Goal: Task Accomplishment & Management: Manage account settings

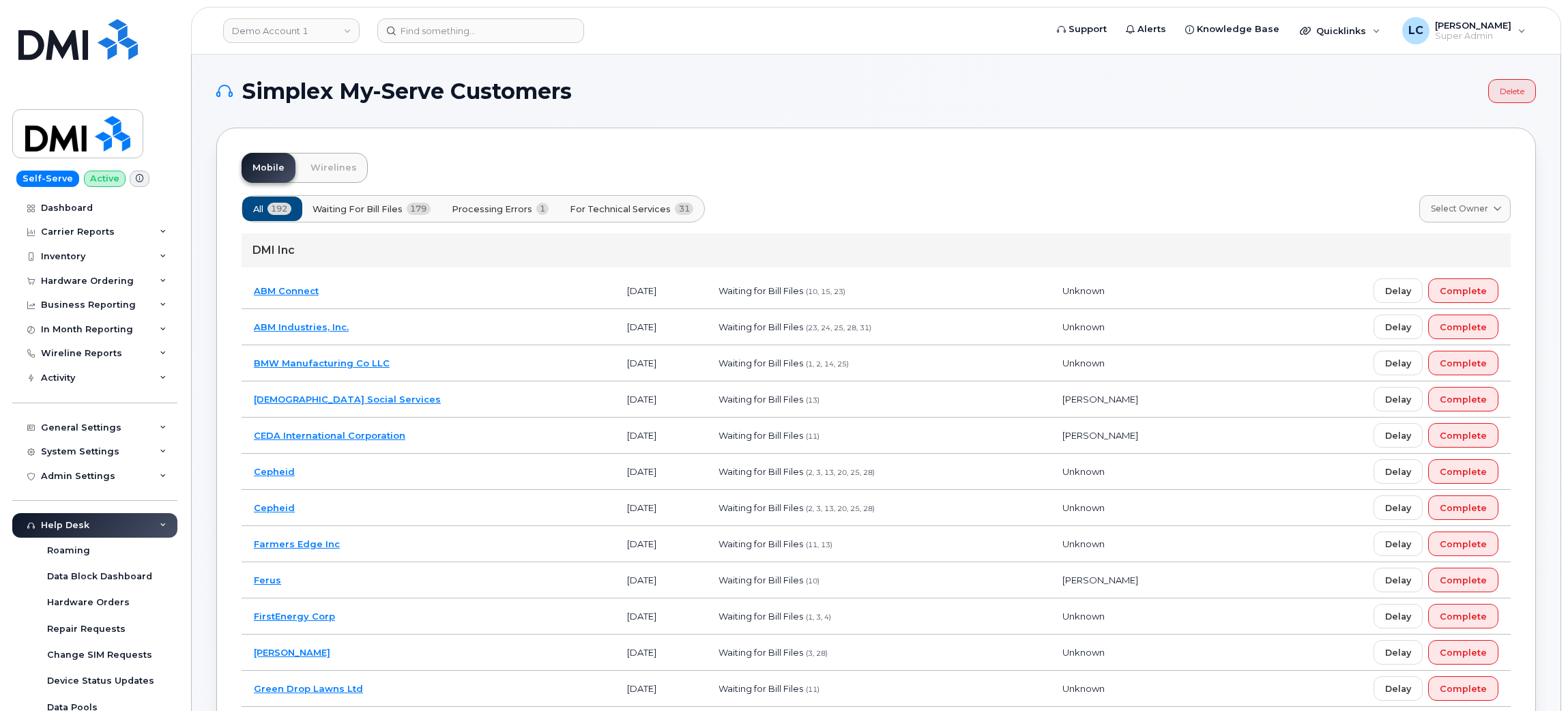
click at [877, 102] on div "Simplex My-Serve Customers Delete" at bounding box center [877, 91] width 1320 height 24
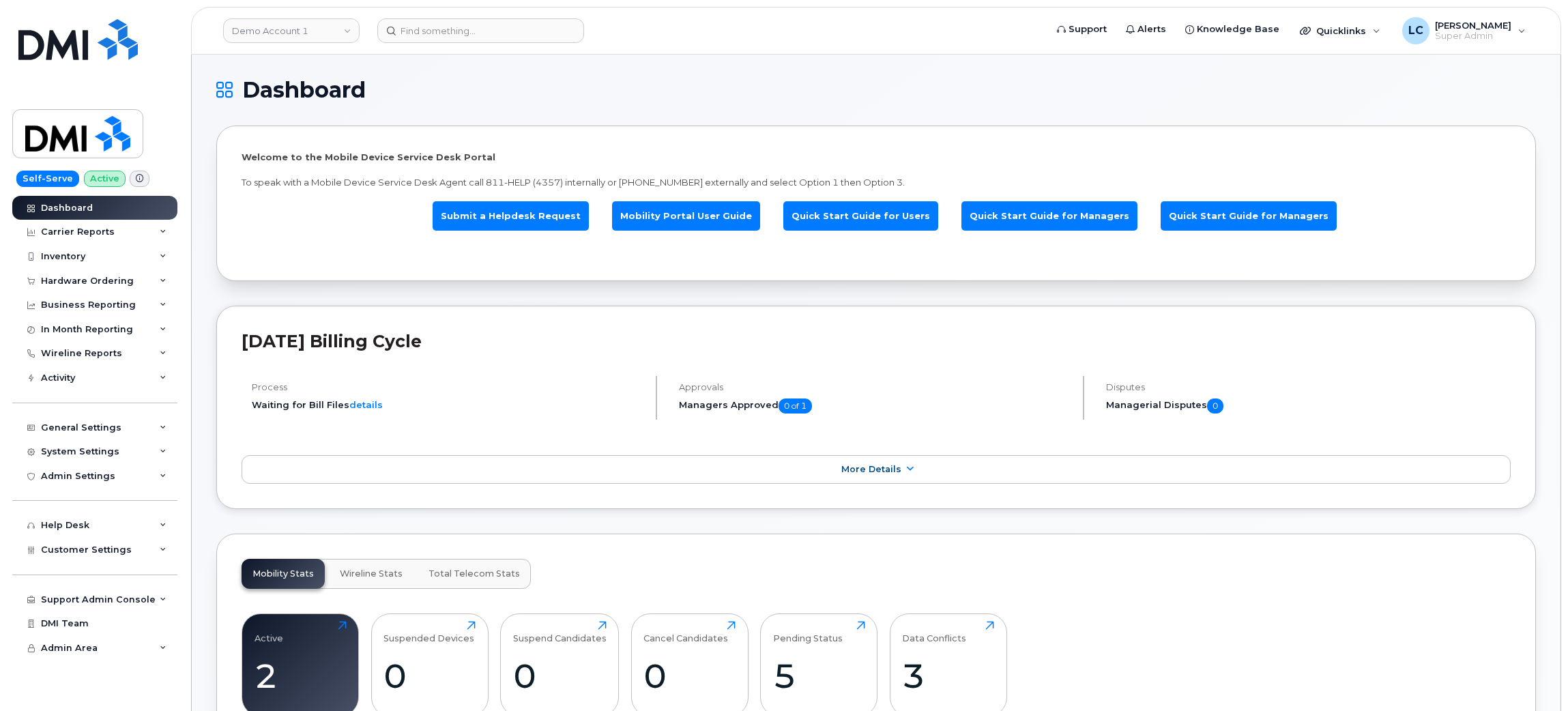
click at [456, 16] on header "Demo Account 1 Support Alerts Knowledge Base Quicklinks Suspend / Cancel Device…" at bounding box center [876, 31] width 1370 height 48
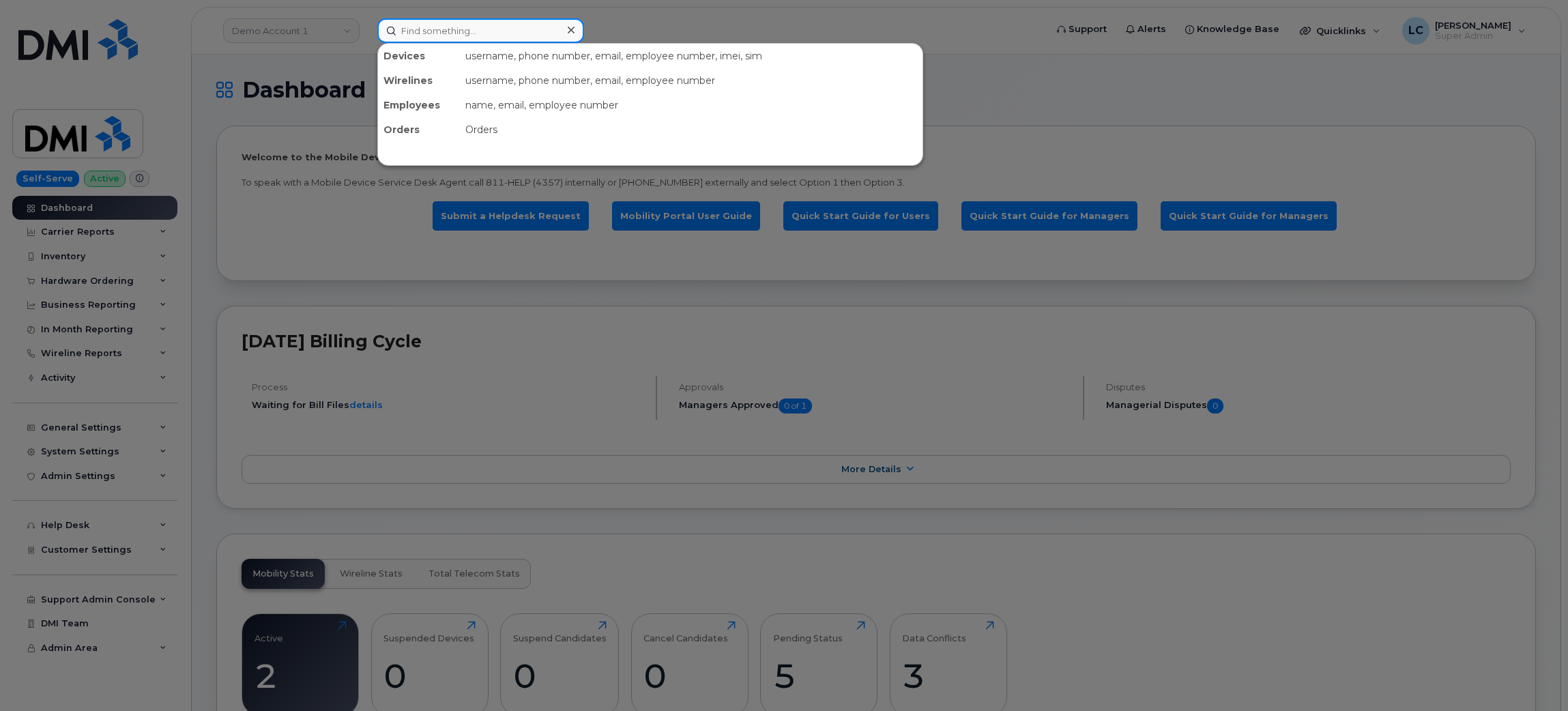
click at [452, 24] on input at bounding box center [481, 31] width 207 height 24
paste input "302912"
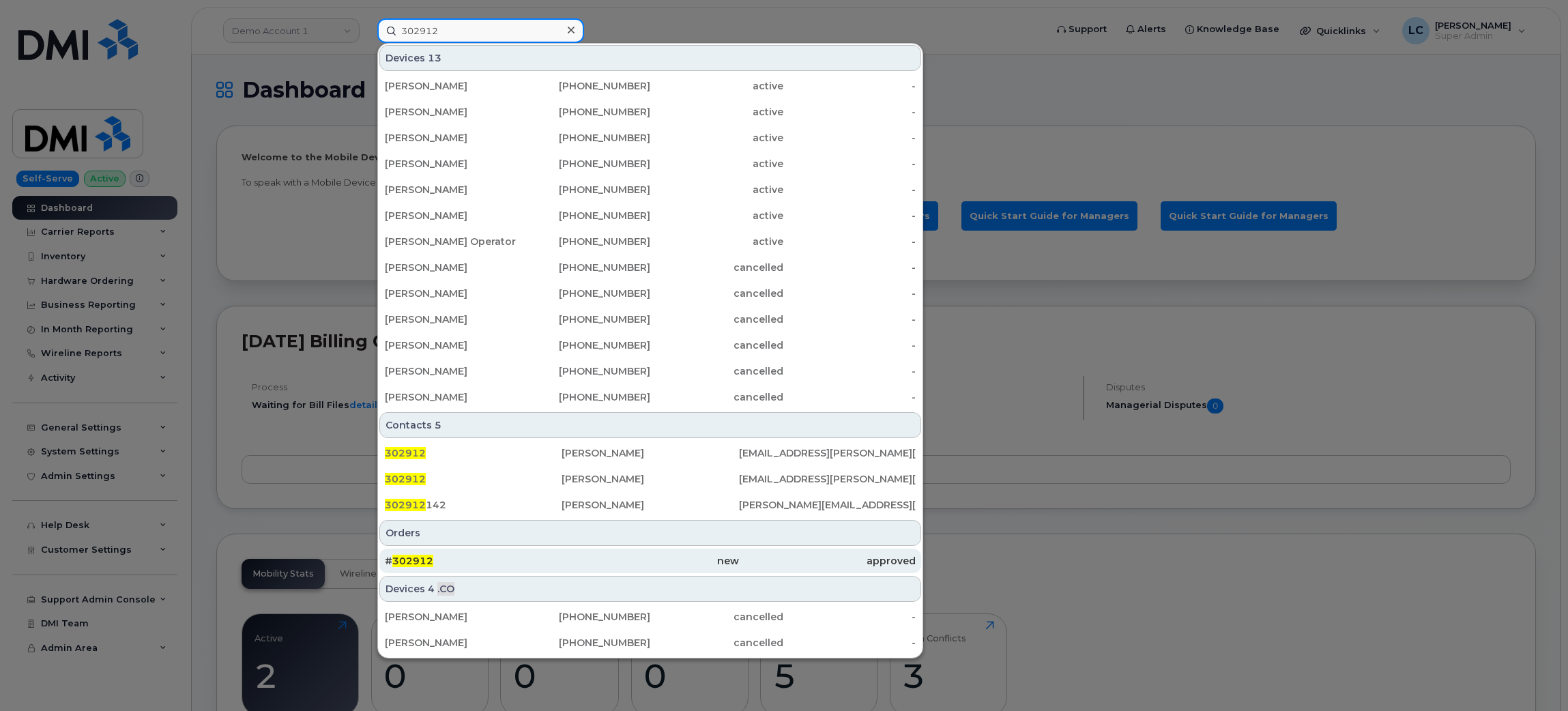
type input "302912"
click at [630, 565] on div "new" at bounding box center [650, 561] width 177 height 14
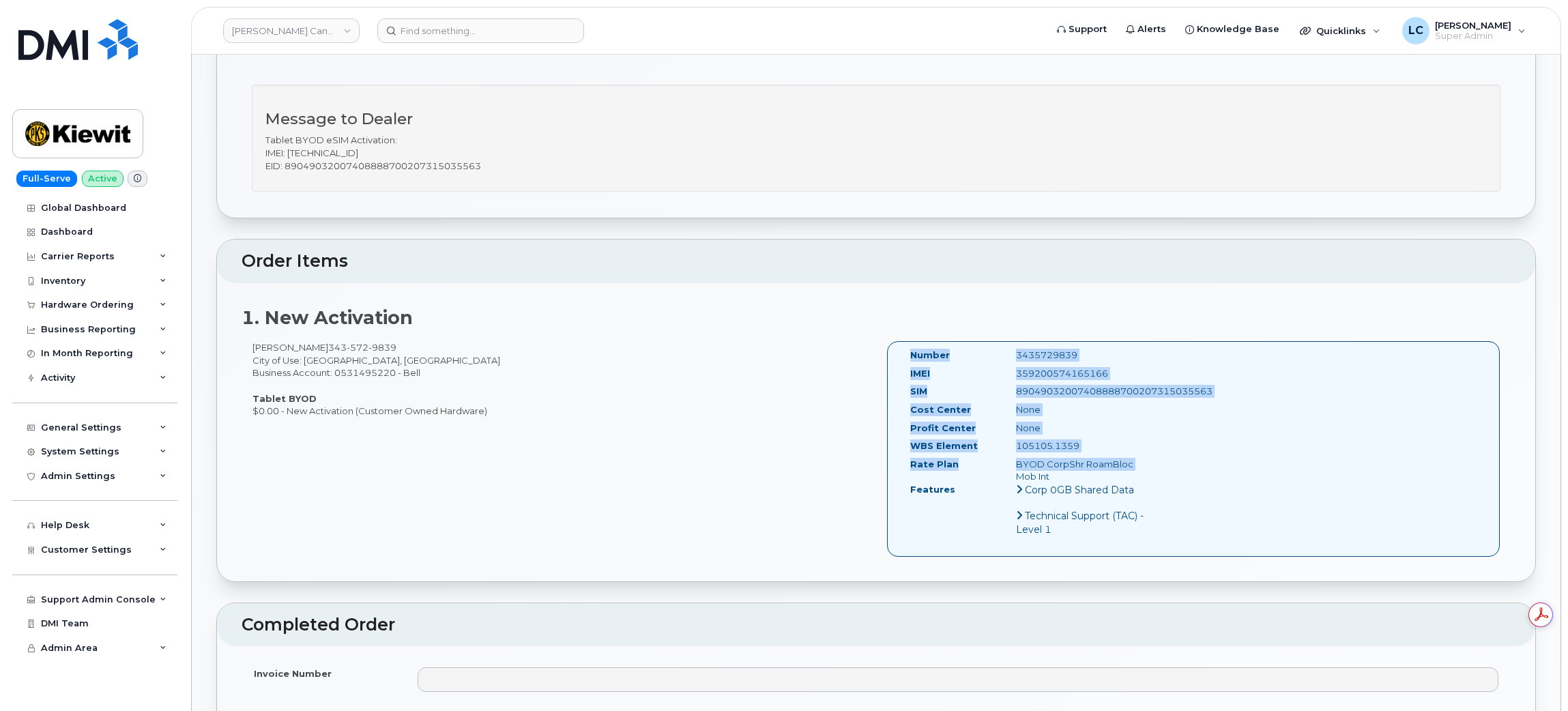
drag, startPoint x: 1139, startPoint y: 468, endPoint x: 887, endPoint y: 344, distance: 280.9
click at [887, 344] on div "Number 3435729839 IMEI 359200574165166 SIM 89049032007408888700207315035563 Cos…" at bounding box center [1193, 455] width 635 height 228
copy div "Number 3435729839 IMEI 359200574165166 SIM 89049032007408888700207315035563 Cos…"
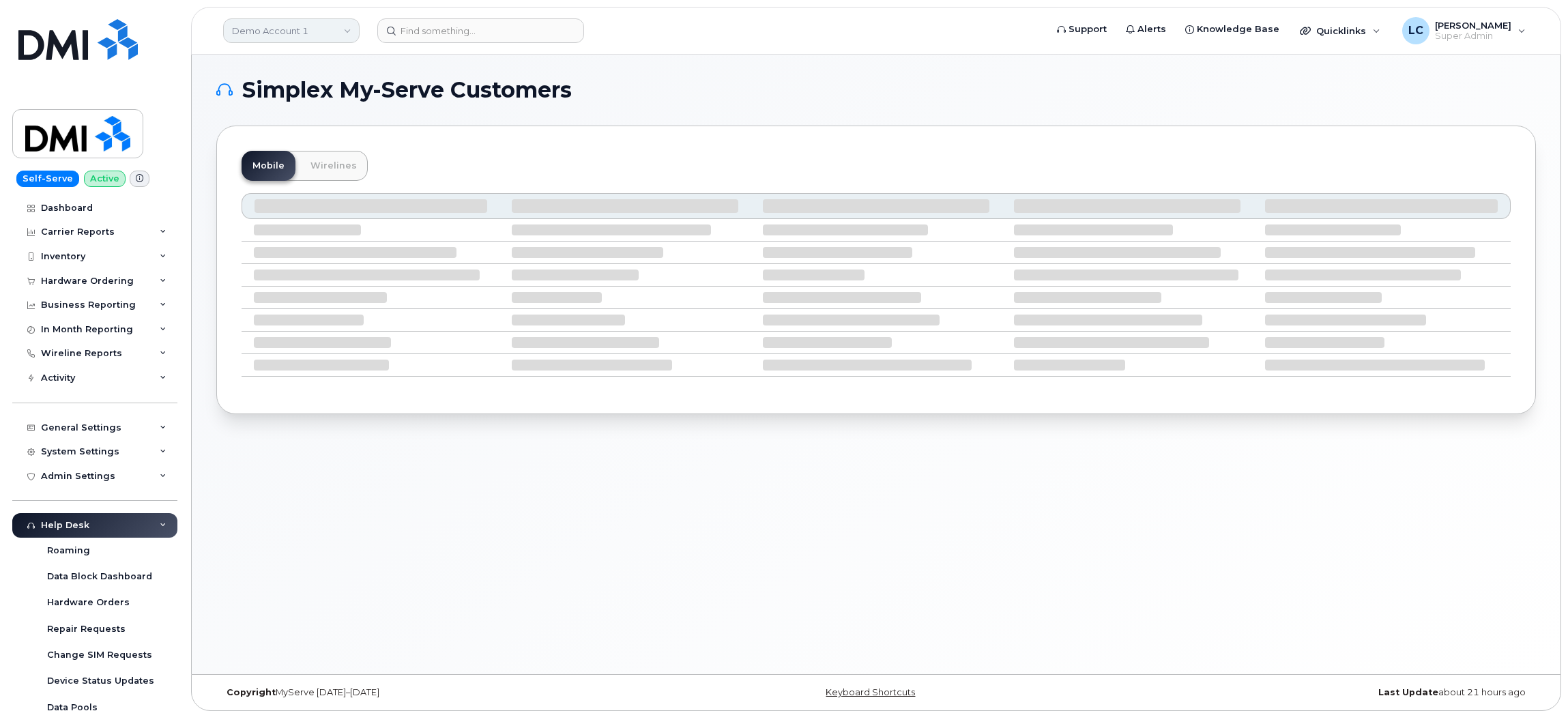
click at [305, 23] on link "Demo Account 1" at bounding box center [291, 31] width 137 height 24
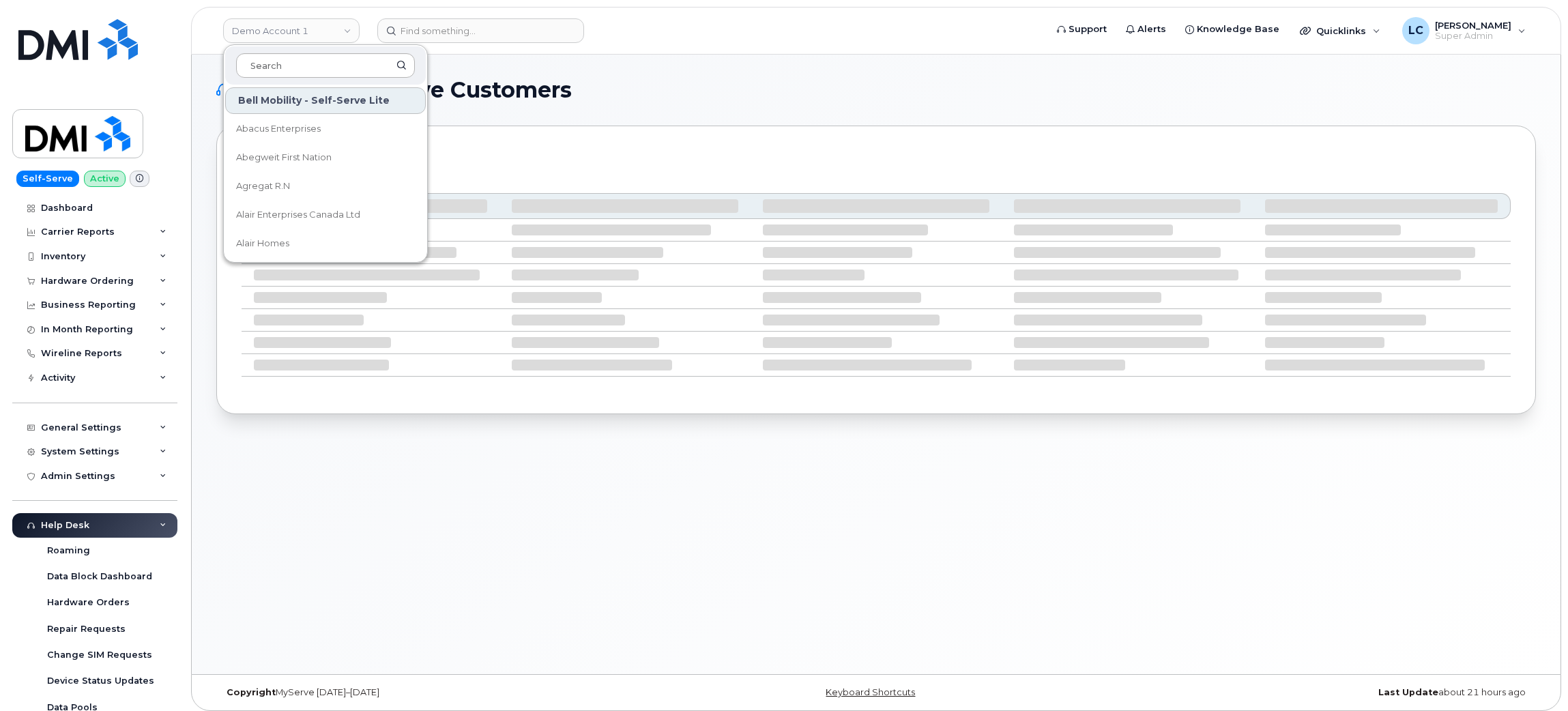
drag, startPoint x: 304, startPoint y: 49, endPoint x: 294, endPoint y: 66, distance: 19.7
click at [302, 52] on div at bounding box center [325, 66] width 201 height 38
click at [294, 66] on input at bounding box center [325, 66] width 179 height 24
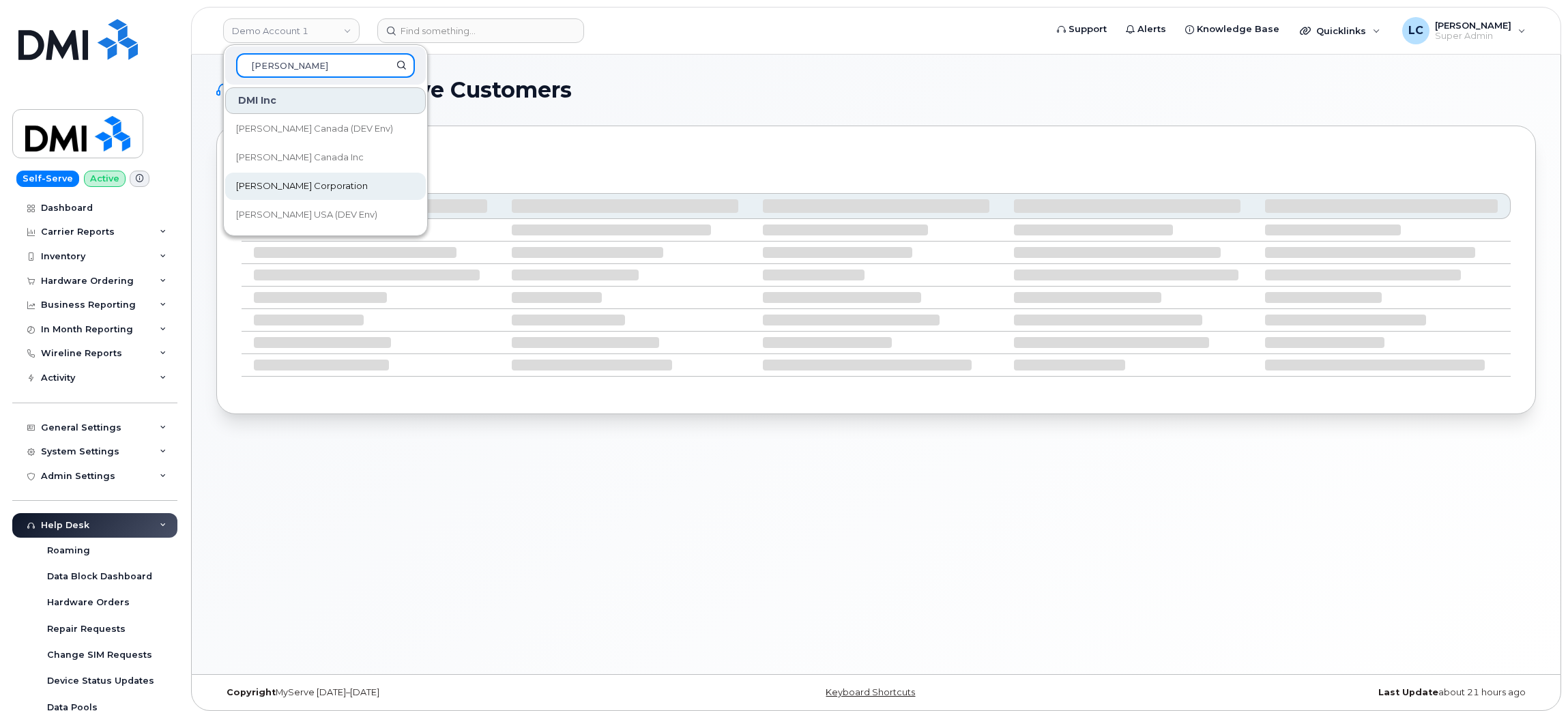
type input "[PERSON_NAME]"
click at [324, 184] on link "Kiewit Corporation" at bounding box center [325, 186] width 201 height 27
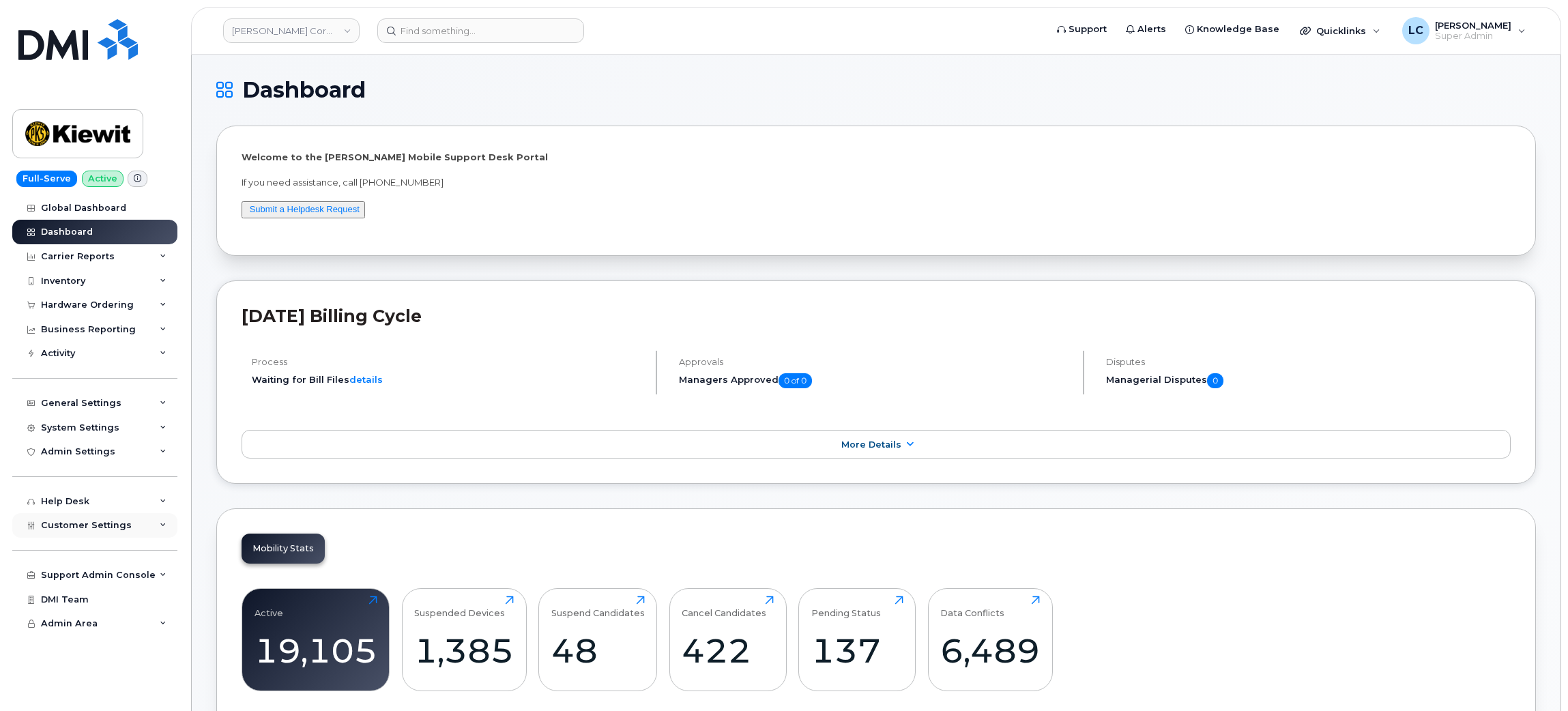
click at [81, 523] on span "Customer Settings" at bounding box center [86, 525] width 91 height 10
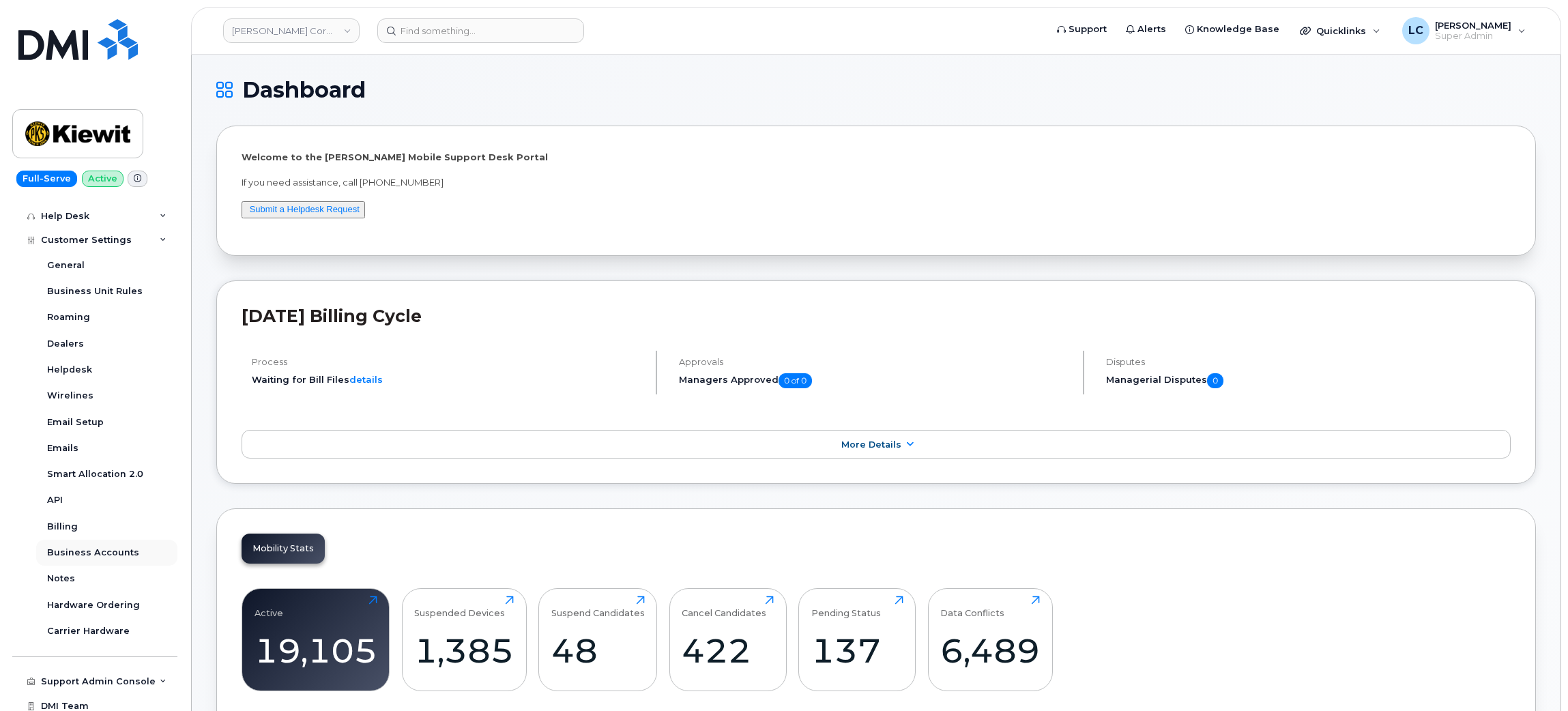
scroll to position [319, 0]
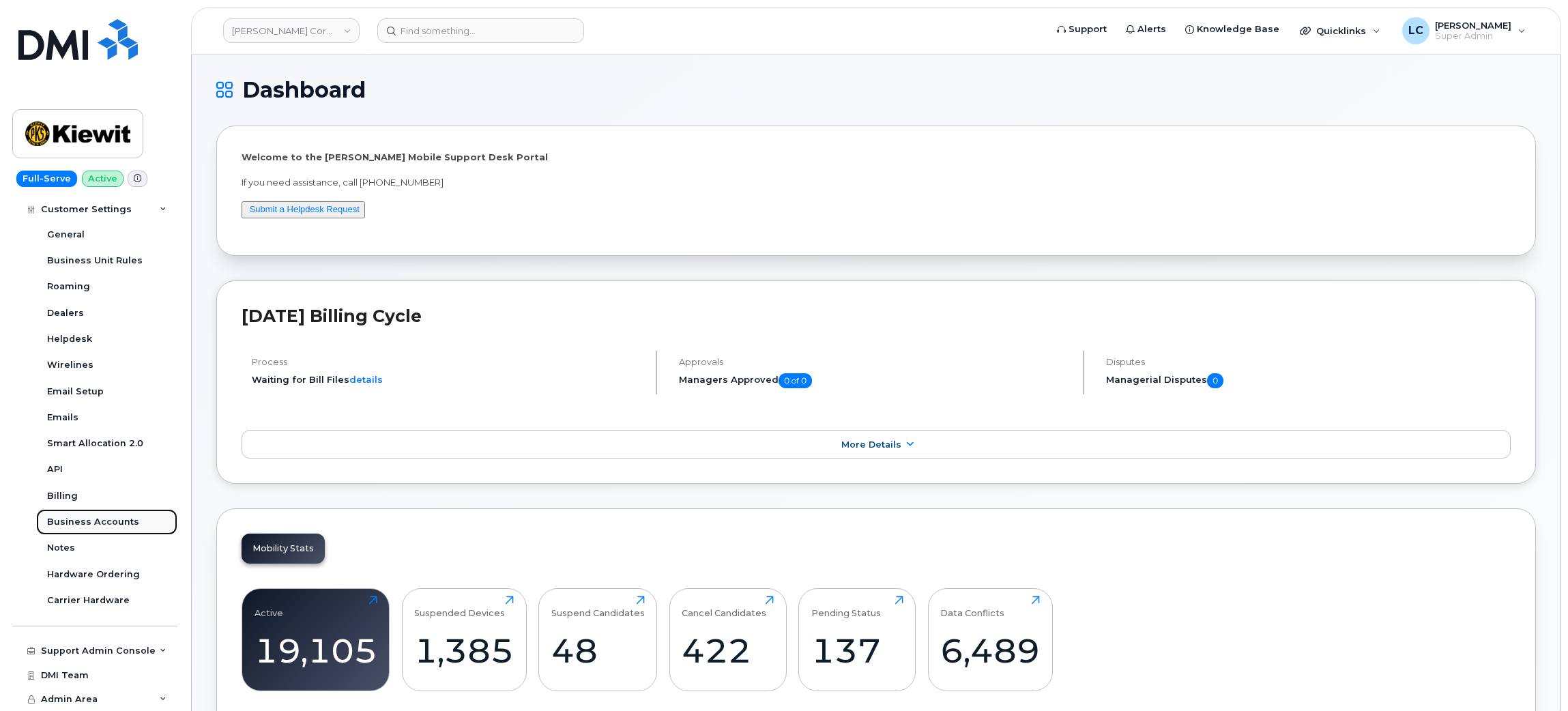
click at [113, 523] on div "Business Accounts" at bounding box center [93, 522] width 92 height 12
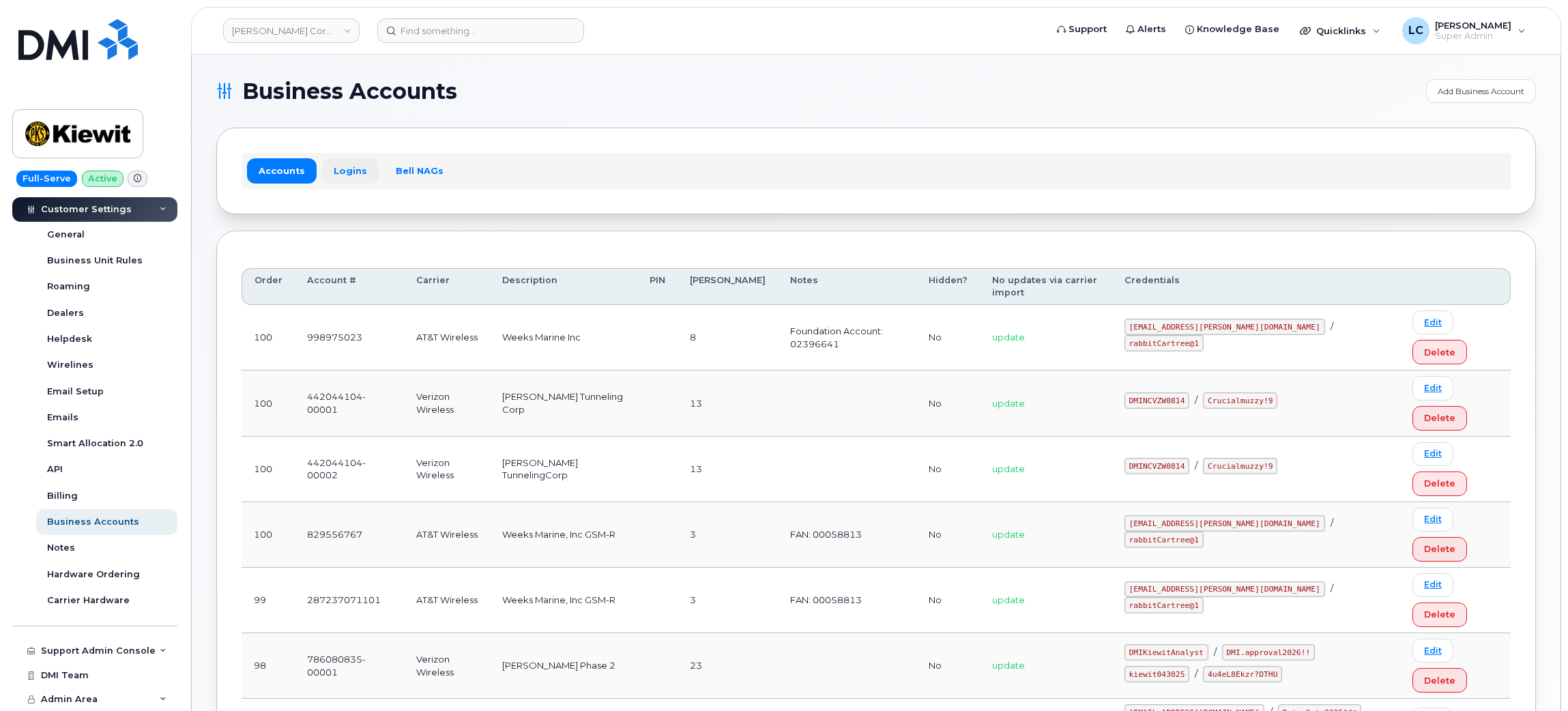
click at [353, 176] on link "Logins" at bounding box center [350, 171] width 56 height 24
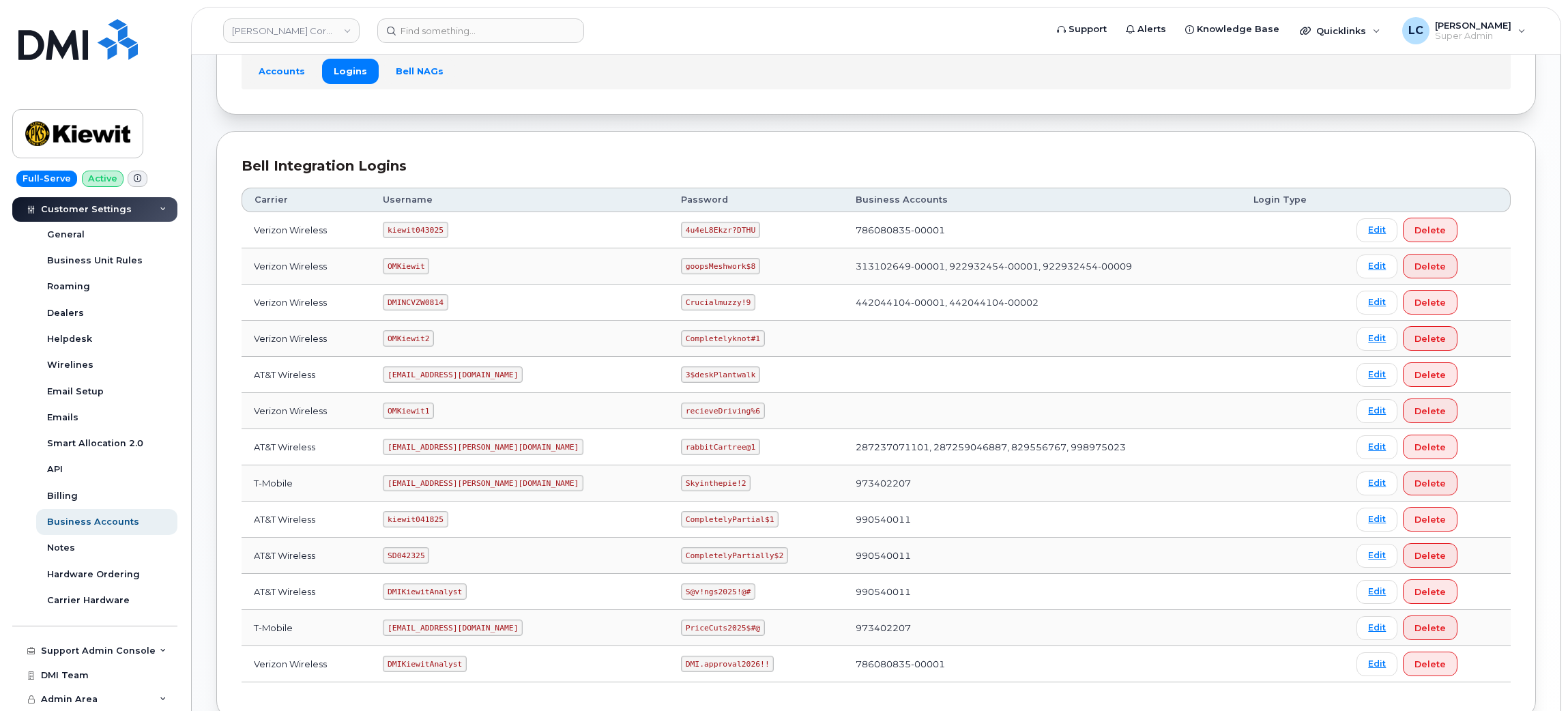
scroll to position [102, 0]
drag, startPoint x: 448, startPoint y: 517, endPoint x: 397, endPoint y: 519, distance: 51.0
click at [397, 519] on code "kiewit041825" at bounding box center [415, 516] width 65 height 16
copy code "kiewit041825"
drag, startPoint x: 632, startPoint y: 516, endPoint x: 714, endPoint y: 514, distance: 82.0
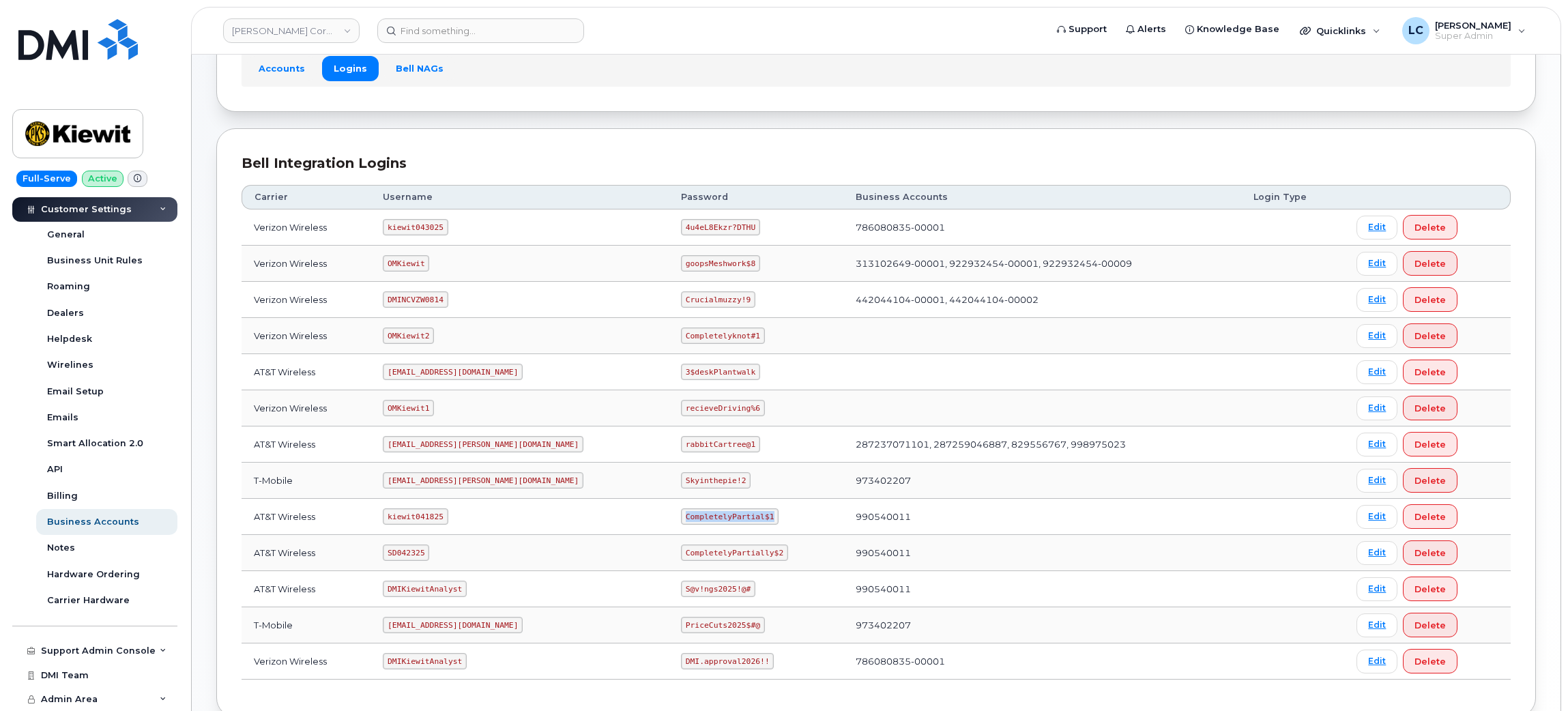
click at [714, 514] on code "CompletelyPartial$1" at bounding box center [730, 516] width 98 height 16
copy code "CompletelyPartial$1"
drag, startPoint x: 449, startPoint y: 228, endPoint x: 399, endPoint y: 233, distance: 50.2
click at [399, 233] on code "kiewit043025" at bounding box center [415, 227] width 65 height 16
copy code "kiewit043025"
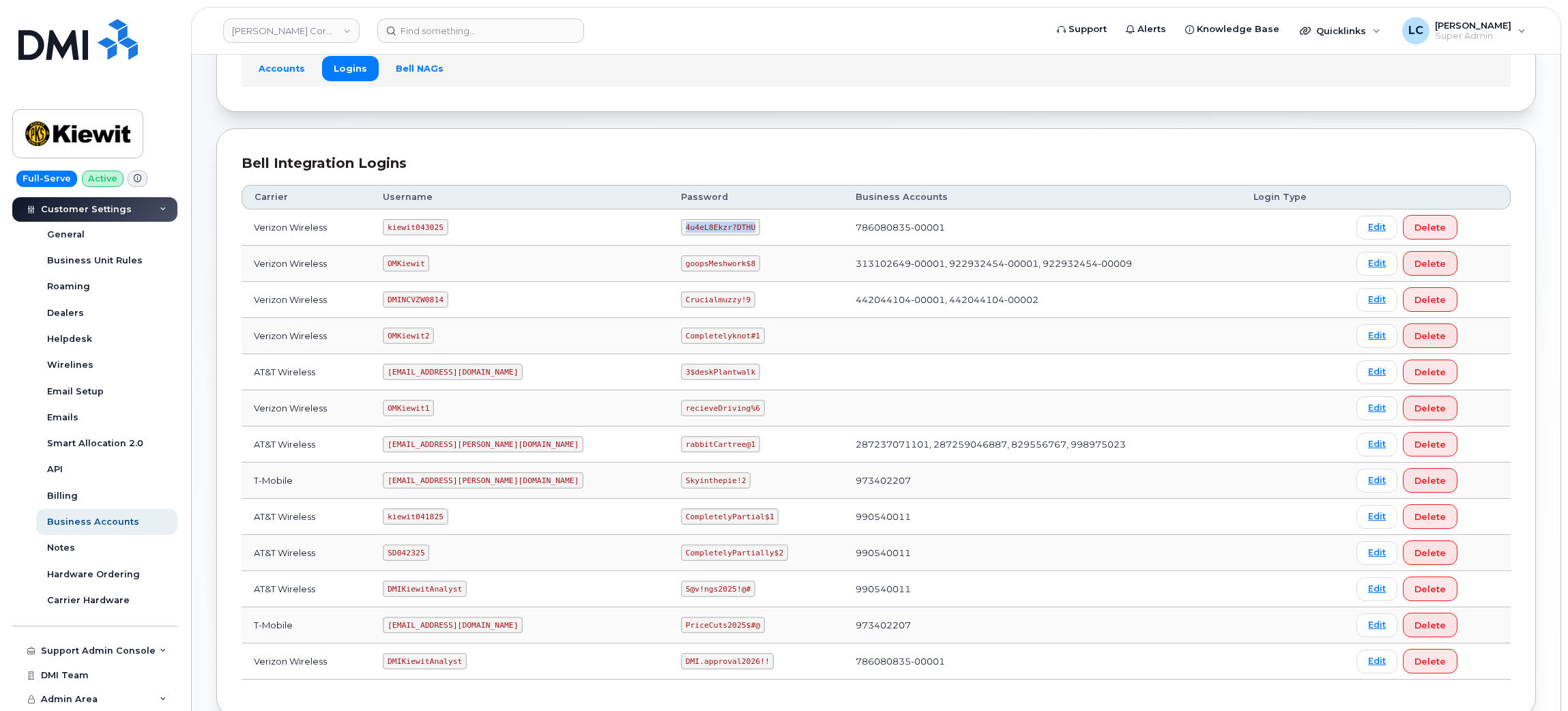
drag, startPoint x: 632, startPoint y: 227, endPoint x: 697, endPoint y: 233, distance: 65.3
click at [697, 233] on code "4u4eL8Ekzr?DTHU" at bounding box center [721, 227] width 79 height 16
copy code "4u4eL8Ekzr?DTHU"
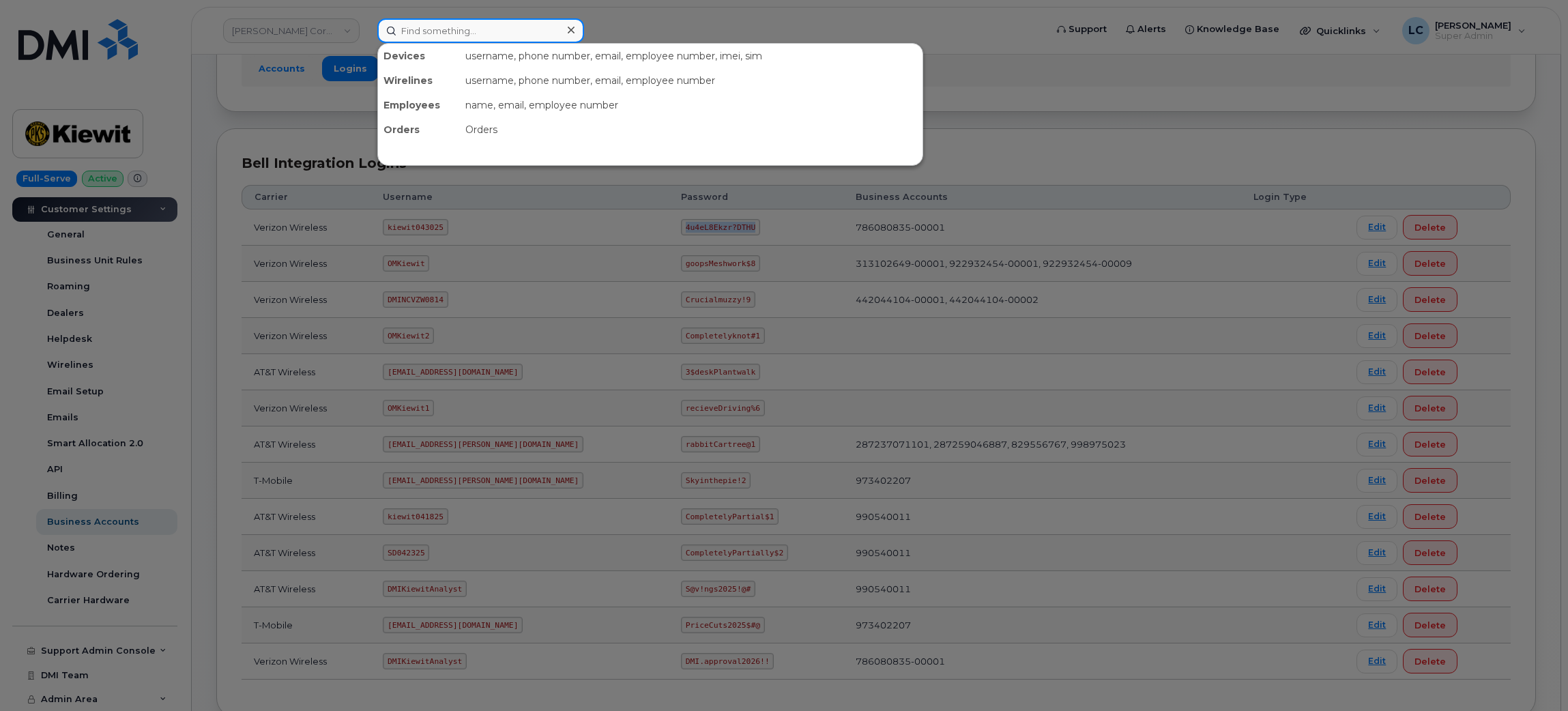
click at [457, 36] on input at bounding box center [481, 31] width 207 height 24
paste input "302184"
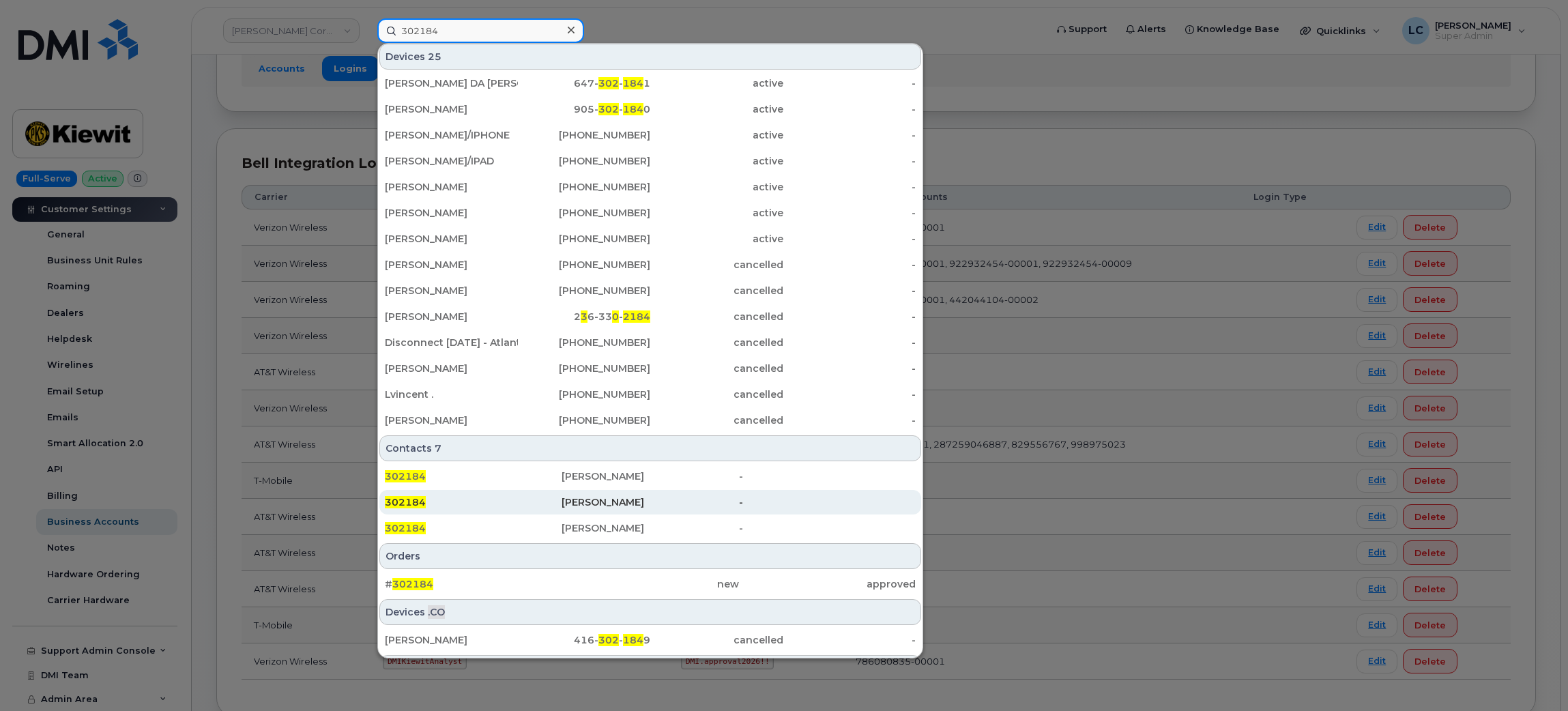
scroll to position [204, 0]
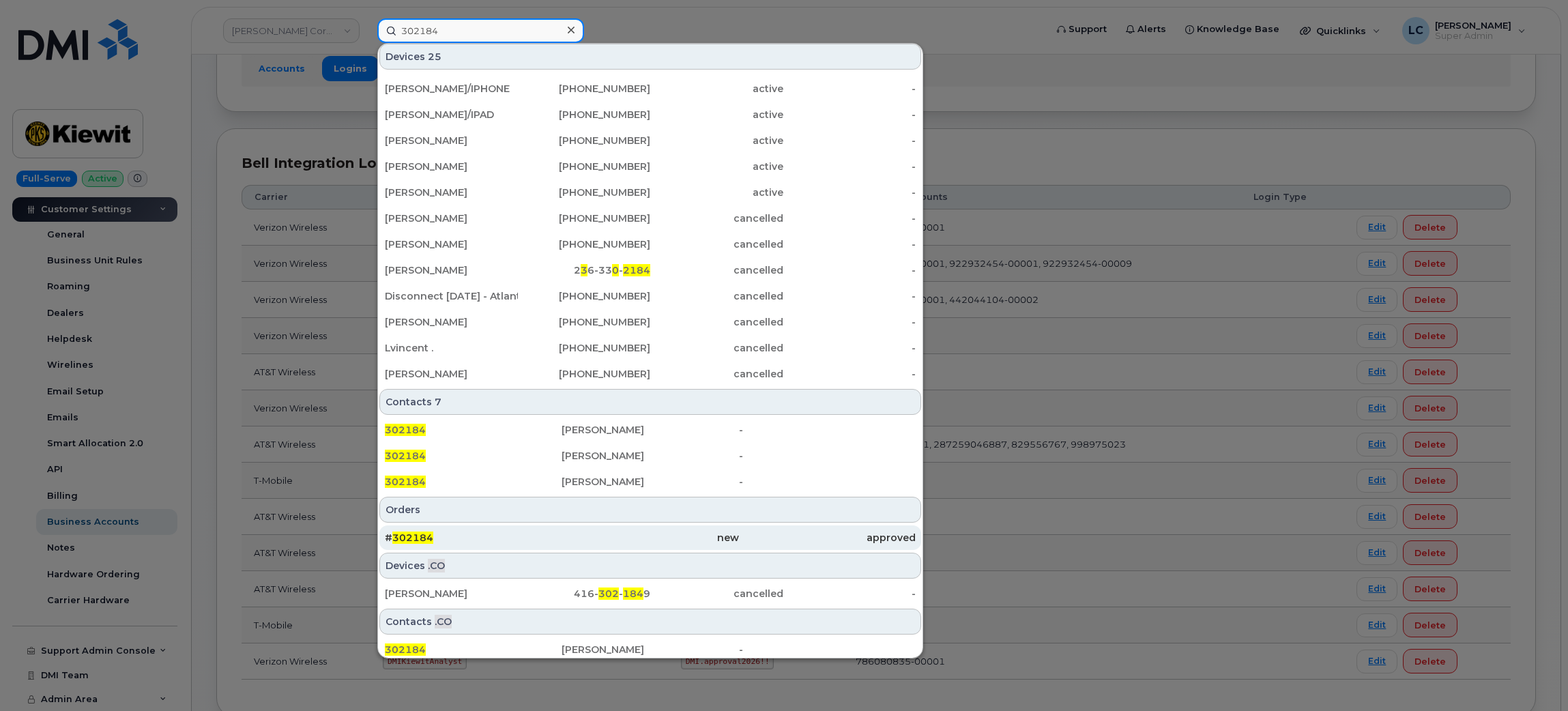
type input "302184"
click at [514, 542] on div "# 302184" at bounding box center [473, 538] width 177 height 14
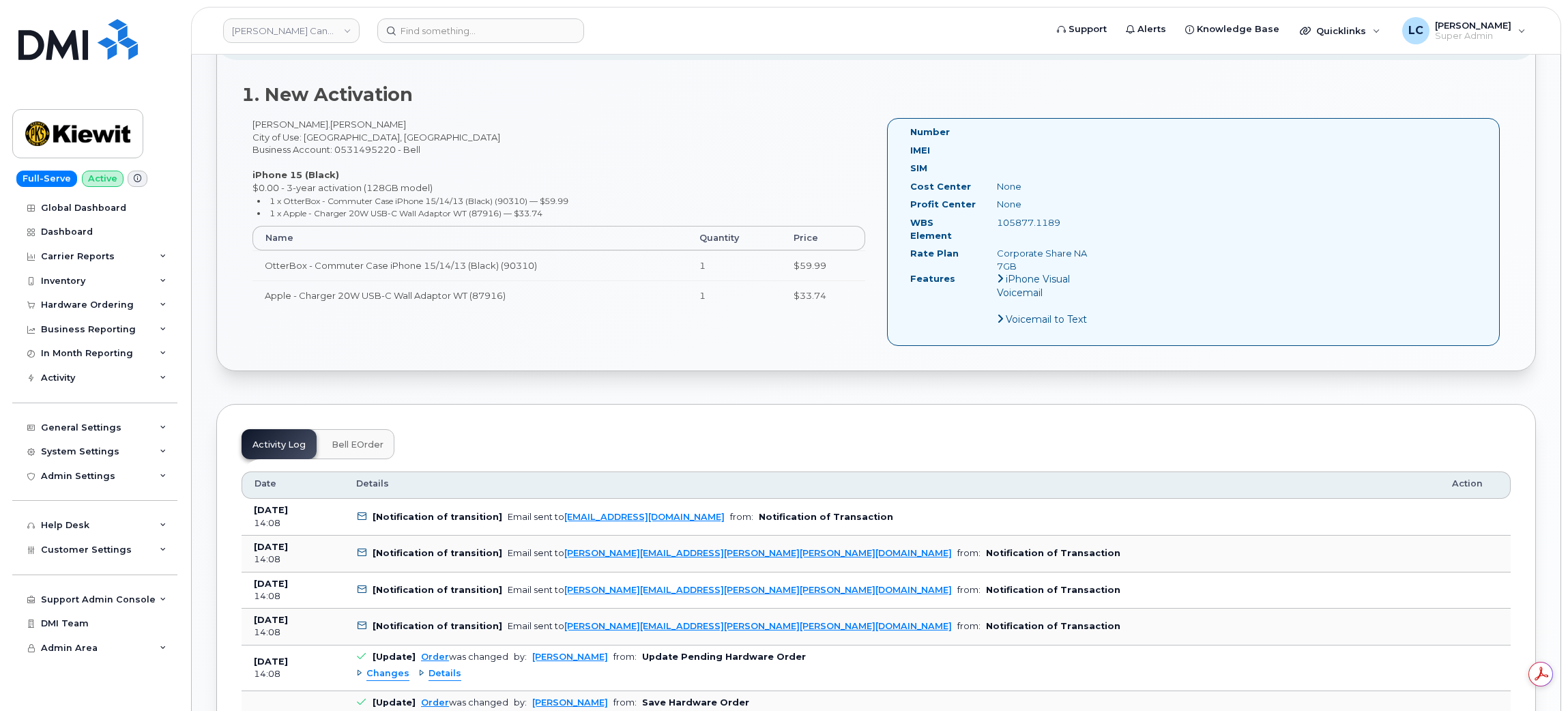
scroll to position [511, 0]
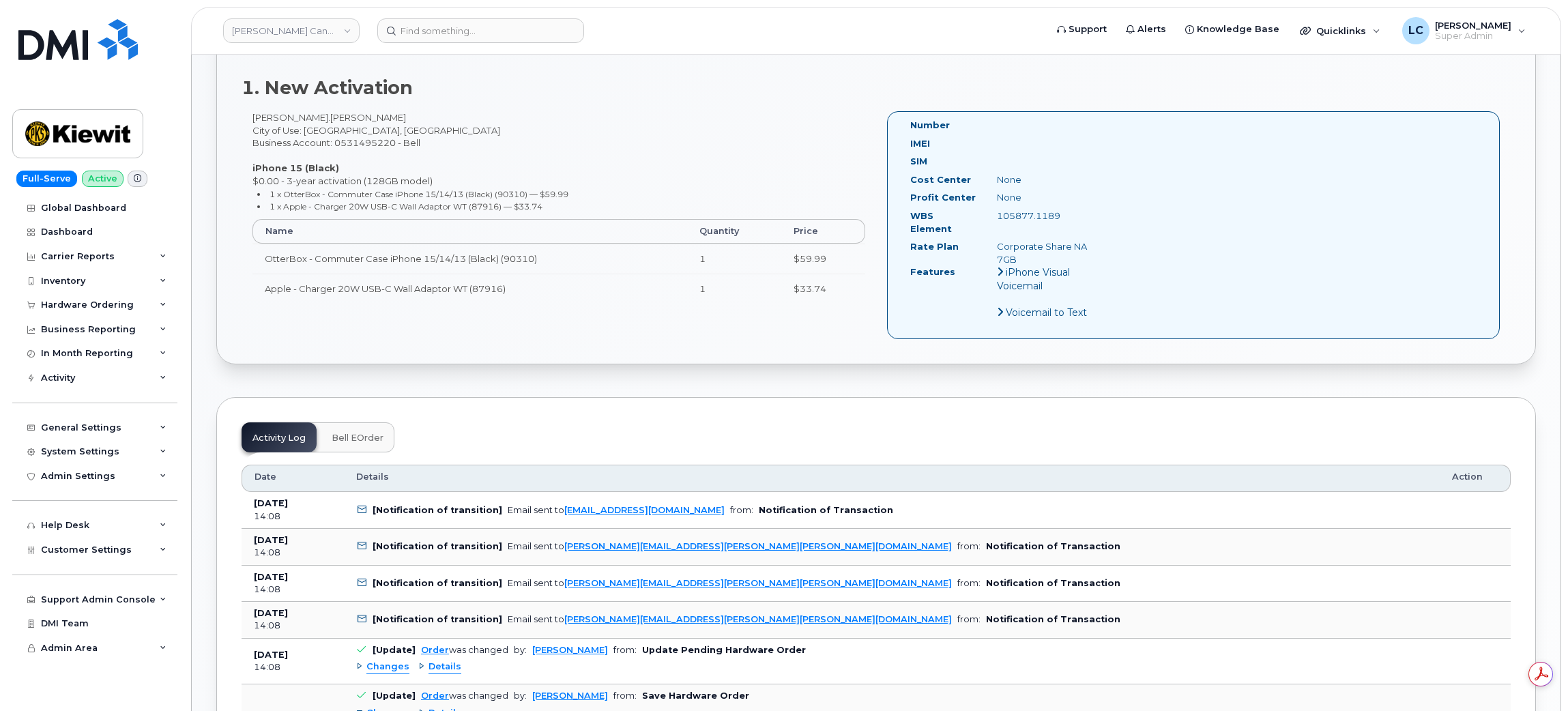
click at [359, 433] on span "Bell eOrder" at bounding box center [358, 438] width 52 height 11
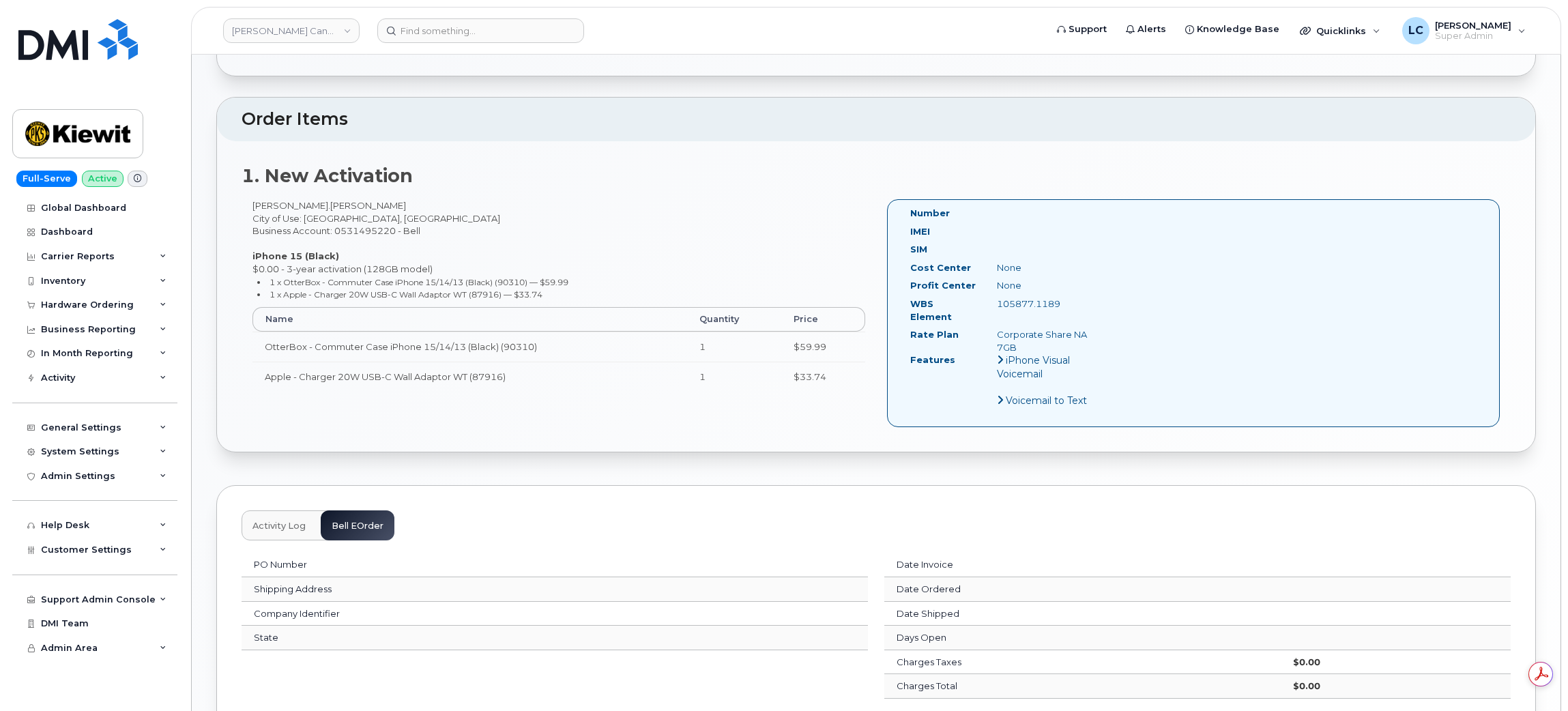
scroll to position [0, 0]
click at [301, 520] on span "Activity Log" at bounding box center [279, 526] width 53 height 11
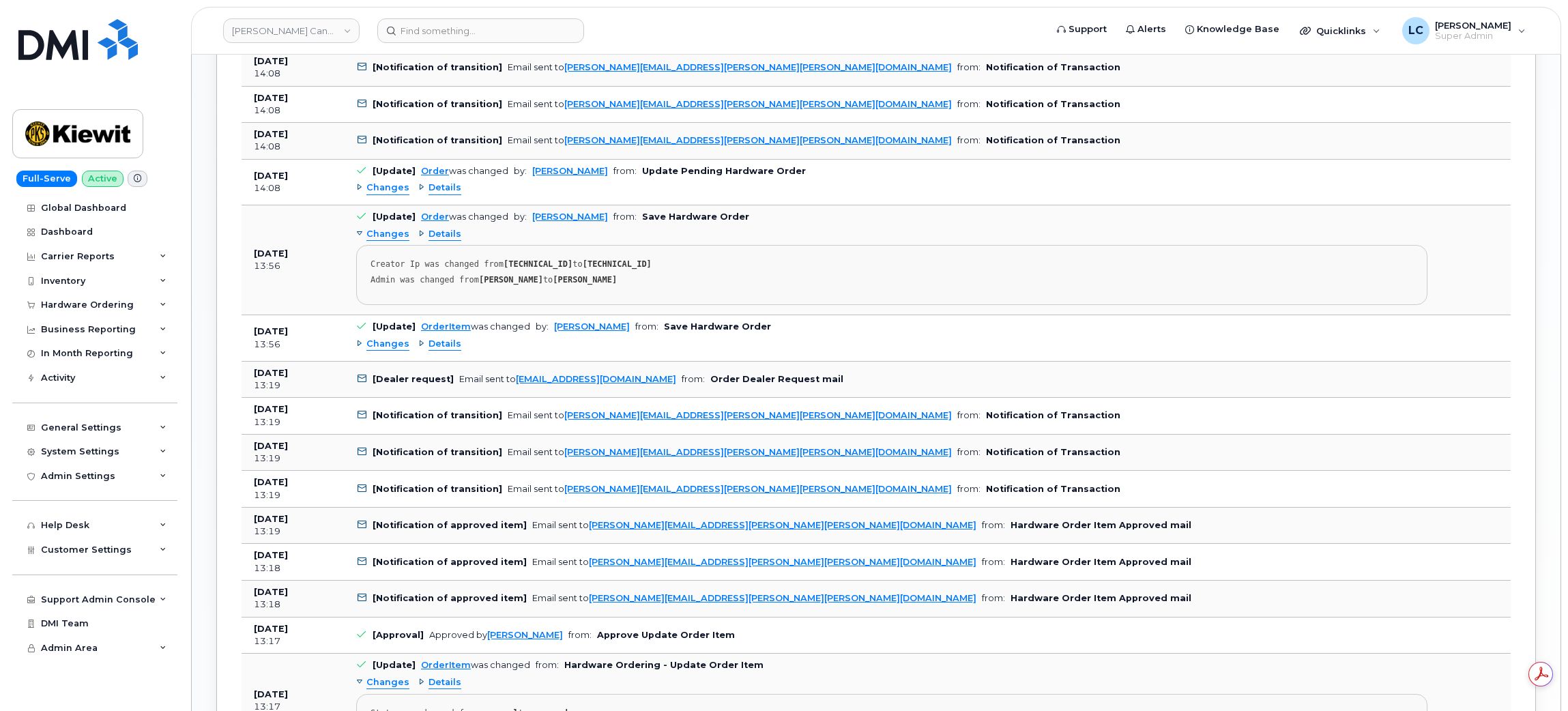
scroll to position [1242, 0]
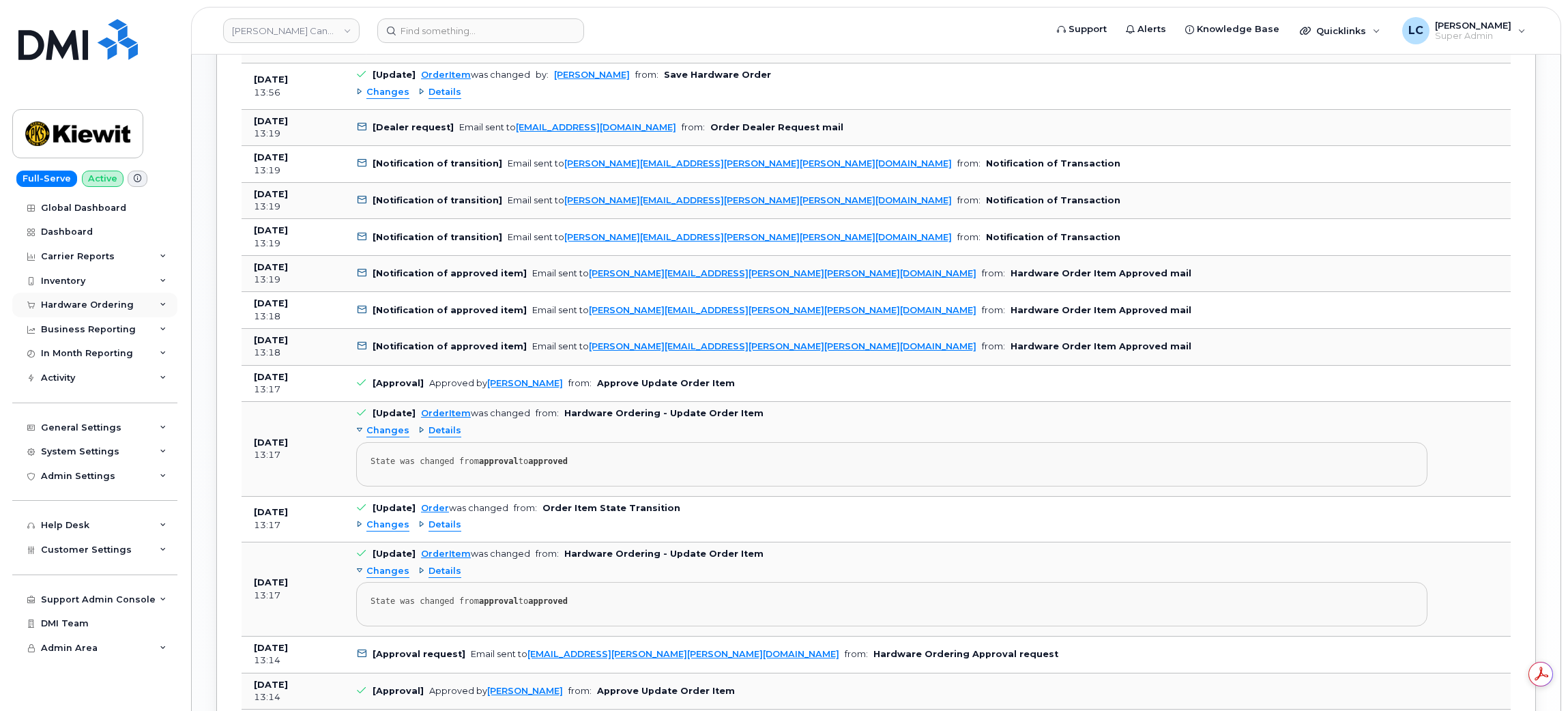
click at [121, 301] on div "Hardware Ordering" at bounding box center [88, 305] width 93 height 11
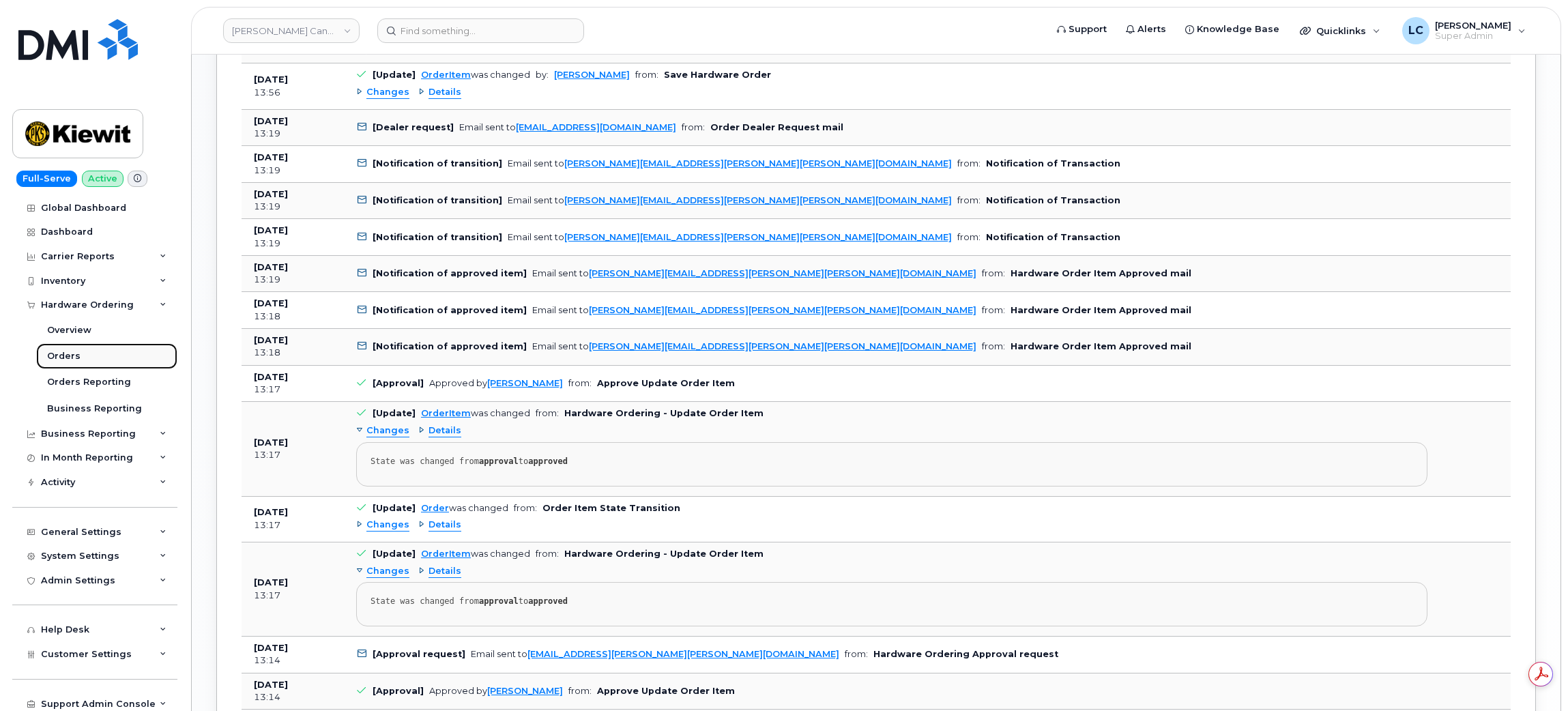
click at [116, 360] on link "Orders" at bounding box center [106, 356] width 141 height 26
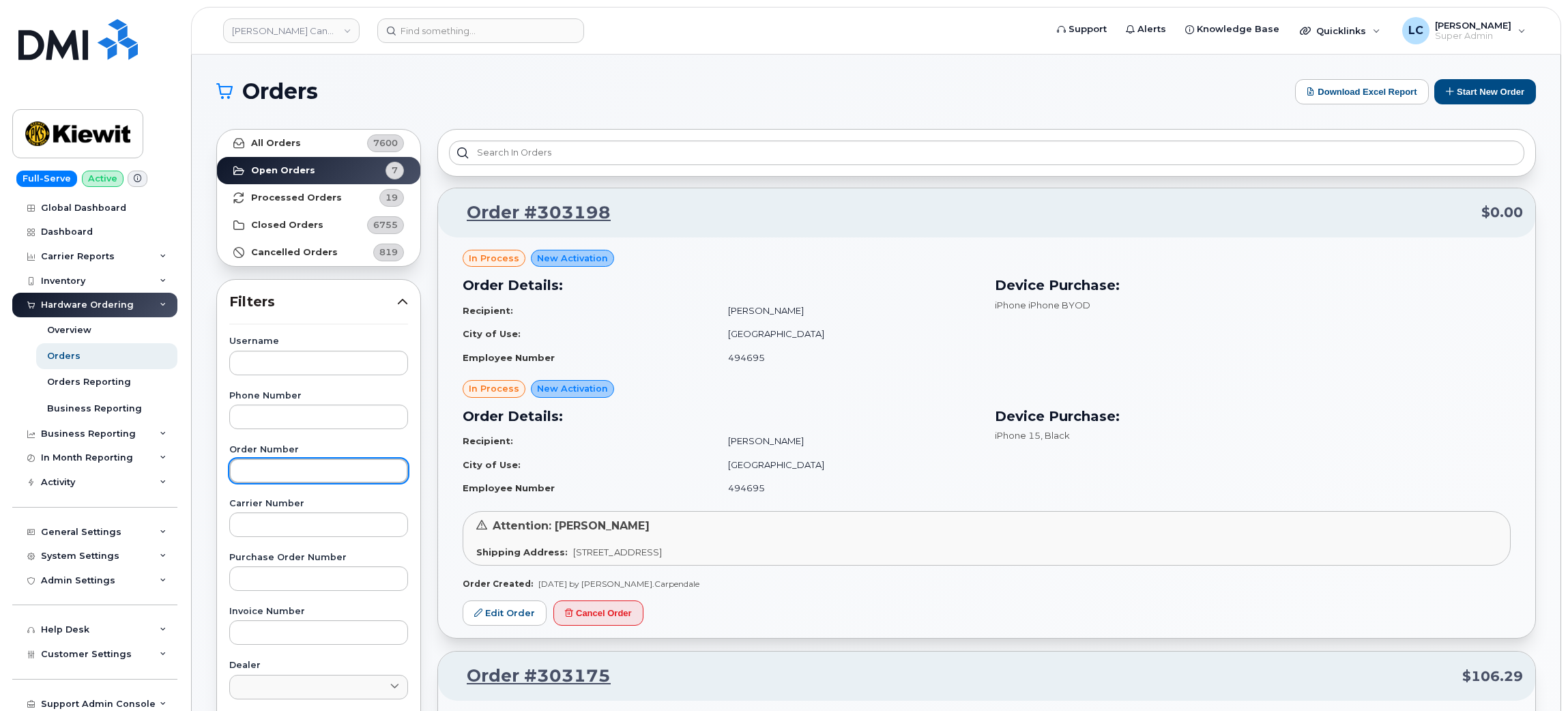
click at [342, 465] on input "text" at bounding box center [319, 471] width 179 height 24
paste input "302184"
type input "302184"
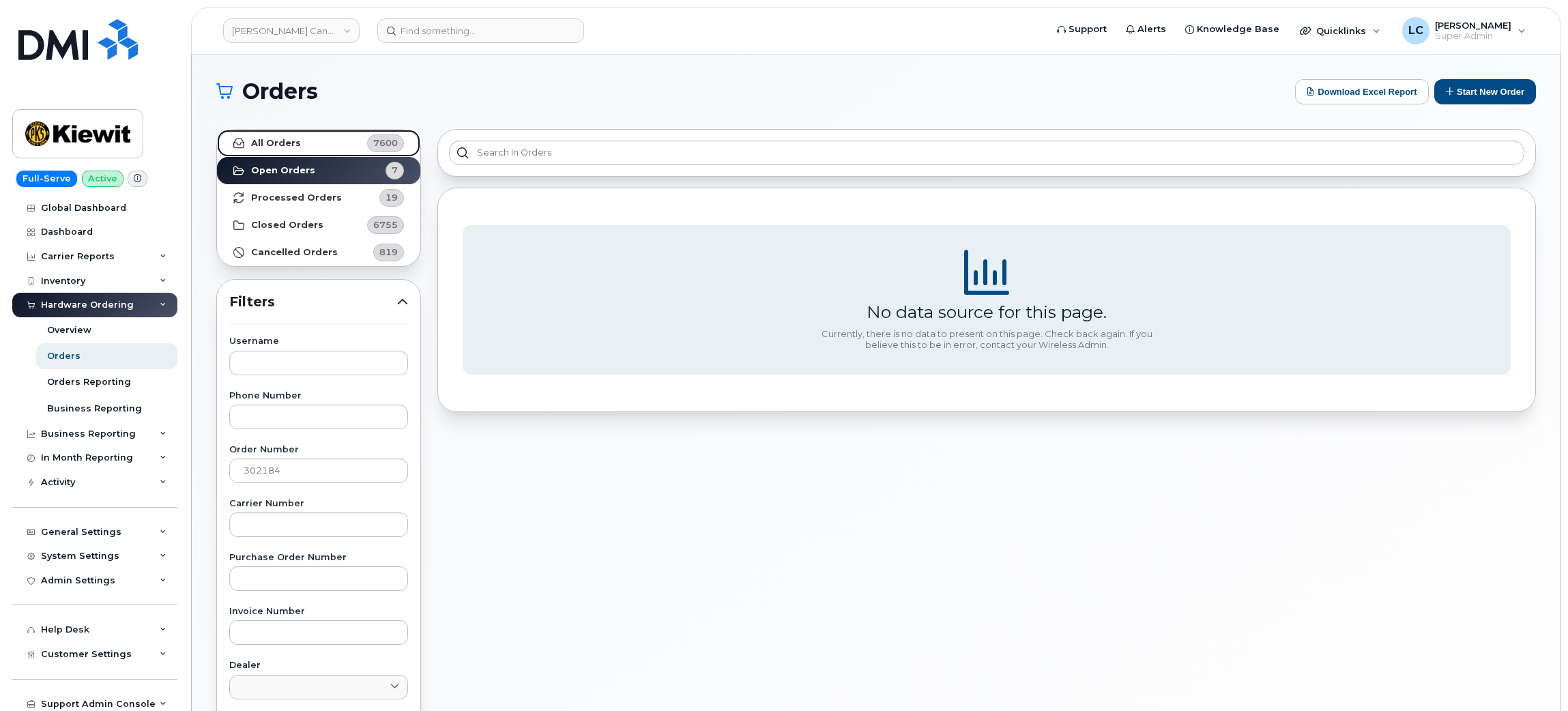
click at [330, 143] on link "All Orders 7600" at bounding box center [318, 143] width 204 height 27
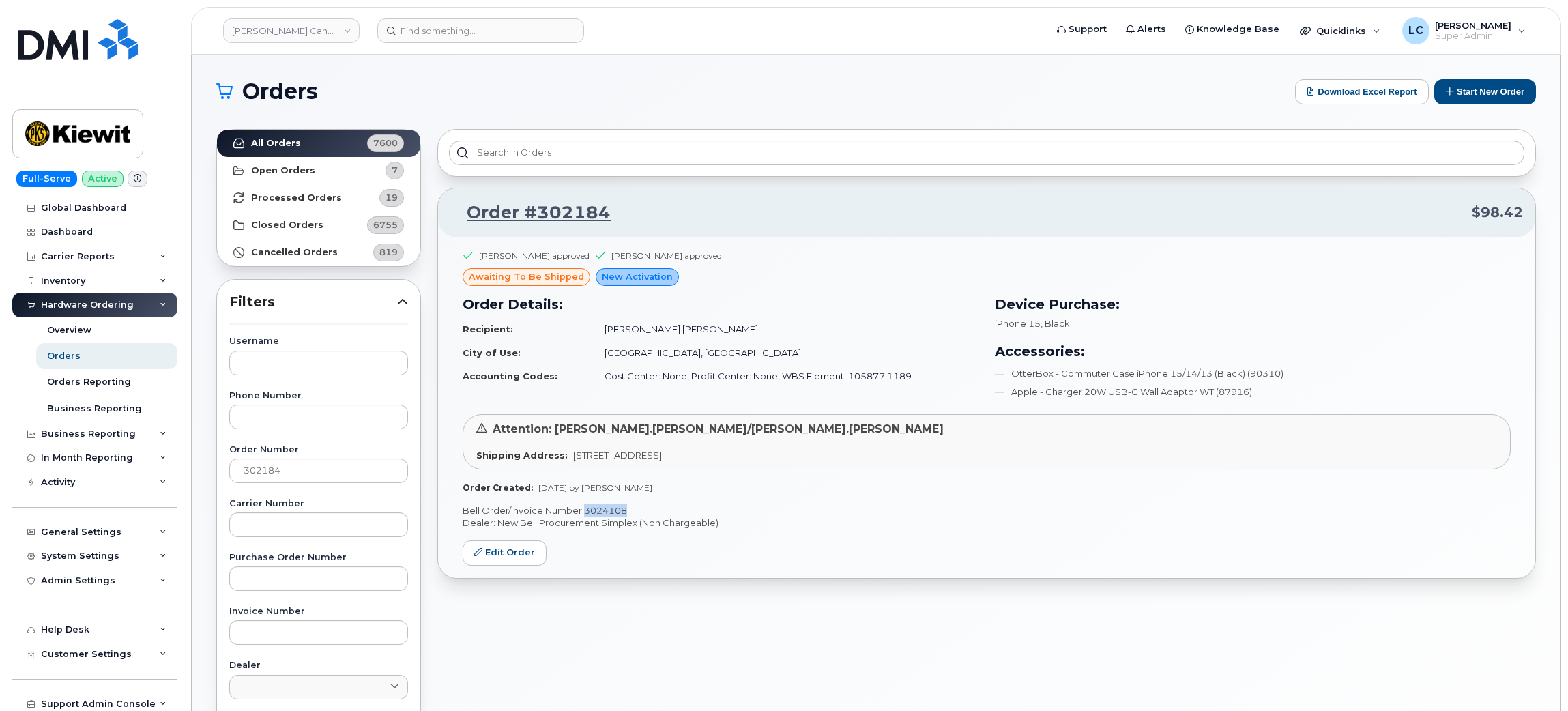
drag, startPoint x: 640, startPoint y: 512, endPoint x: 586, endPoint y: 512, distance: 54.0
click at [586, 512] on p "Bell Order/Invoice Number 3024108" at bounding box center [987, 510] width 1048 height 13
copy p "3024108"
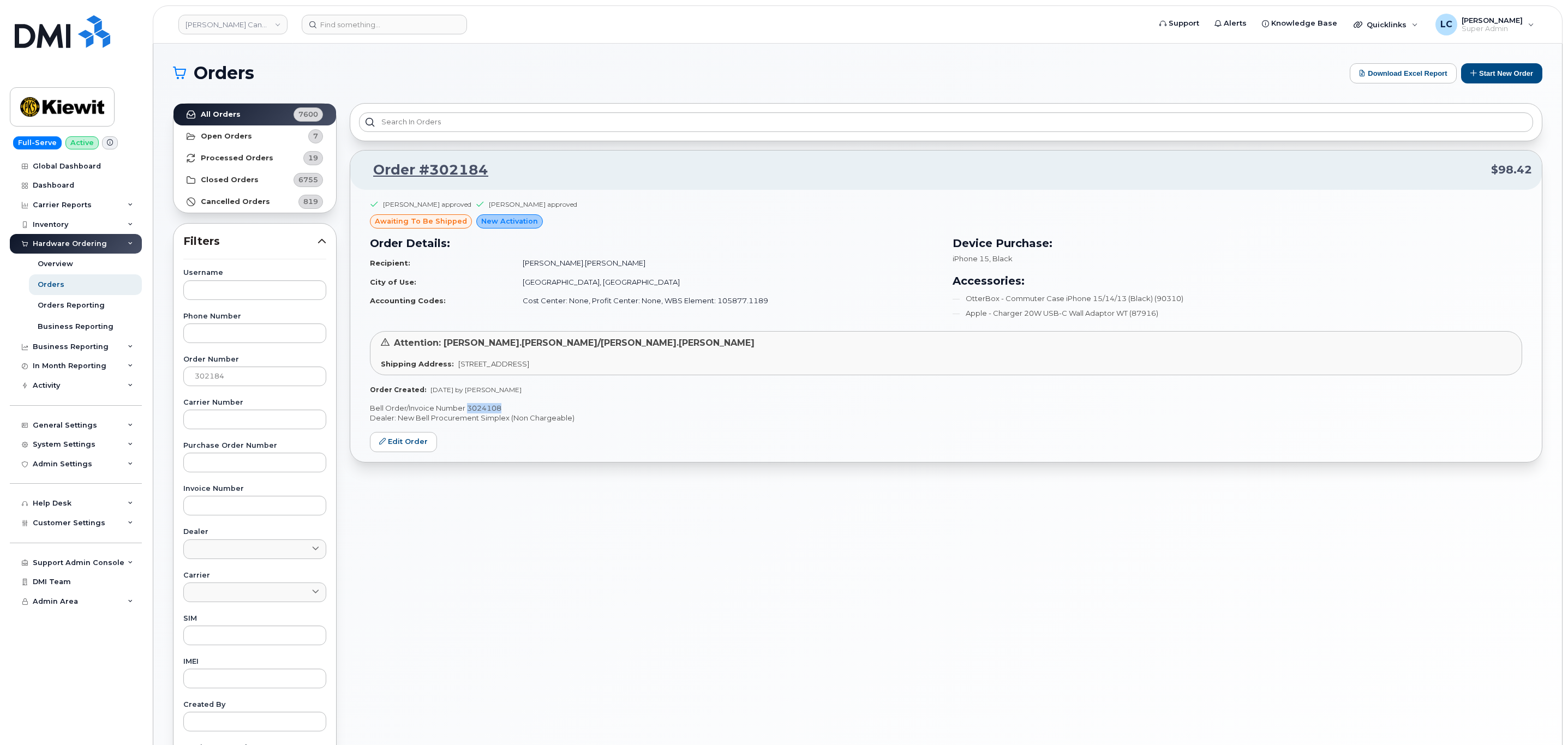
copy p "3024108"
click at [225, 23] on link "Kiewit Canada Inc" at bounding box center [232, 24] width 109 height 20
type input "Kiewit Corpo"
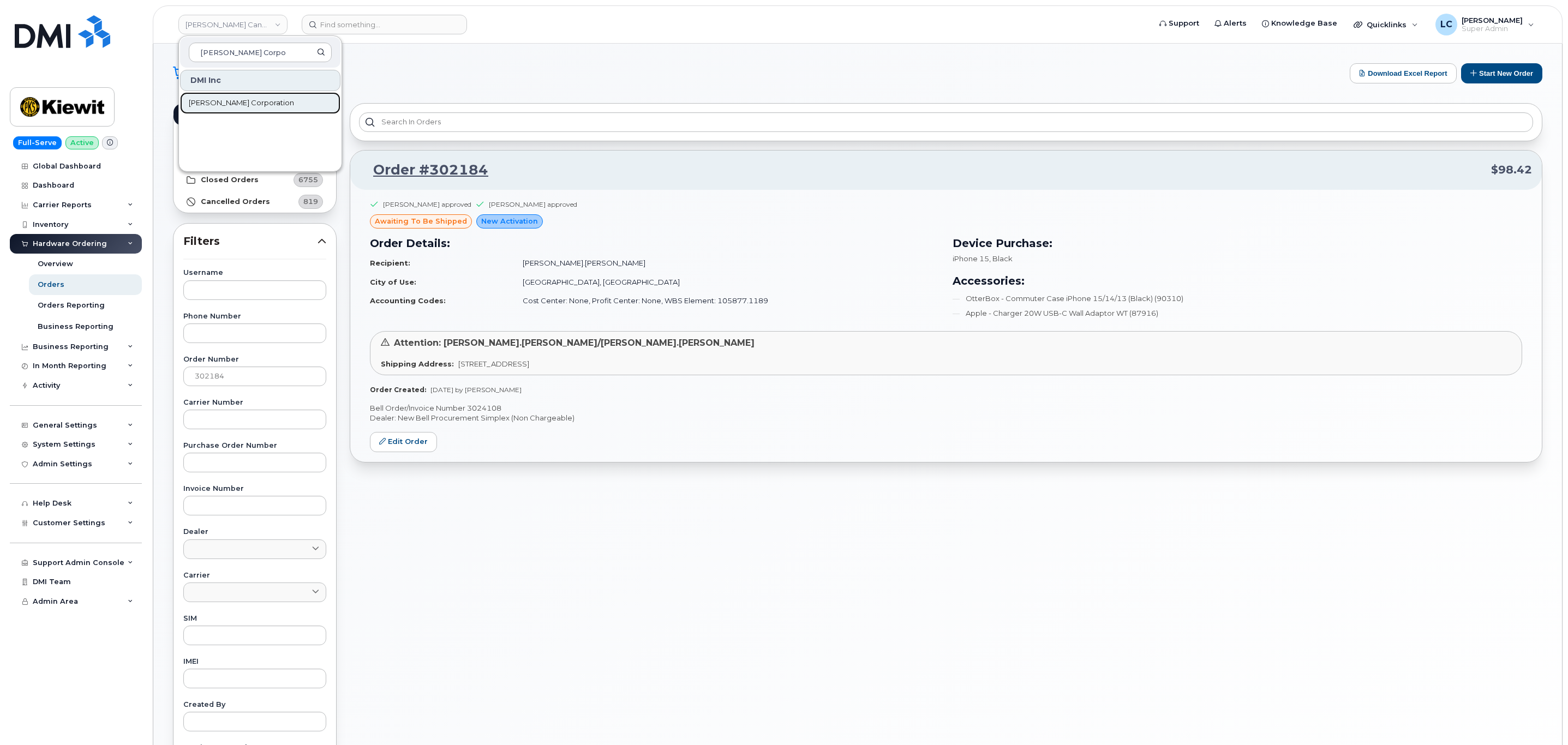
click at [273, 110] on link "[PERSON_NAME] Corporation" at bounding box center [260, 103] width 160 height 22
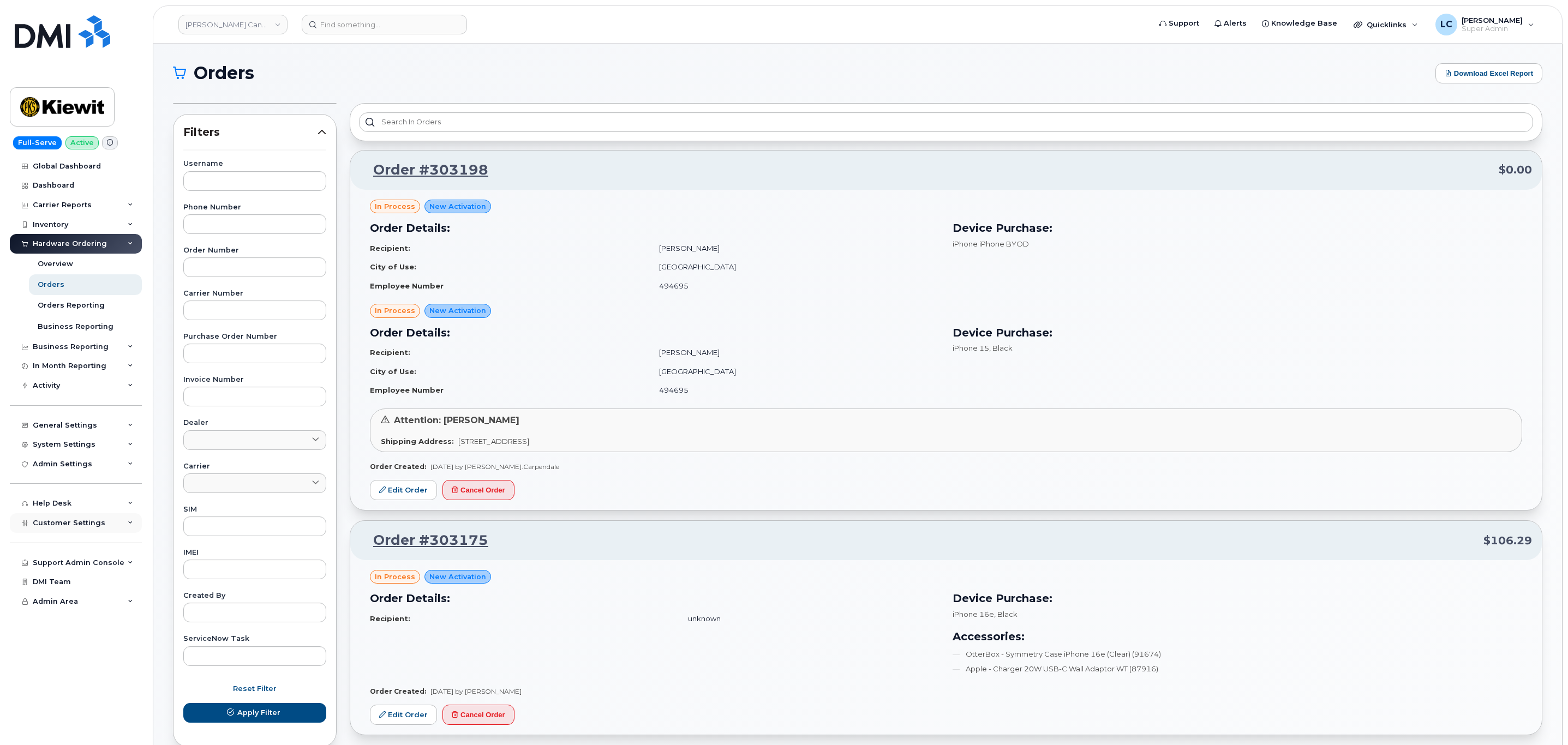
click at [112, 524] on div "Customer Settings" at bounding box center [76, 523] width 132 height 20
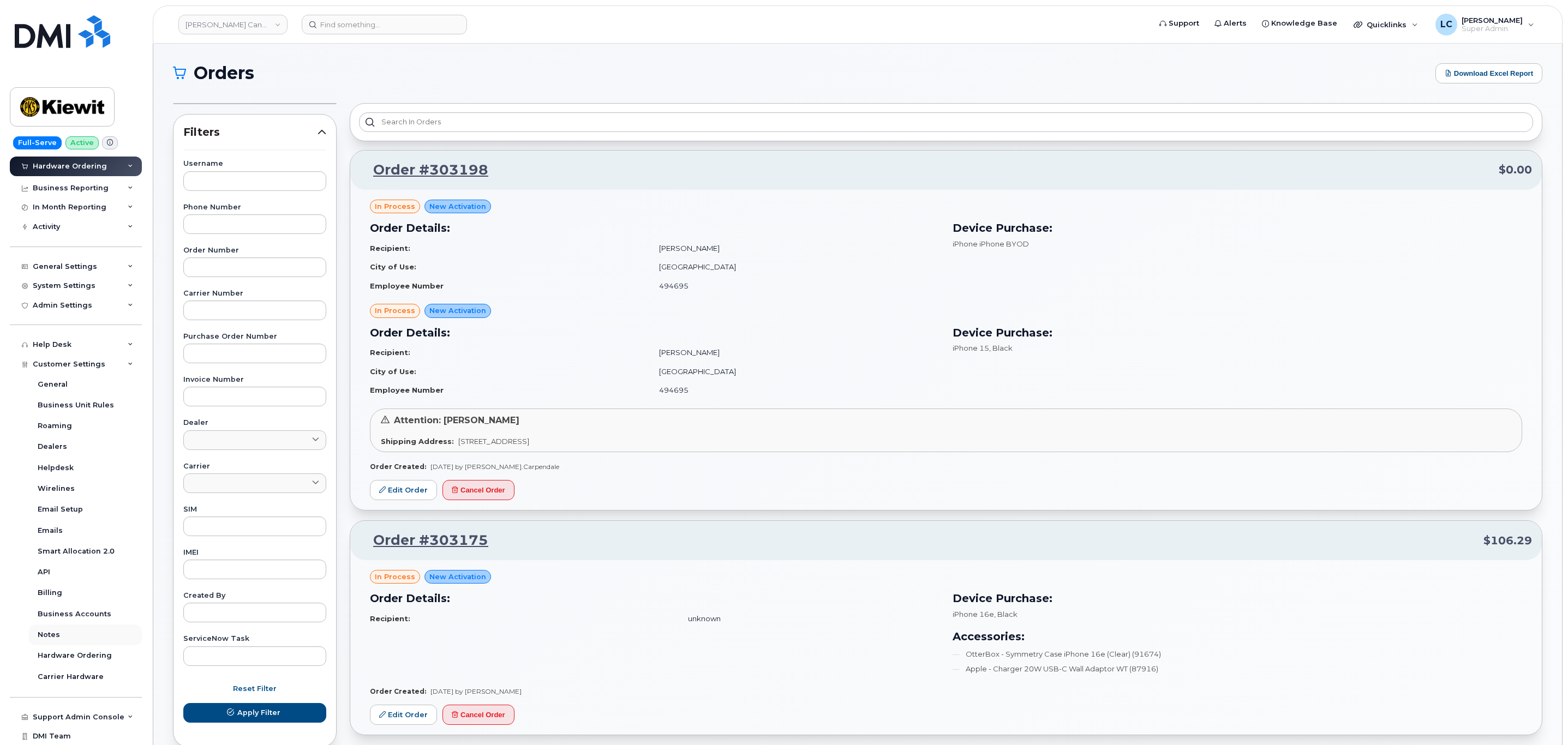
scroll to position [178, 0]
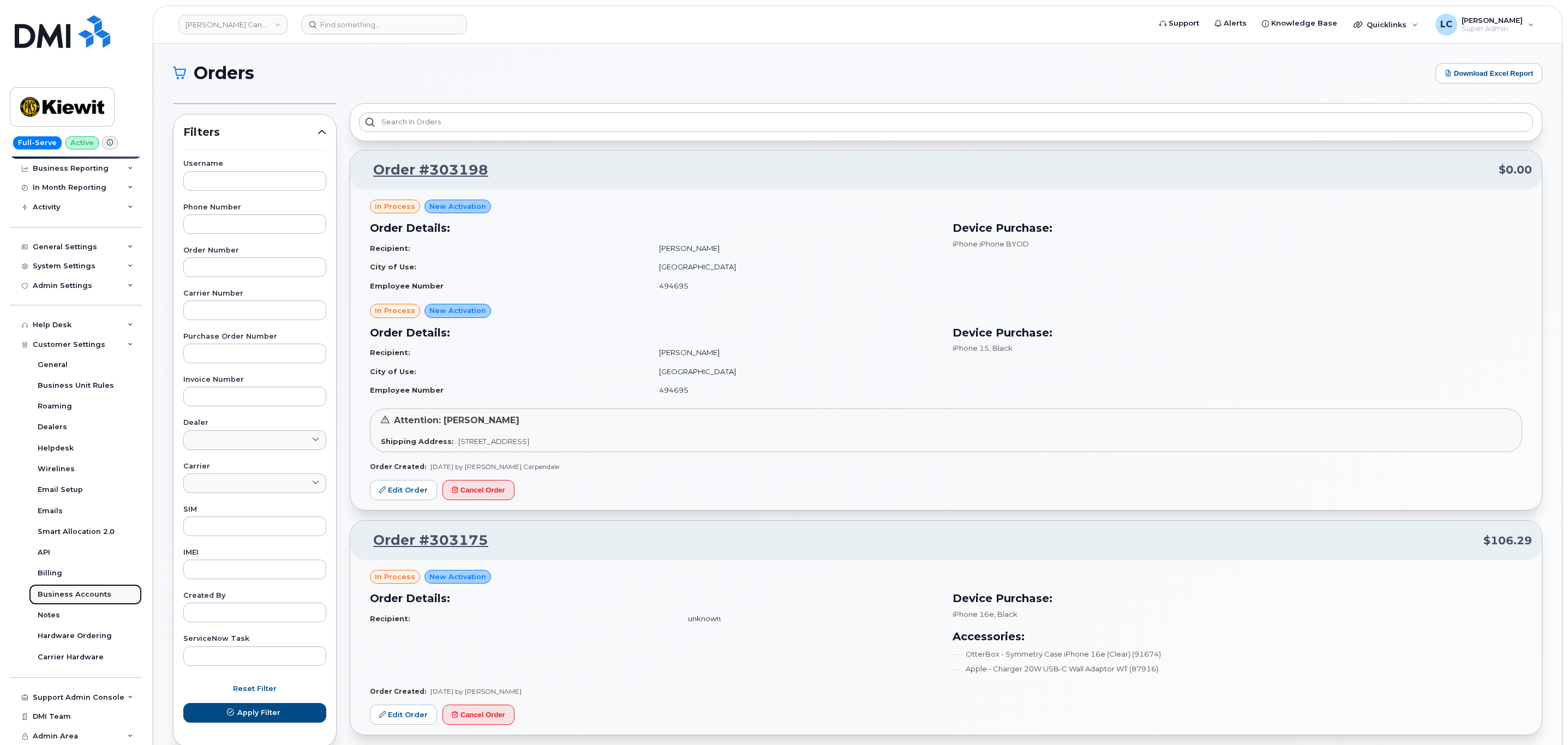
click at [94, 594] on div "Business Accounts" at bounding box center [74, 594] width 74 height 10
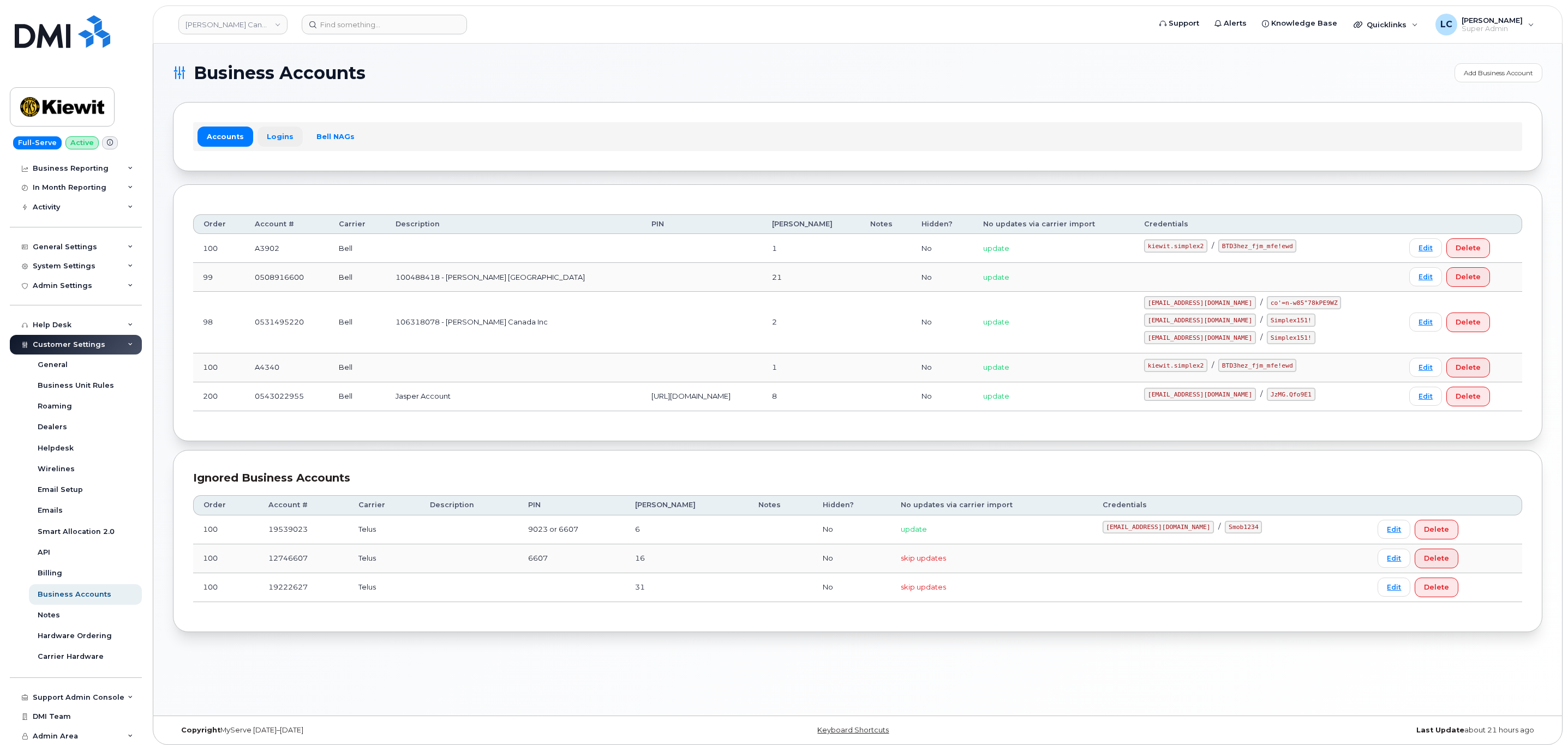
click at [277, 141] on link "Logins" at bounding box center [280, 137] width 45 height 20
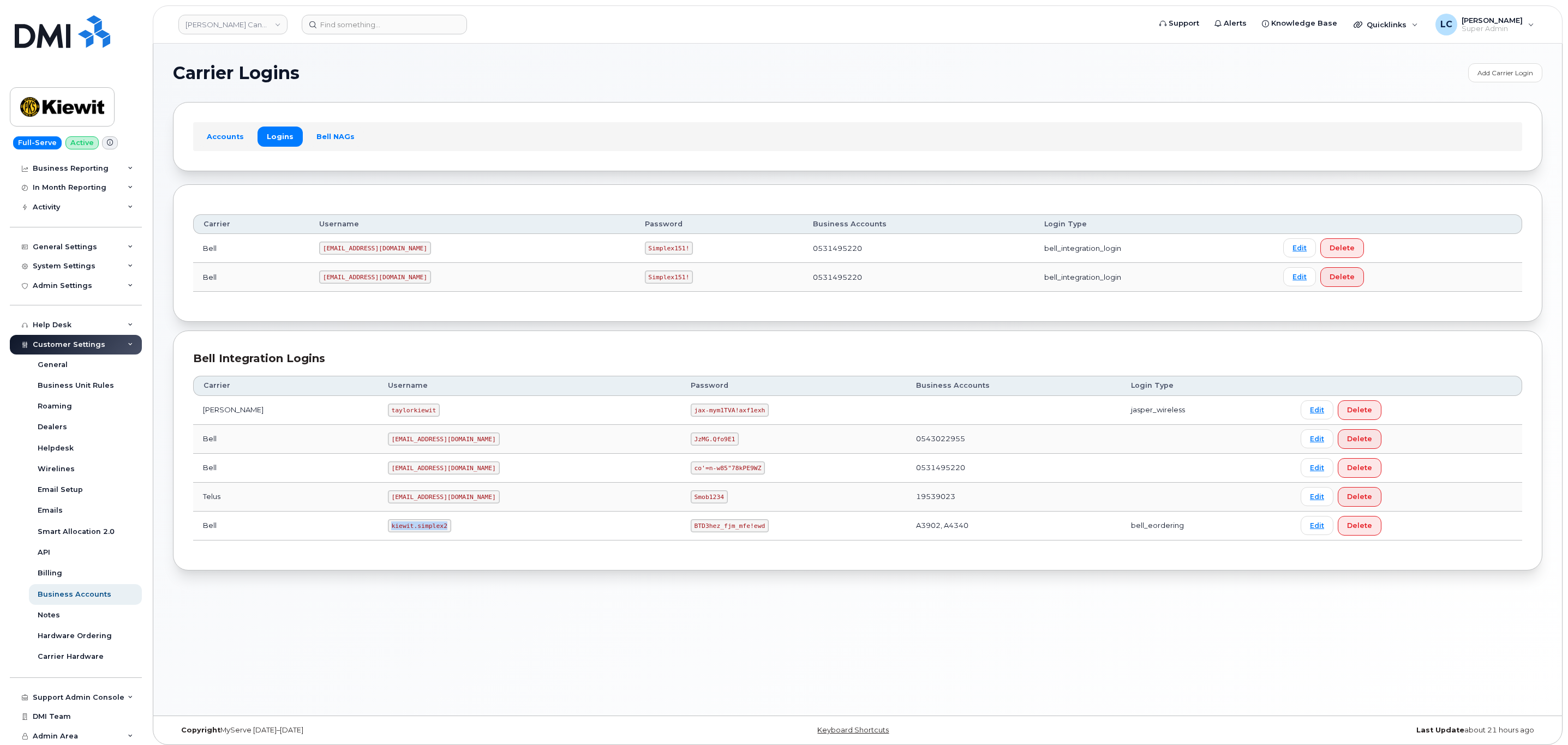
drag, startPoint x: 406, startPoint y: 530, endPoint x: 355, endPoint y: 527, distance: 51.1
click at [388, 527] on code "kiewit.simplex2" at bounding box center [420, 526] width 63 height 13
copy code "kiewit.simplex2"
drag, startPoint x: 694, startPoint y: 532, endPoint x: 629, endPoint y: 529, distance: 65.1
click at [690, 529] on code "BTD3hez_fjm_mfe!ewd" at bounding box center [729, 526] width 78 height 13
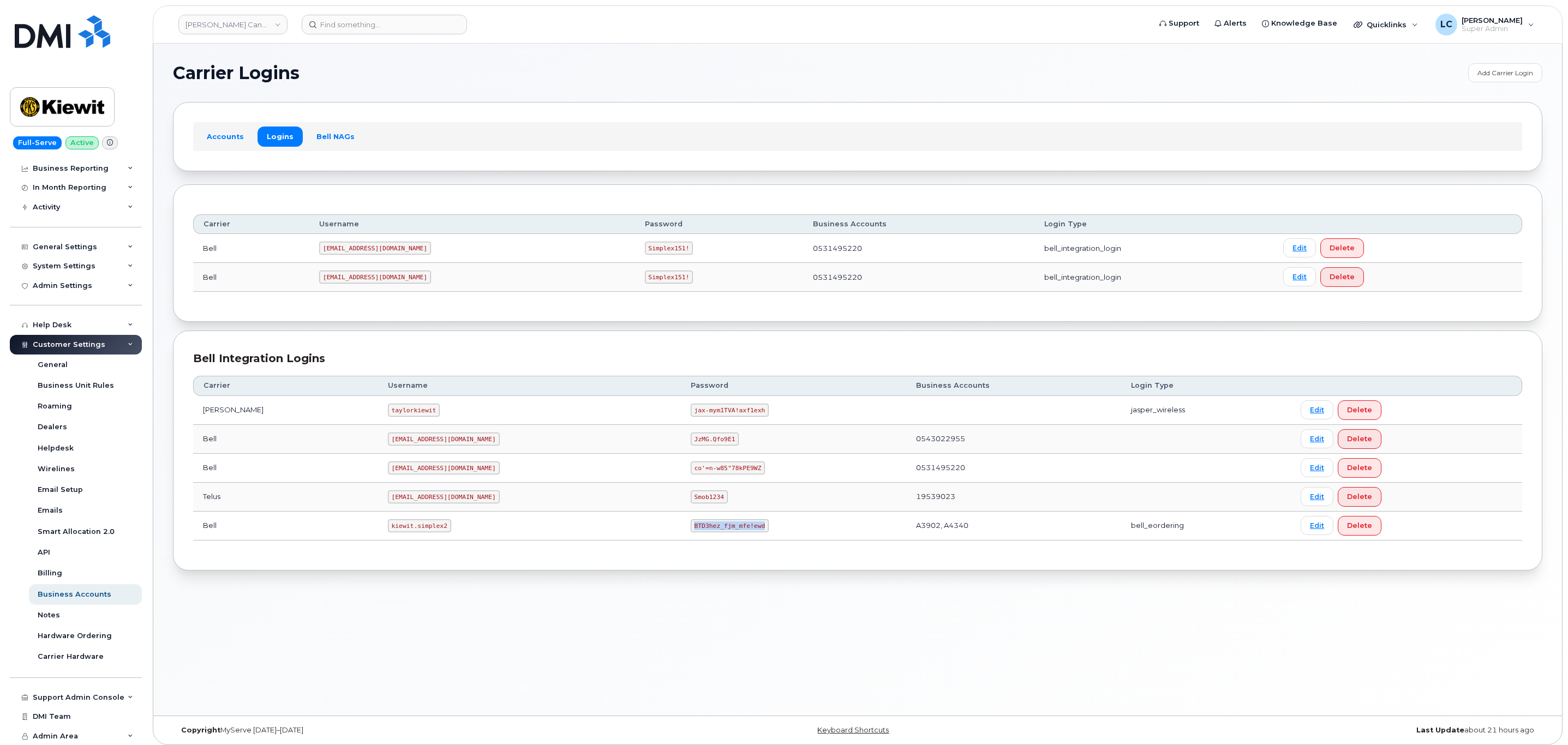
copy code "BTD3hez_fjm_mfe!ewd"
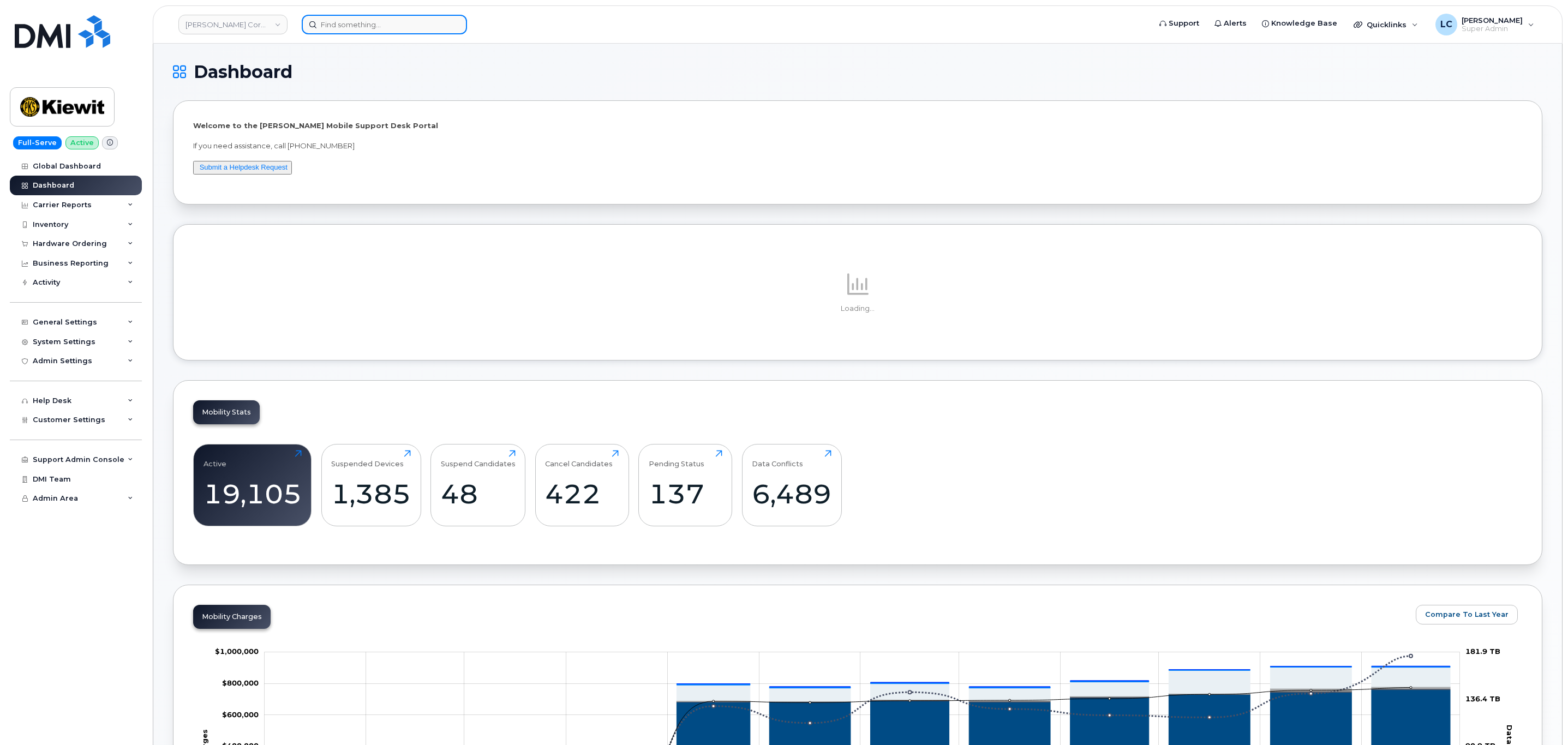
click at [403, 26] on input at bounding box center [384, 24] width 165 height 20
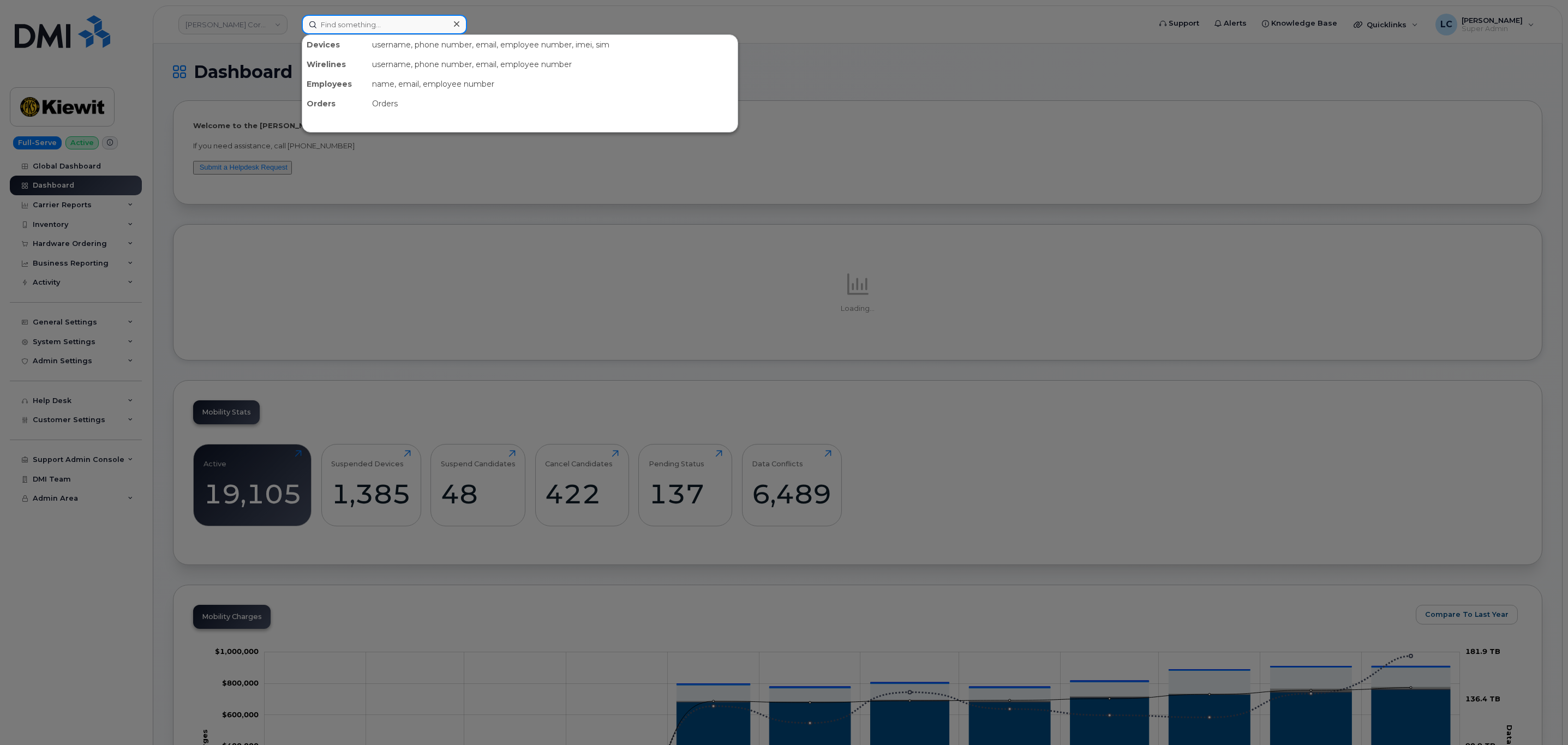
paste input "8382188577"
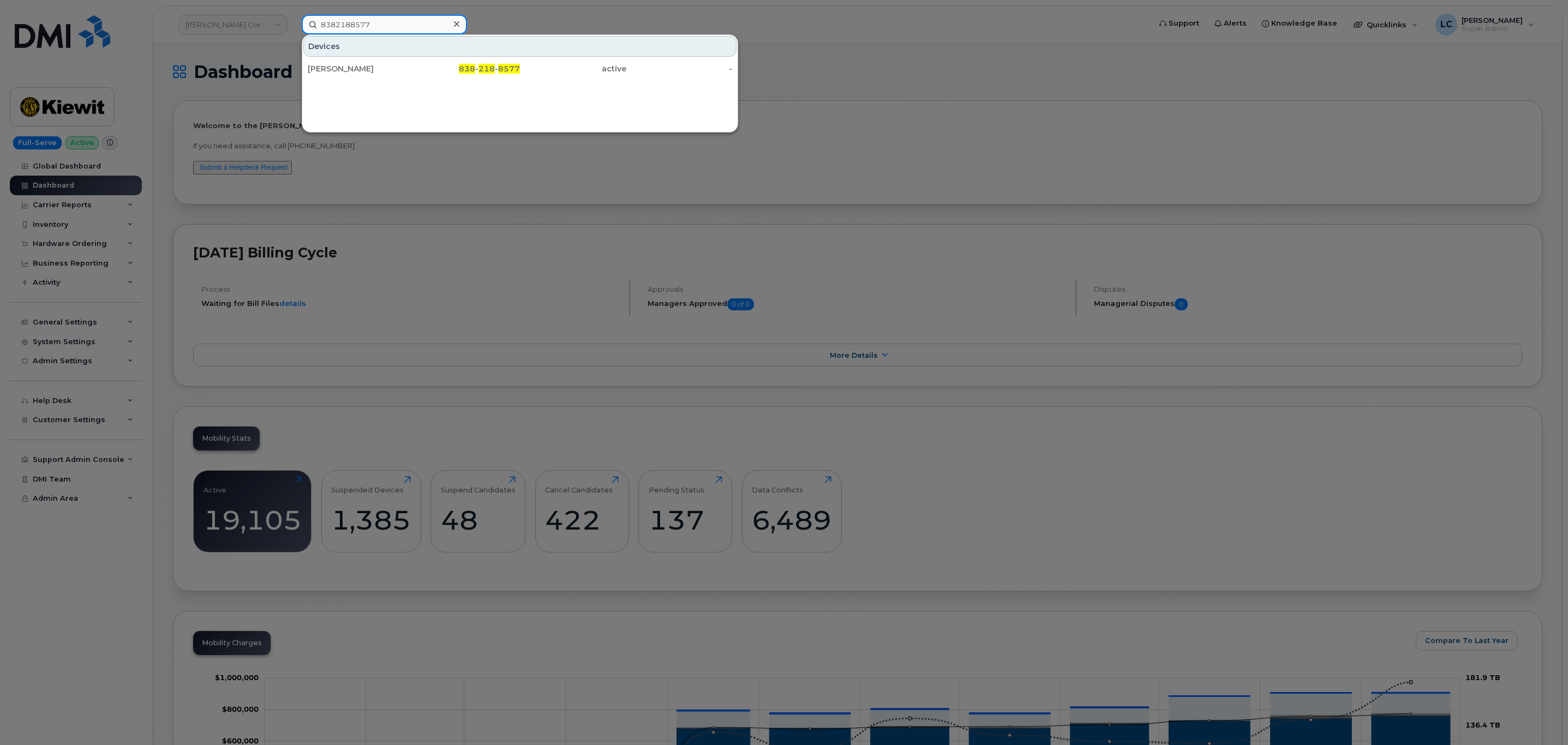
click at [416, 23] on input "8382188577" at bounding box center [384, 24] width 165 height 20
type input "8382188577"
click at [437, 70] on div "838 - 218 - 8577" at bounding box center [467, 69] width 106 height 11
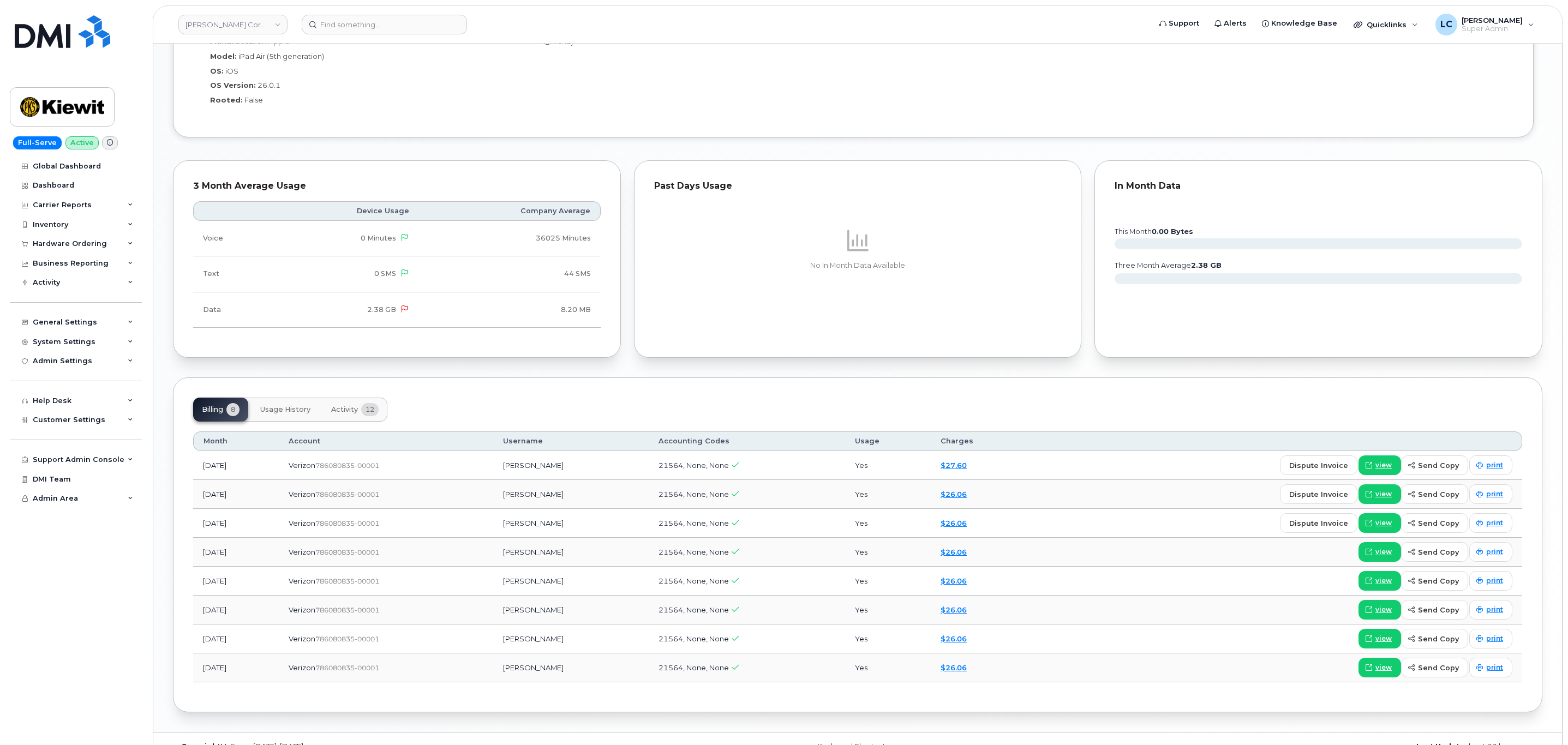
scroll to position [1016, 0]
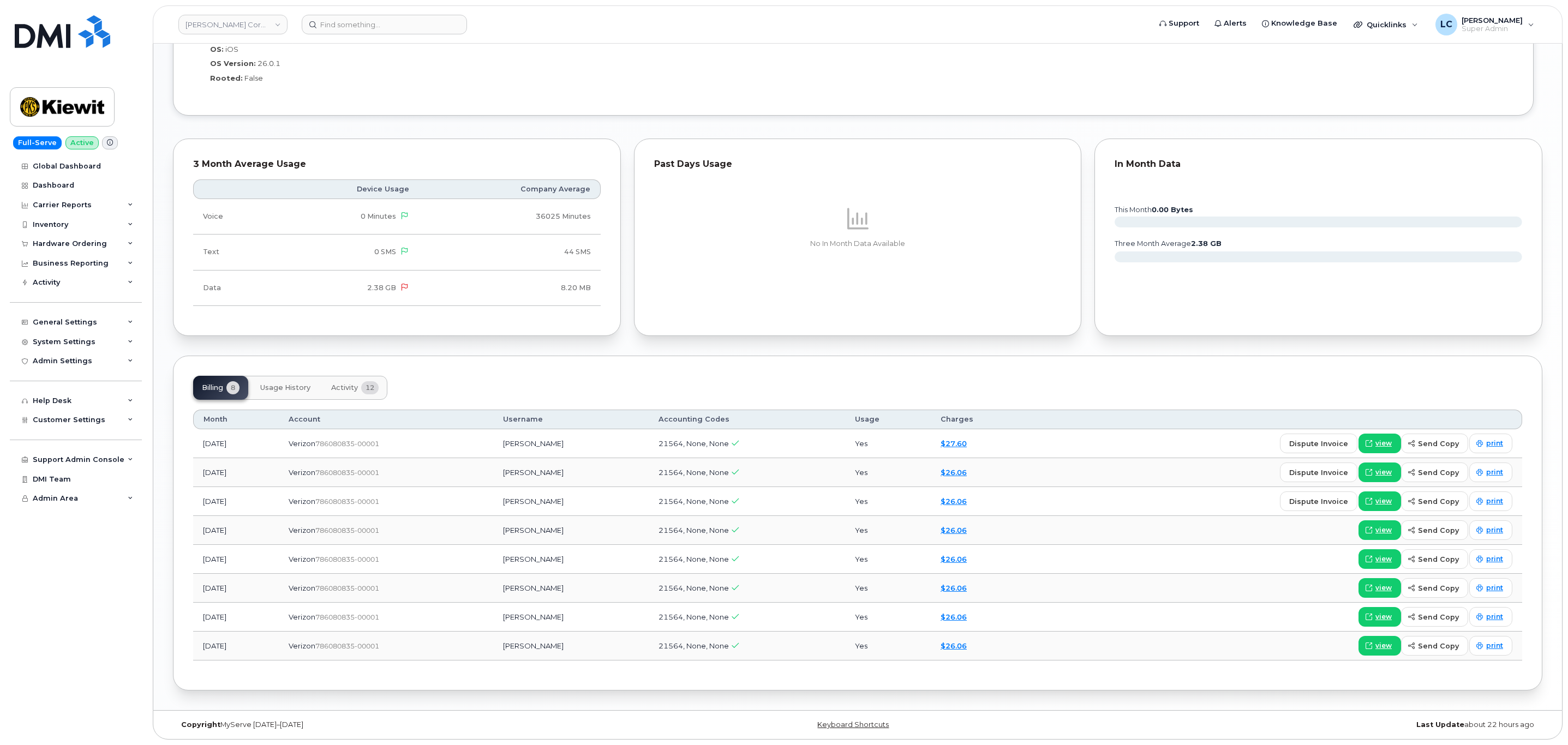
click at [349, 383] on span "Activity" at bounding box center [345, 388] width 27 height 9
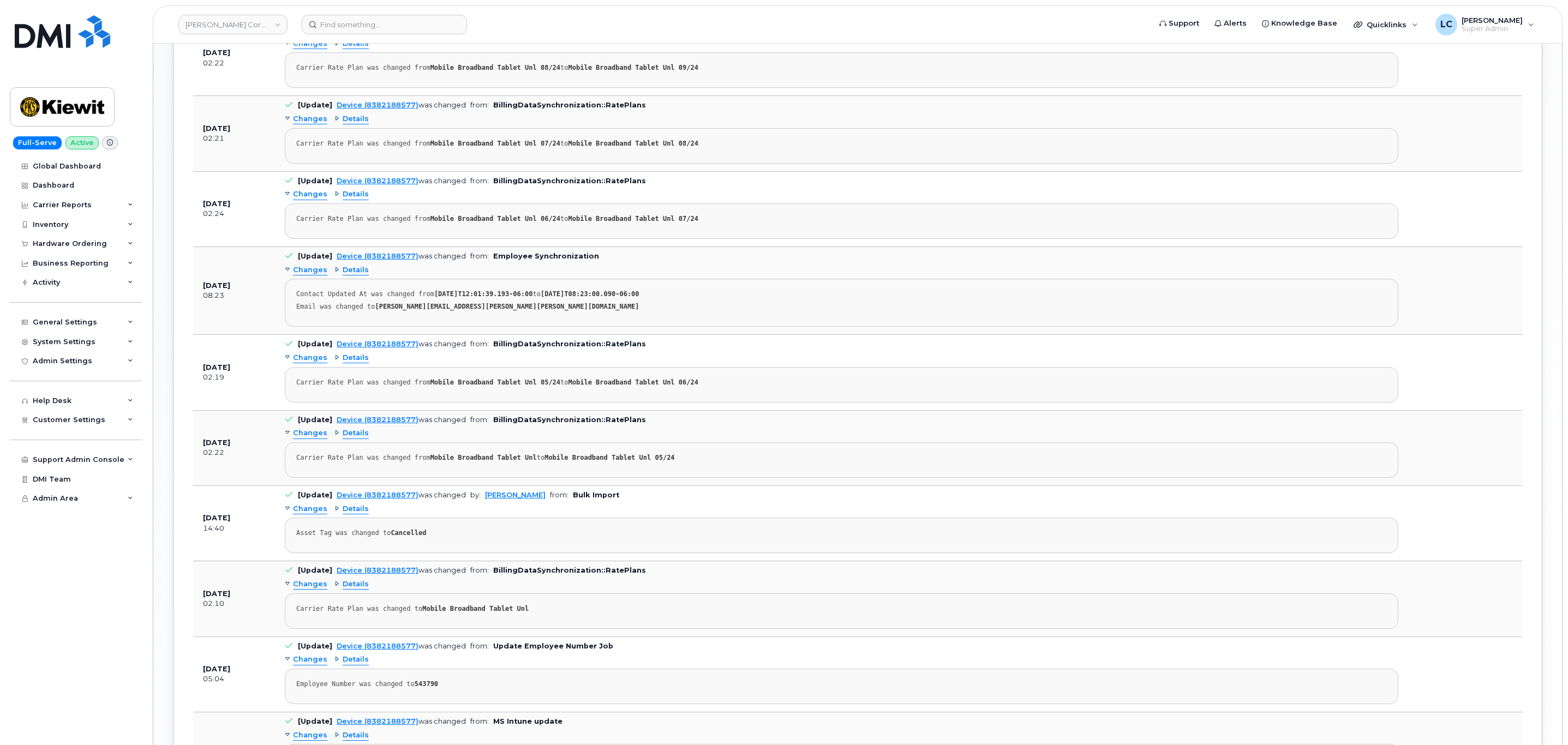
scroll to position [1425, 0]
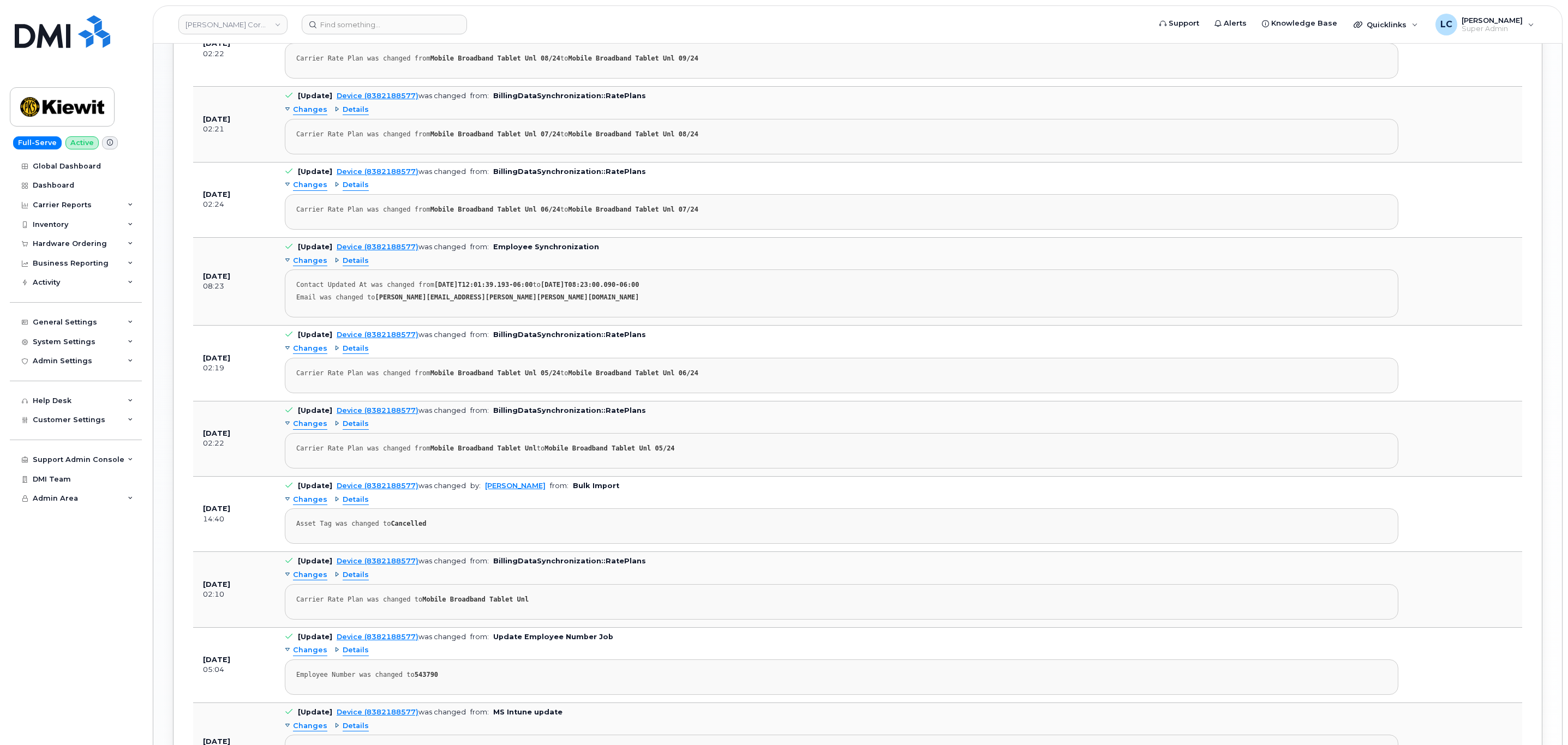
click at [401, 527] on strong "Cancelled" at bounding box center [408, 523] width 35 height 8
click at [321, 505] on span "Changes" at bounding box center [310, 499] width 34 height 10
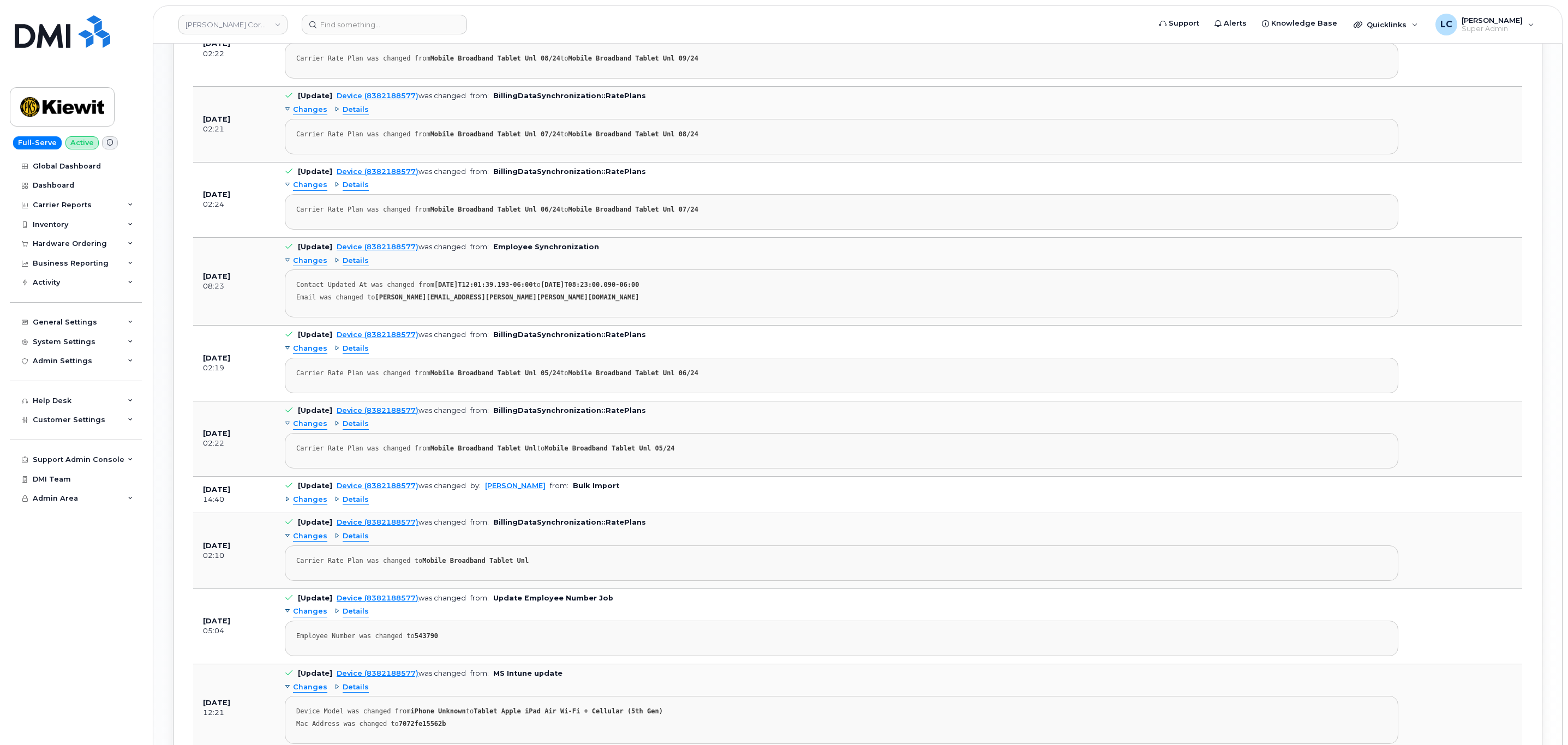
click at [321, 505] on span "Changes" at bounding box center [310, 499] width 34 height 10
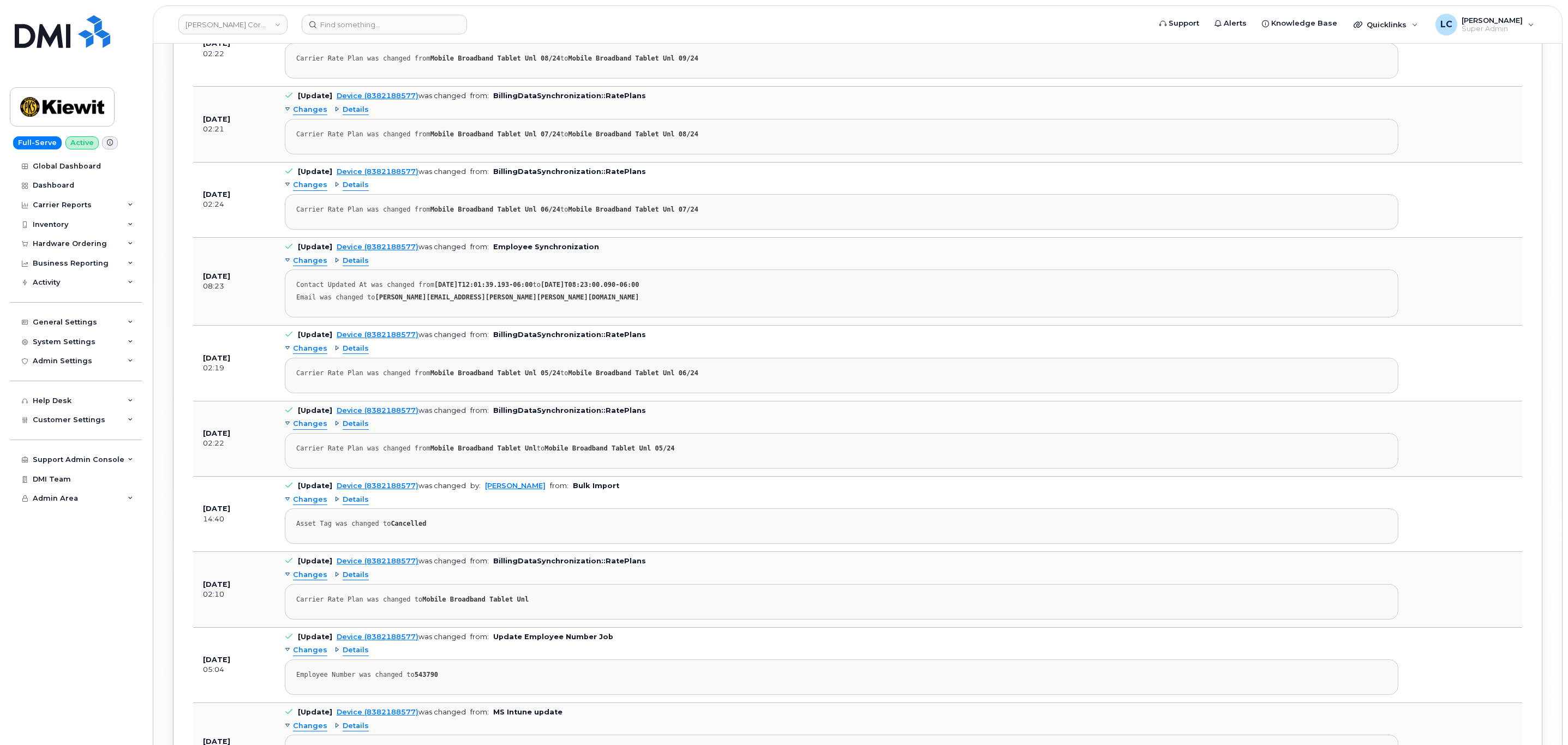
click at [382, 528] on div "Asset Tag was changed to Cancelled" at bounding box center [842, 523] width 1090 height 8
click at [406, 527] on strong "Cancelled" at bounding box center [408, 523] width 35 height 8
click at [573, 490] on b "Bulk Import" at bounding box center [596, 485] width 46 height 8
click at [77, 231] on div "Inventory" at bounding box center [76, 224] width 132 height 20
click at [82, 248] on div "Mobility Devices" at bounding box center [68, 244] width 62 height 10
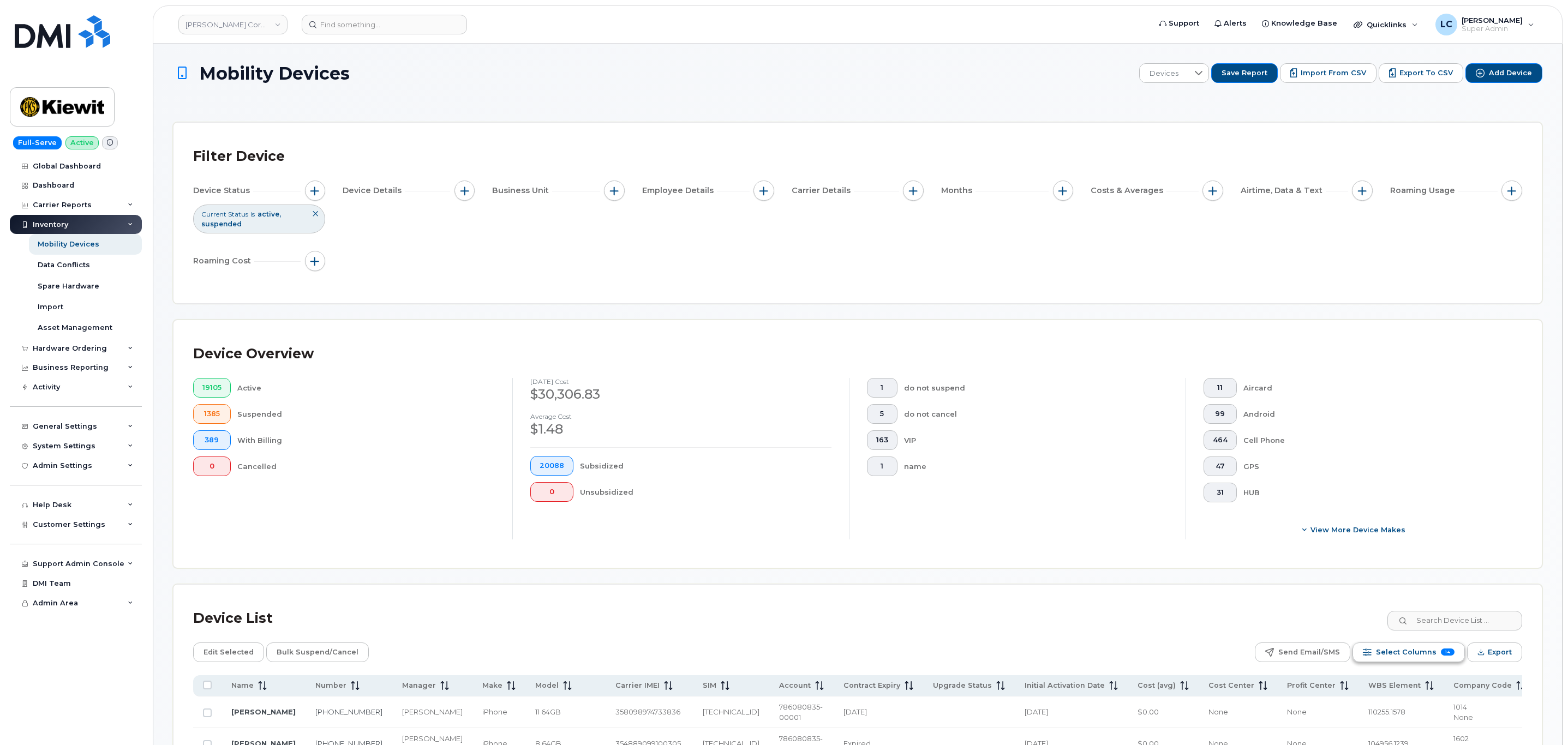
click at [1437, 660] on button "Select Columns 14" at bounding box center [1408, 652] width 112 height 20
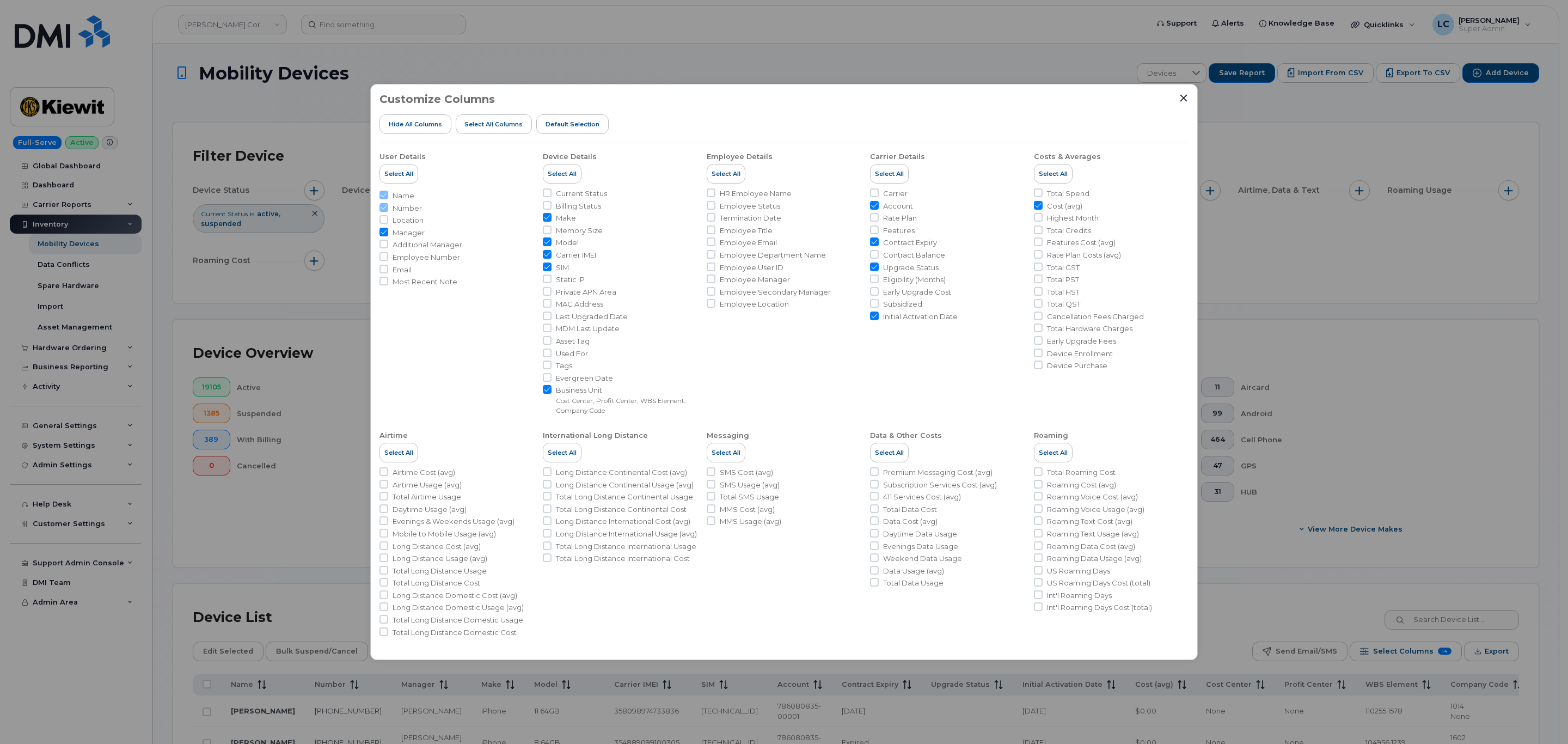
click at [579, 343] on span "Asset Tag" at bounding box center [572, 341] width 33 height 10
click at [551, 343] on input "Asset Tag" at bounding box center [547, 340] width 9 height 9
checkbox input "true"
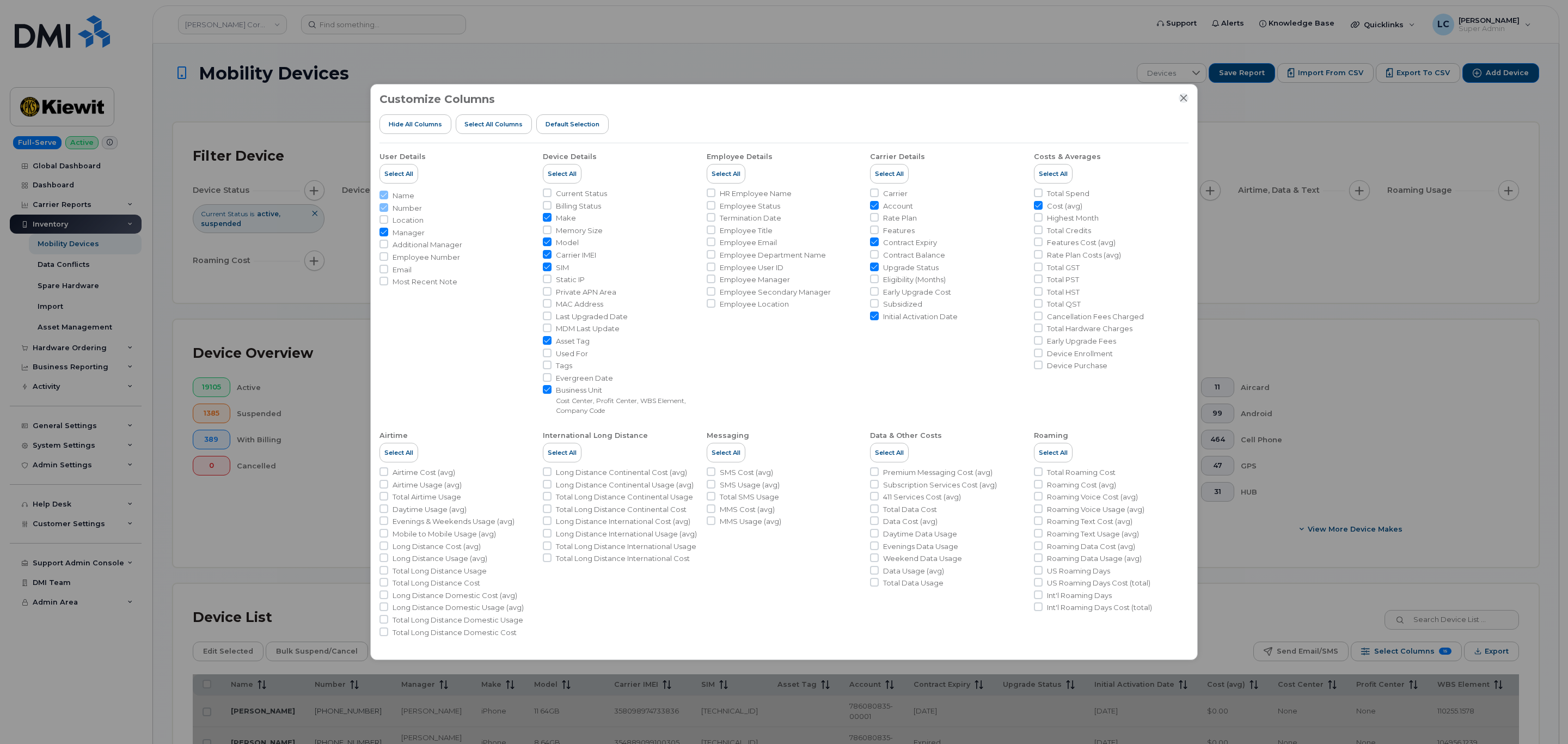
click at [1185, 94] on icon "Close" at bounding box center [1183, 98] width 9 height 9
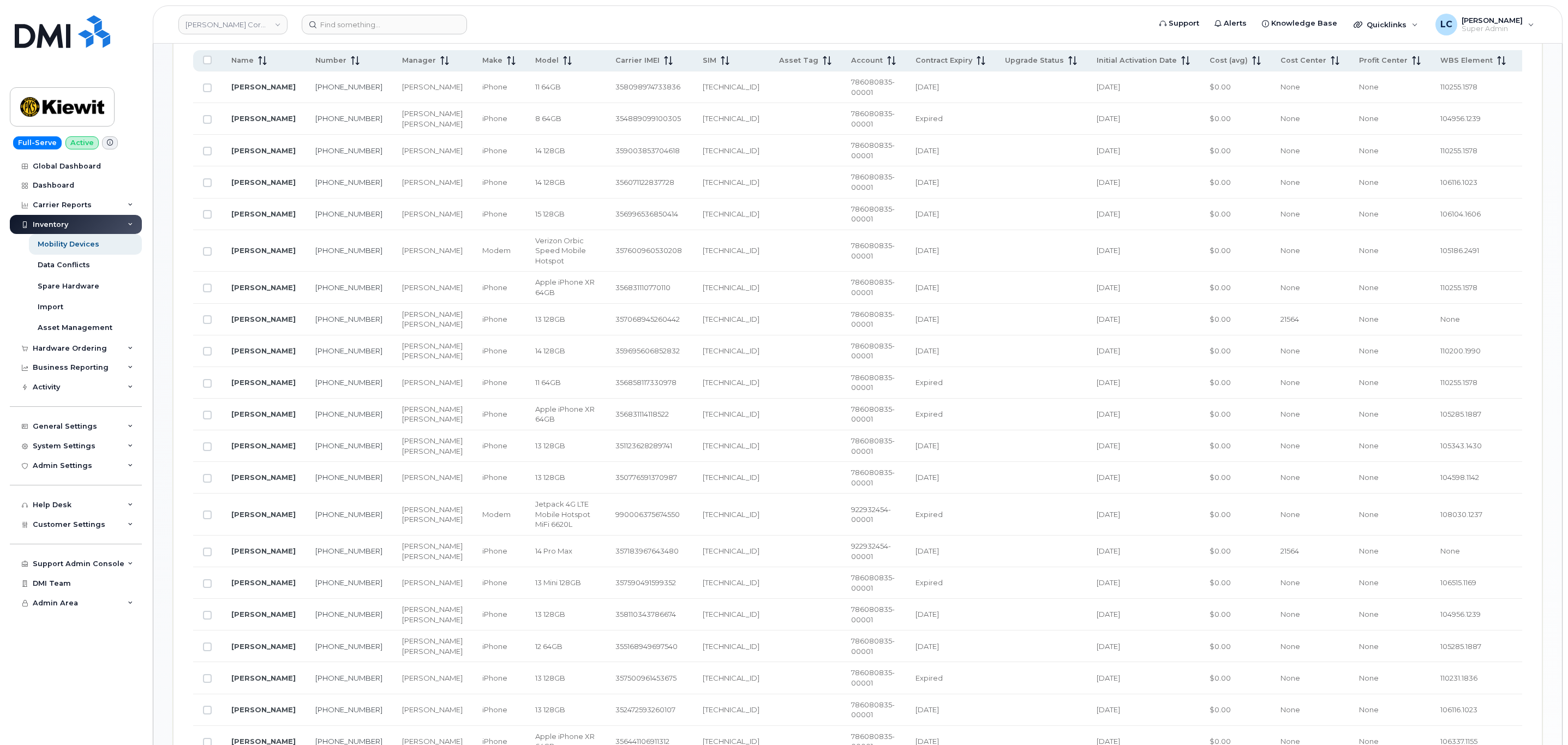
scroll to position [606, 0]
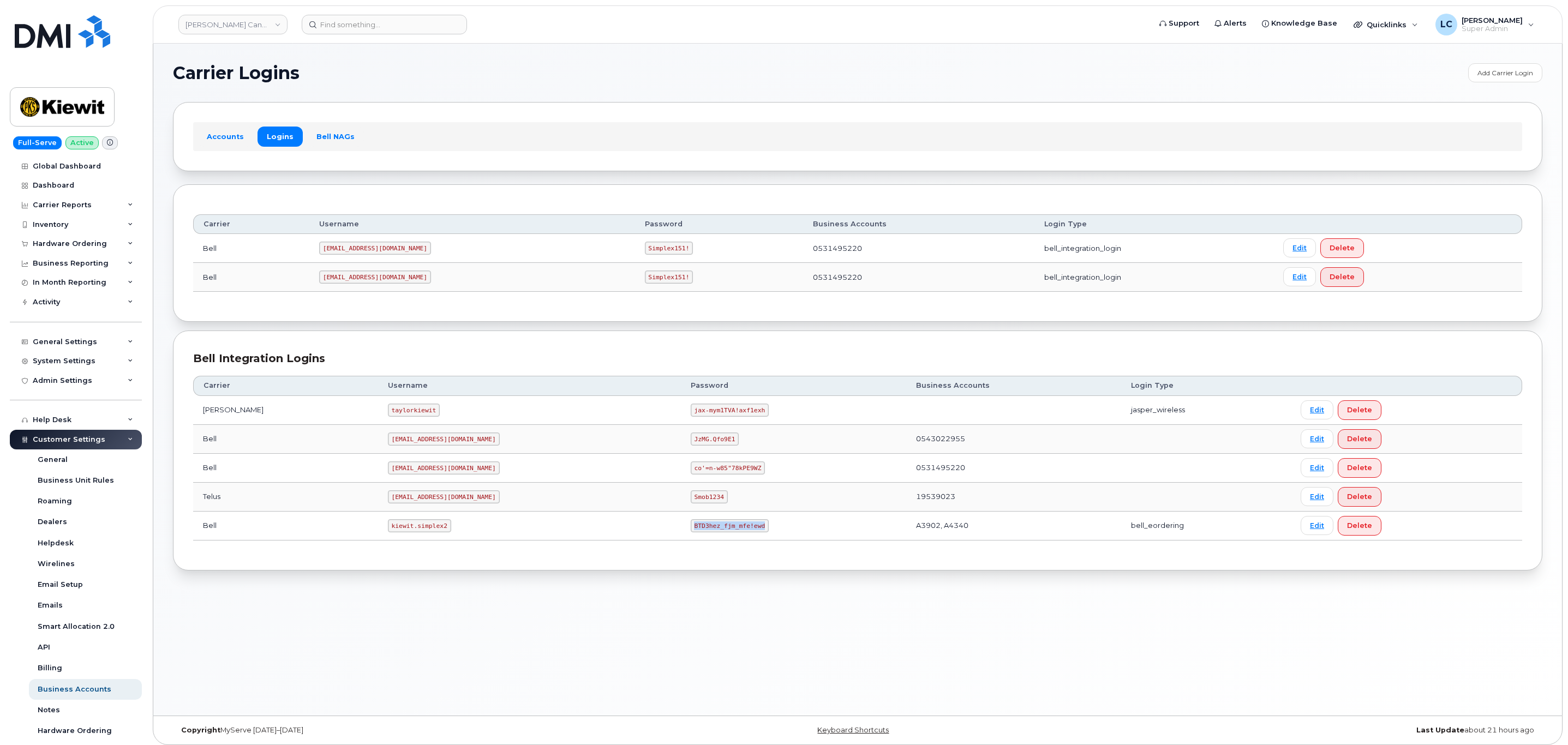
scroll to position [95, 0]
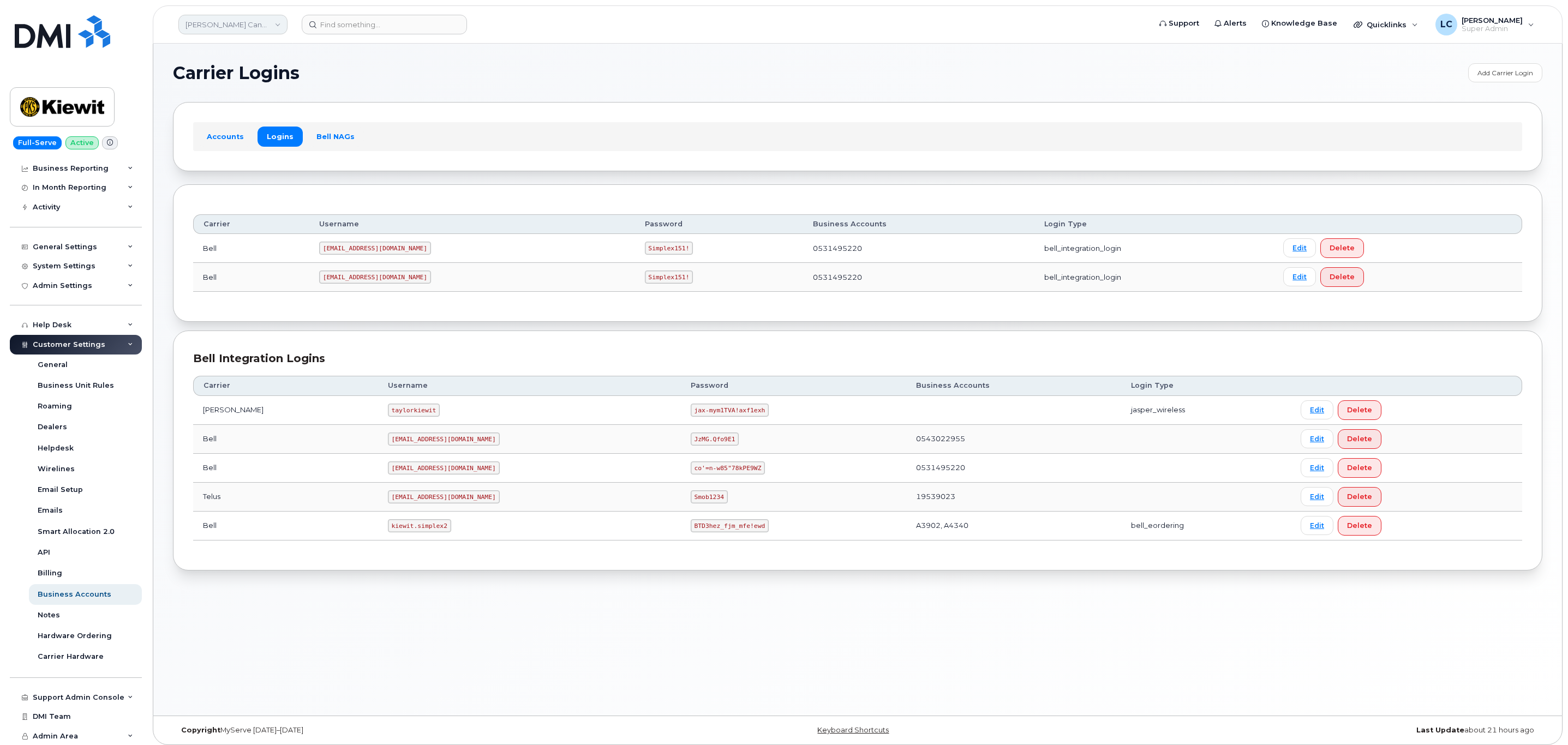
click at [245, 15] on link "[PERSON_NAME] Canada Inc" at bounding box center [232, 24] width 109 height 20
click at [249, 49] on input at bounding box center [260, 52] width 143 height 20
type input "[PERSON_NAME] Corporation"
click at [265, 103] on link "[PERSON_NAME] Corporation" at bounding box center [260, 103] width 160 height 22
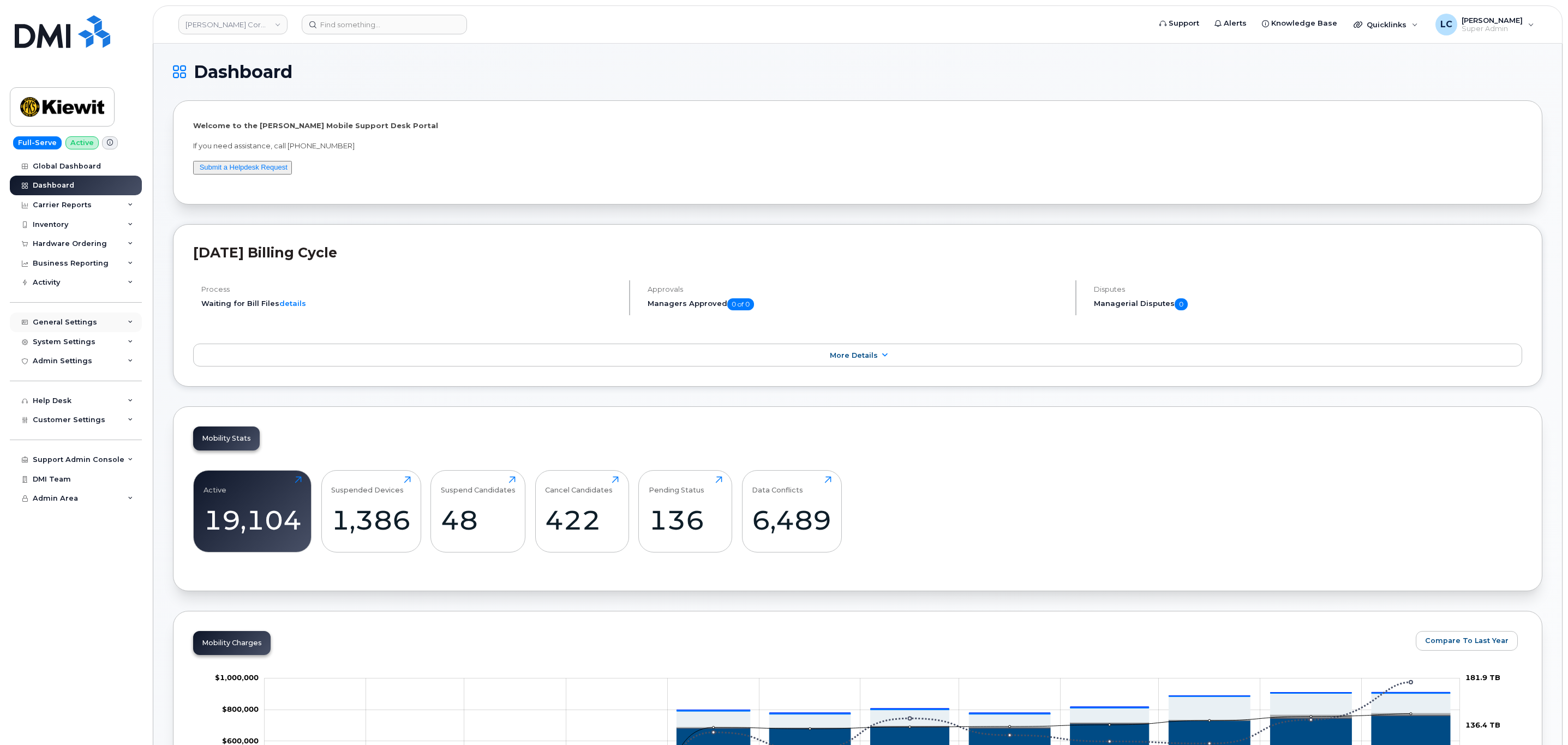
click at [79, 318] on div "General Settings" at bounding box center [76, 323] width 132 height 20
click at [87, 323] on div "General Settings" at bounding box center [65, 322] width 65 height 9
click at [101, 327] on div "General Settings" at bounding box center [76, 323] width 132 height 20
click at [104, 345] on div "System Settings" at bounding box center [76, 342] width 132 height 20
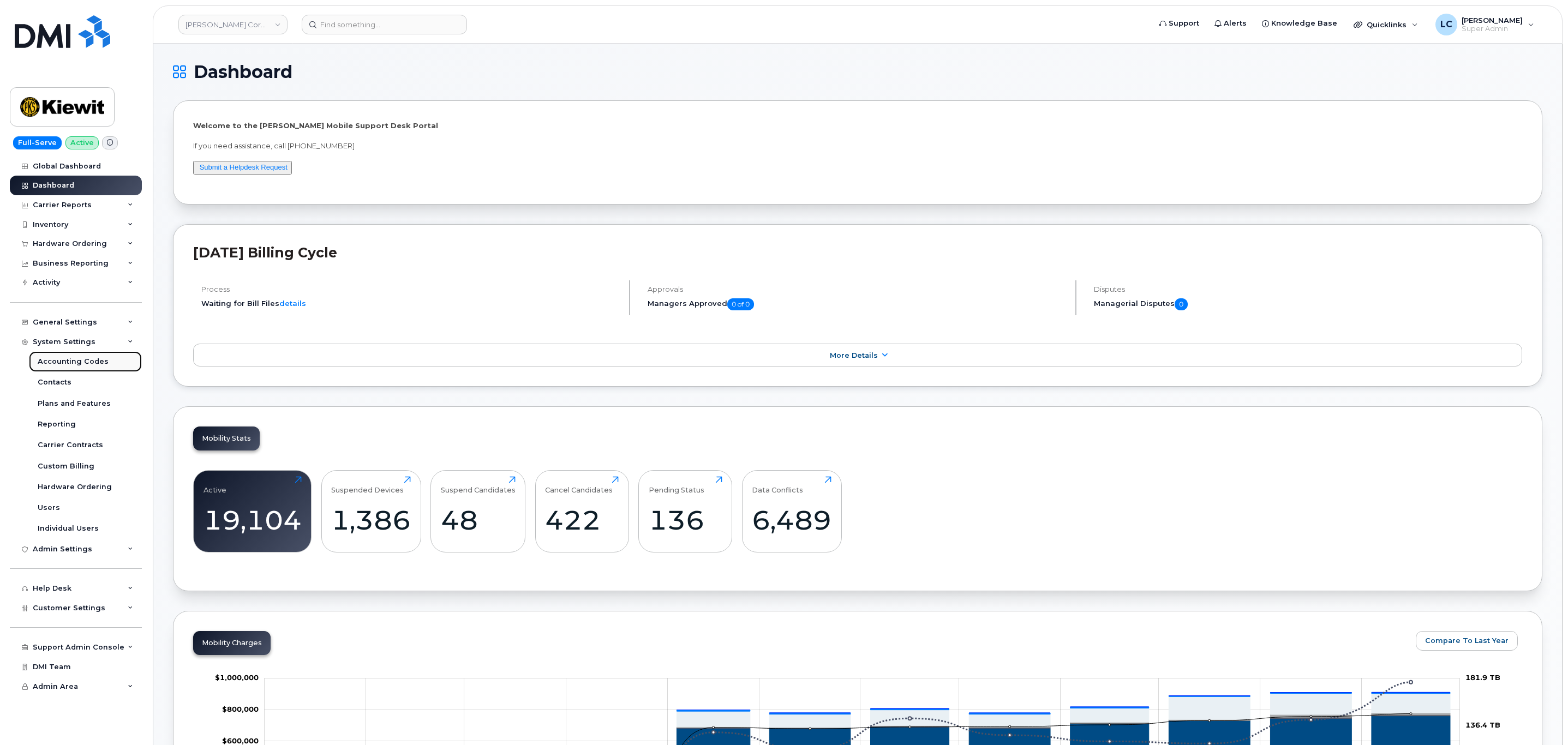
click at [101, 362] on div "Accounting Codes" at bounding box center [73, 362] width 71 height 10
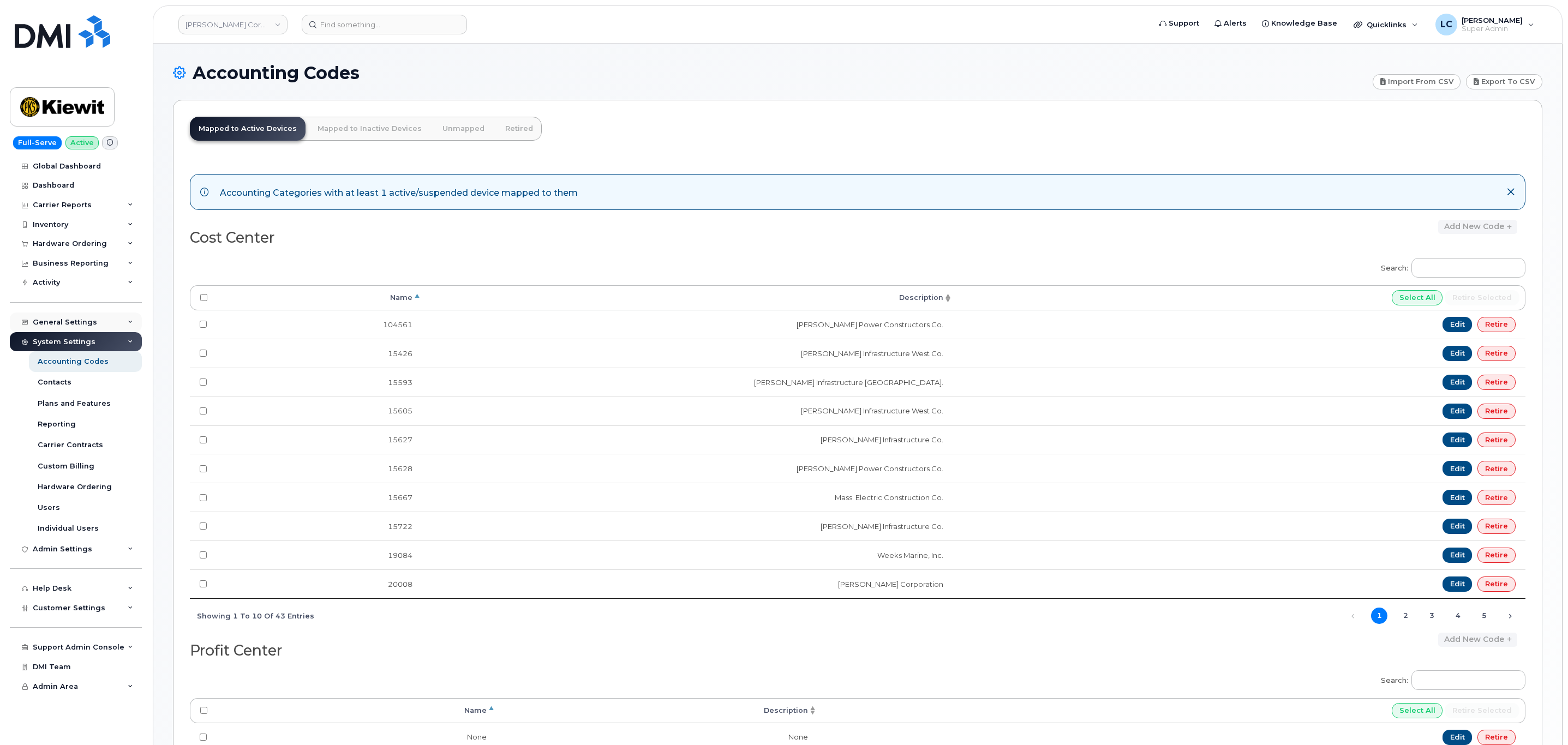
click at [84, 318] on div "General Settings" at bounding box center [65, 322] width 65 height 9
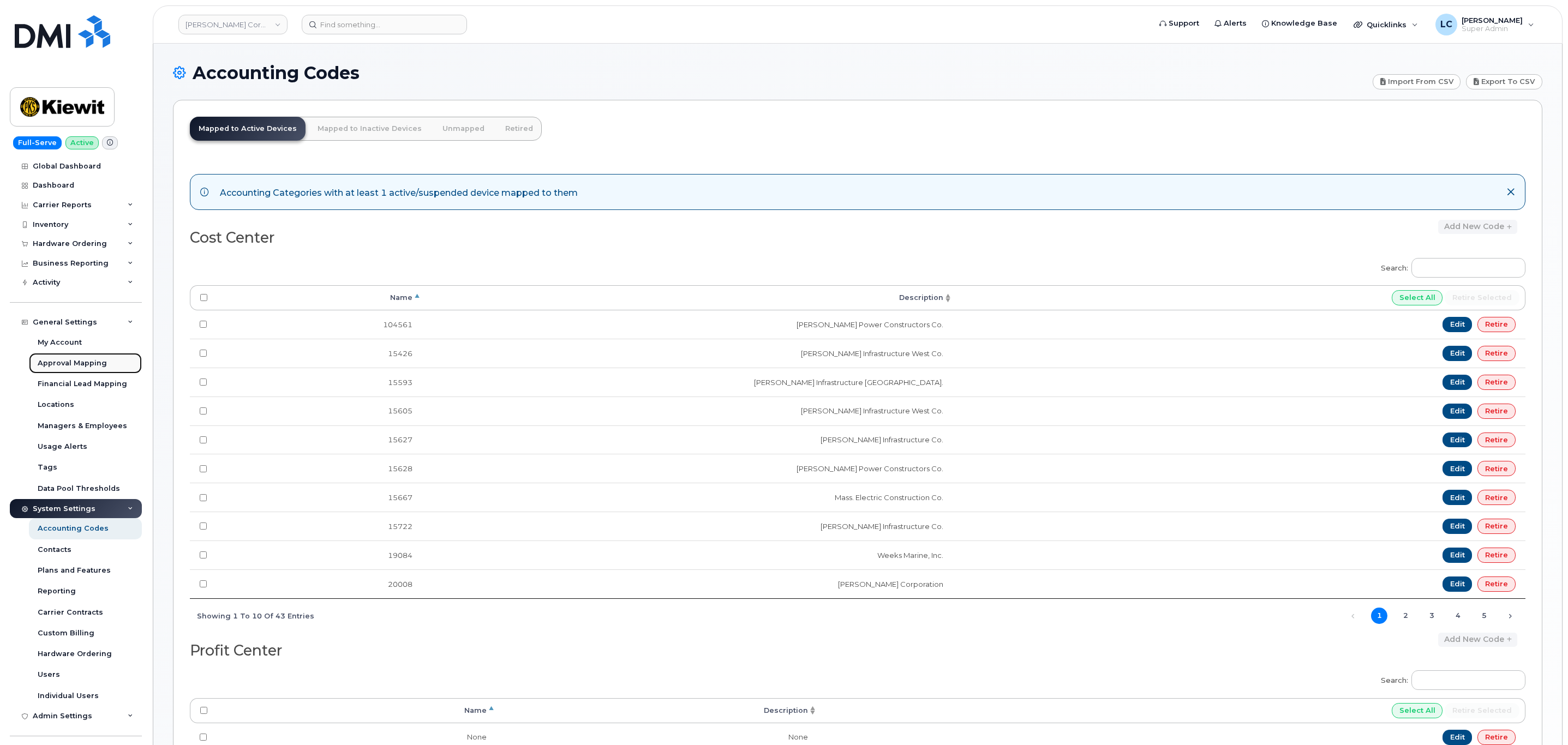
click at [95, 360] on div "Approval Mapping" at bounding box center [73, 363] width 70 height 10
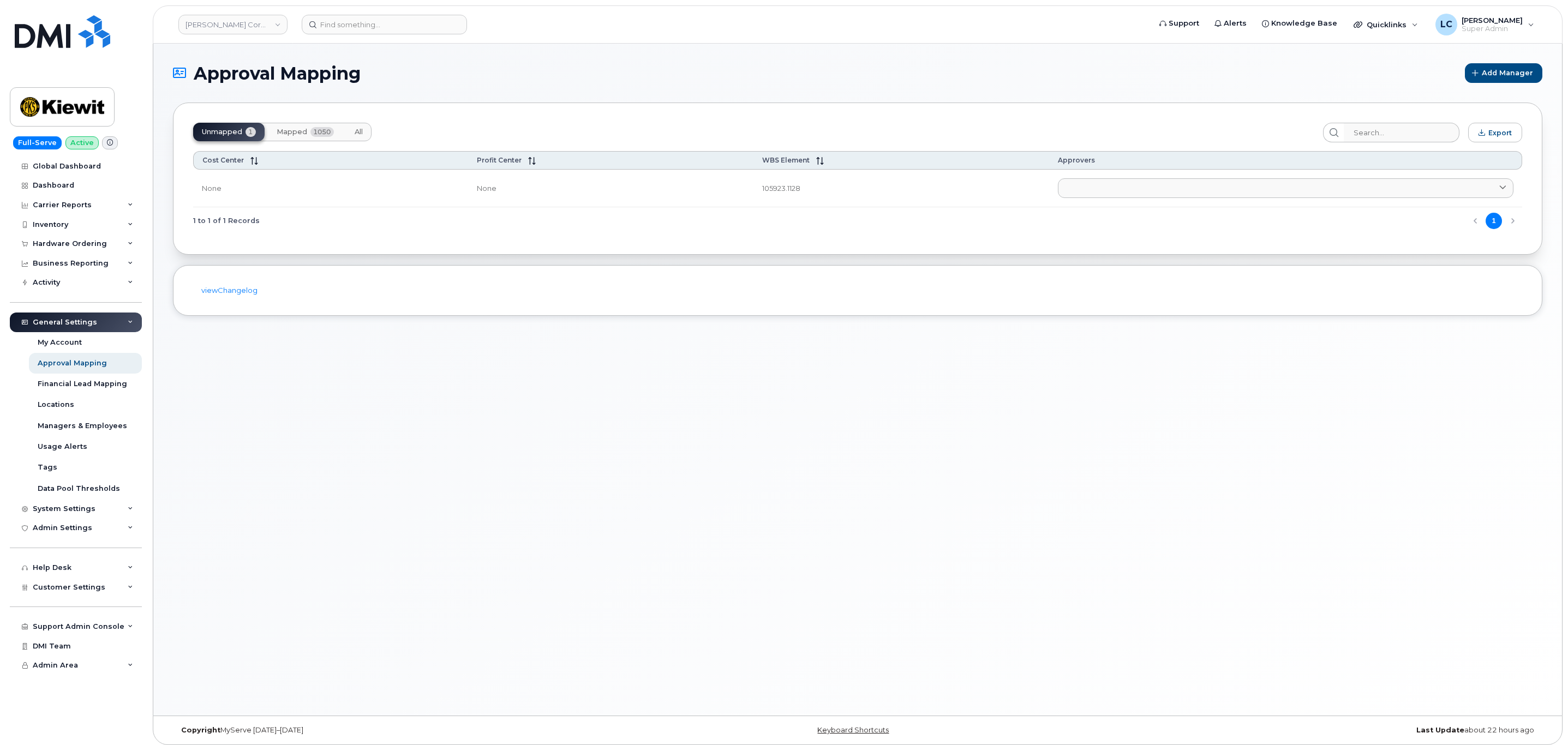
click at [313, 133] on span "1050" at bounding box center [322, 132] width 23 height 10
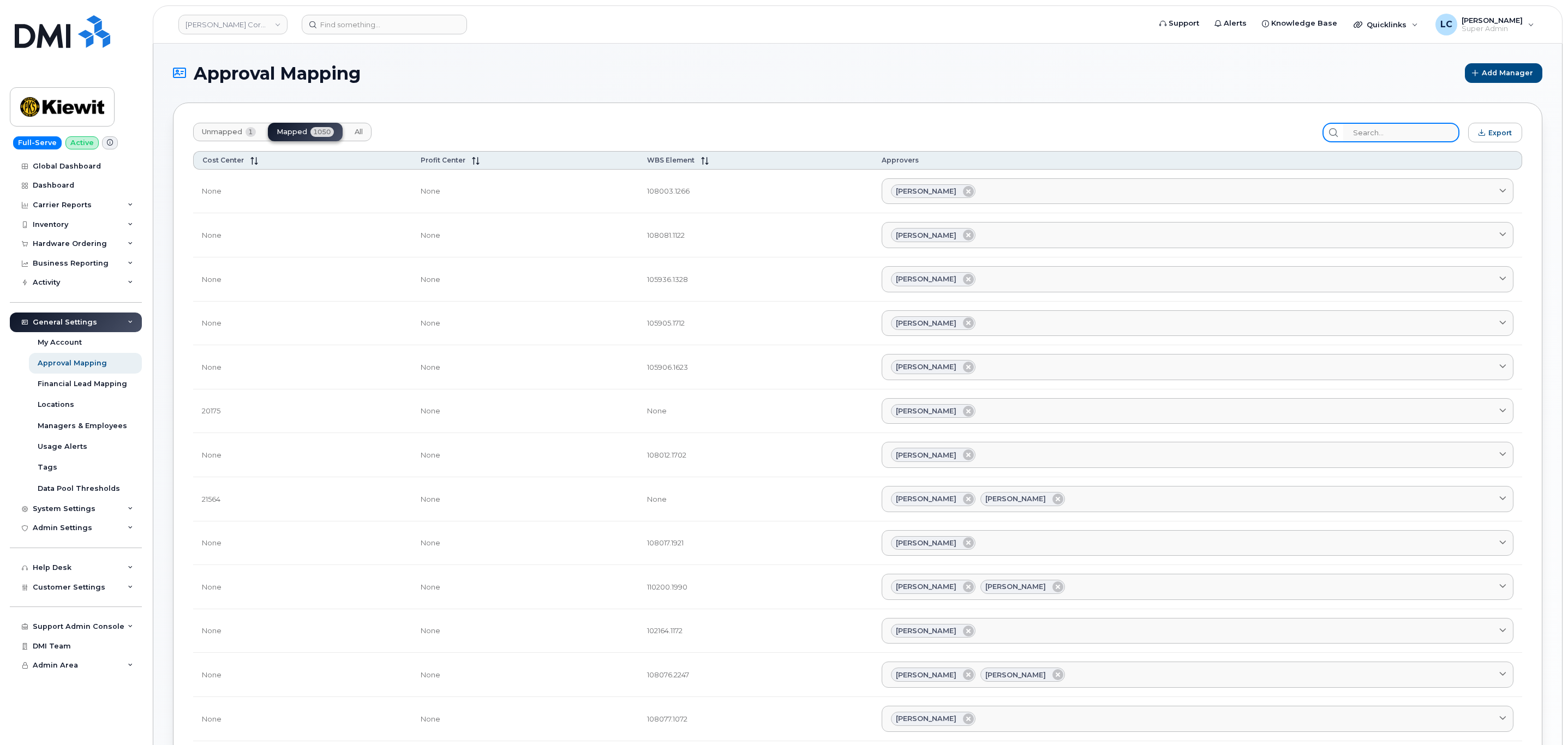
click at [1399, 128] on input "search" at bounding box center [1401, 132] width 116 height 20
paste input "105166"
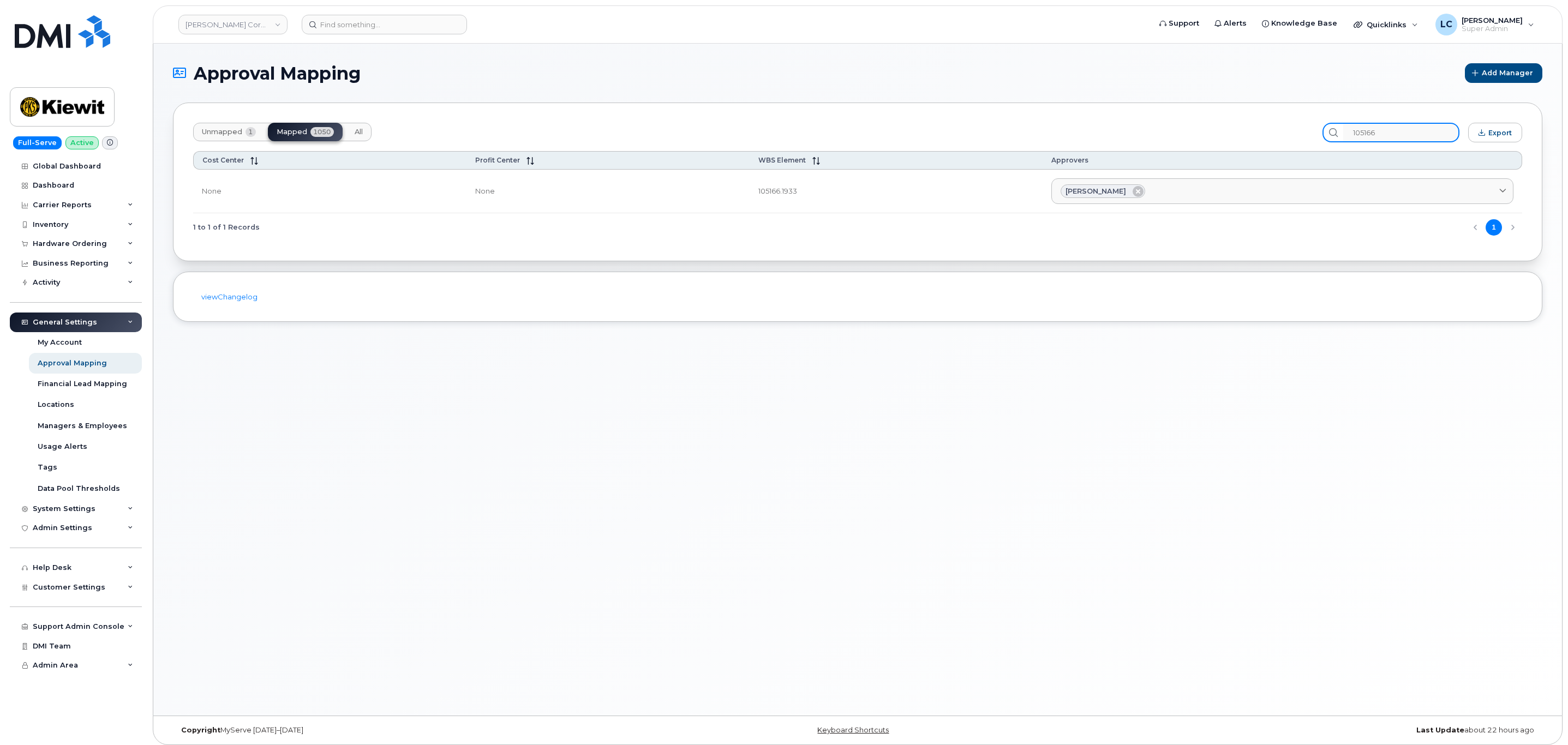
type input "105166"
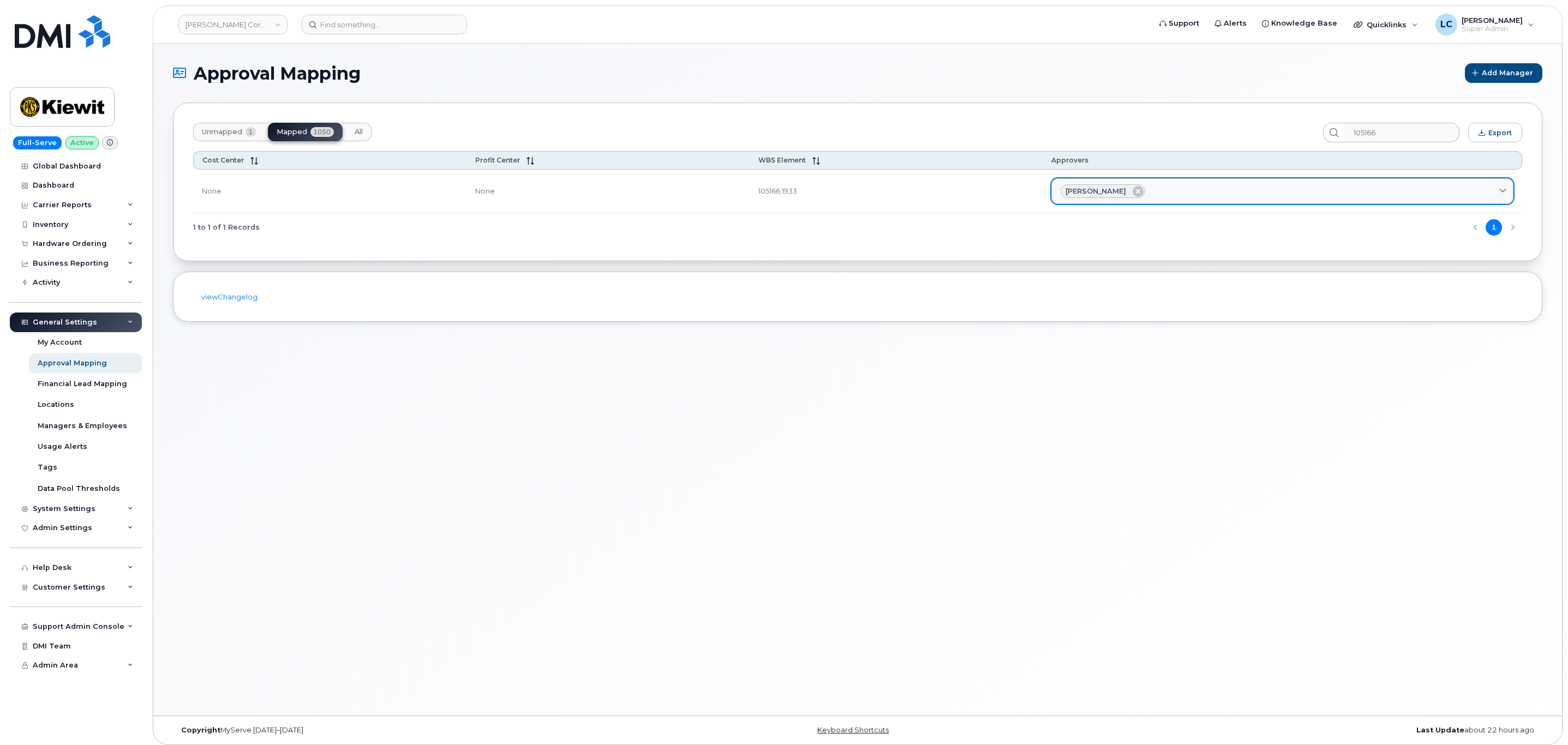
click at [1145, 190] on div "Sandra Isabel Hernandez" at bounding box center [1282, 191] width 443 height 14
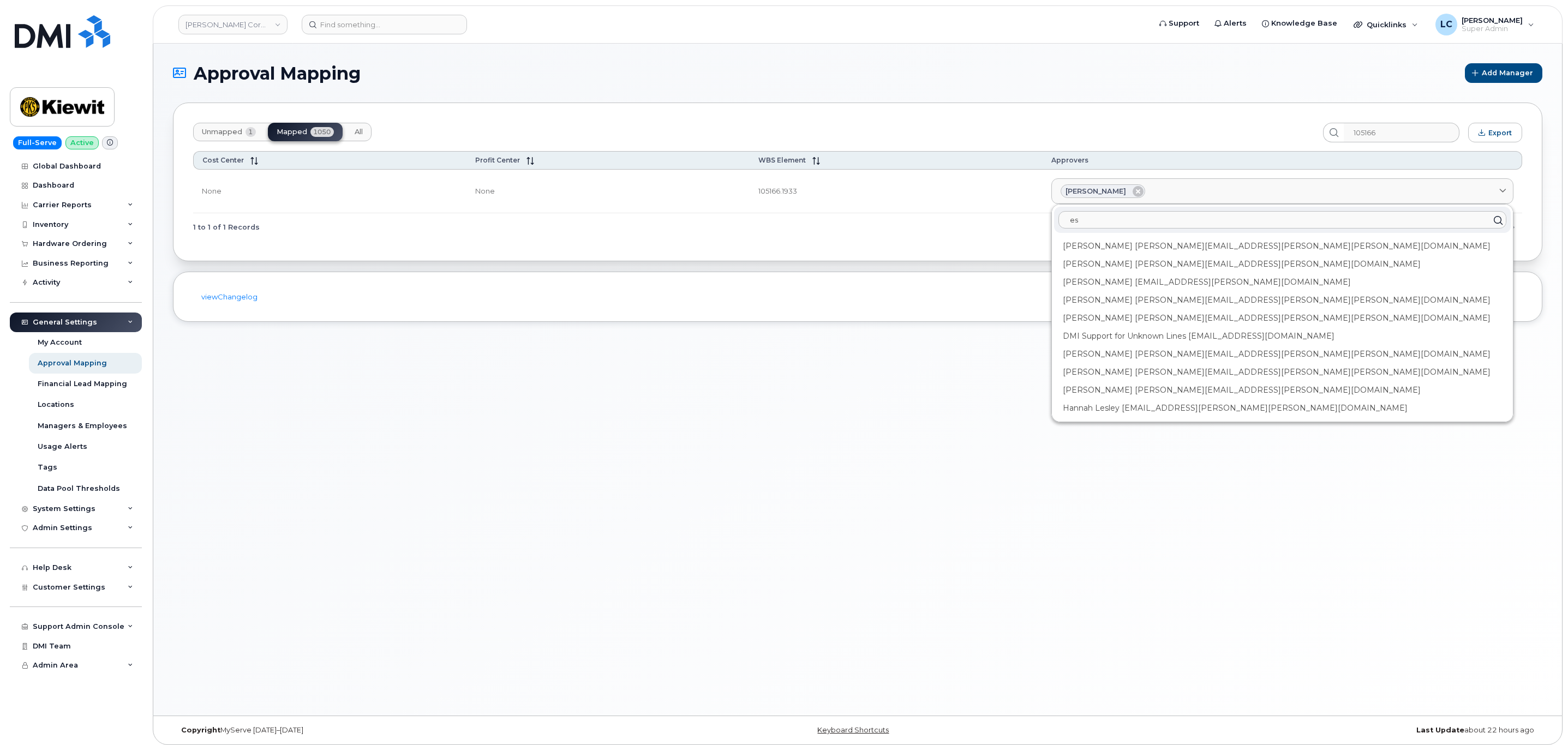
type input "e"
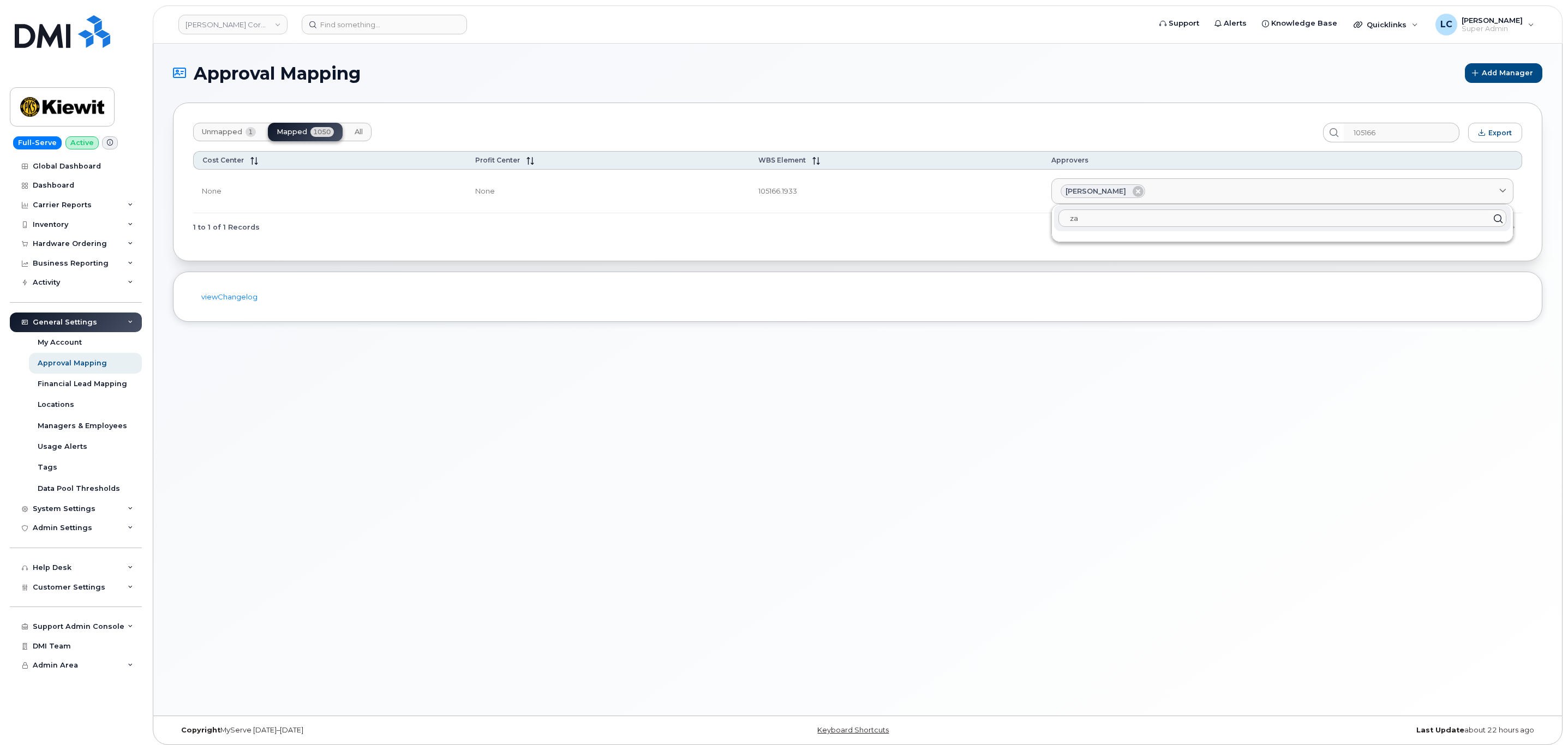
type input "z"
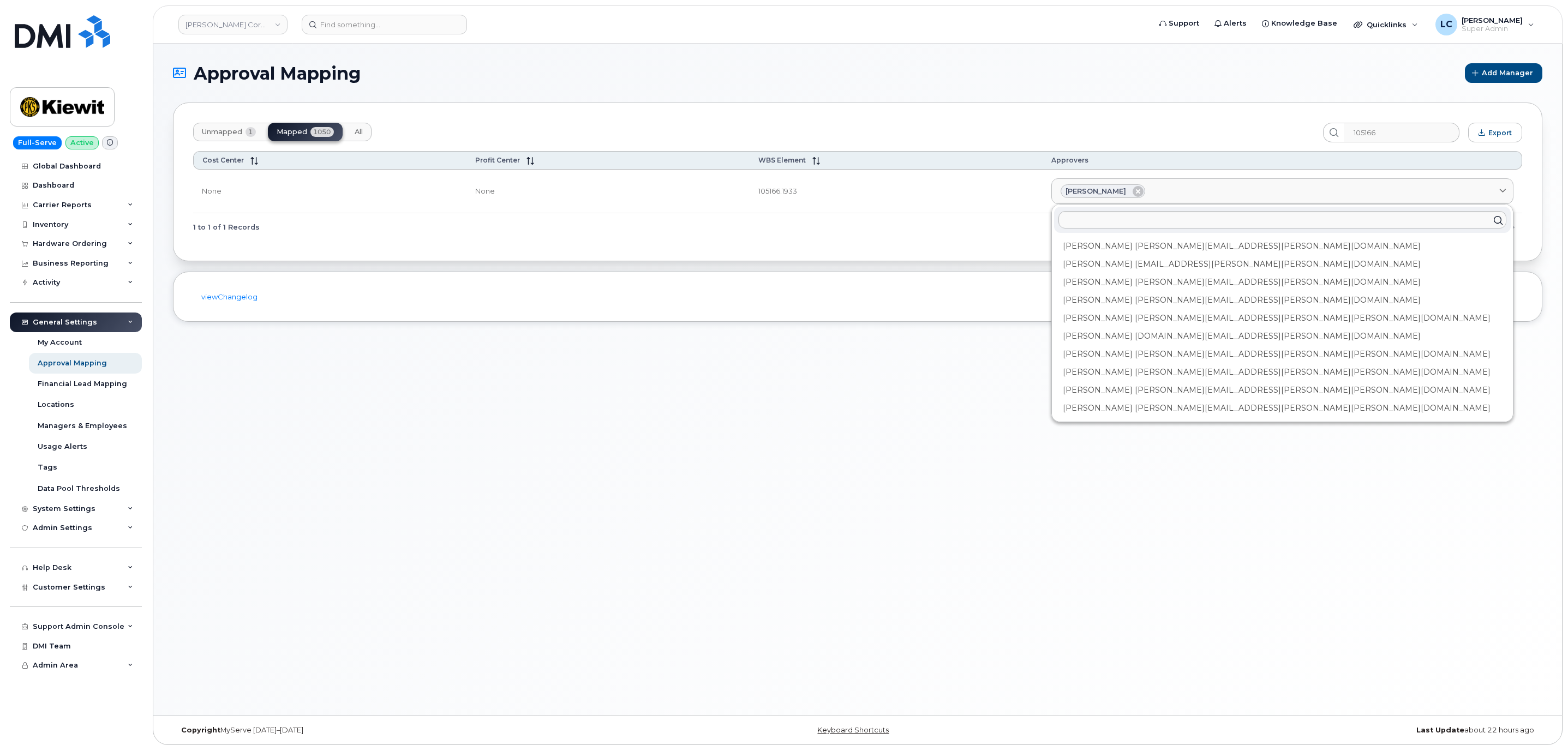
click at [1201, 134] on div "Unmapped 1 Mapped 1050 All" at bounding box center [754, 132] width 1121 height 20
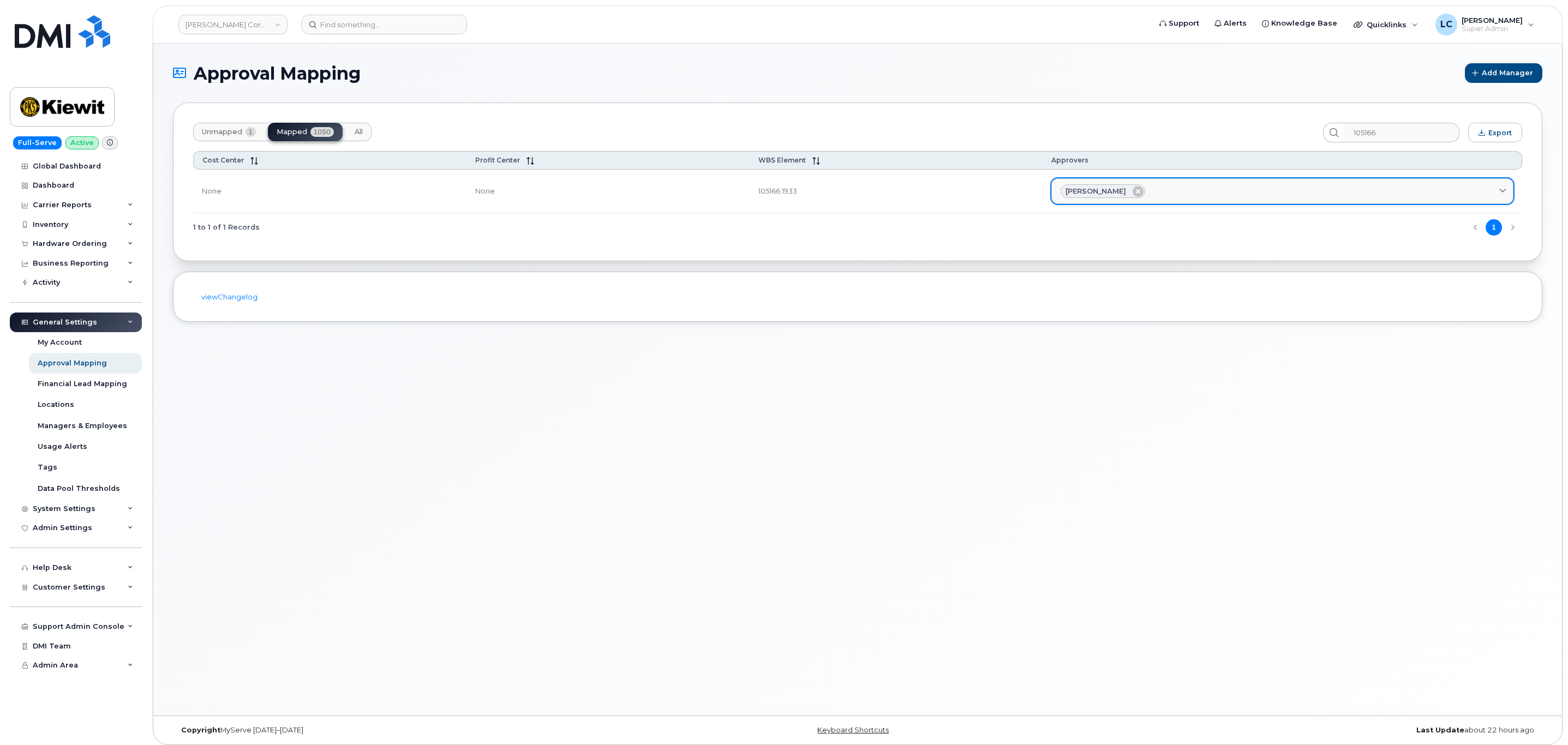
click at [1186, 192] on div "Sandra Isabel Hernandez" at bounding box center [1282, 191] width 443 height 14
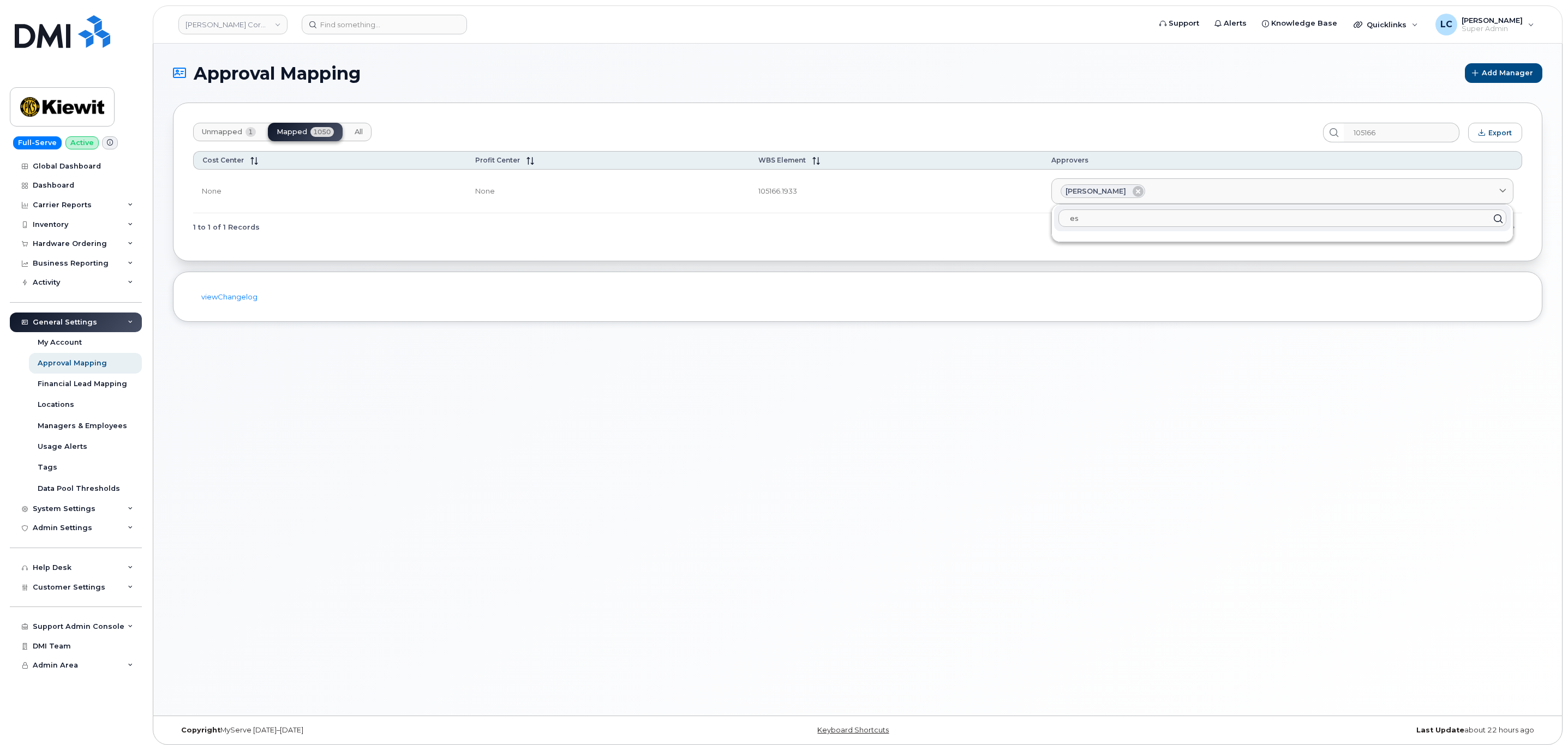
type input "e"
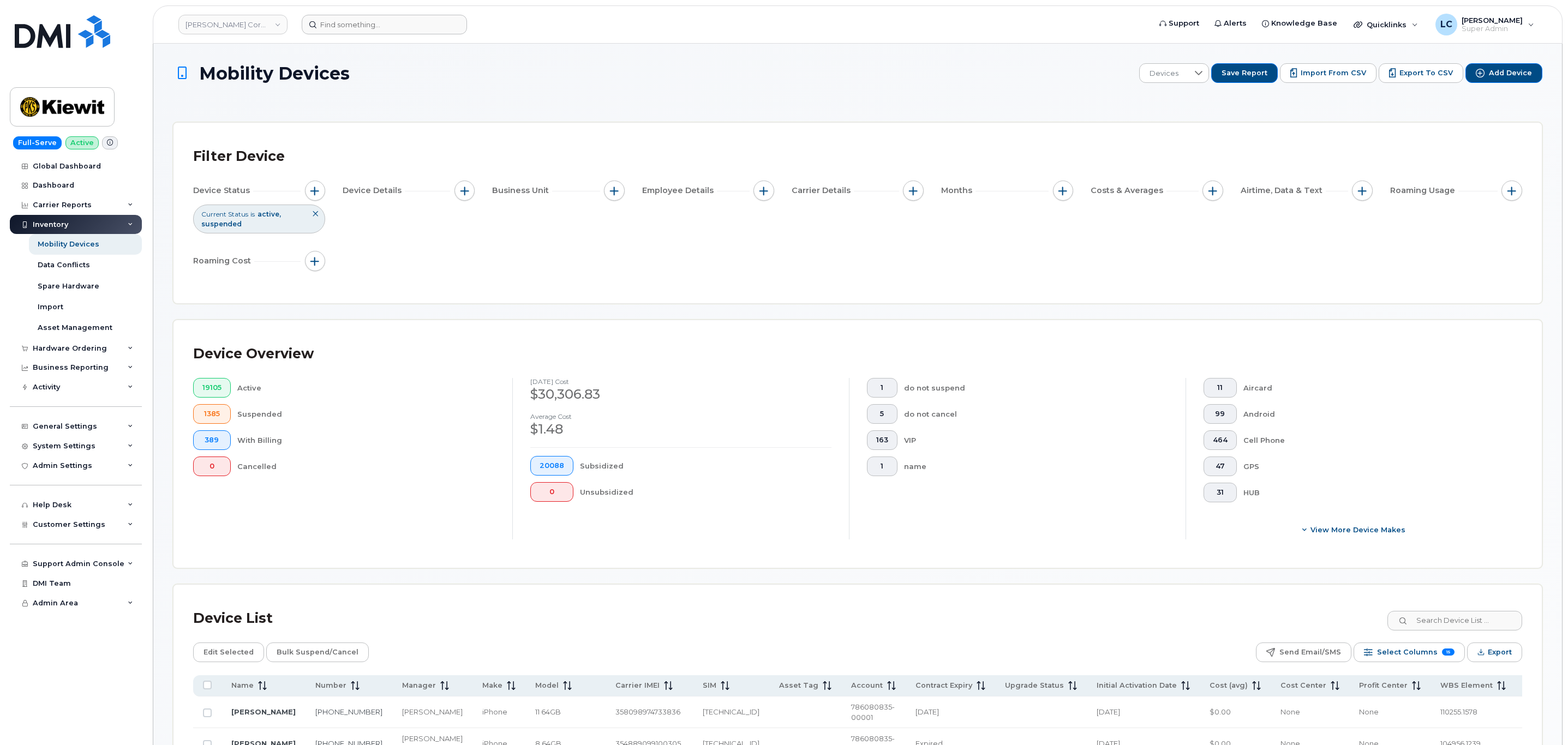
scroll to position [279, 0]
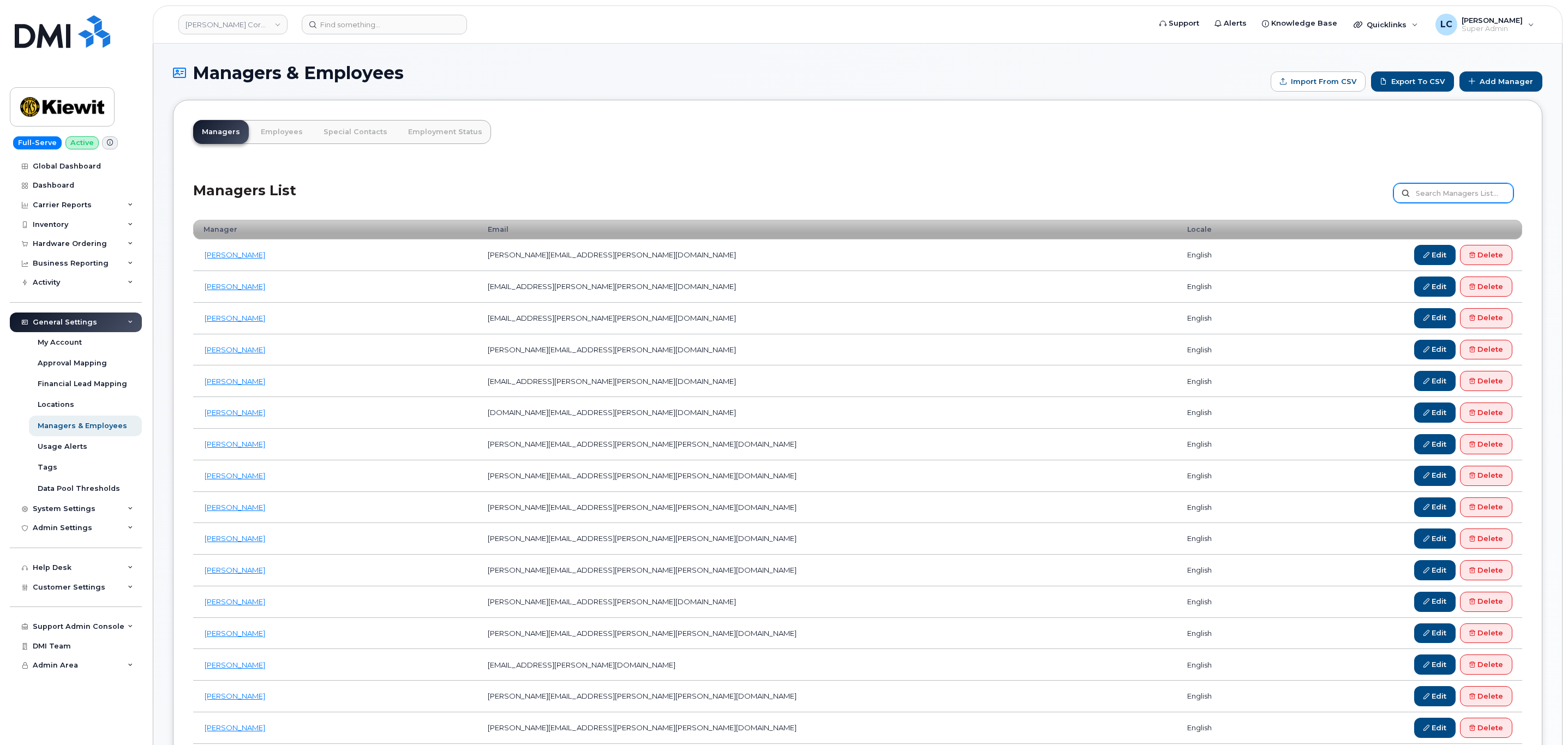
click at [1462, 197] on input "text" at bounding box center [1453, 193] width 120 height 20
click at [288, 129] on link "Employees" at bounding box center [281, 132] width 59 height 24
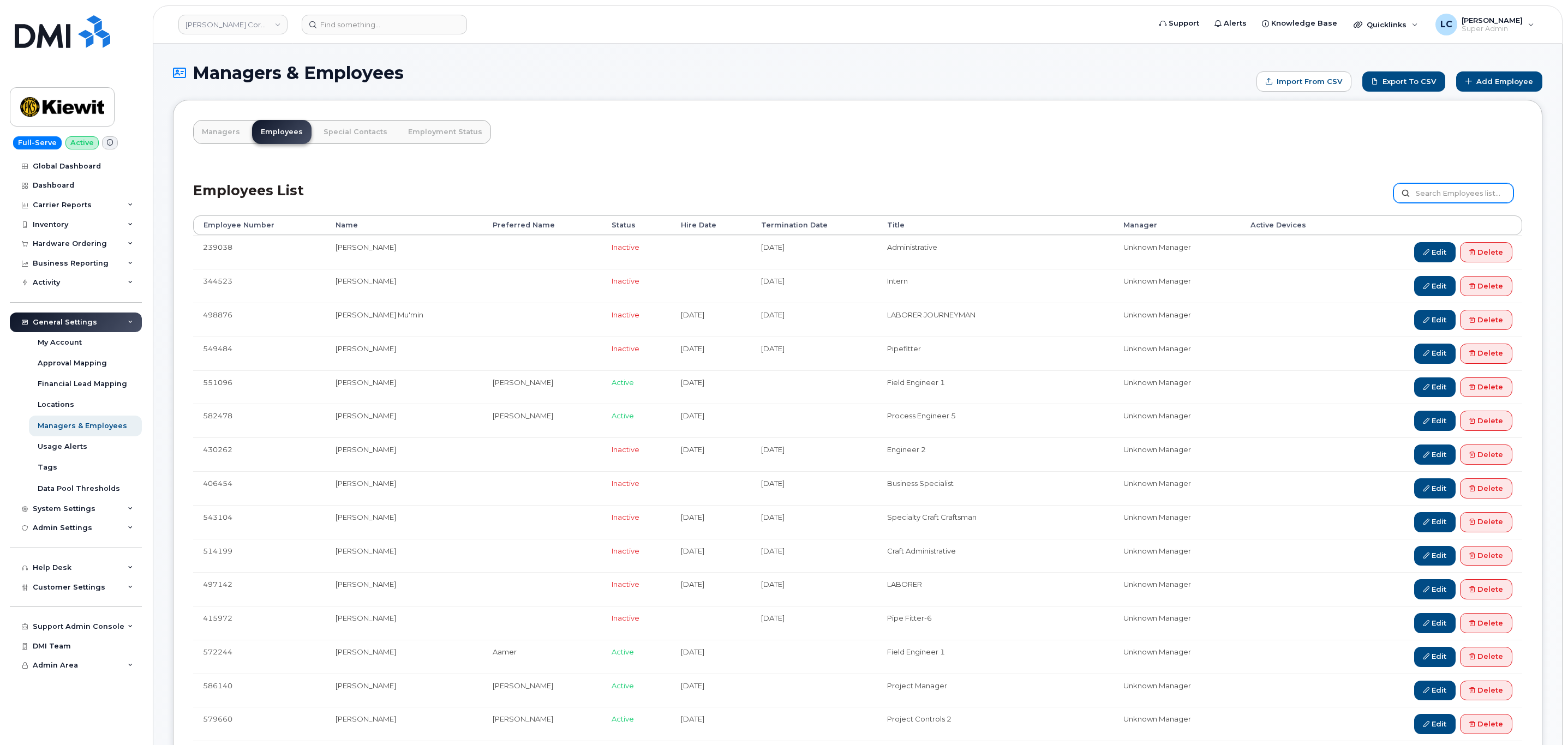
click at [1444, 194] on input "text" at bounding box center [1453, 193] width 120 height 20
type input "[PERSON_NAME]"
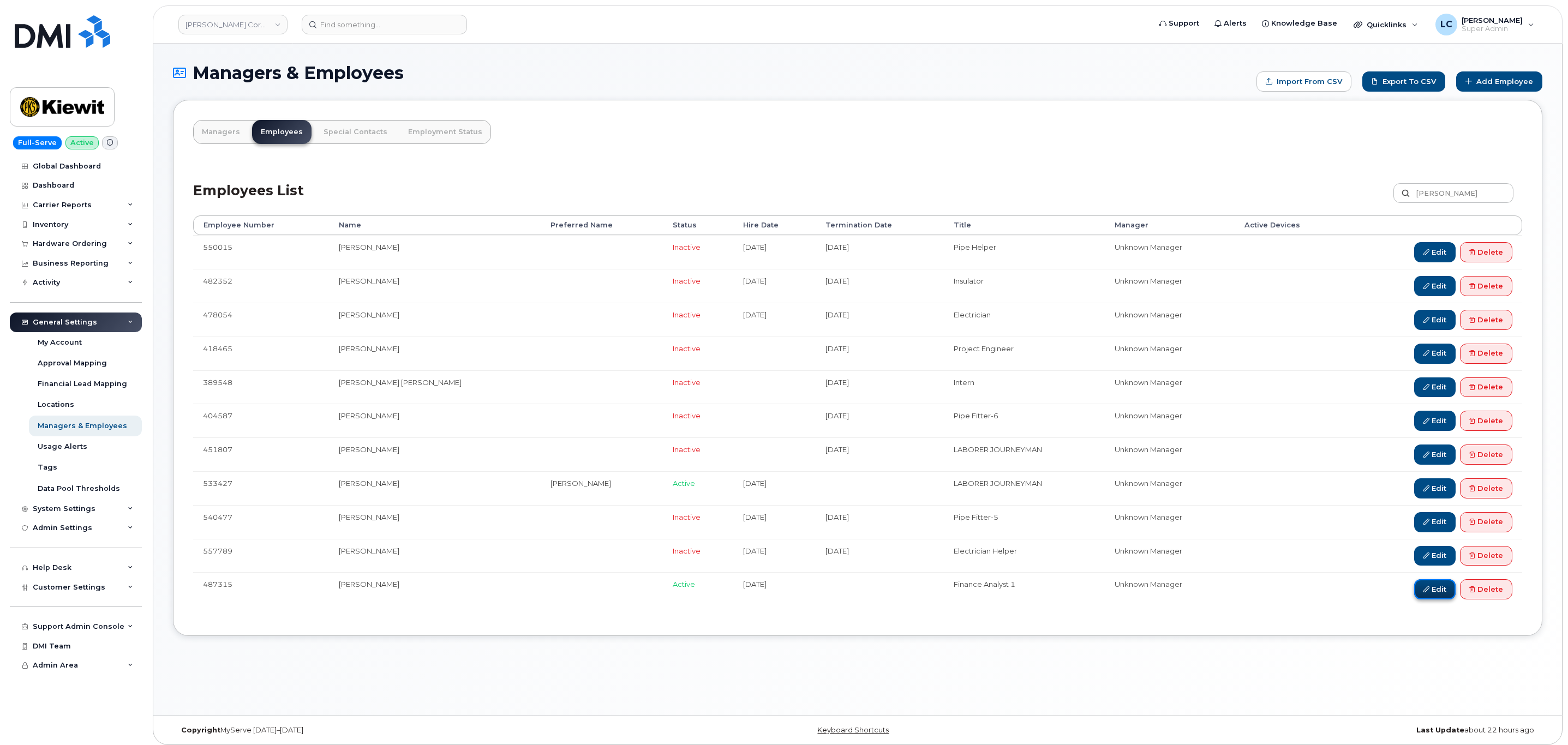
click at [1425, 592] on icon at bounding box center [1427, 590] width 6 height 6
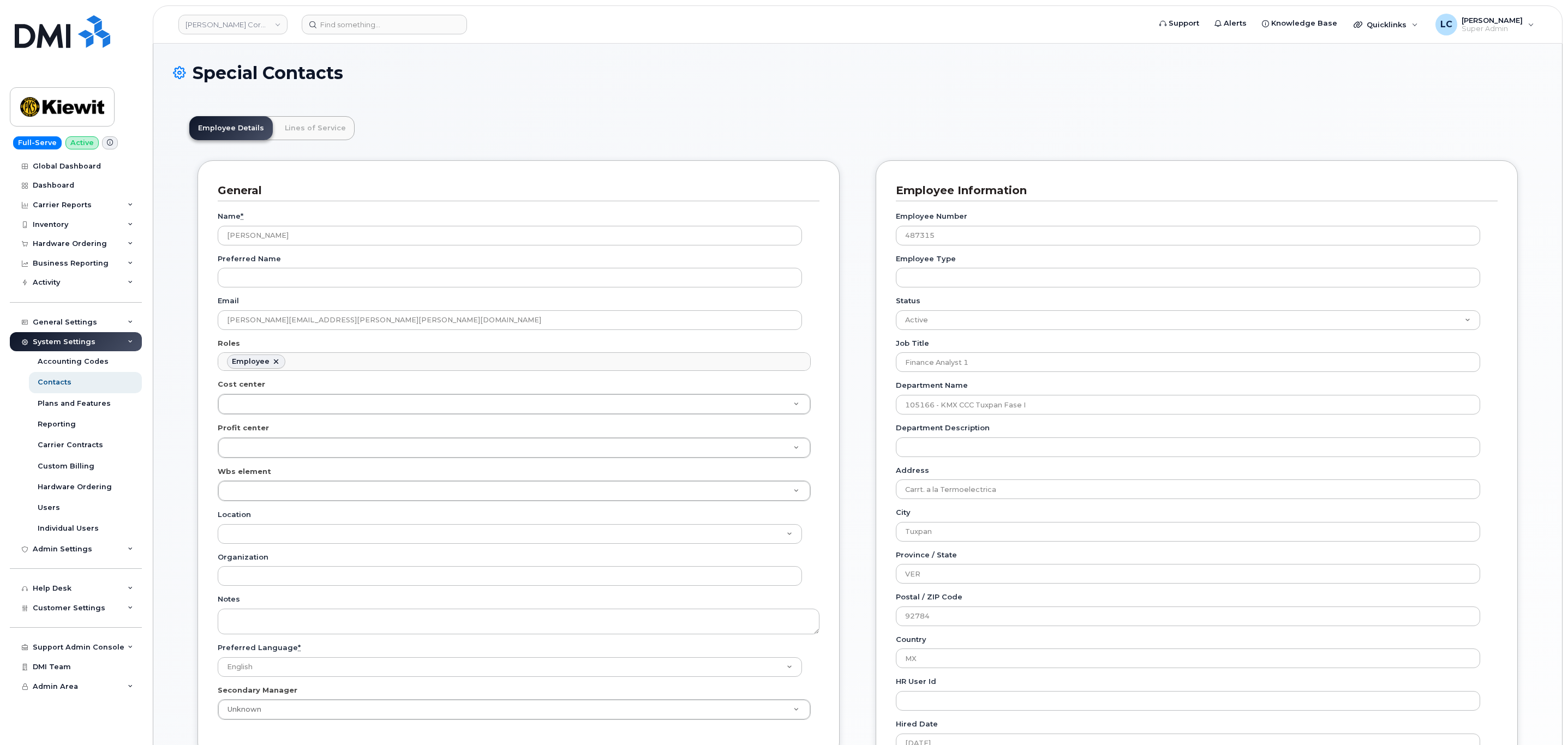
scroll to position [33, 0]
click at [359, 373] on div "Name * Esmeralda Zamudio Preferred Name Email ESMERALDA.ZAMUDIO@KIEWIT.COM Role…" at bounding box center [518, 469] width 602 height 536
click at [359, 367] on ul "Employee" at bounding box center [514, 362] width 592 height 18
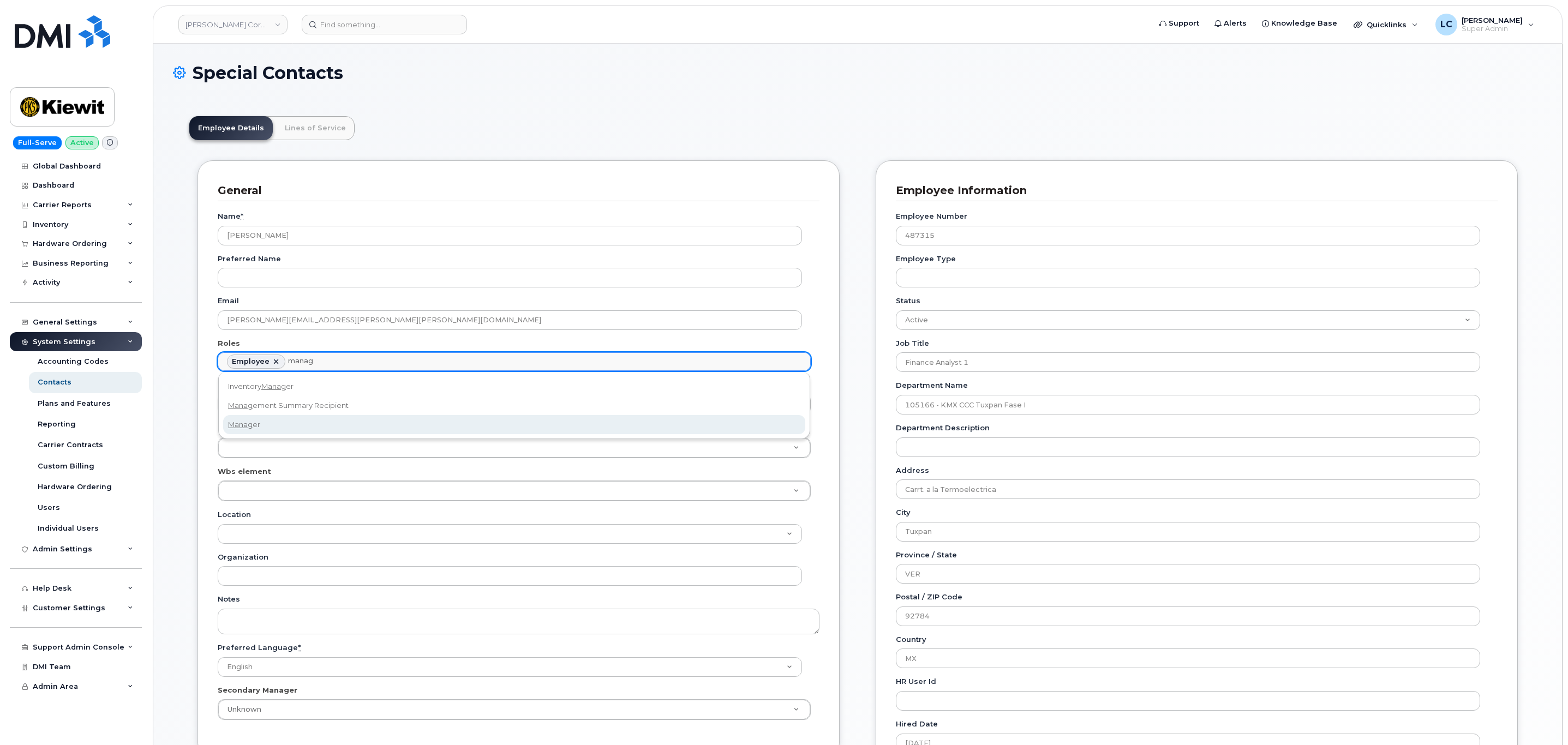
type input "manag"
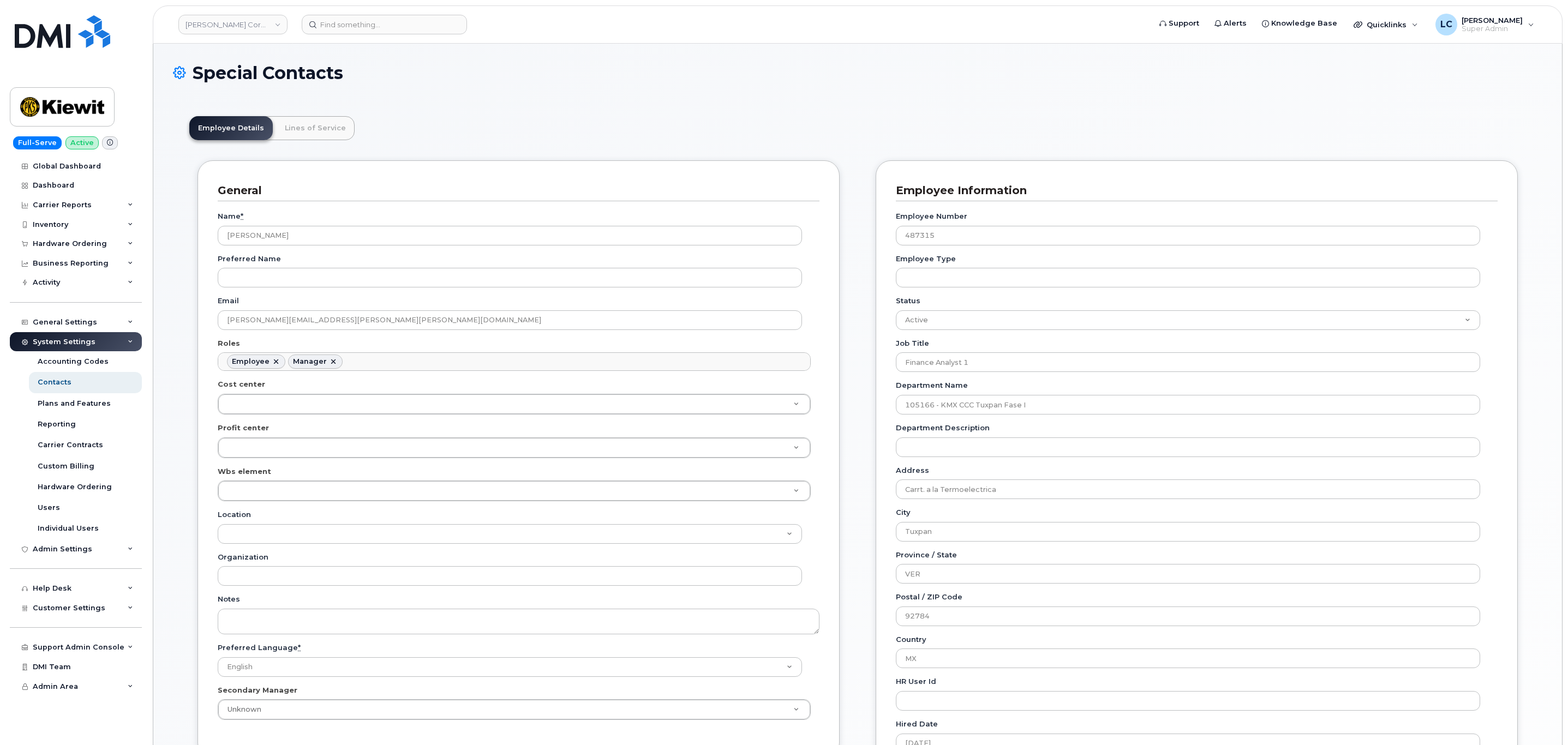
scroll to position [60, 0]
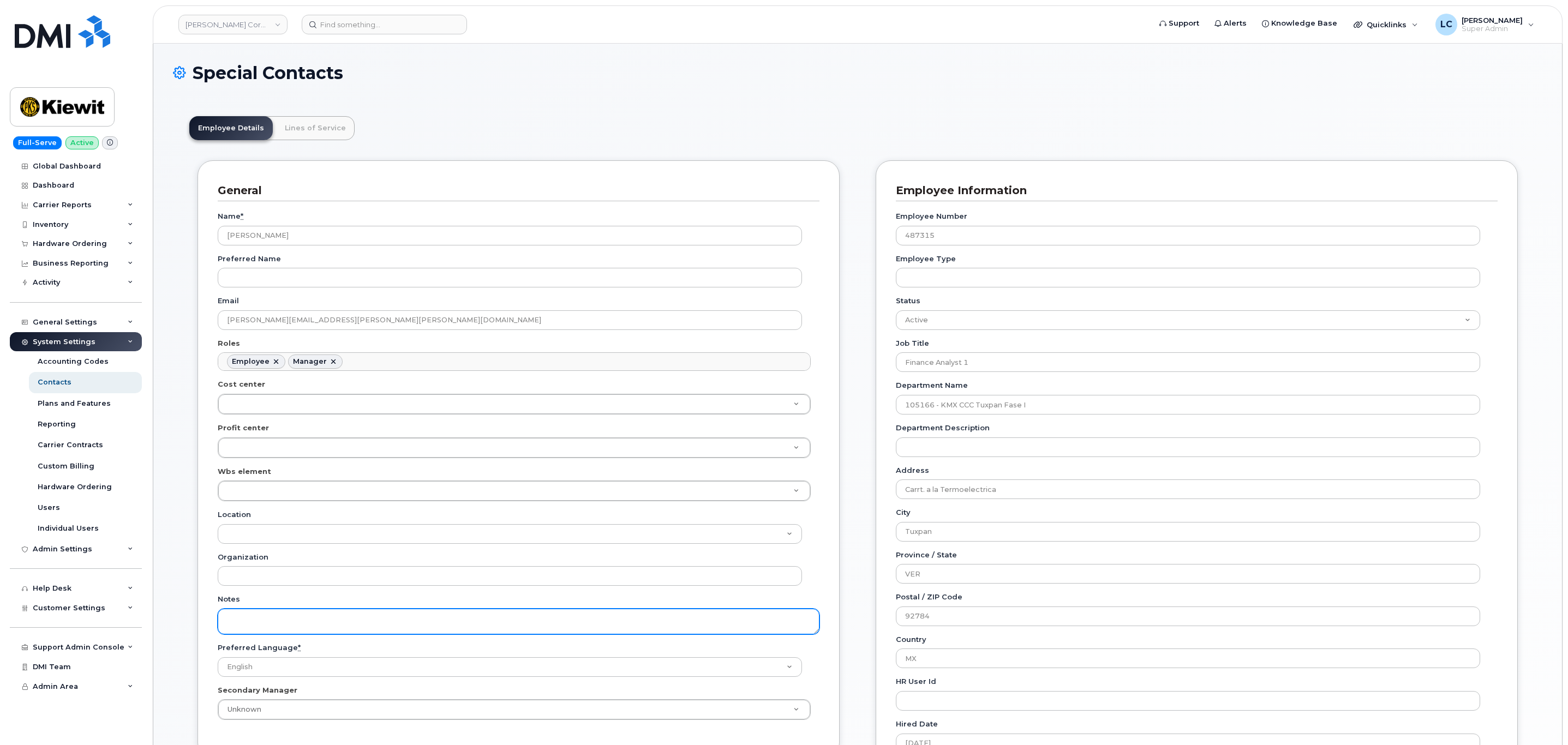
click at [293, 621] on textarea "Notes" at bounding box center [518, 621] width 602 height 26
drag, startPoint x: 473, startPoint y: 629, endPoint x: 439, endPoint y: 629, distance: 34.0
click at [439, 629] on textarea "Updated to Manager on 10/15/2025, due to request within CS" at bounding box center [518, 621] width 602 height 26
paste textarea "0787550"
click at [532, 629] on textarea "Updated to Manager on 10/15/2025, due to request within CS0787550." at bounding box center [518, 621] width 602 height 26
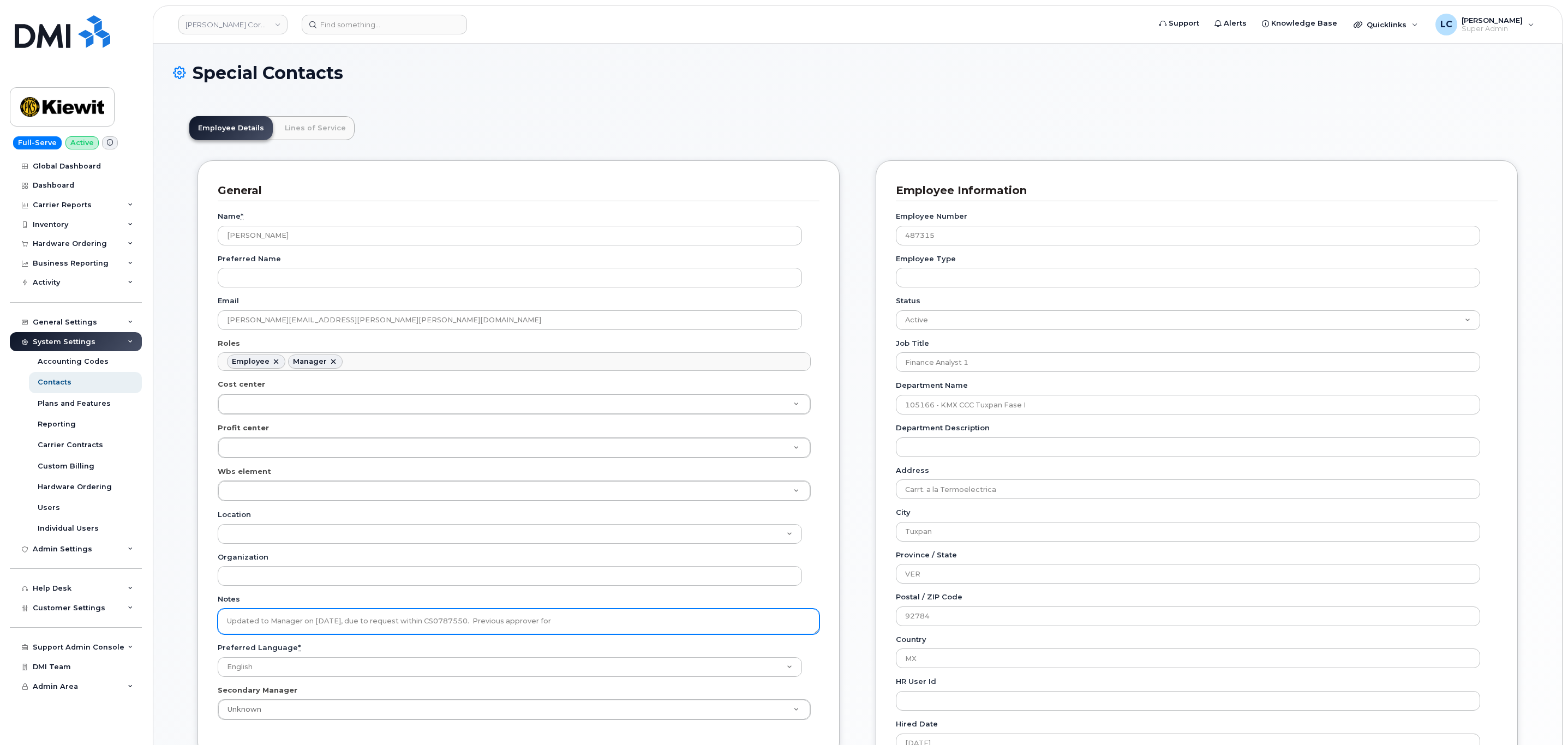
paste textarea "105166"
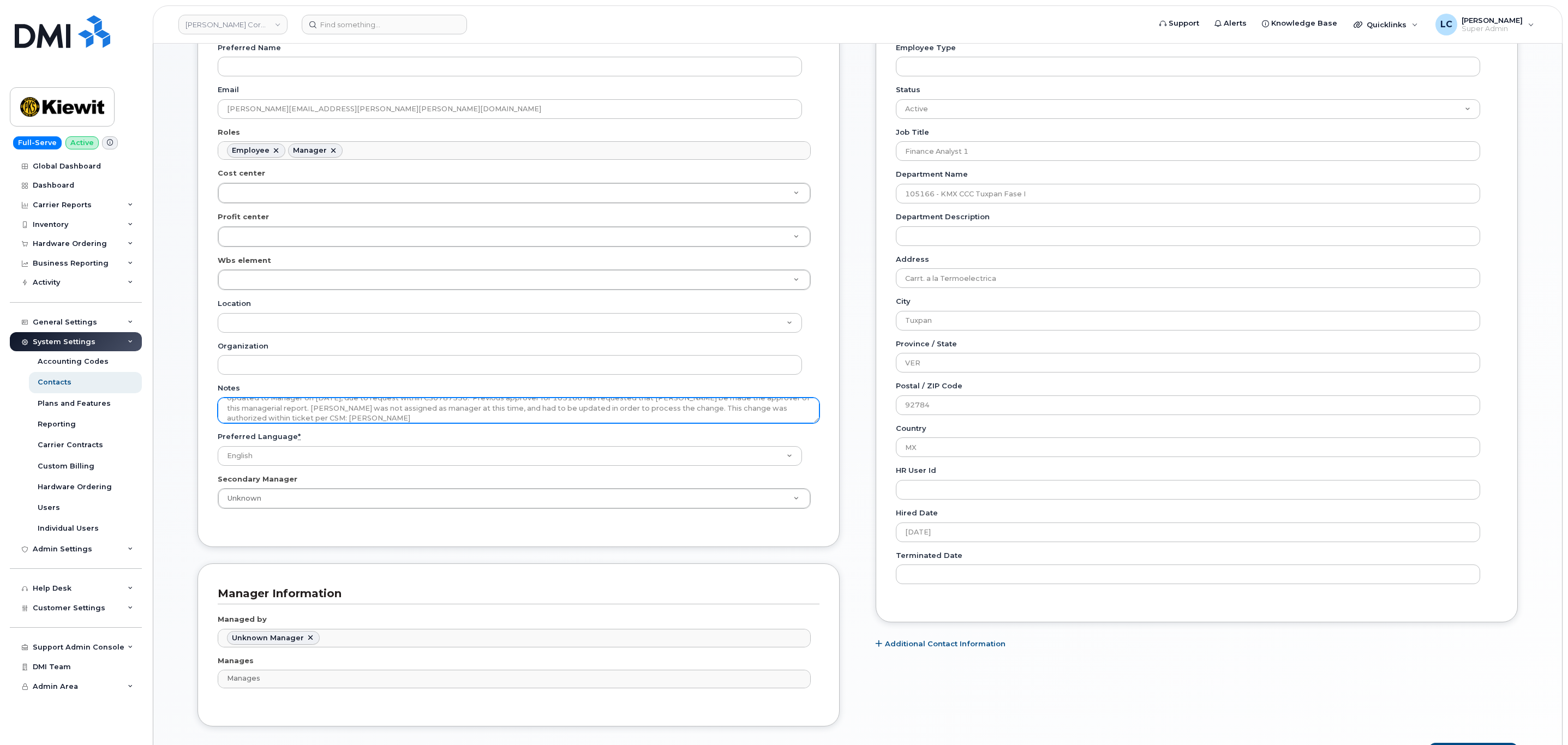
scroll to position [327, 0]
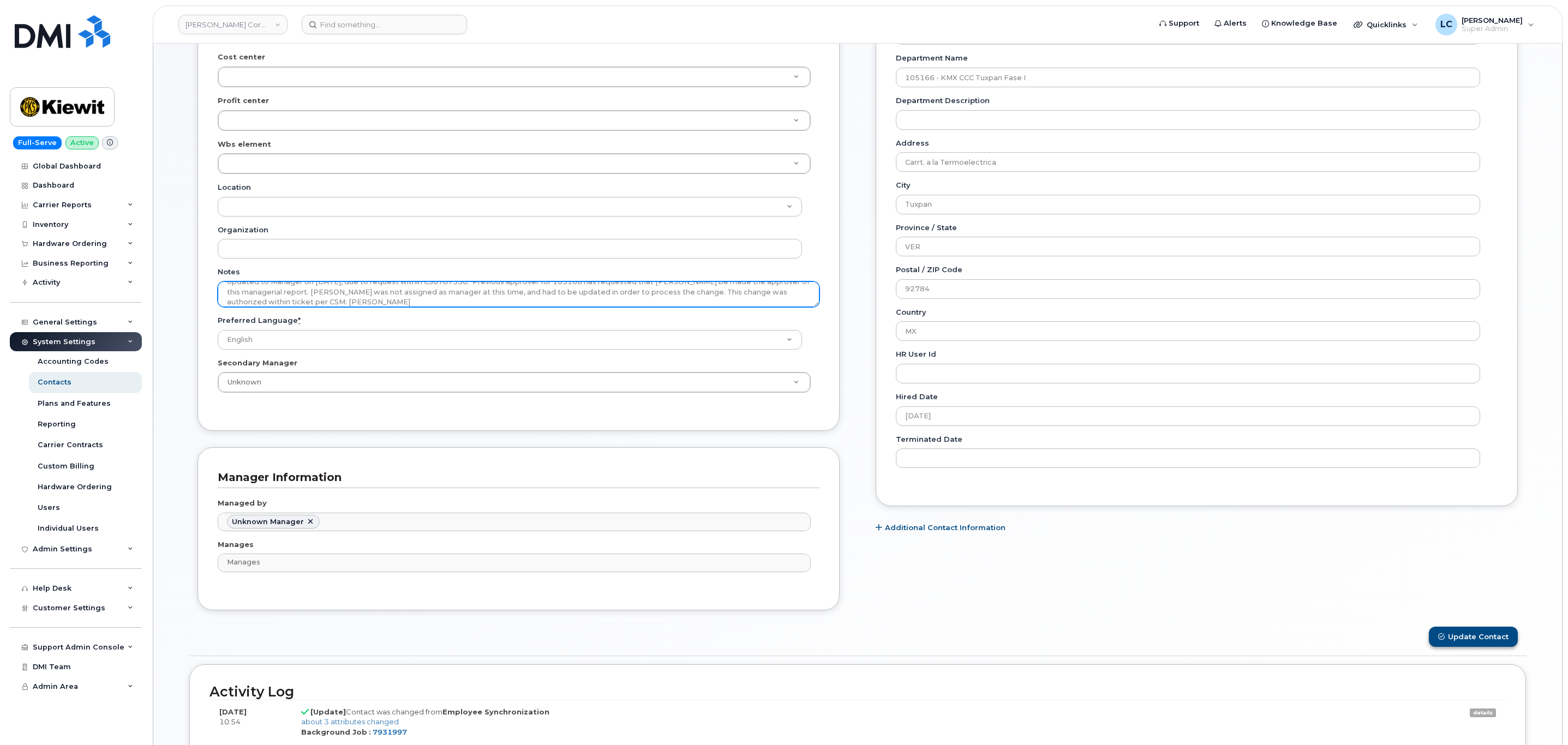
type textarea "Updated to Manager on 10/15/2025, due to request within CS0787550. Previous app…"
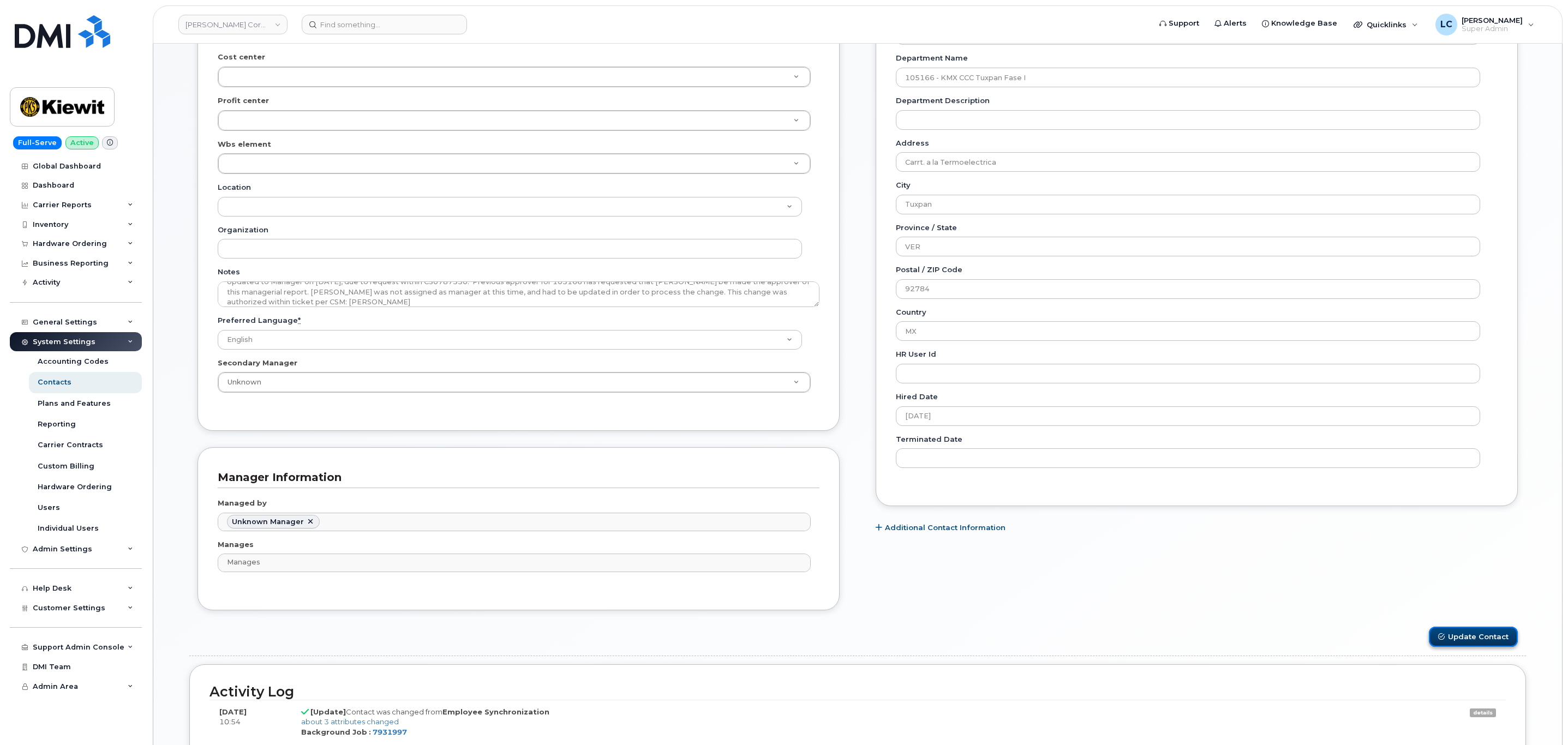
click at [1447, 638] on button "Update Contact" at bounding box center [1473, 636] width 89 height 20
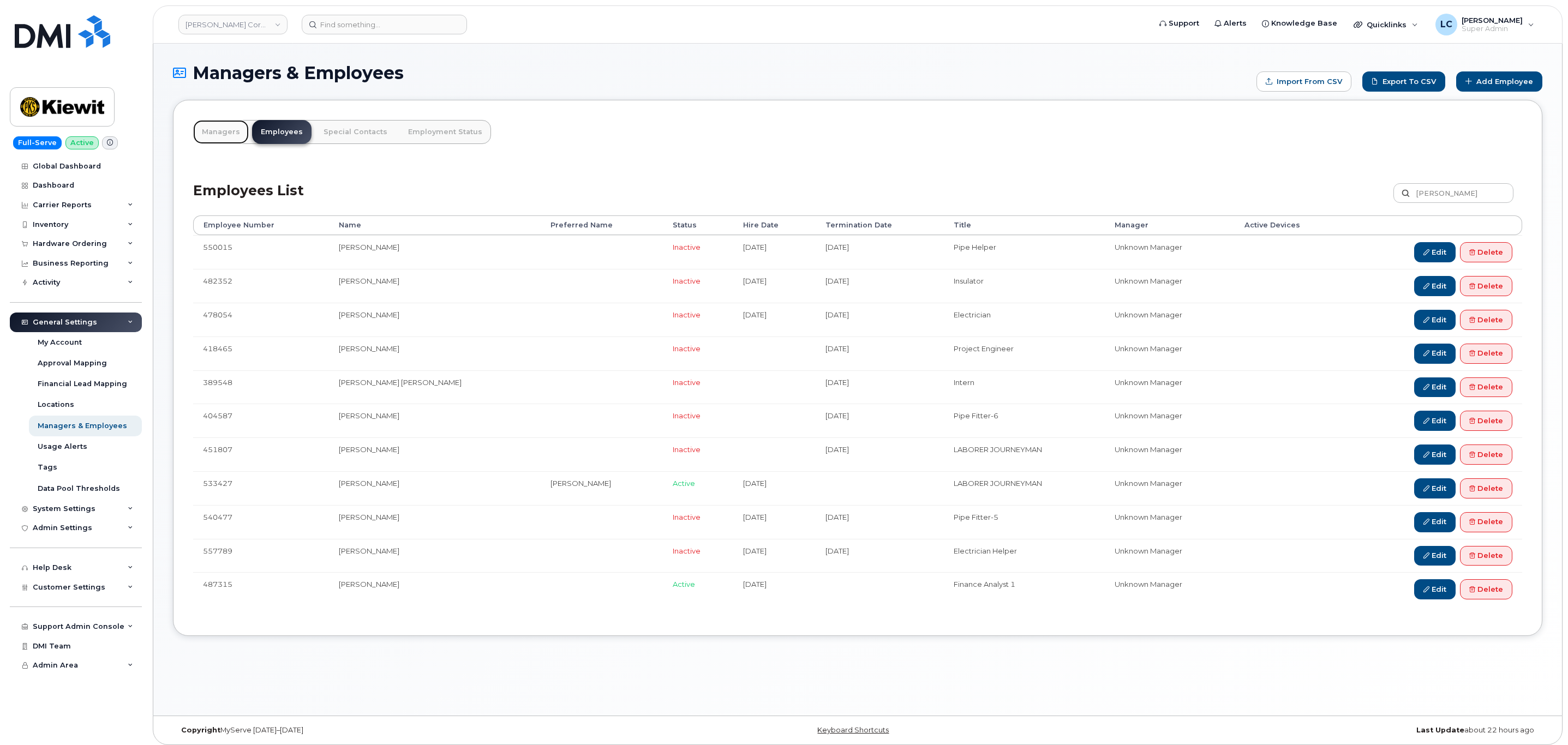
click at [229, 133] on link "Managers" at bounding box center [221, 132] width 55 height 24
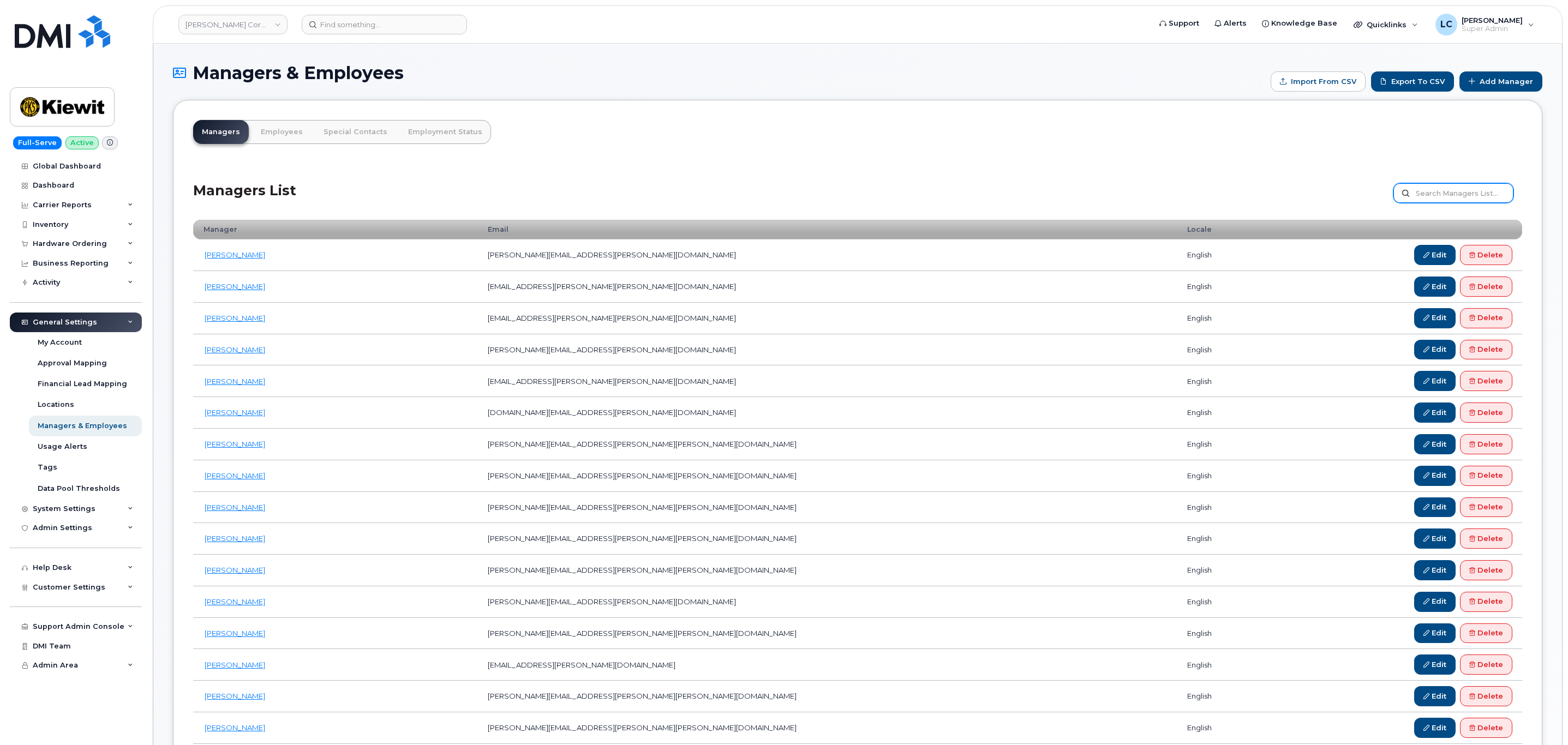
click at [1450, 200] on input "text" at bounding box center [1453, 193] width 120 height 20
type input "[PERSON_NAME]"
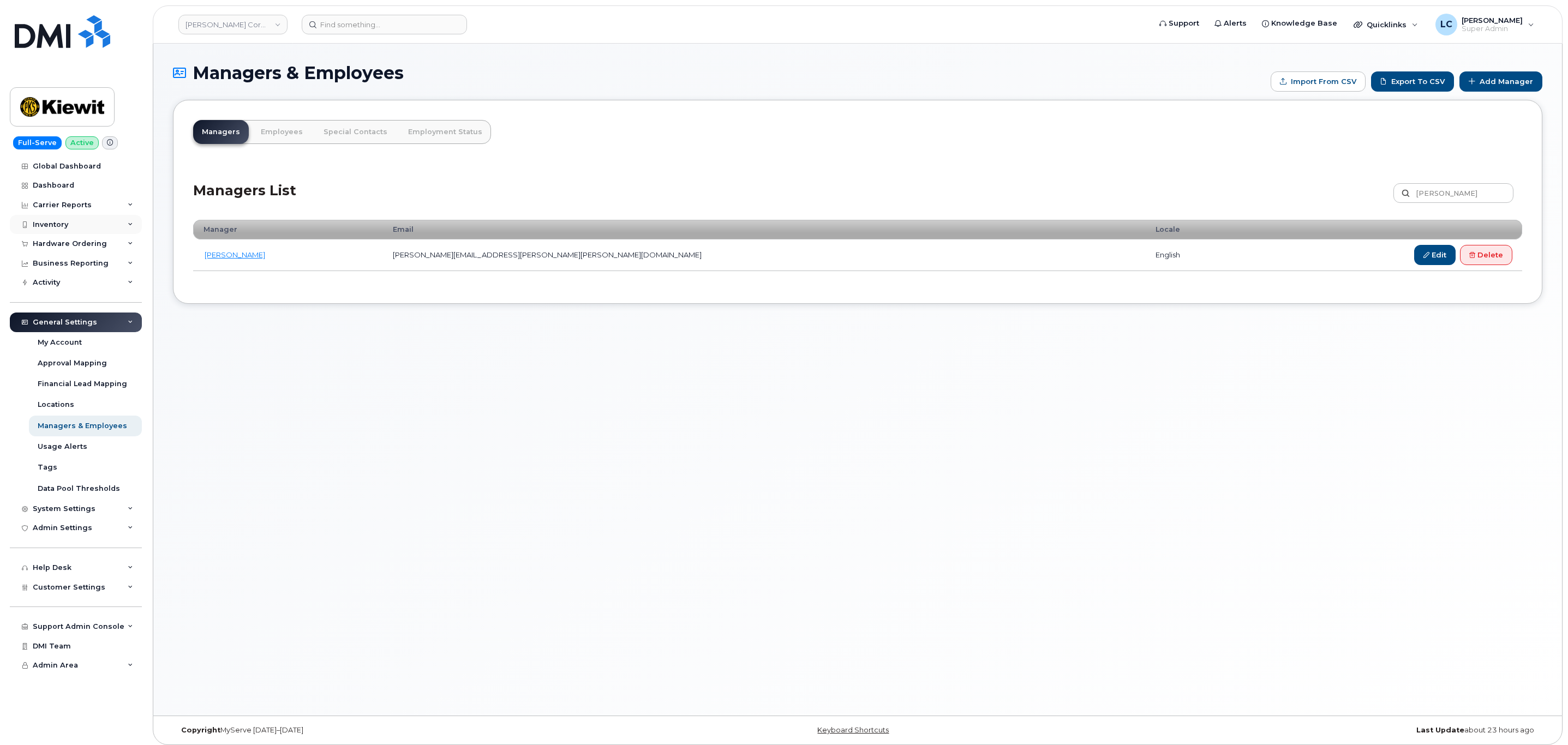
click at [79, 228] on div "Inventory" at bounding box center [76, 224] width 132 height 20
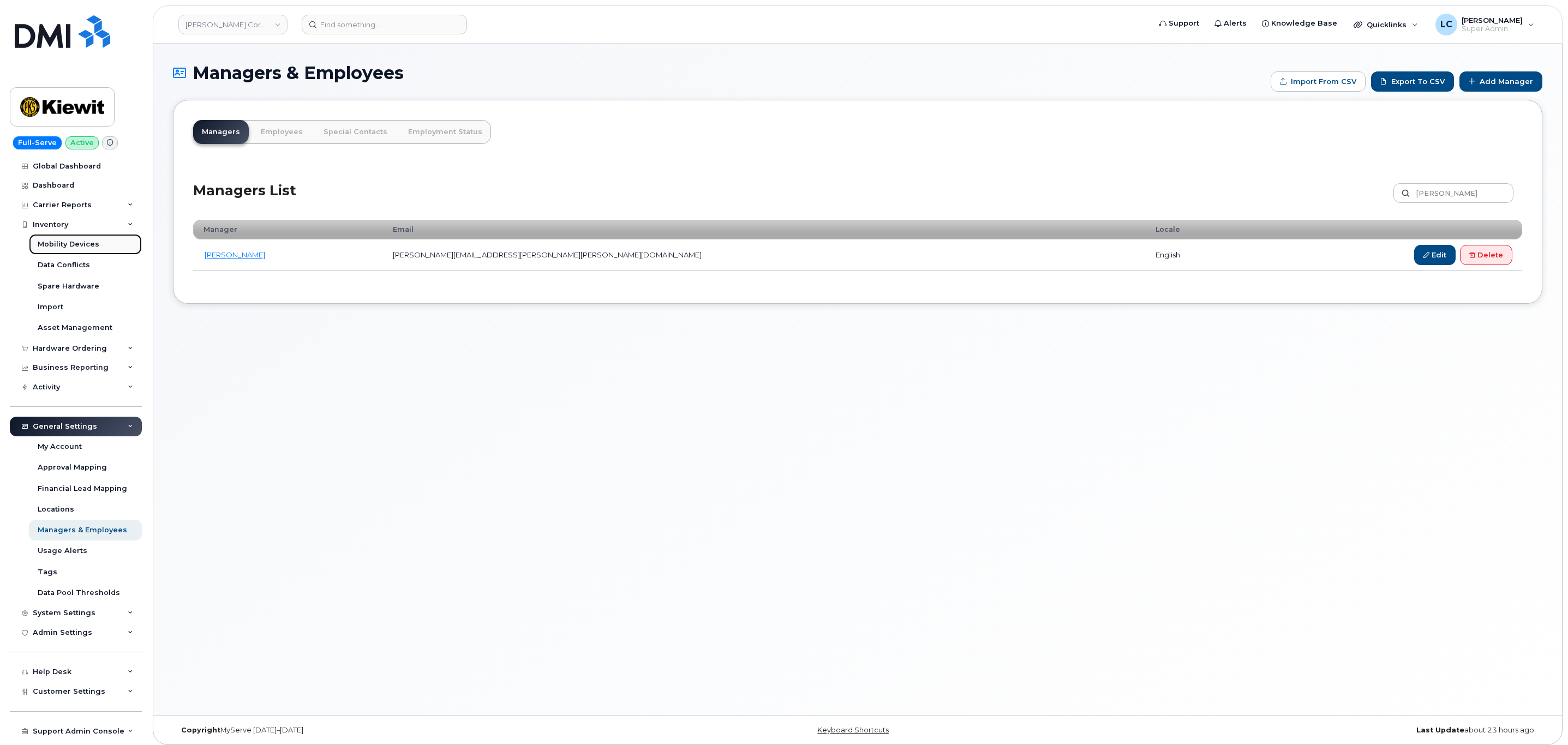
click at [81, 243] on div "Mobility Devices" at bounding box center [68, 244] width 62 height 10
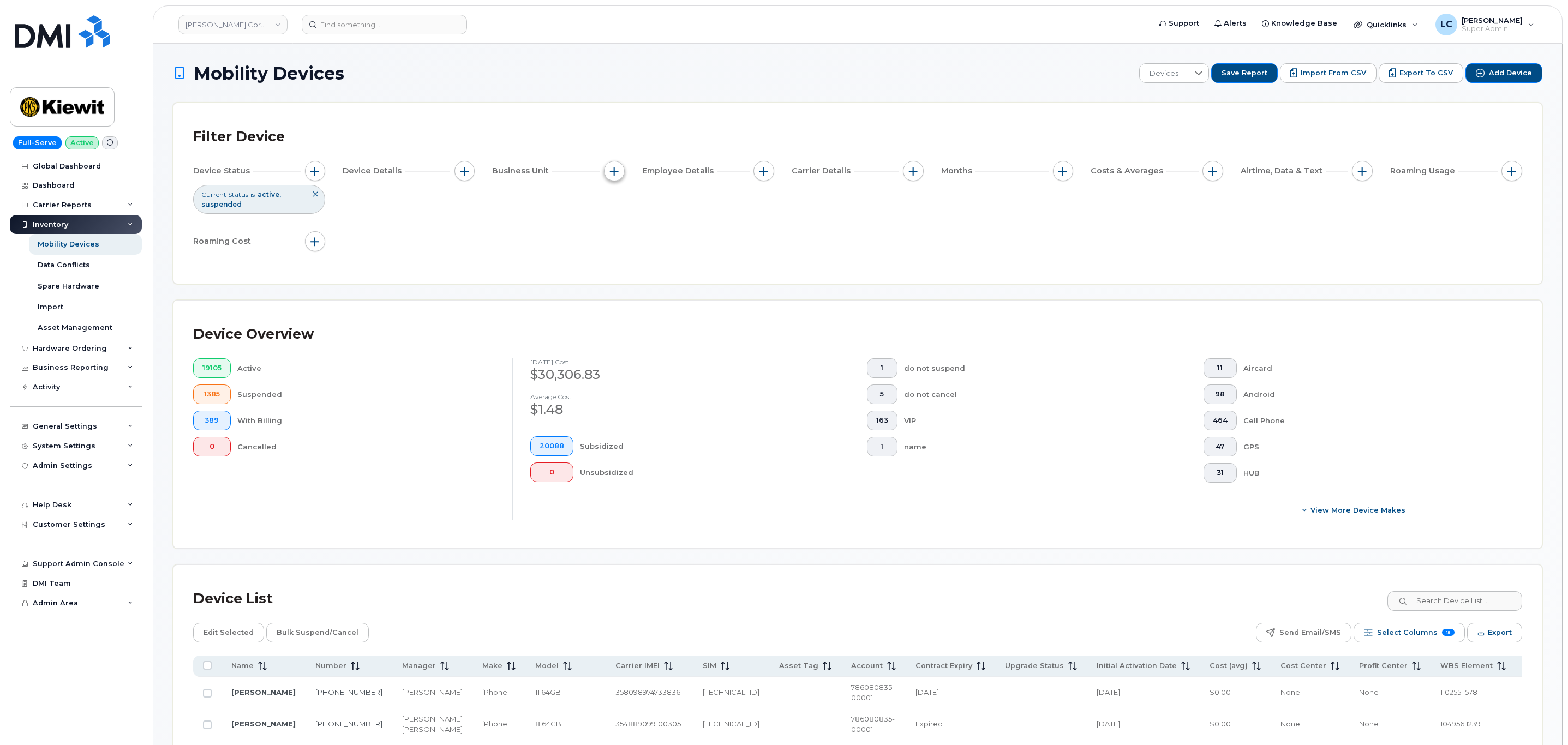
click at [614, 174] on span "button" at bounding box center [614, 171] width 9 height 9
click at [658, 259] on label "WBS Element" at bounding box center [654, 255] width 54 height 10
click at [621, 259] on input "WBS Element" at bounding box center [617, 255] width 9 height 9
click at [650, 254] on label "WBS Element" at bounding box center [654, 255] width 54 height 10
click at [621, 254] on input "WBS Element" at bounding box center [617, 255] width 9 height 9
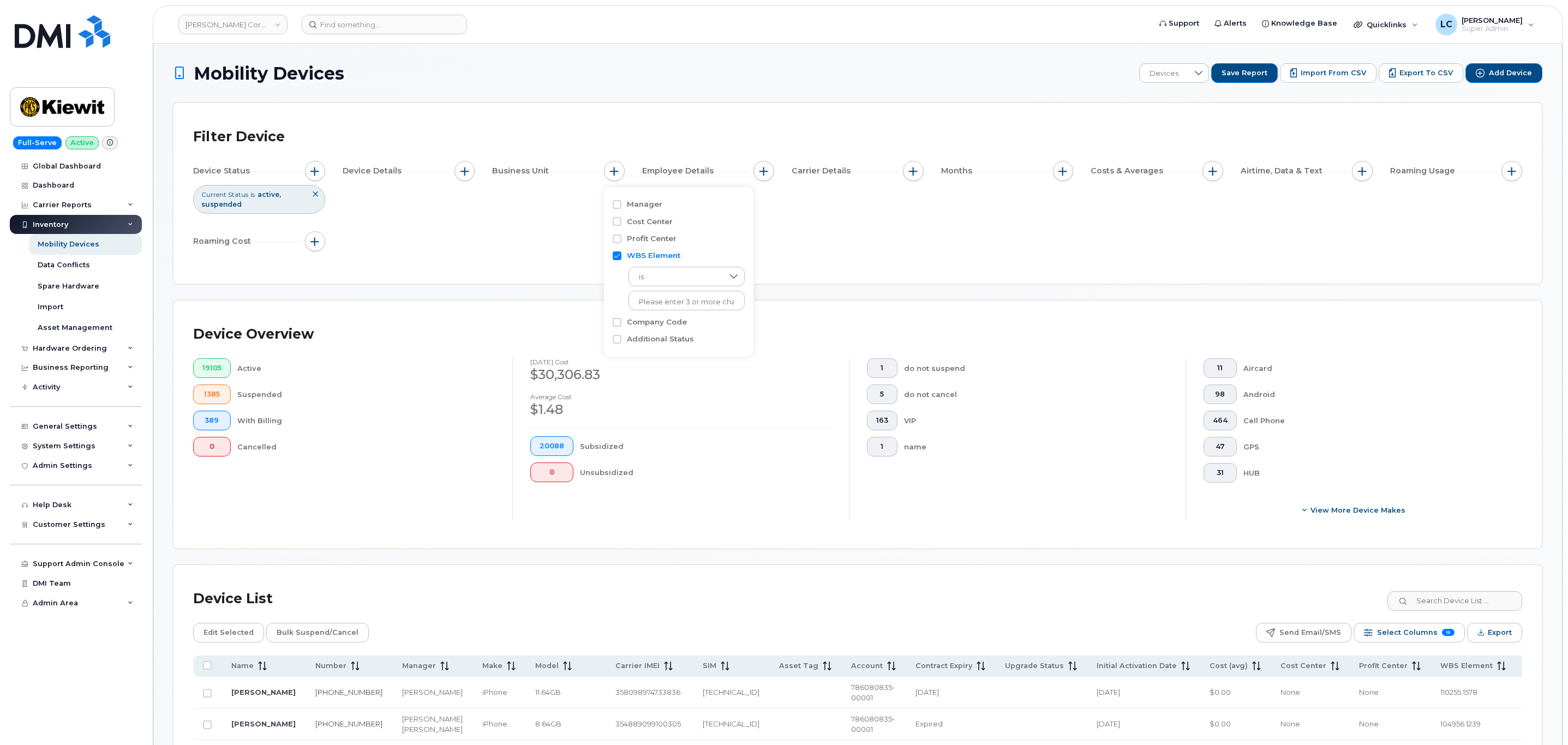
checkbox input "false"
click at [642, 221] on label "Cost Center" at bounding box center [650, 221] width 46 height 10
click at [621, 221] on input "Cost Center" at bounding box center [617, 221] width 9 height 9
click at [673, 263] on input "text" at bounding box center [686, 268] width 96 height 10
click at [637, 219] on label "Cost Center" at bounding box center [650, 221] width 46 height 10
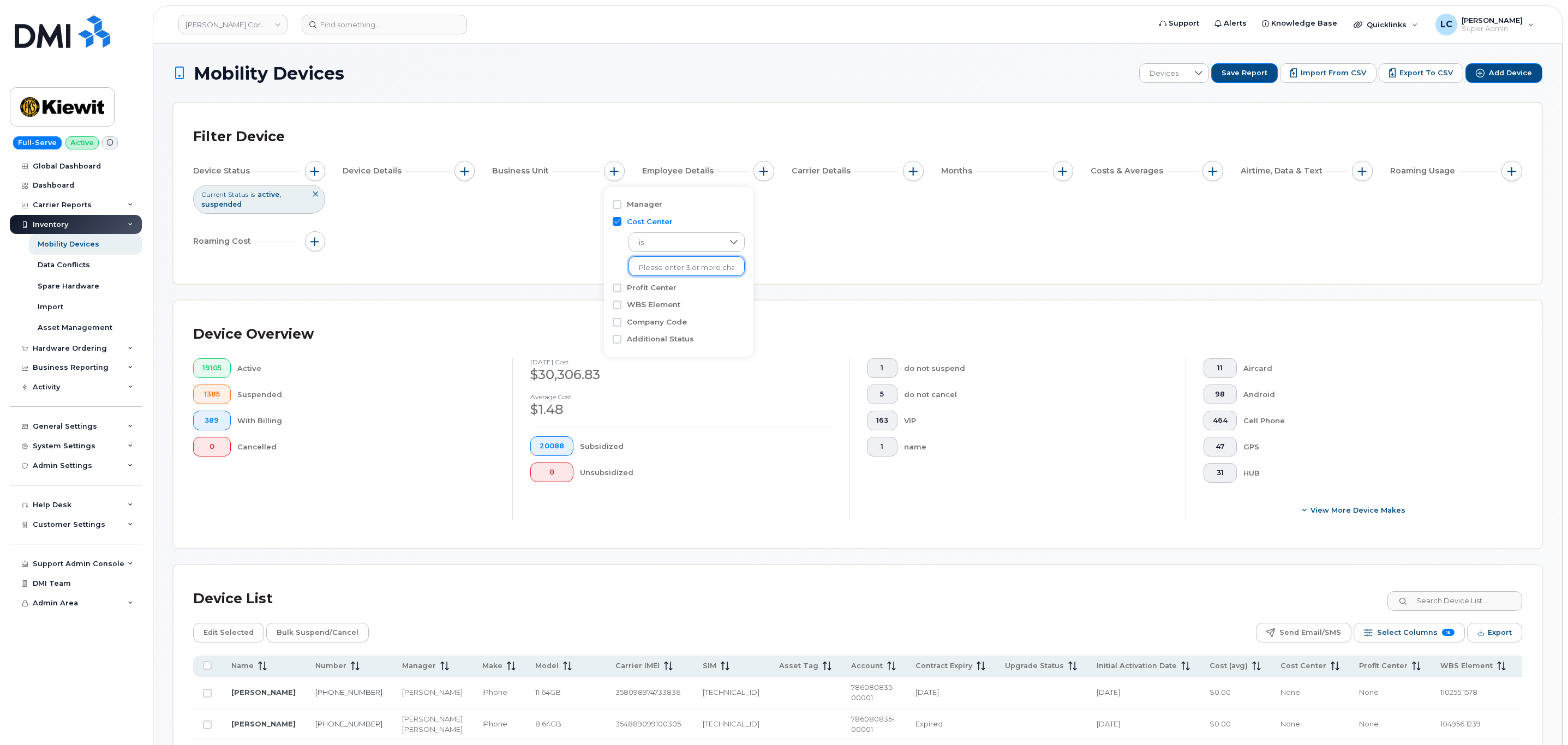
click at [621, 219] on input "Cost Center" at bounding box center [617, 221] width 9 height 9
checkbox input "false"
click at [638, 204] on label "Manager" at bounding box center [645, 204] width 35 height 10
click at [621, 204] on input "Manager" at bounding box center [617, 204] width 9 height 9
checkbox input "true"
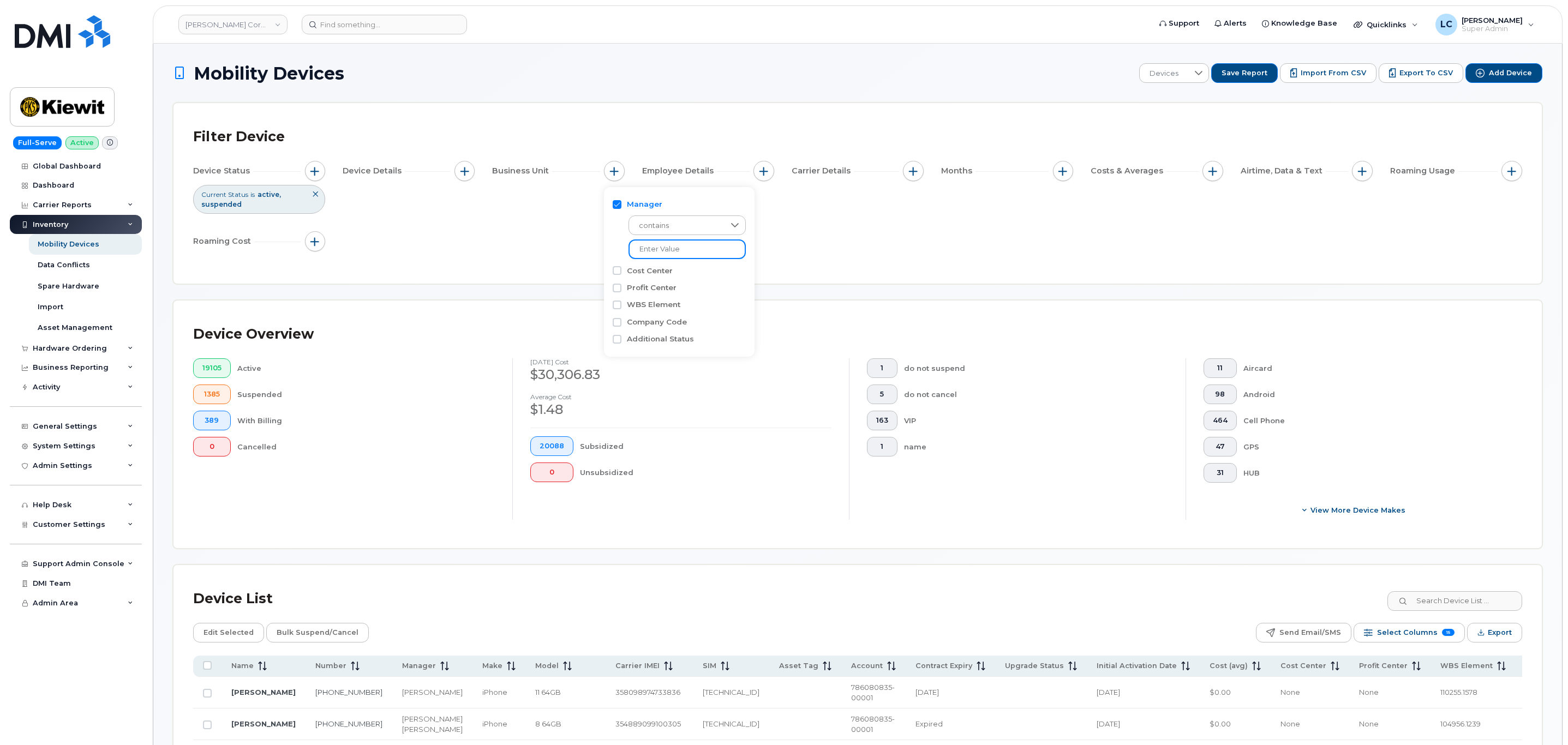
click at [671, 254] on input "text" at bounding box center [687, 249] width 117 height 20
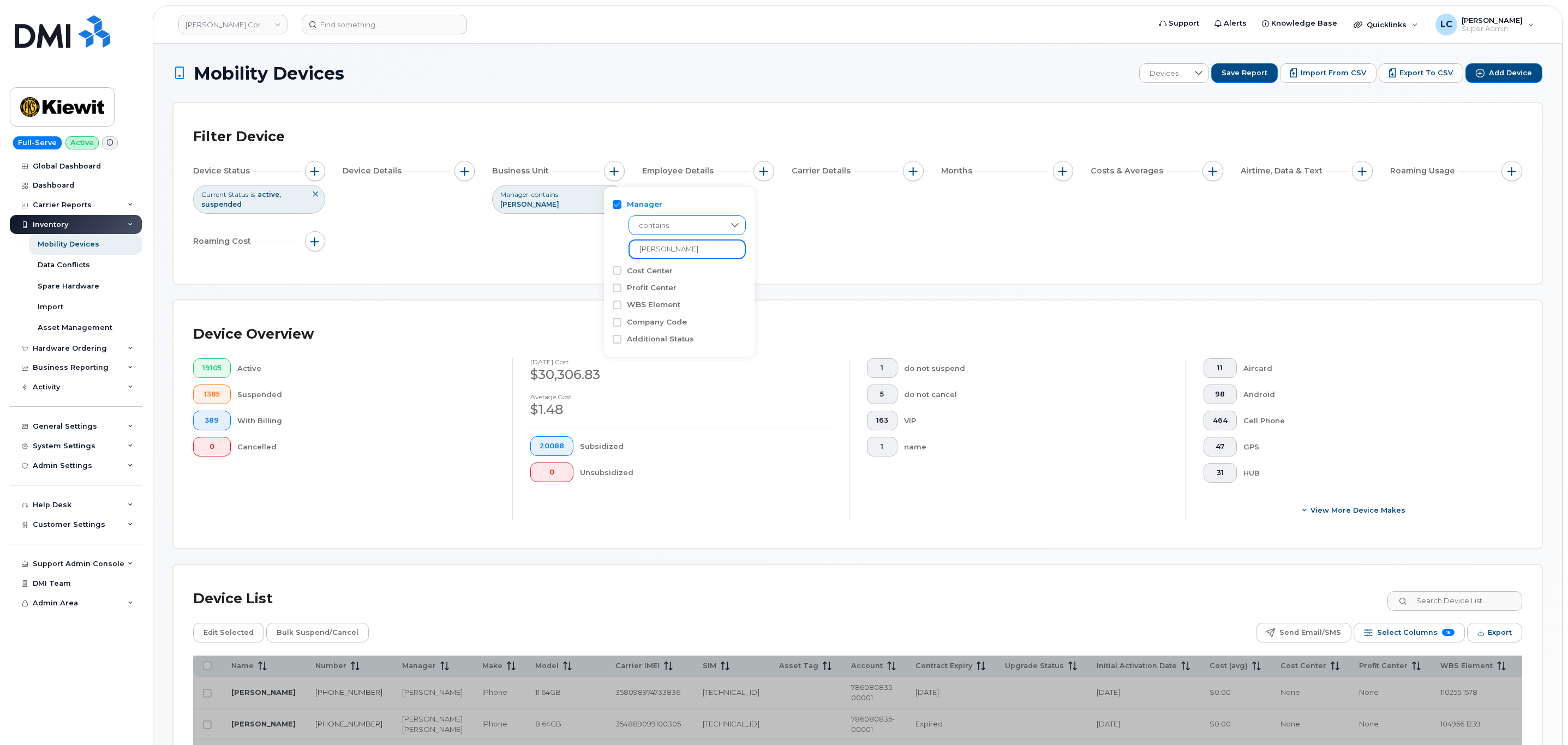
type input "Jarrod"
click at [712, 223] on span "contains" at bounding box center [676, 226] width 95 height 20
click at [692, 291] on li "is" at bounding box center [684, 293] width 111 height 19
click at [770, 257] on div at bounding box center [781, 249] width 23 height 14
click at [779, 254] on span at bounding box center [783, 249] width 9 height 9
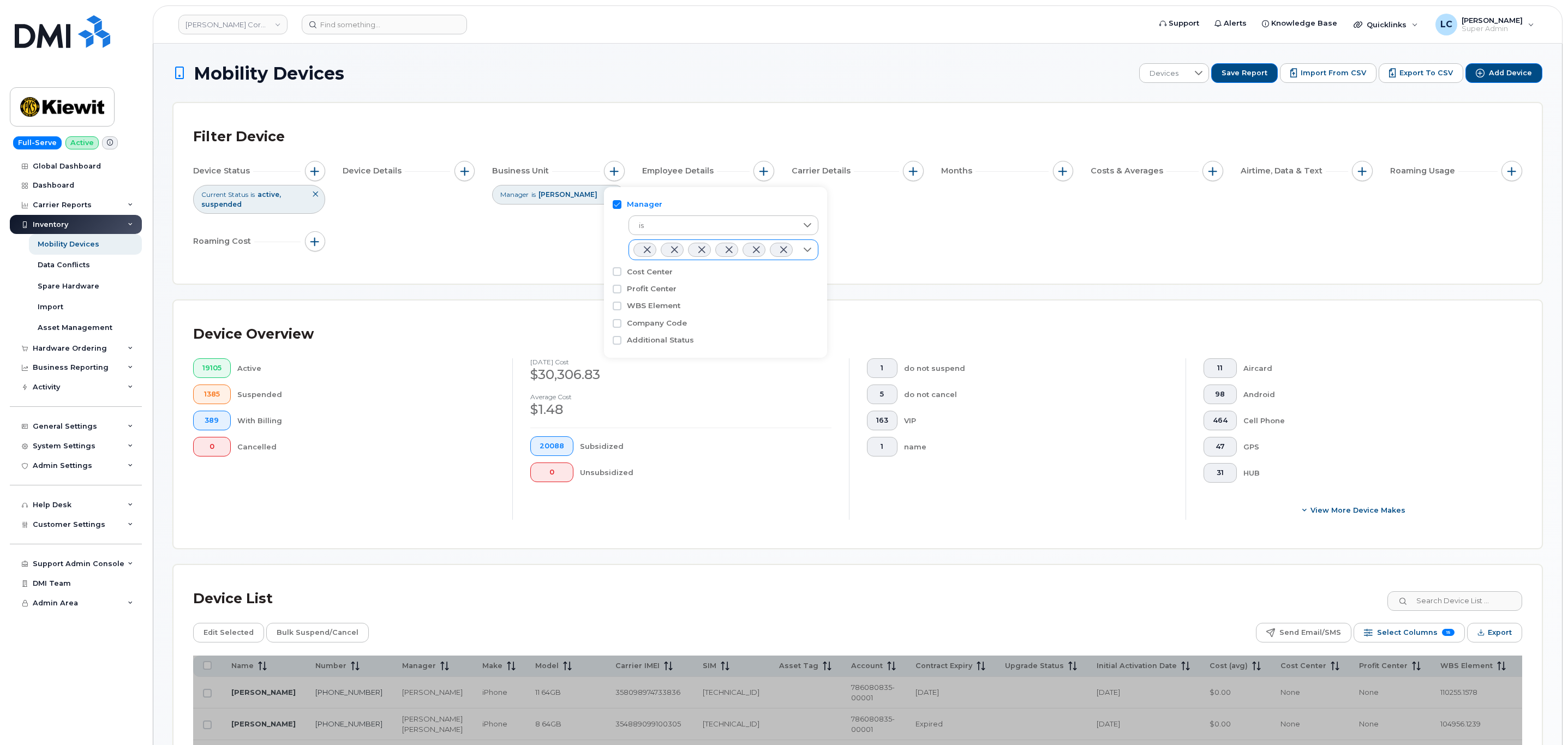
click at [645, 248] on span at bounding box center [647, 249] width 9 height 9
click at [691, 260] on div at bounding box center [712, 250] width 168 height 20
click at [766, 333] on div "Company Code" at bounding box center [715, 324] width 207 height 17
click at [793, 260] on div at bounding box center [712, 250] width 168 height 20
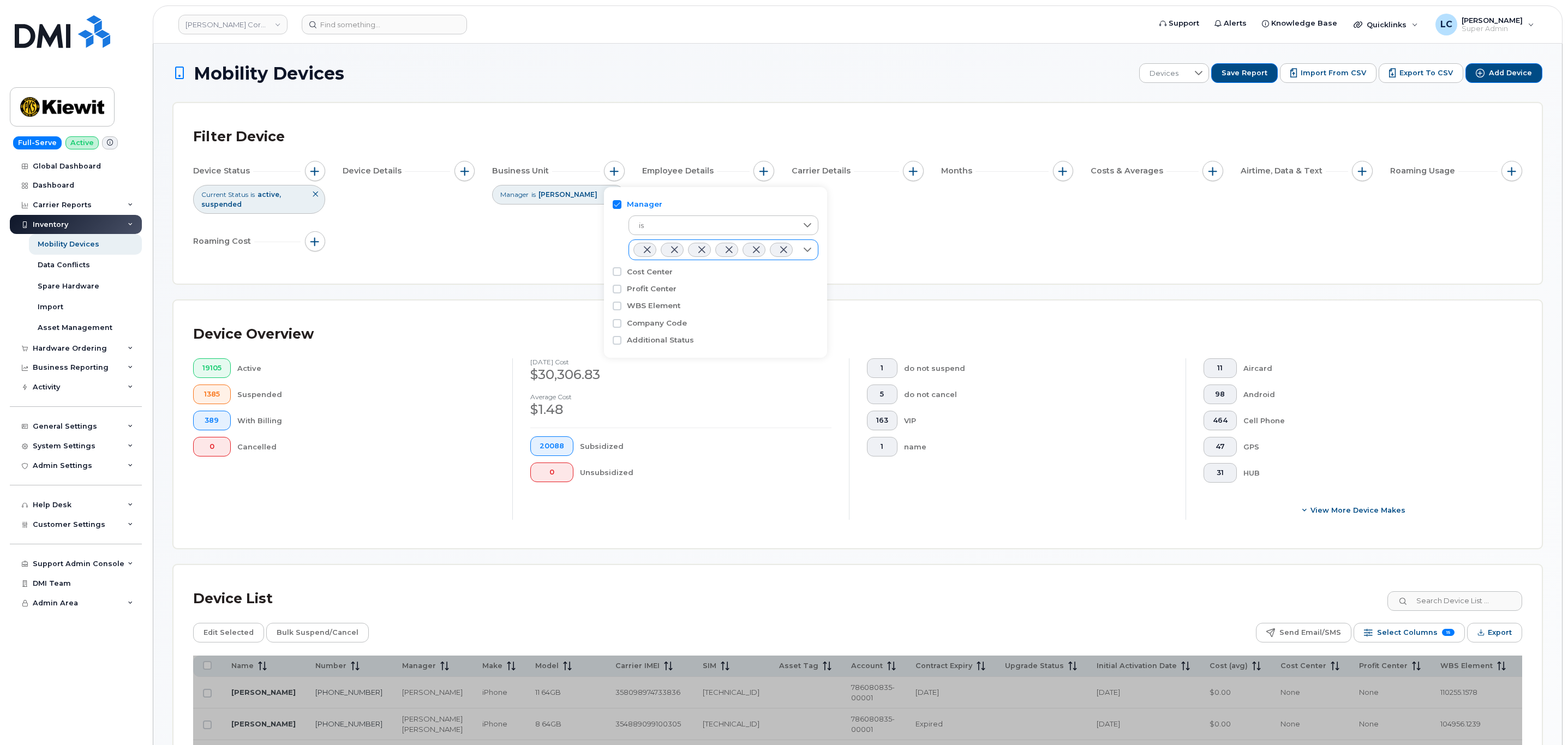
click at [807, 251] on div at bounding box center [807, 250] width 21 height 20
click at [807, 223] on icon at bounding box center [808, 225] width 9 height 9
click at [678, 254] on li "contains" at bounding box center [723, 254] width 191 height 19
click at [691, 245] on input "Jarrod" at bounding box center [687, 249] width 117 height 20
type input "Jarrod Stewart"
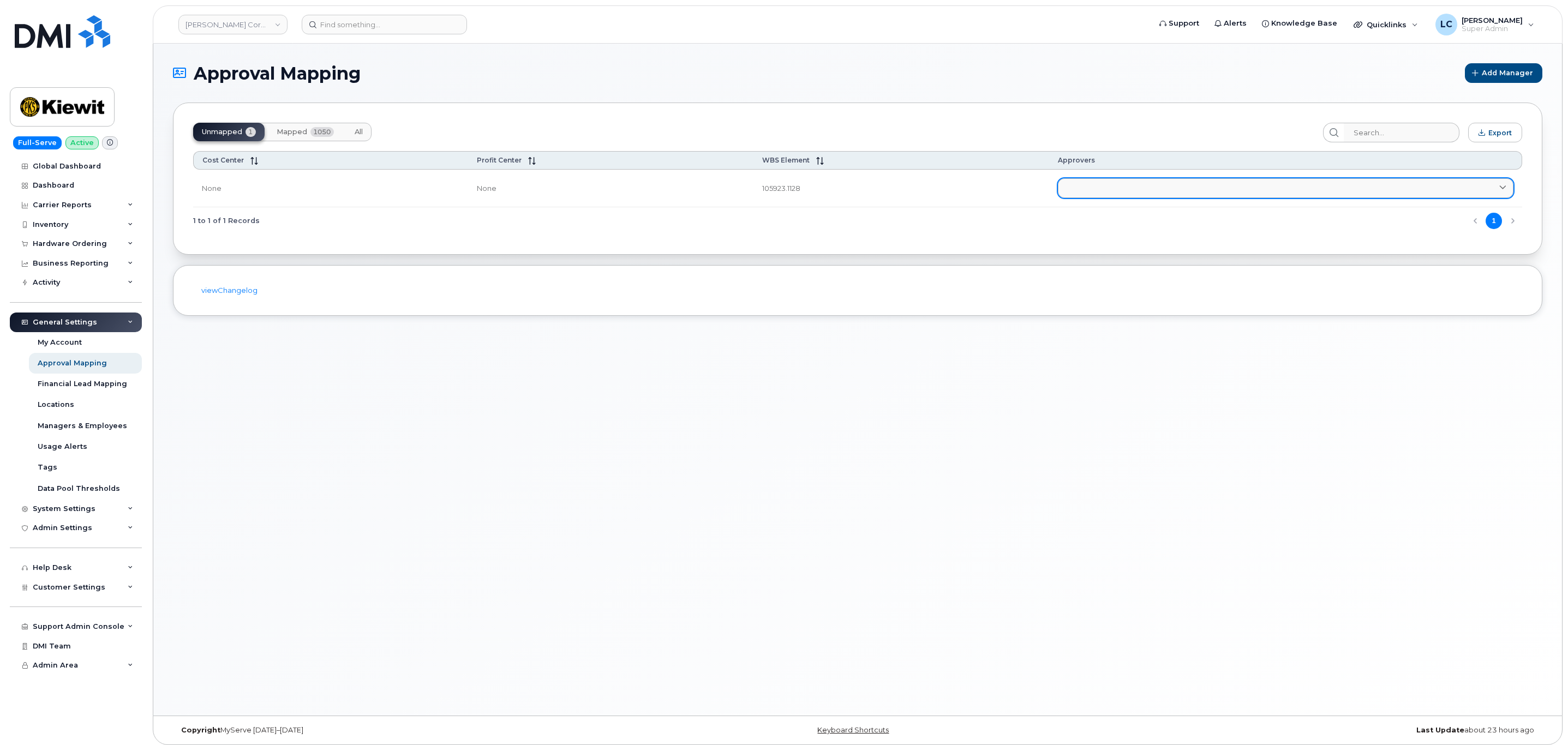
click at [1179, 193] on link at bounding box center [1285, 188] width 456 height 20
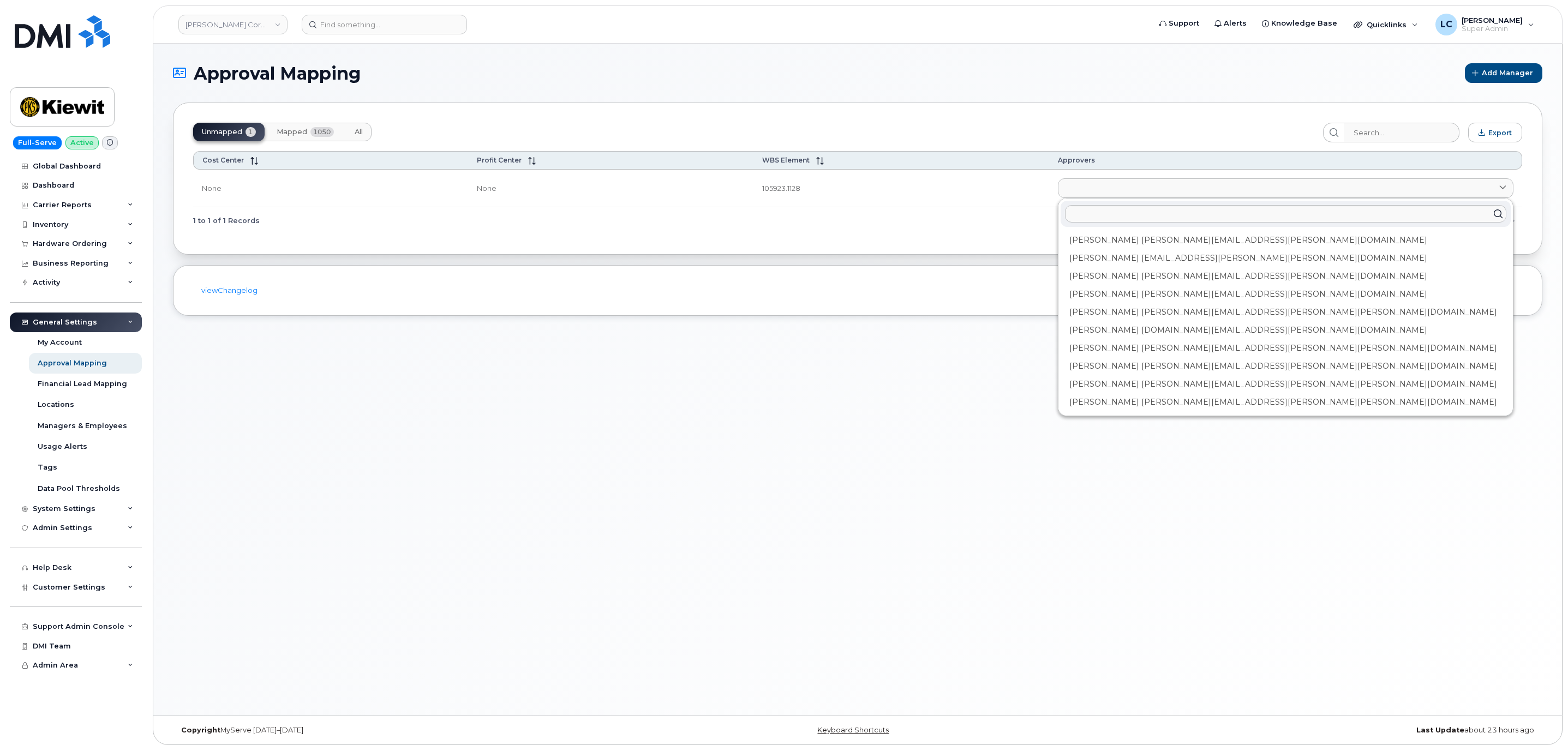
click at [333, 137] on button "Mapped 1050" at bounding box center [305, 132] width 75 height 18
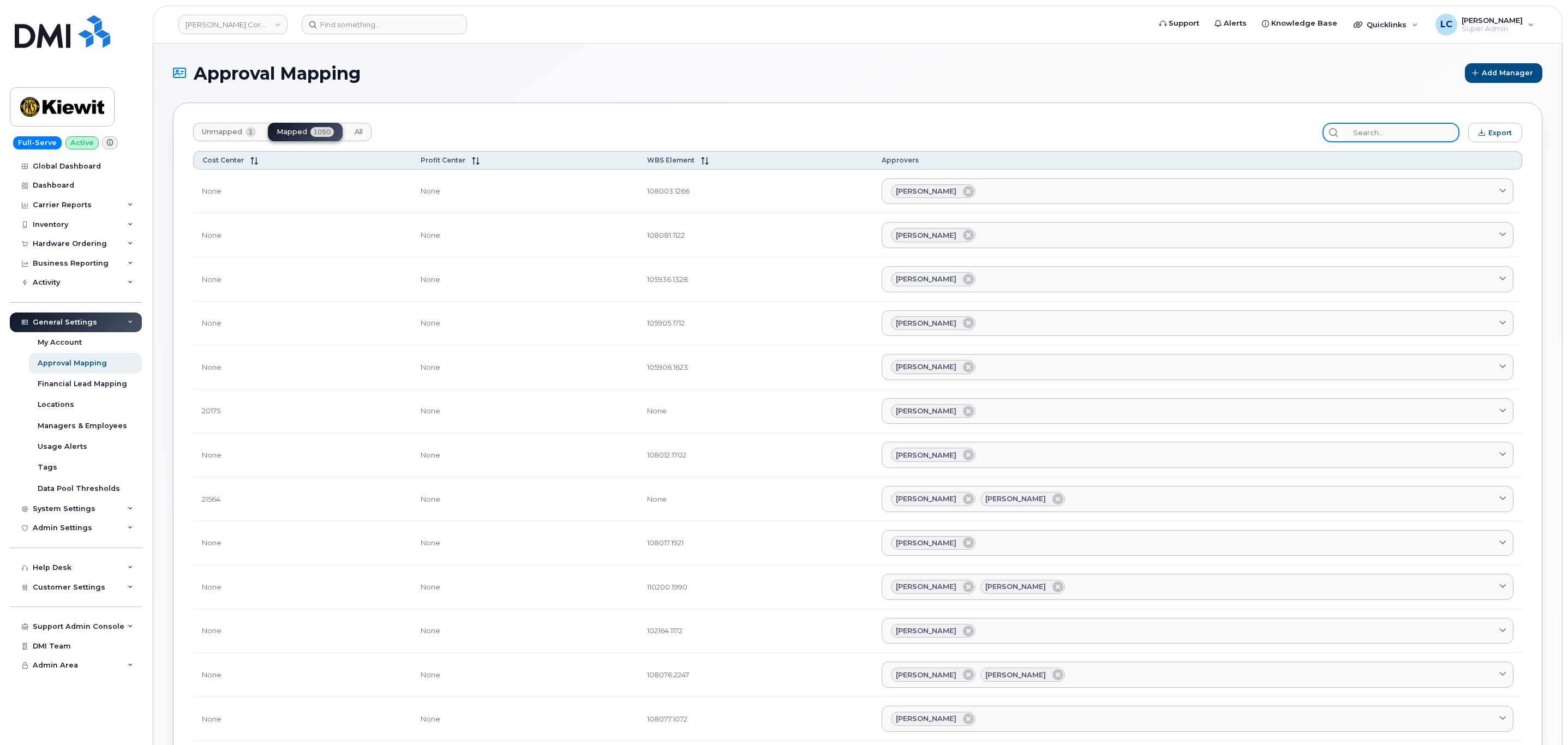
click at [1432, 132] on input "search" at bounding box center [1401, 132] width 116 height 20
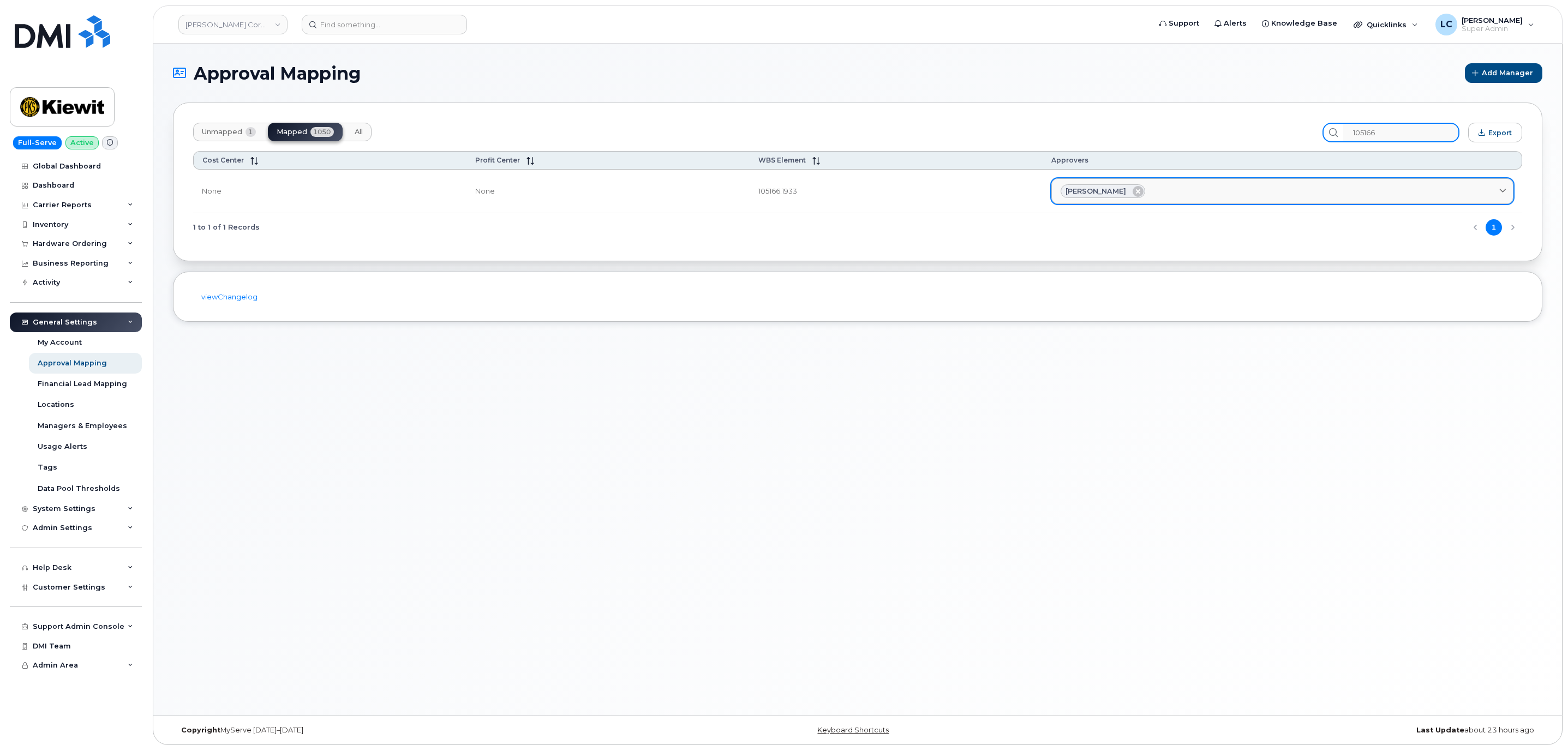
type input "105166"
click at [1246, 194] on div "[PERSON_NAME]" at bounding box center [1282, 191] width 443 height 14
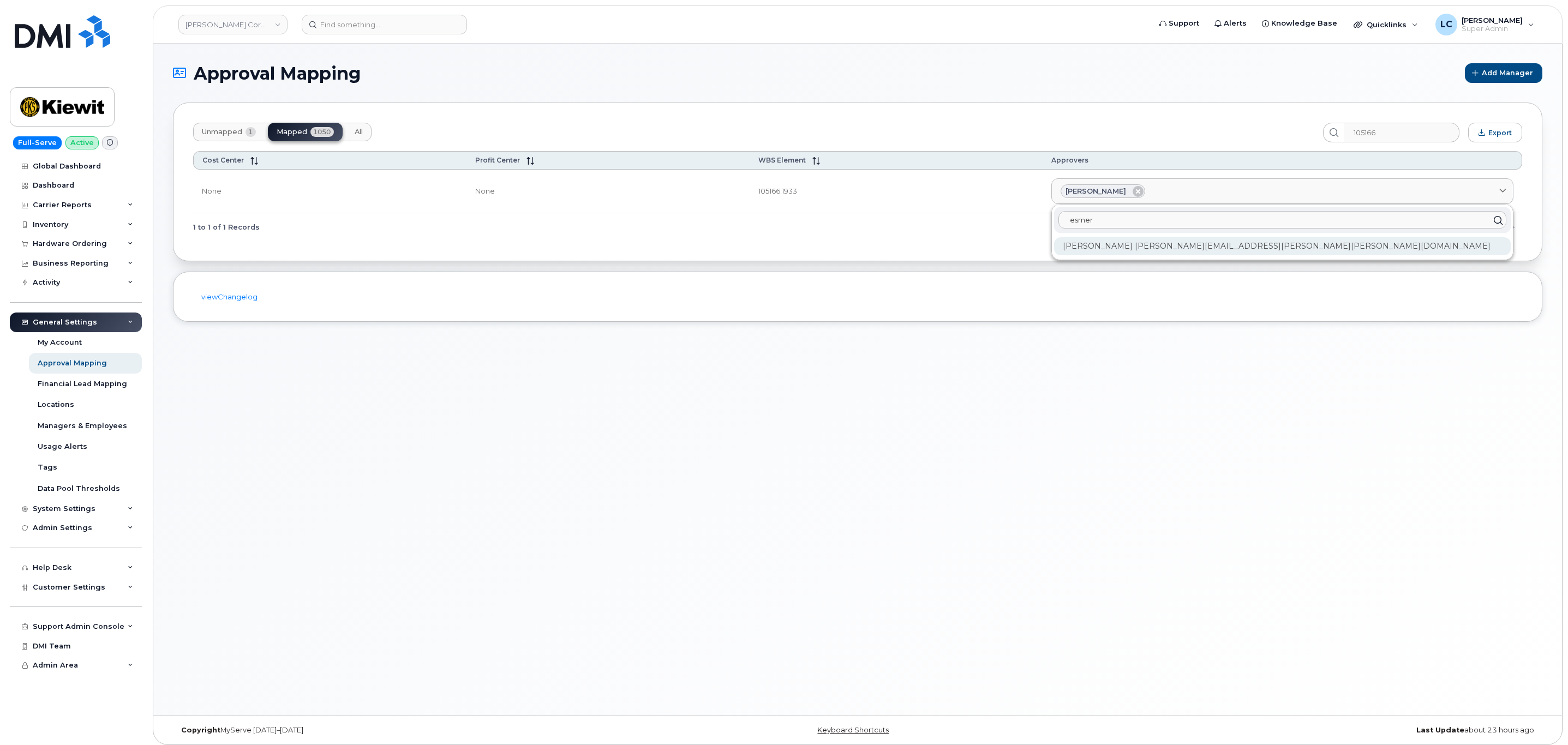
type input "esmer"
click at [1200, 249] on div "[PERSON_NAME] [PERSON_NAME][EMAIL_ADDRESS][PERSON_NAME][PERSON_NAME][DOMAIN_NAM…" at bounding box center [1282, 246] width 457 height 18
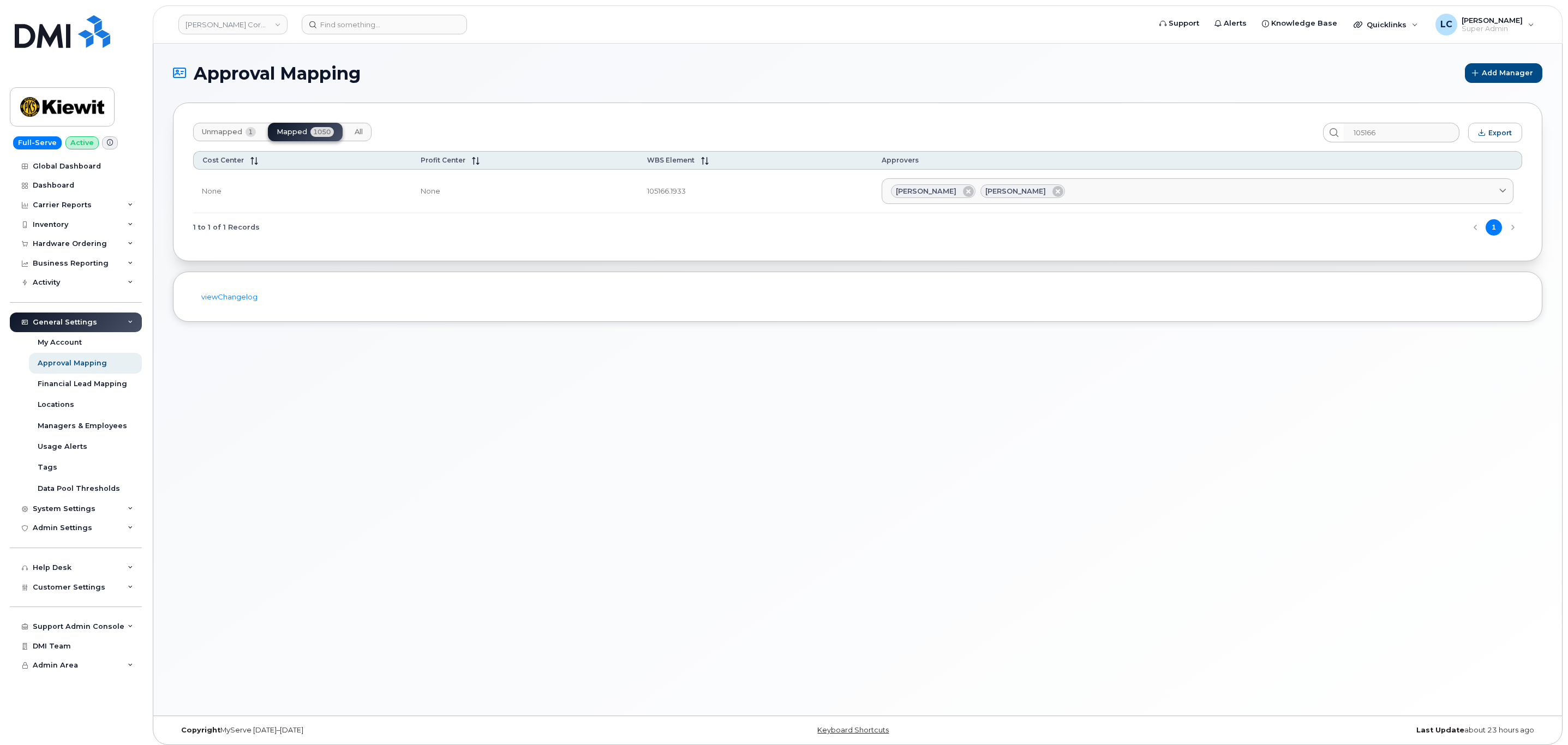
click at [1161, 84] on section "Approval Mapping Add Manager Unmapped 1 Mapped 1050 All 105166 Export Cost Cent…" at bounding box center [857, 193] width 1369 height 258
click at [782, 74] on h1 "Approval Mapping" at bounding box center [816, 73] width 1286 height 19
click at [249, 131] on span "1" at bounding box center [250, 132] width 10 height 10
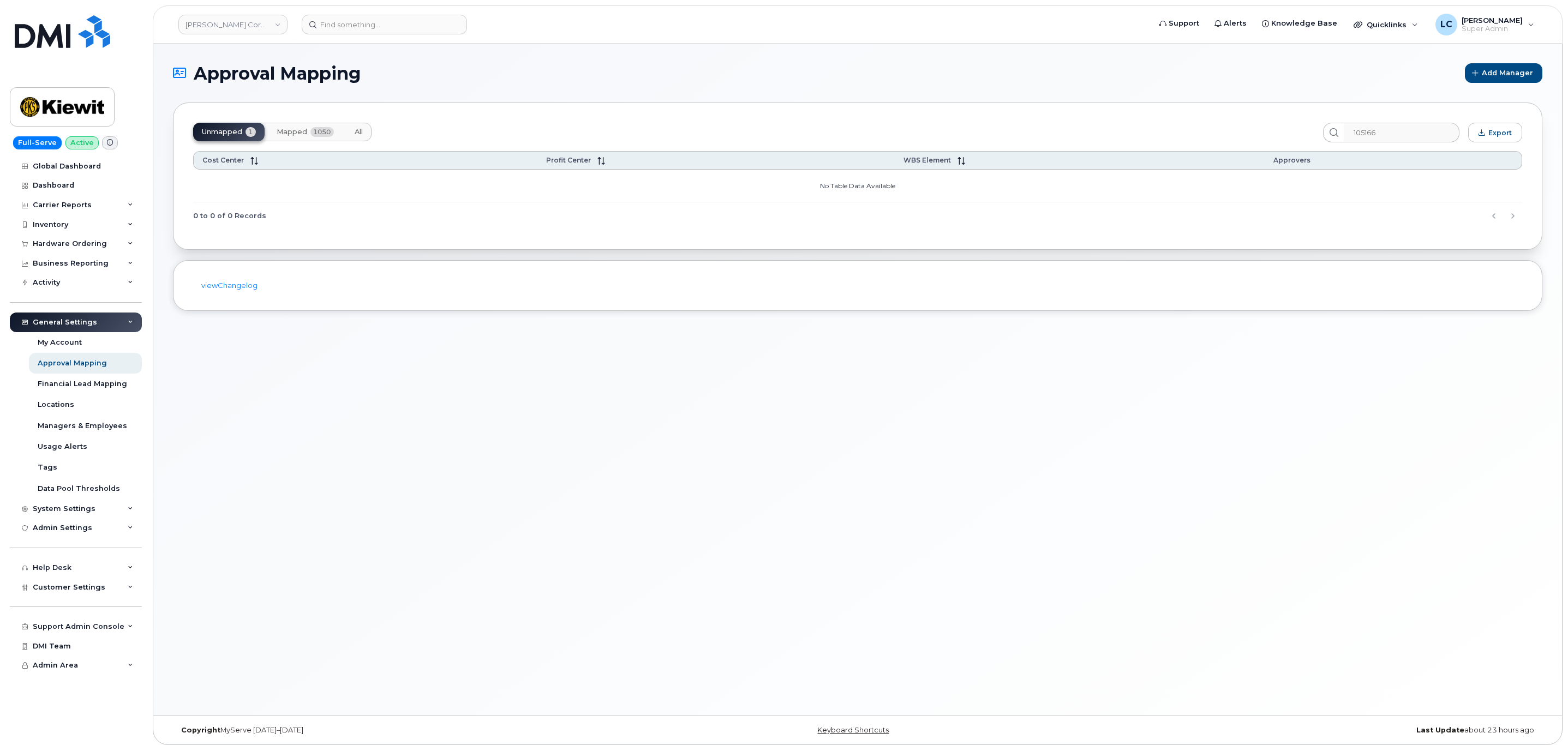
click at [296, 132] on span "Mapped" at bounding box center [292, 132] width 30 height 9
click at [306, 128] on span "Mapped" at bounding box center [292, 132] width 30 height 9
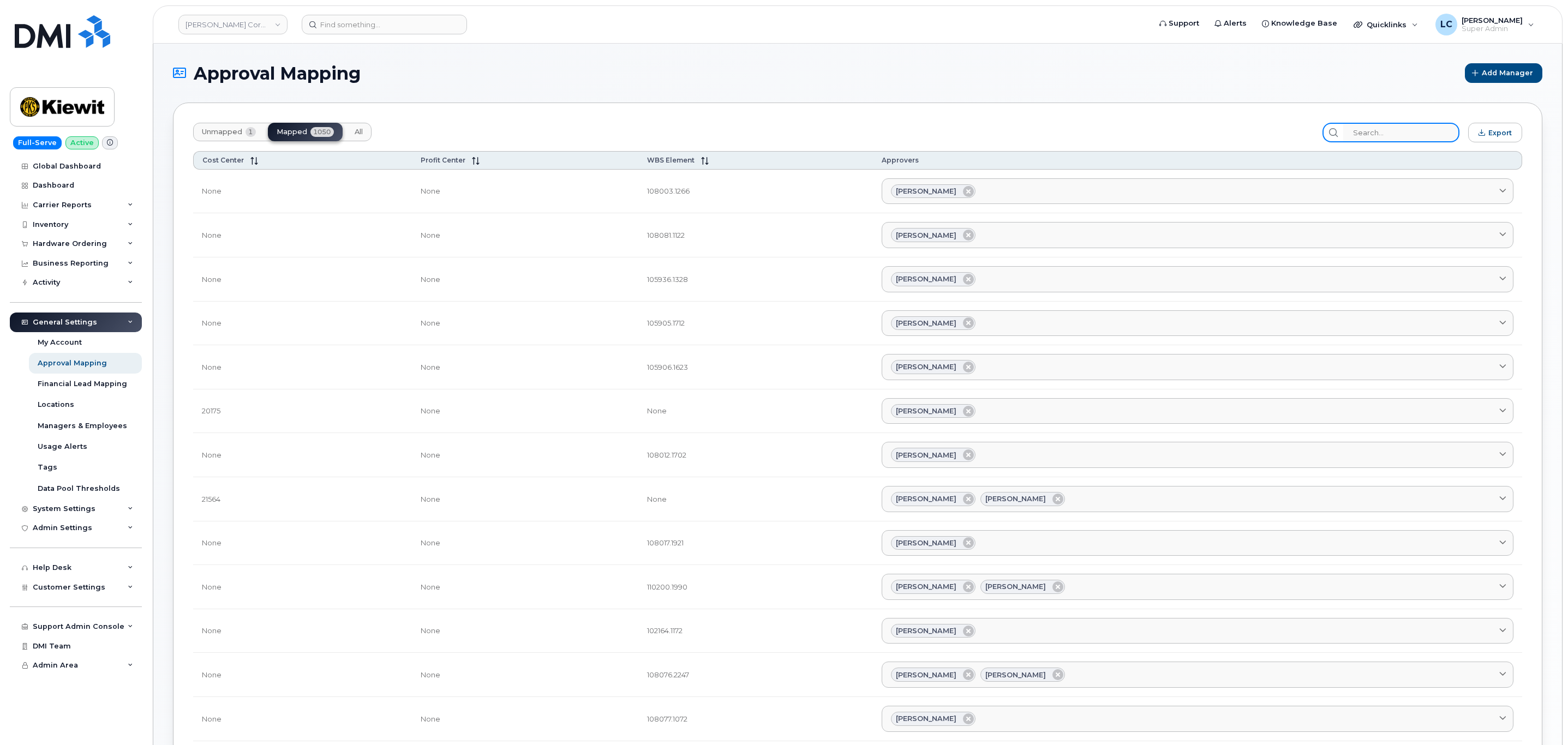
click at [1378, 130] on input "search" at bounding box center [1401, 132] width 116 height 20
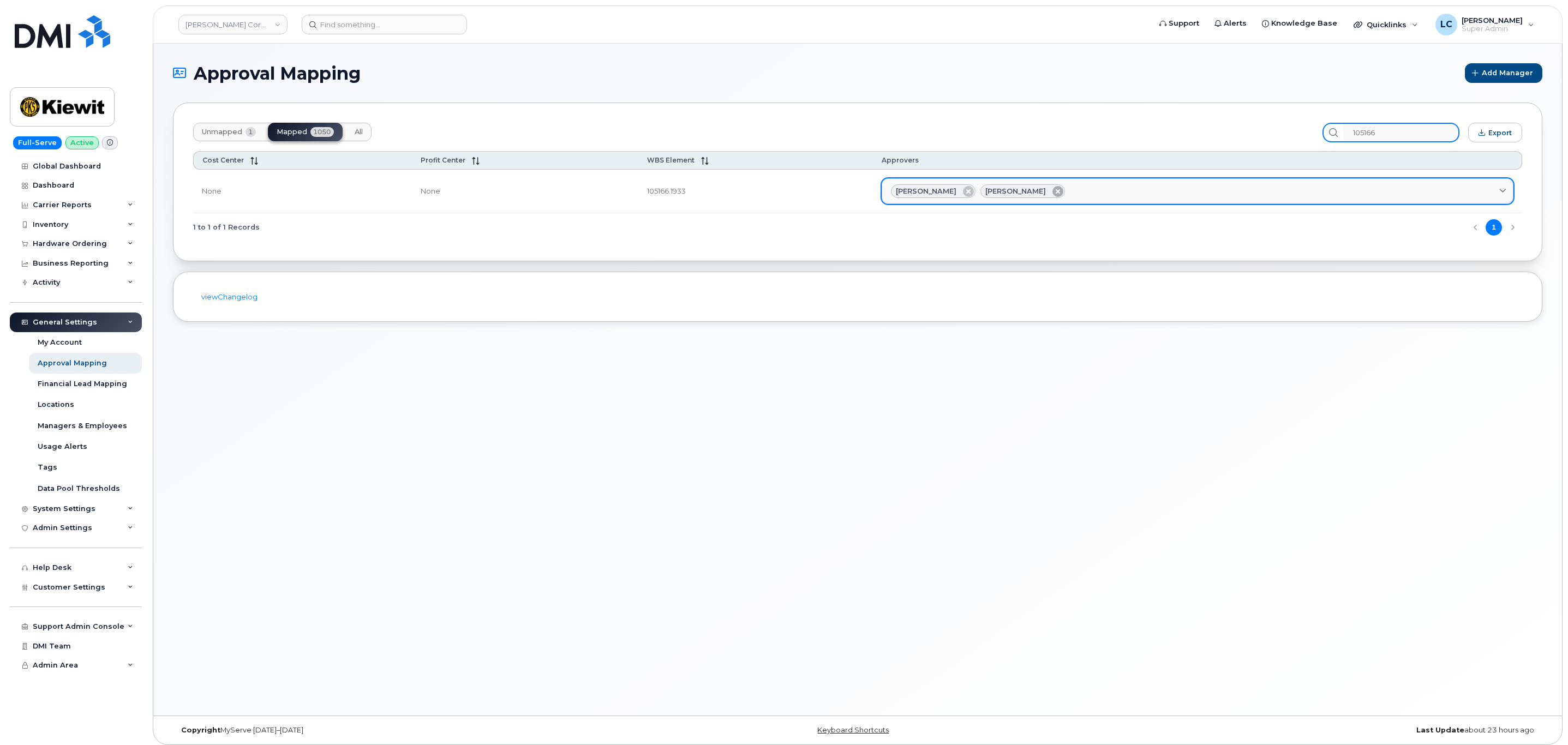
type input "105166"
click at [1052, 193] on icon at bounding box center [1058, 191] width 11 height 11
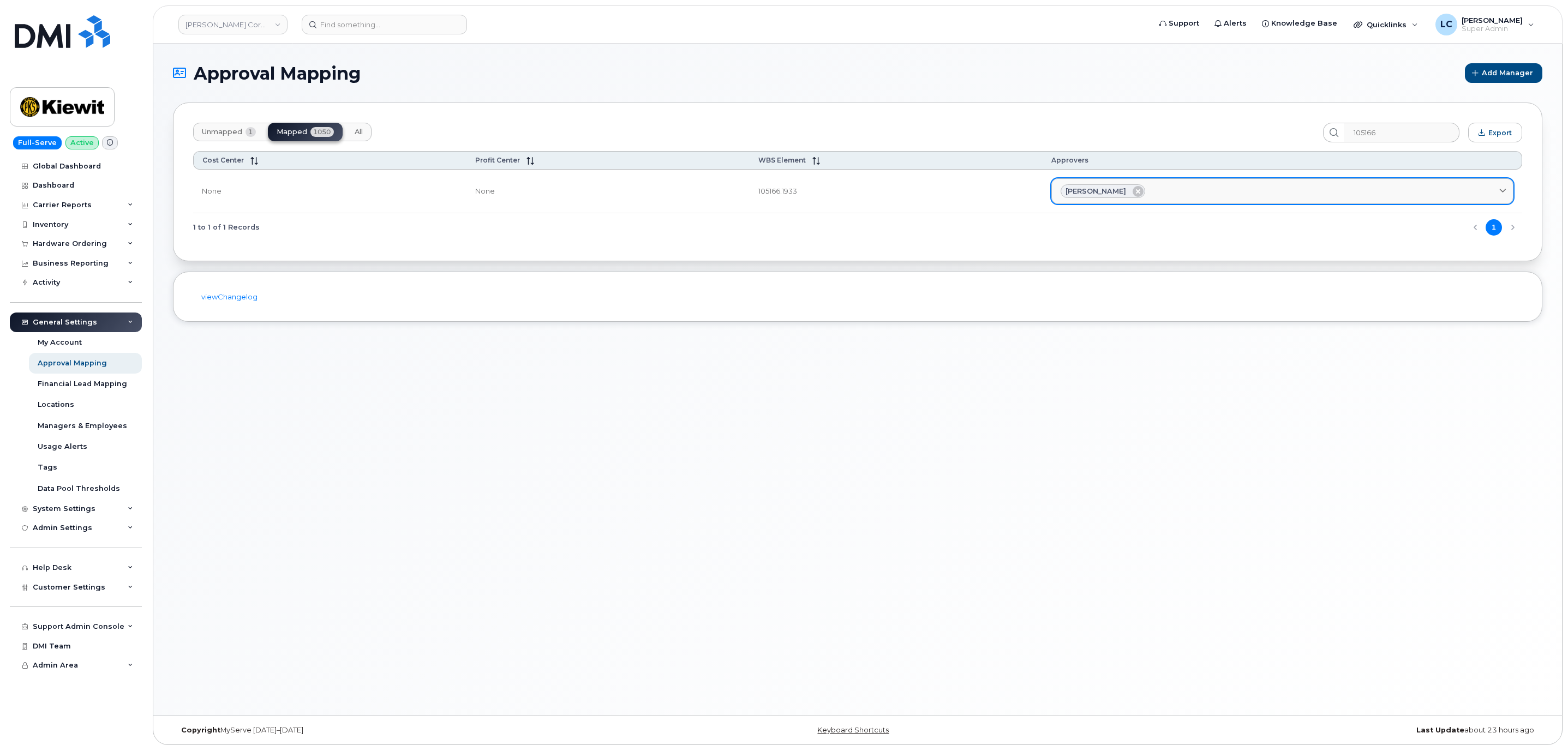
click at [1052, 105] on div "Unmapped 1 Mapped 1050 All 105166 Export Cost Center Profit Center WBS Element …" at bounding box center [857, 182] width 1369 height 159
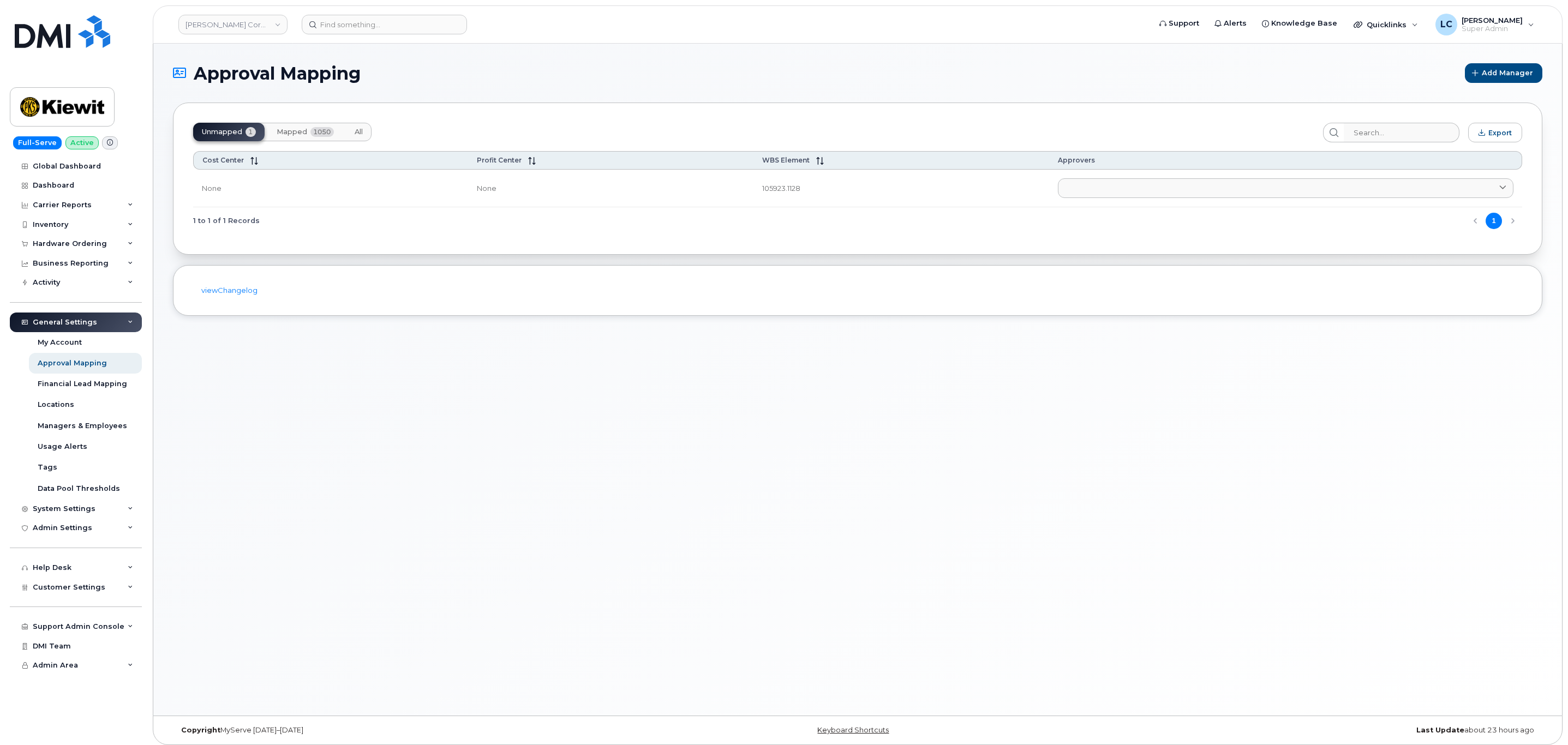
click at [307, 132] on span "Mapped" at bounding box center [292, 132] width 30 height 9
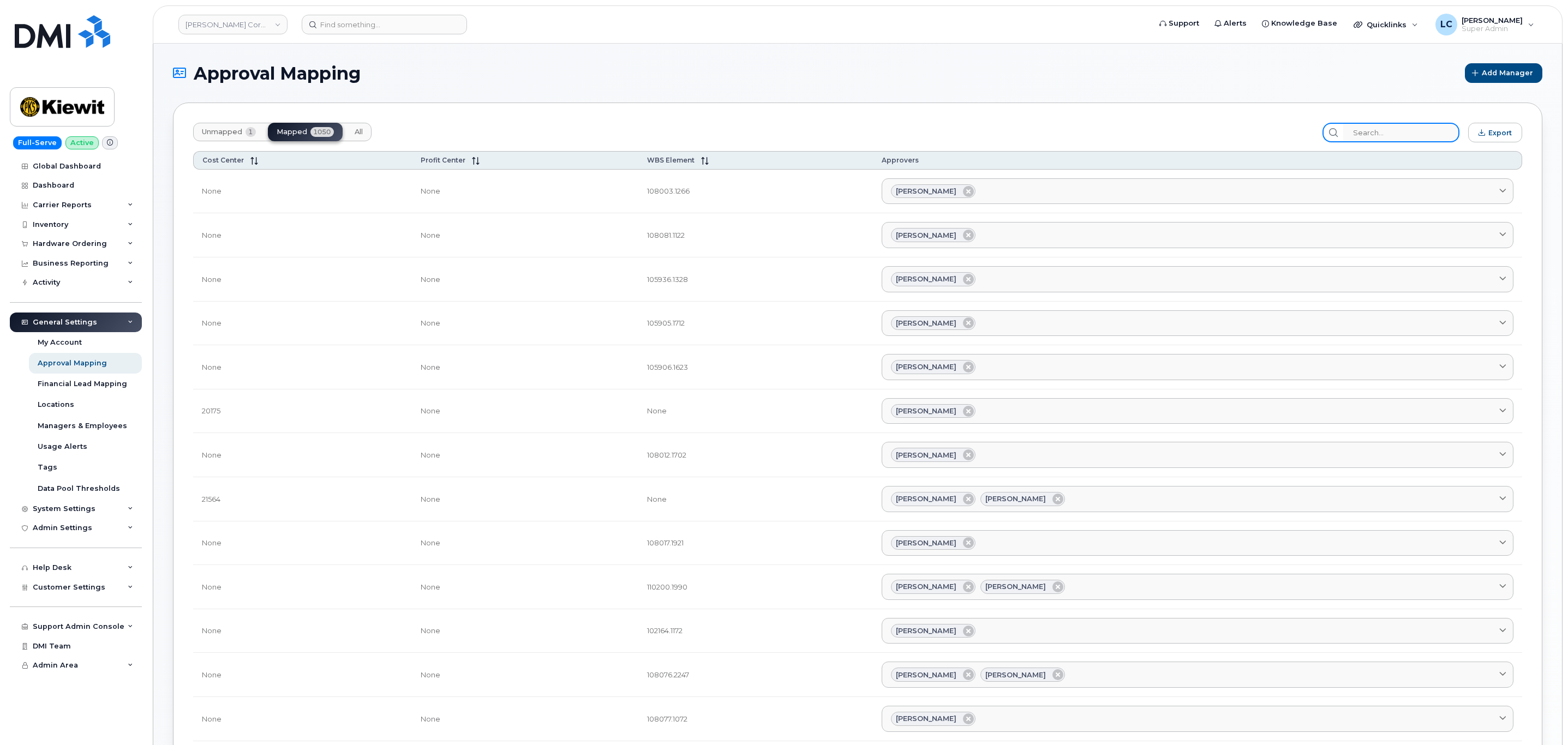
click at [1406, 133] on input "search" at bounding box center [1401, 132] width 116 height 20
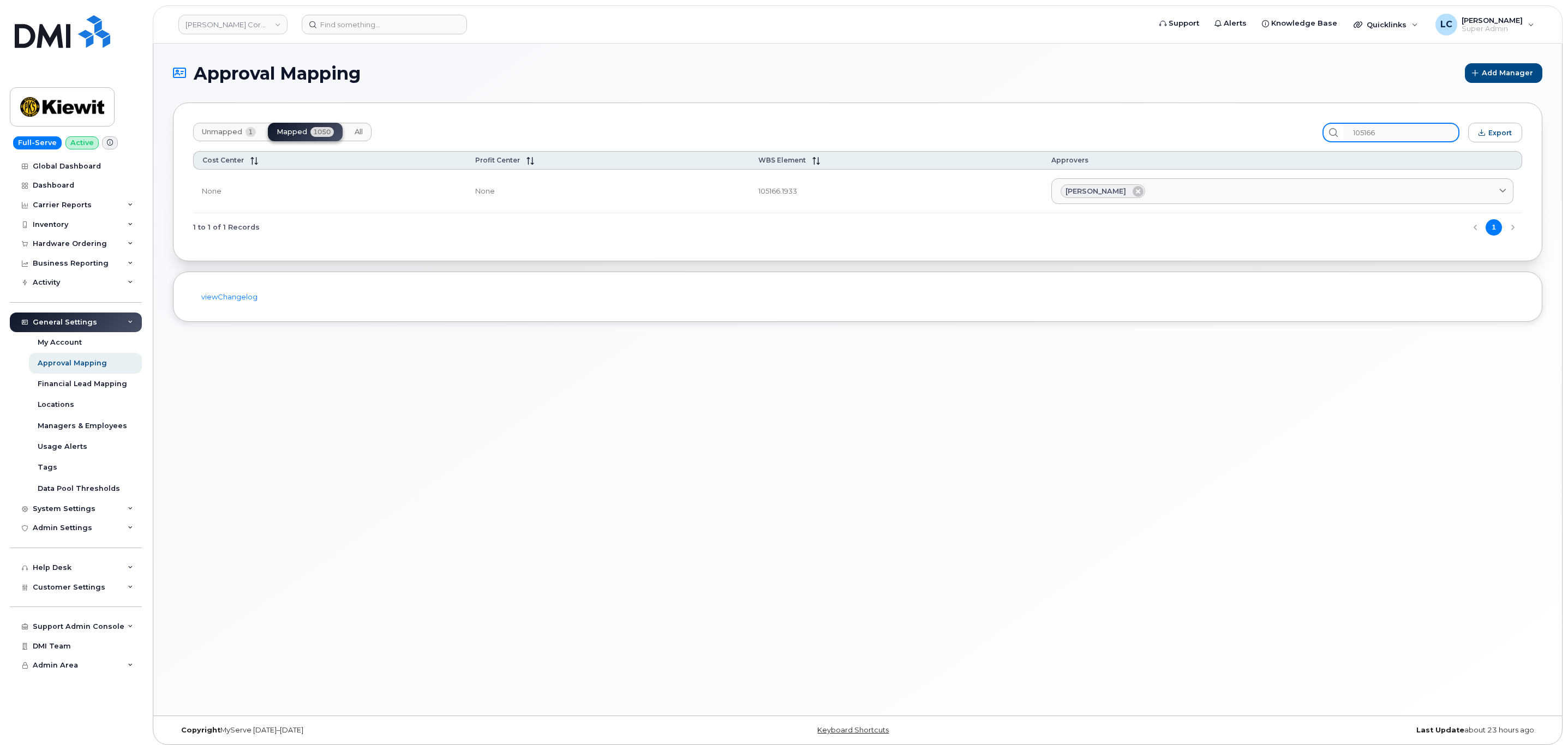
type input "105166"
click at [82, 228] on div "Inventory" at bounding box center [76, 224] width 132 height 20
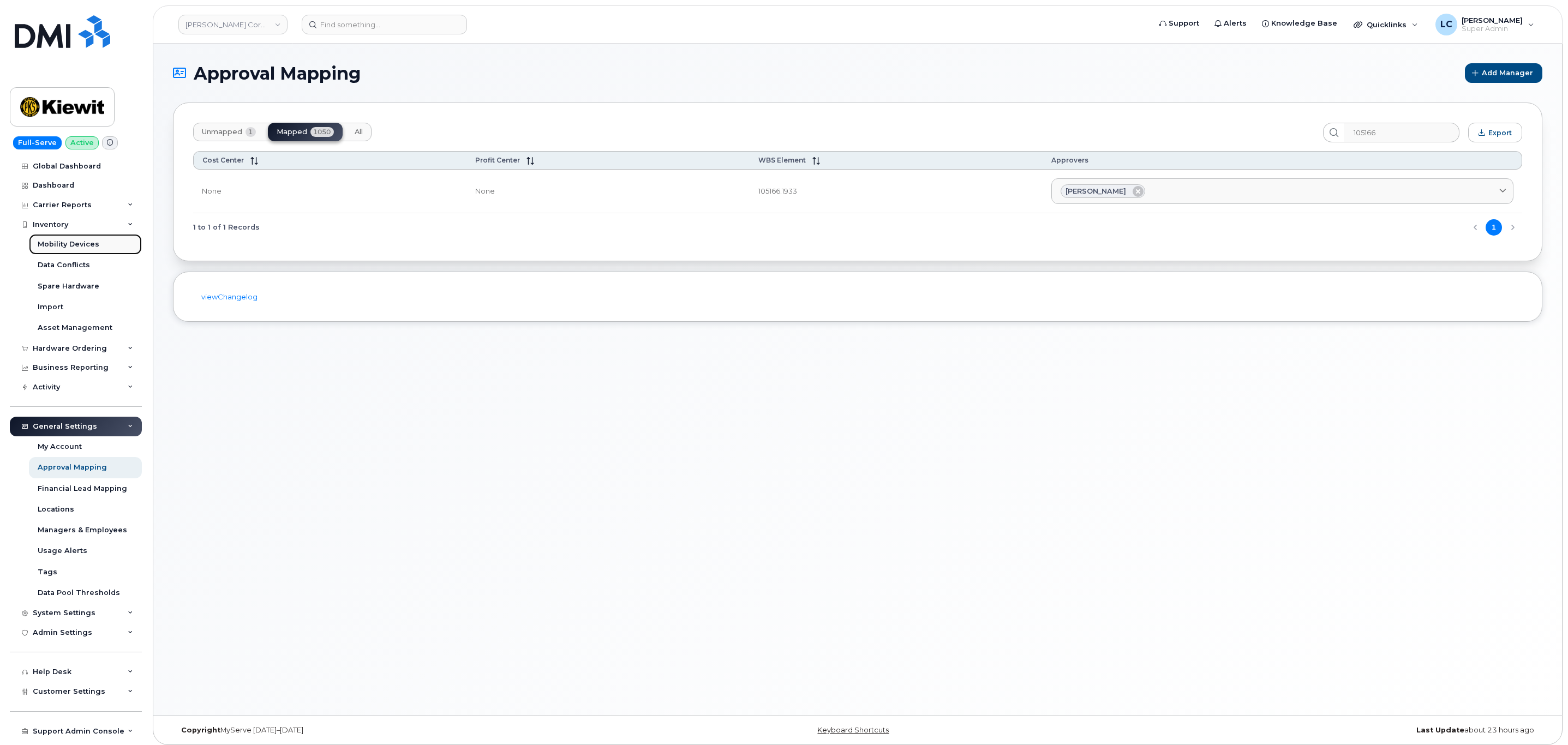
click at [98, 244] on link "Mobility Devices" at bounding box center [85, 244] width 113 height 21
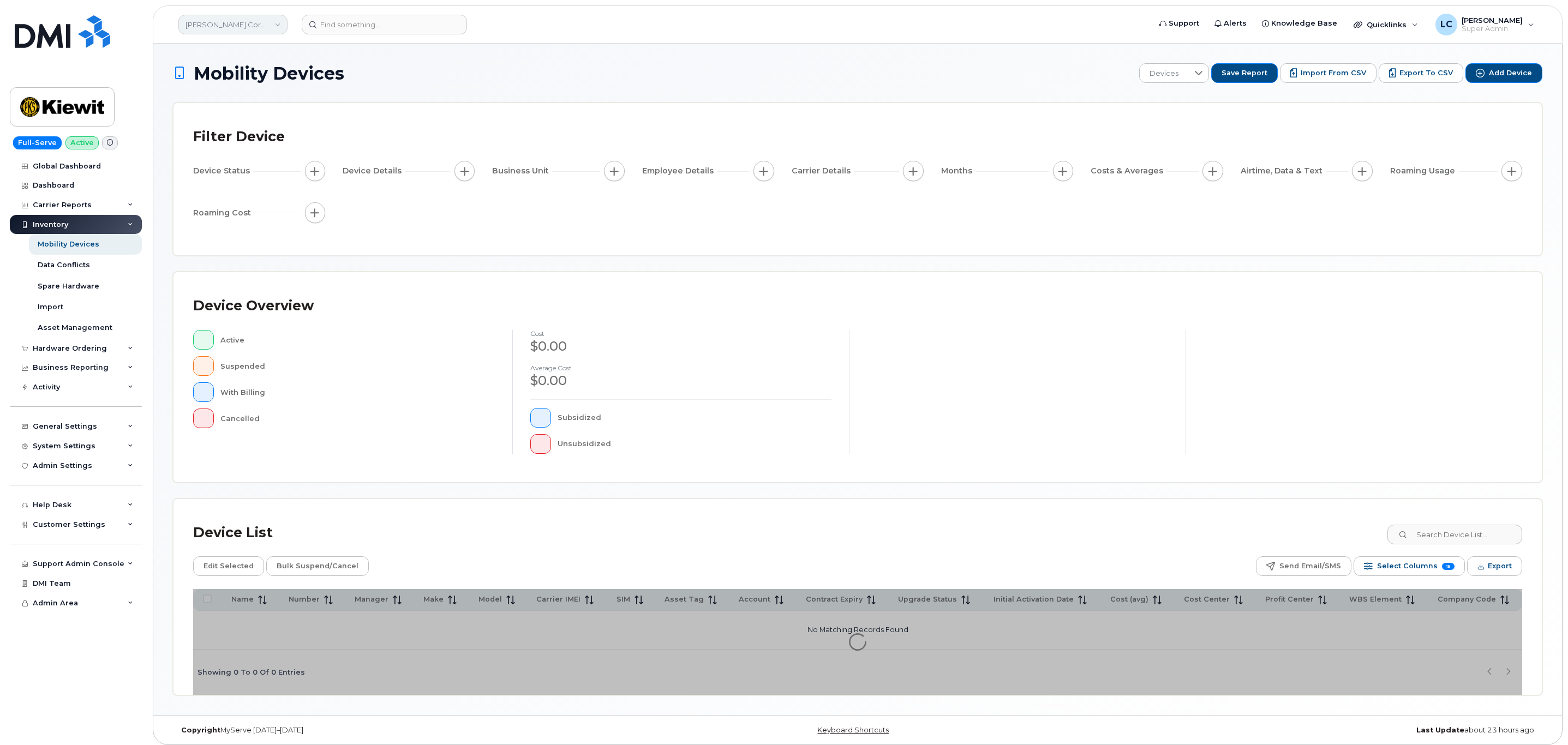
click at [226, 18] on link "Kiewit Corporation" at bounding box center [232, 24] width 109 height 20
click at [231, 55] on input at bounding box center [260, 52] width 143 height 20
type input "Kiewit Canada"
click at [280, 128] on link "[PERSON_NAME] Canada Inc" at bounding box center [260, 126] width 160 height 22
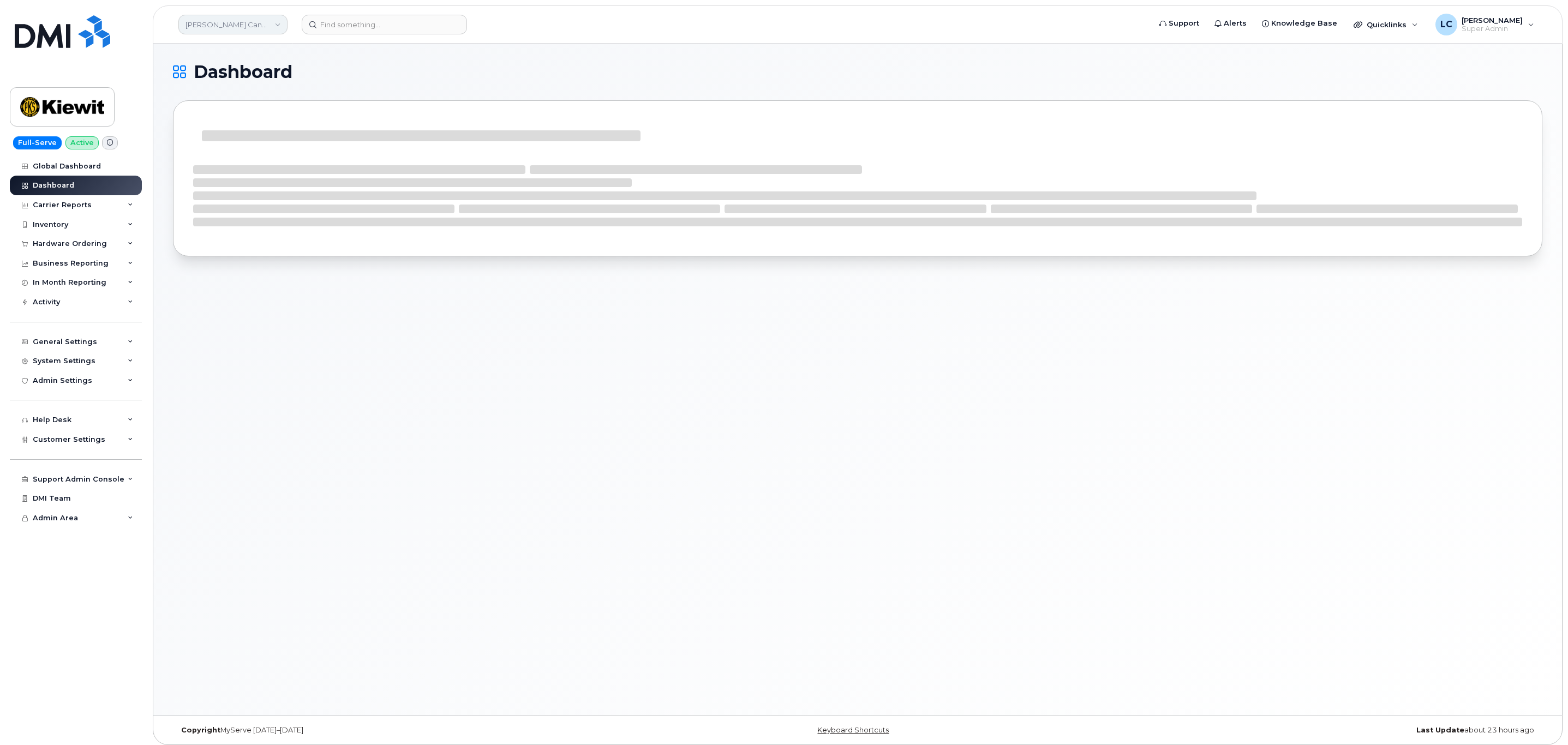
click at [246, 23] on link "[PERSON_NAME] Canada Inc" at bounding box center [232, 24] width 109 height 20
click at [423, 51] on div "Dashboard" at bounding box center [857, 380] width 1408 height 672
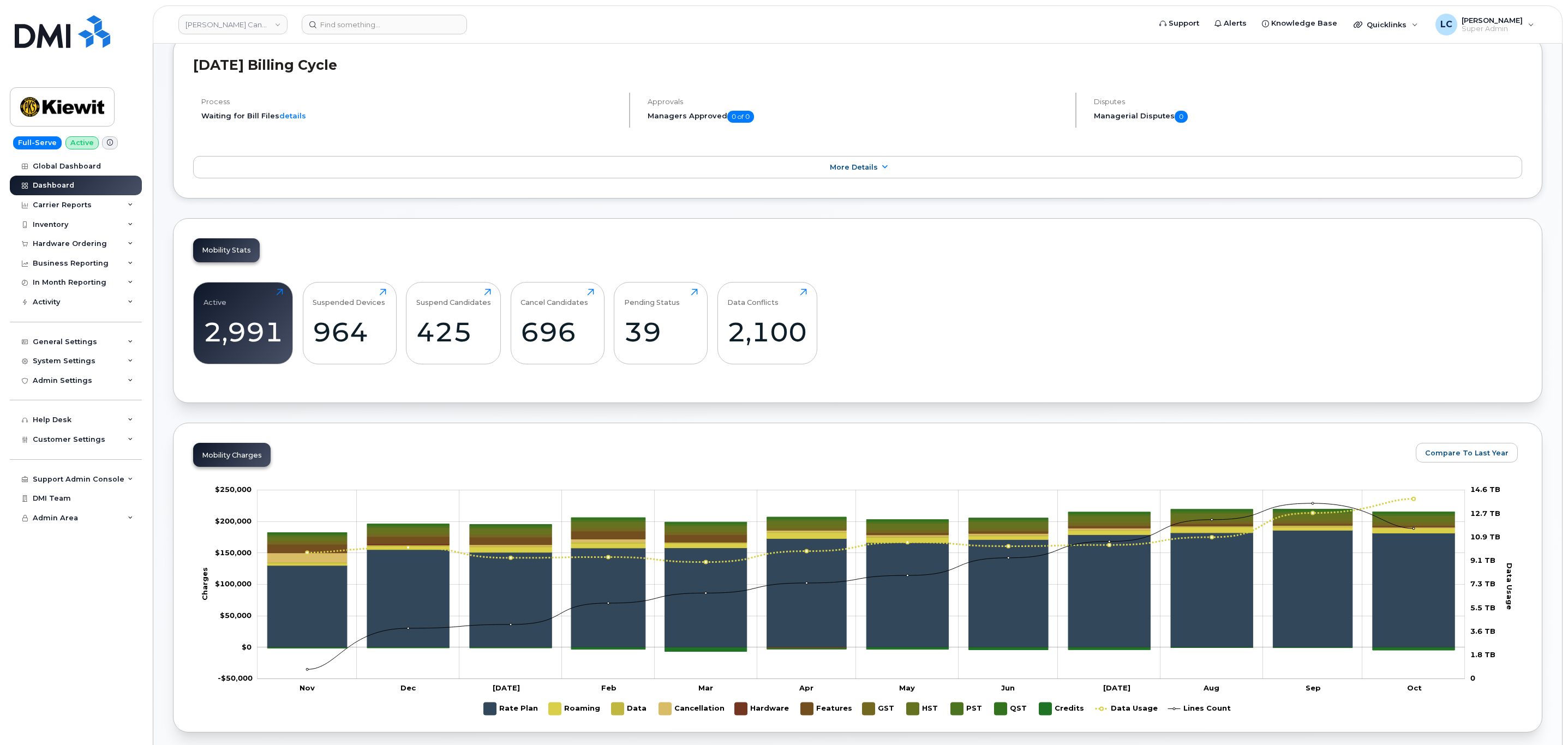
scroll to position [327, 0]
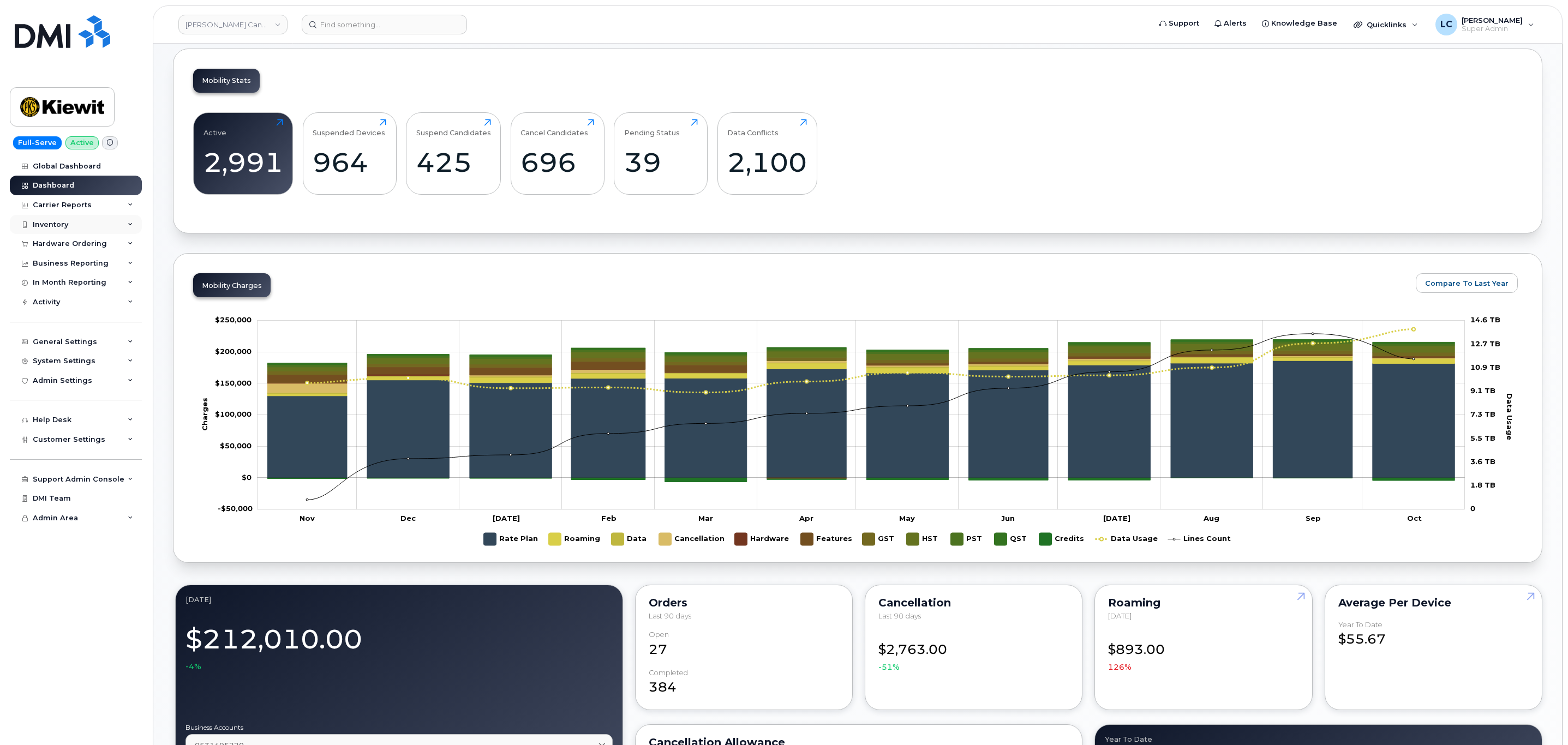
click at [64, 216] on div "Inventory" at bounding box center [76, 224] width 132 height 20
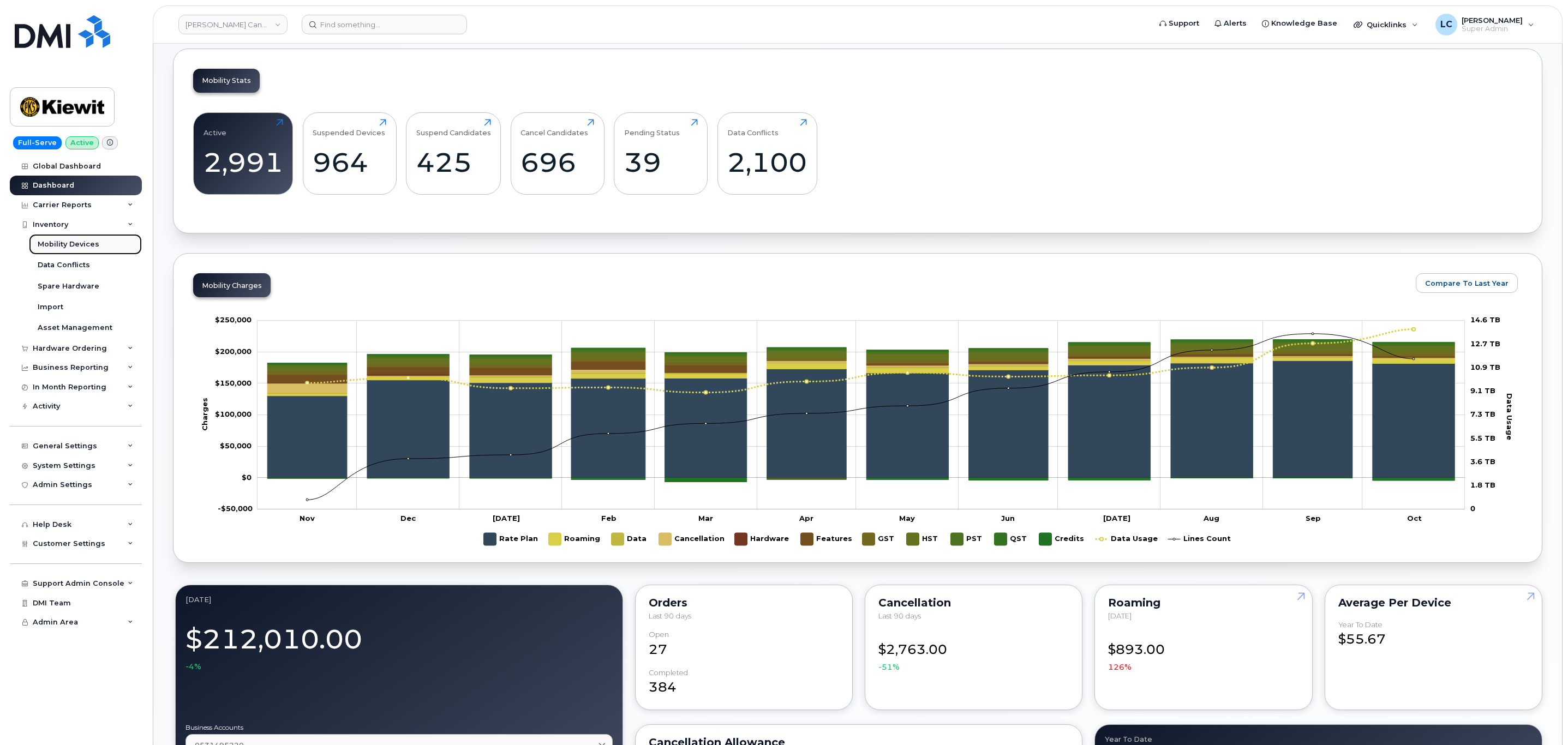
click at [81, 246] on div "Mobility Devices" at bounding box center [68, 244] width 62 height 10
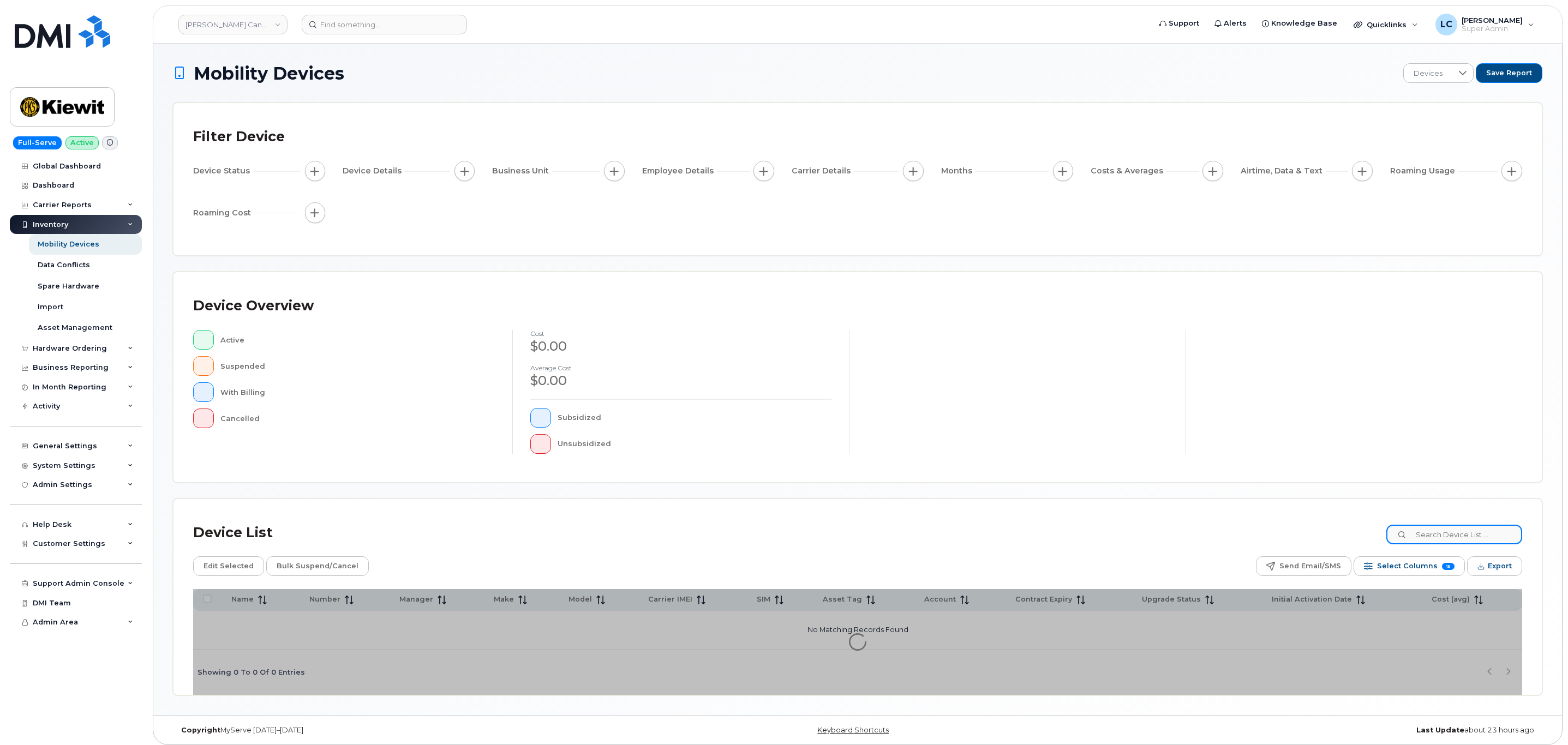
click at [1445, 541] on input at bounding box center [1454, 534] width 136 height 20
type input "Mario"
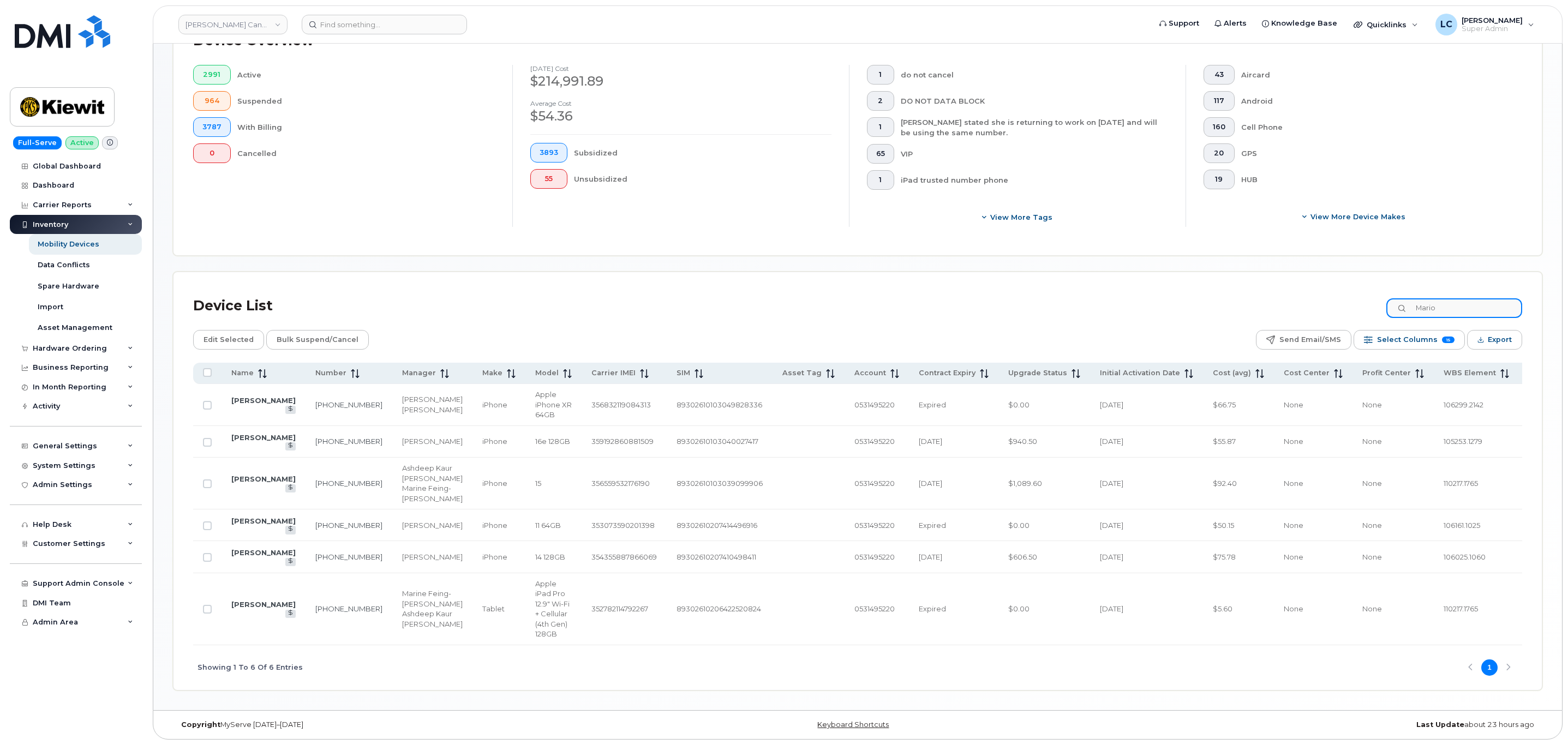
scroll to position [339, 0]
click at [249, 433] on link "Mario Plante" at bounding box center [263, 437] width 65 height 9
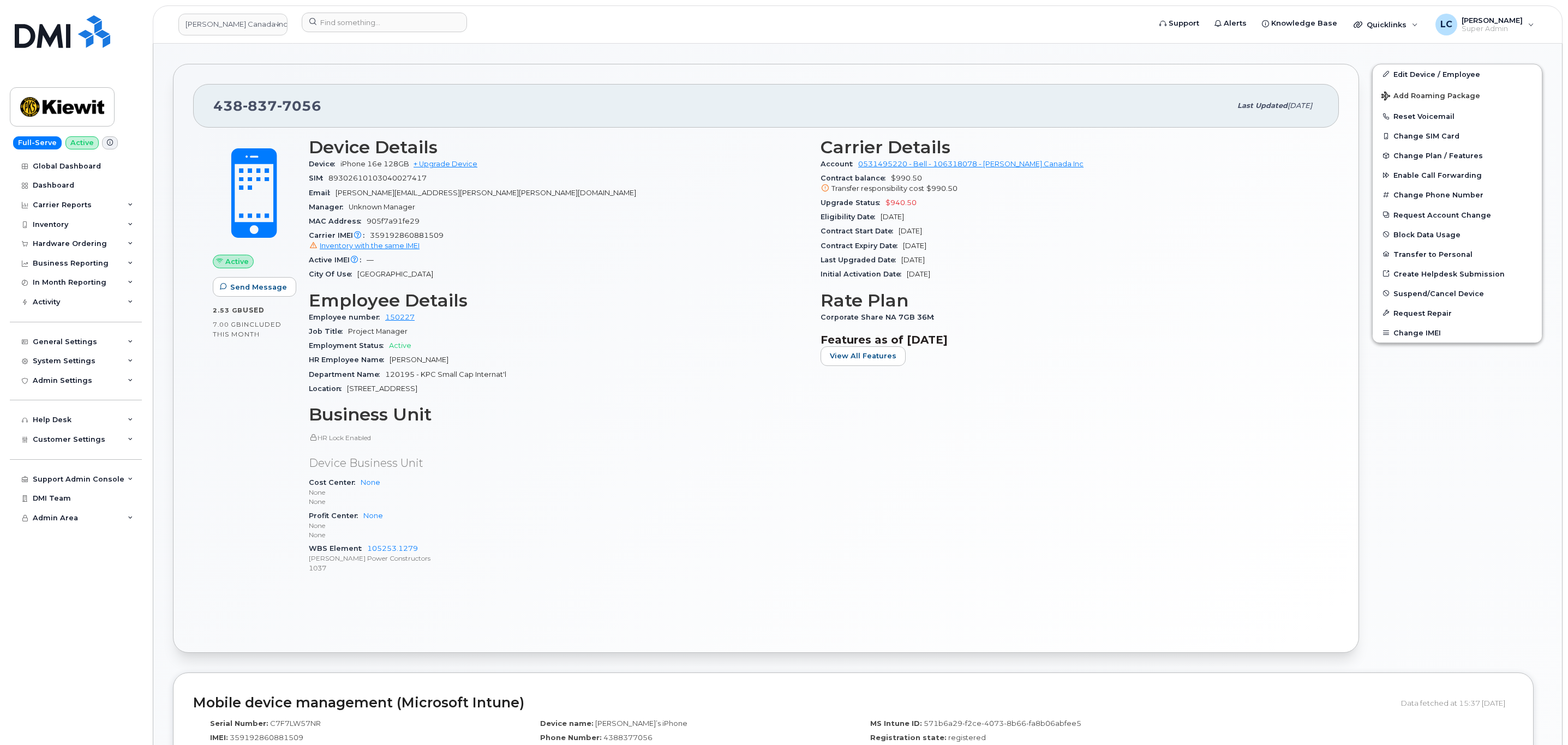
scroll to position [409, 0]
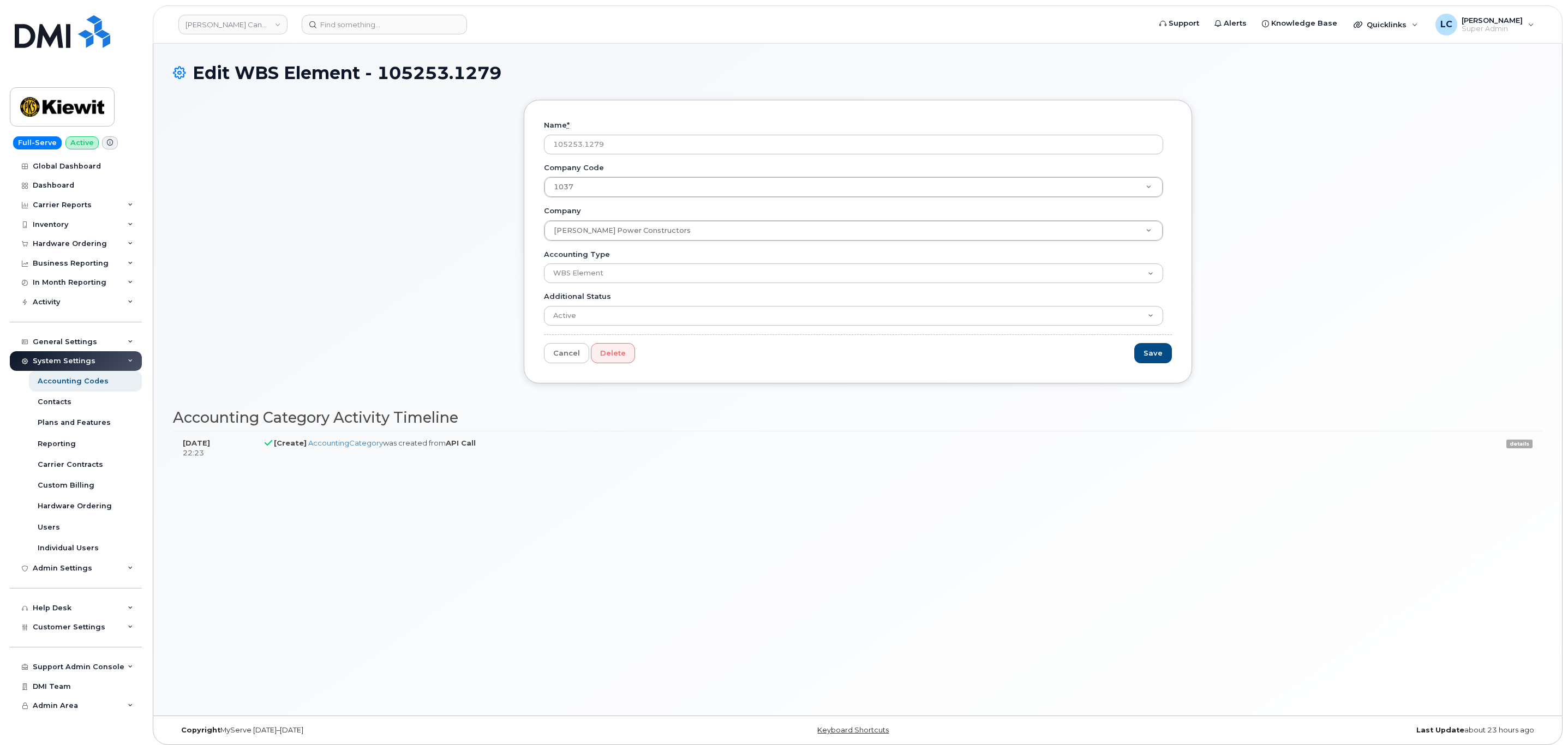
drag, startPoint x: 620, startPoint y: 144, endPoint x: 532, endPoint y: 149, distance: 88.1
click at [532, 149] on div "Name * 105253.1279 Company Code 1037 Company Code Company Code [PERSON_NAME] Po…" at bounding box center [858, 241] width 668 height 283
click at [318, 246] on div "Name * 105253.1279 Company Code 1037 Company Code Company Code Kiewit Power Con…" at bounding box center [857, 250] width 1369 height 300
click at [87, 221] on div "Inventory" at bounding box center [76, 224] width 132 height 20
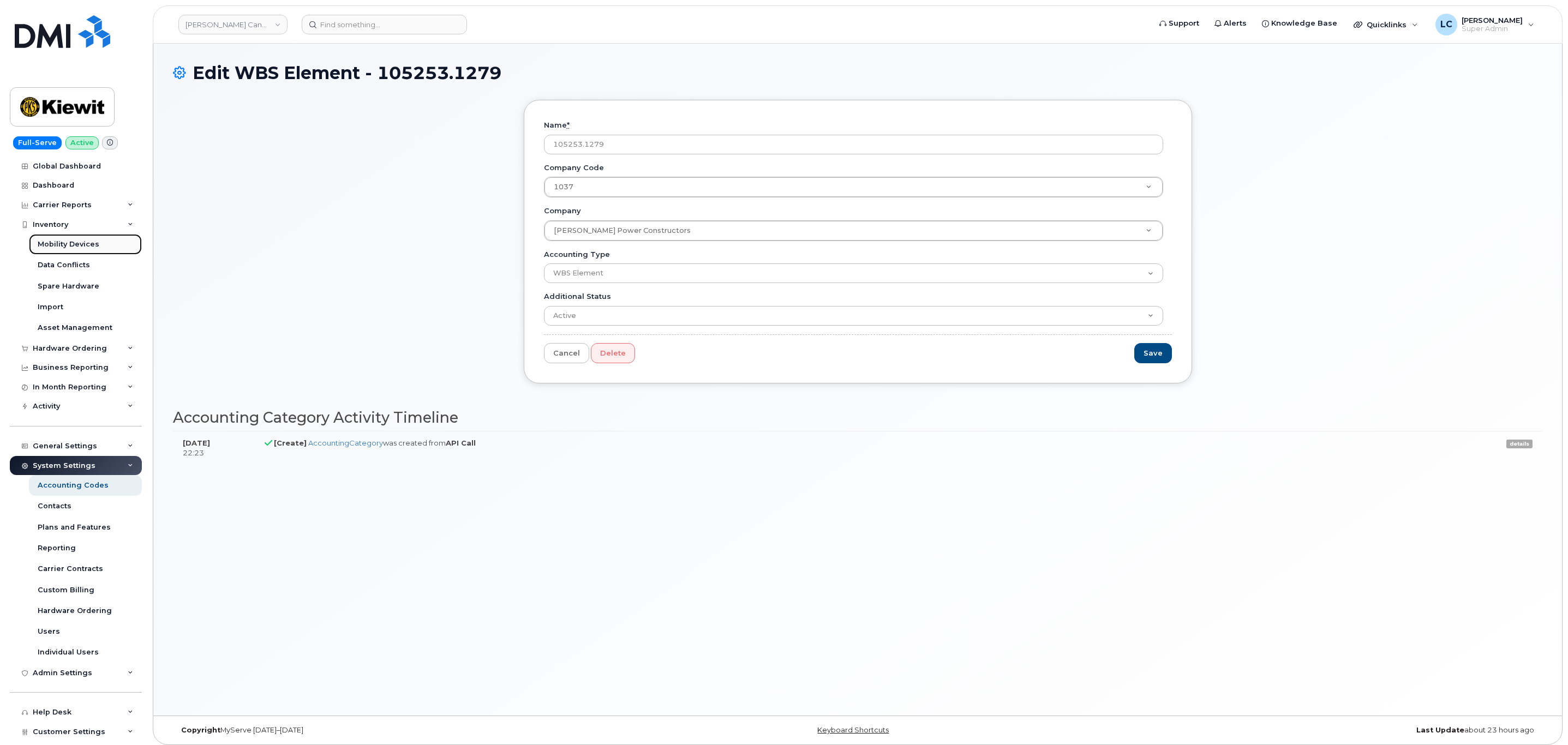
click at [84, 248] on div "Mobility Devices" at bounding box center [68, 244] width 62 height 10
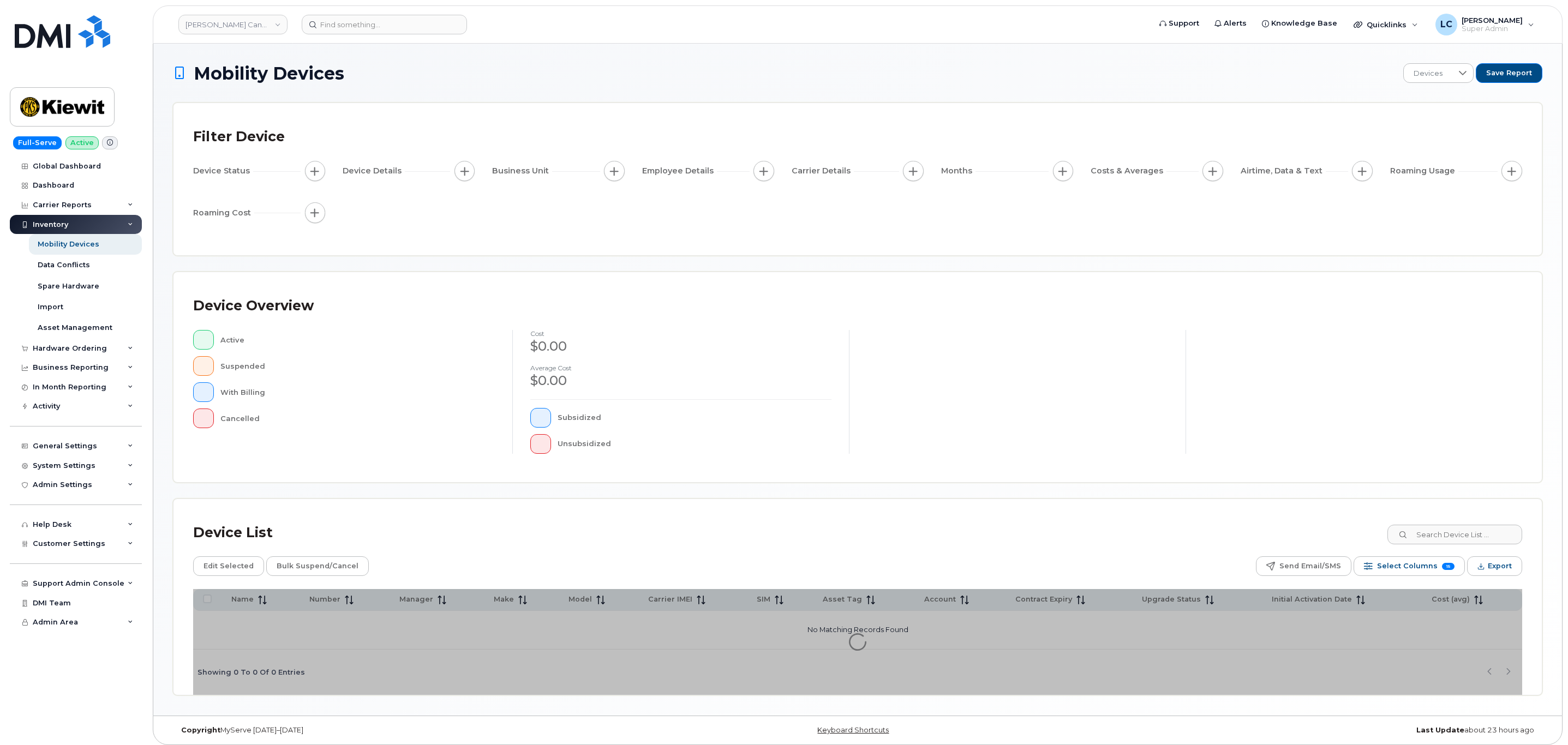
click at [623, 219] on div "Device Status Device Details Business Unit Employee Details Carrier Details Mon…" at bounding box center [857, 194] width 1329 height 66
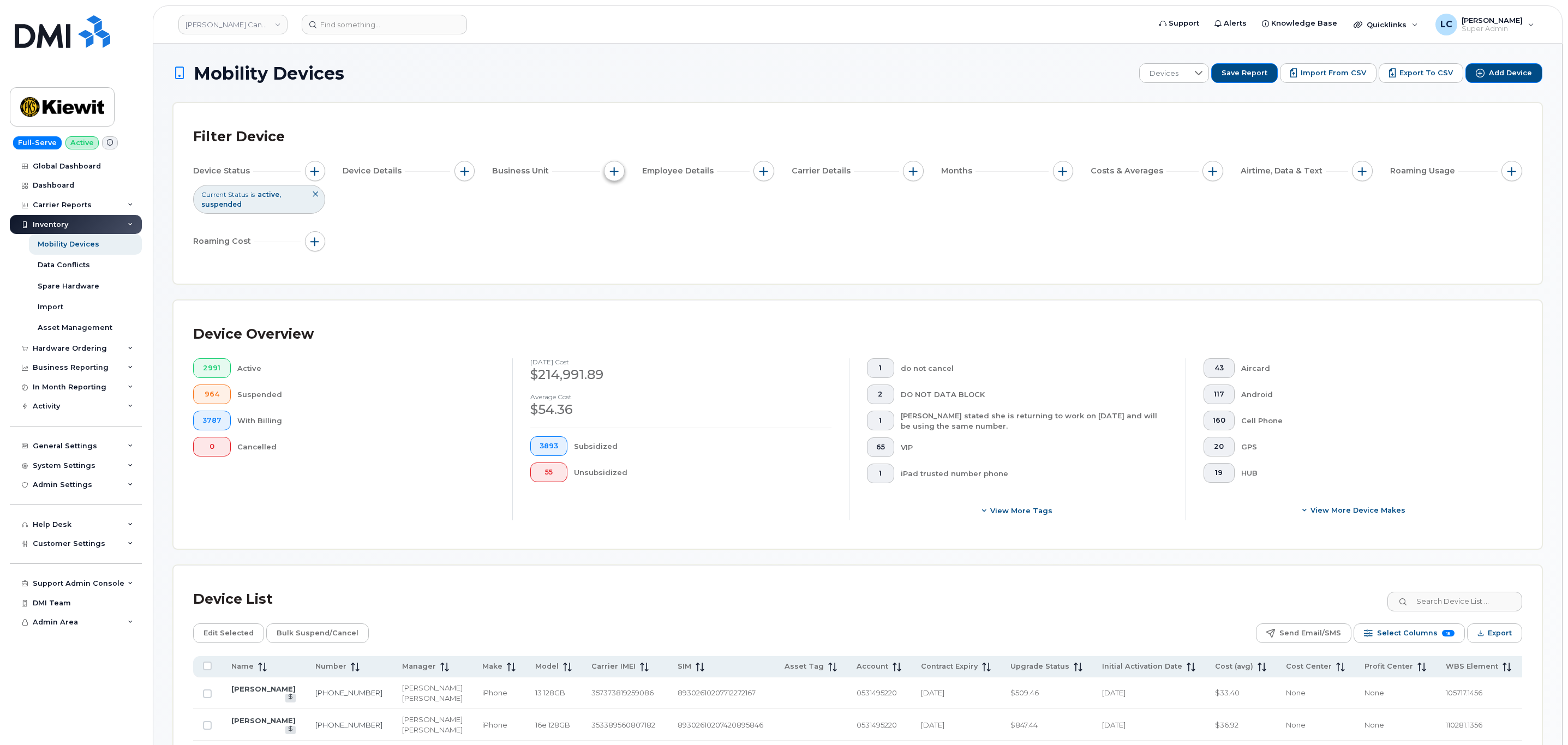
click at [616, 175] on span "button" at bounding box center [614, 171] width 9 height 9
click at [629, 257] on label "WBS Element" at bounding box center [654, 255] width 54 height 10
click at [621, 257] on input "WBS Element" at bounding box center [617, 255] width 9 height 9
checkbox input "true"
click at [664, 293] on ul at bounding box center [686, 301] width 116 height 20
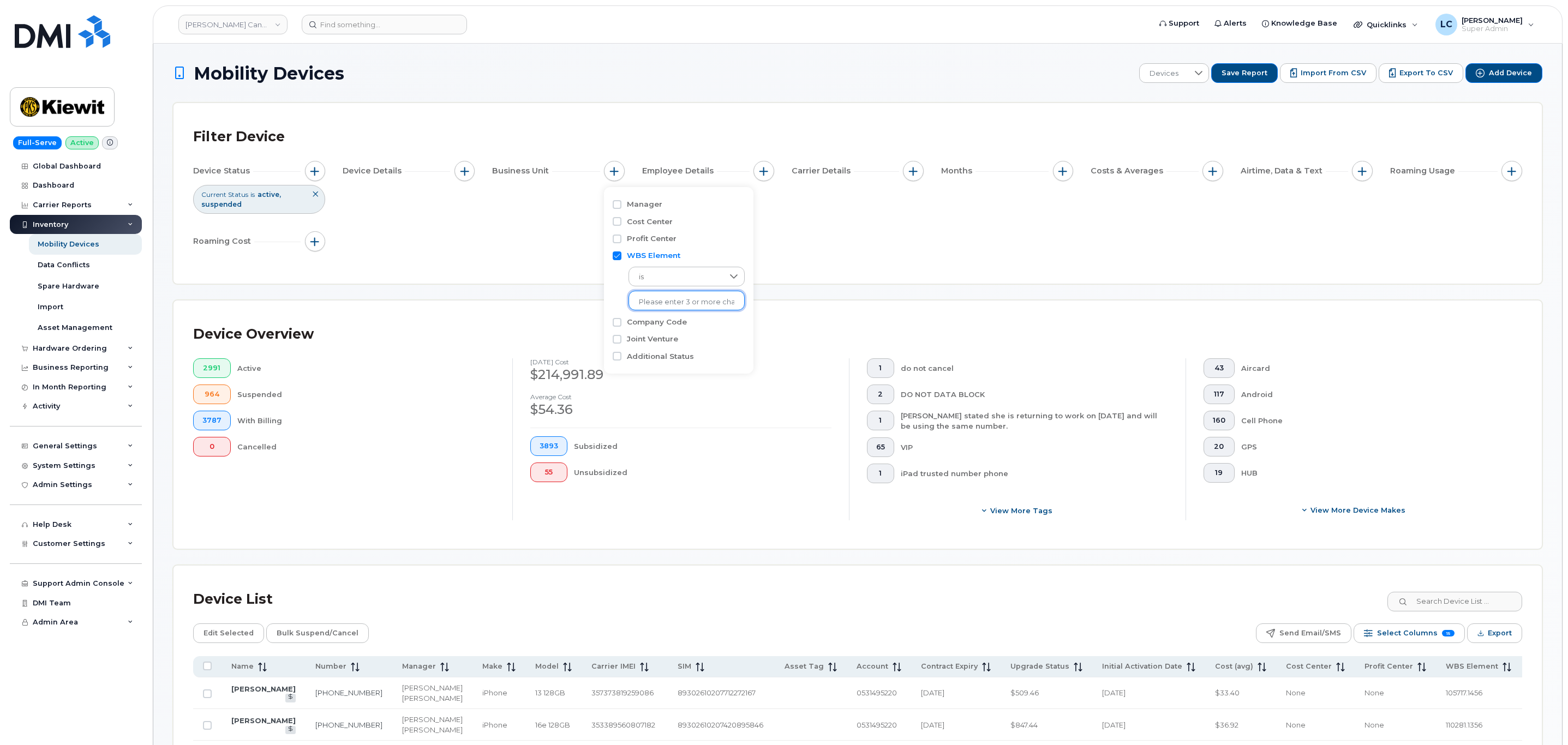
drag, startPoint x: 679, startPoint y: 302, endPoint x: 627, endPoint y: 302, distance: 52.0
click at [627, 302] on div "is No results found" at bounding box center [678, 285] width 132 height 49
paste input "105253.1279"
type input "105253.1279"
click at [699, 324] on li "1037 - 105253.1279 - Kiewit Power Constructors" at bounding box center [736, 324] width 217 height 20
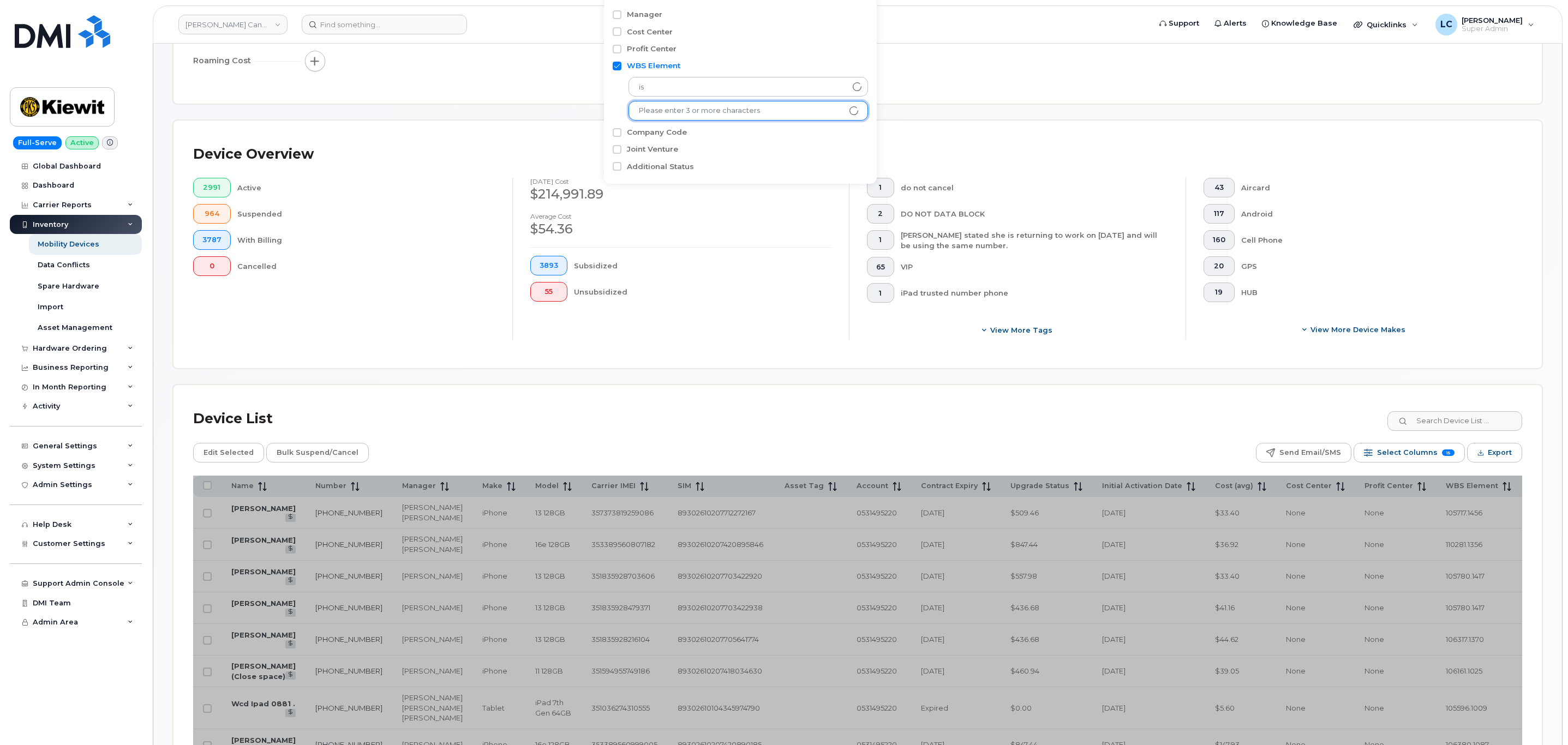
scroll to position [82, 0]
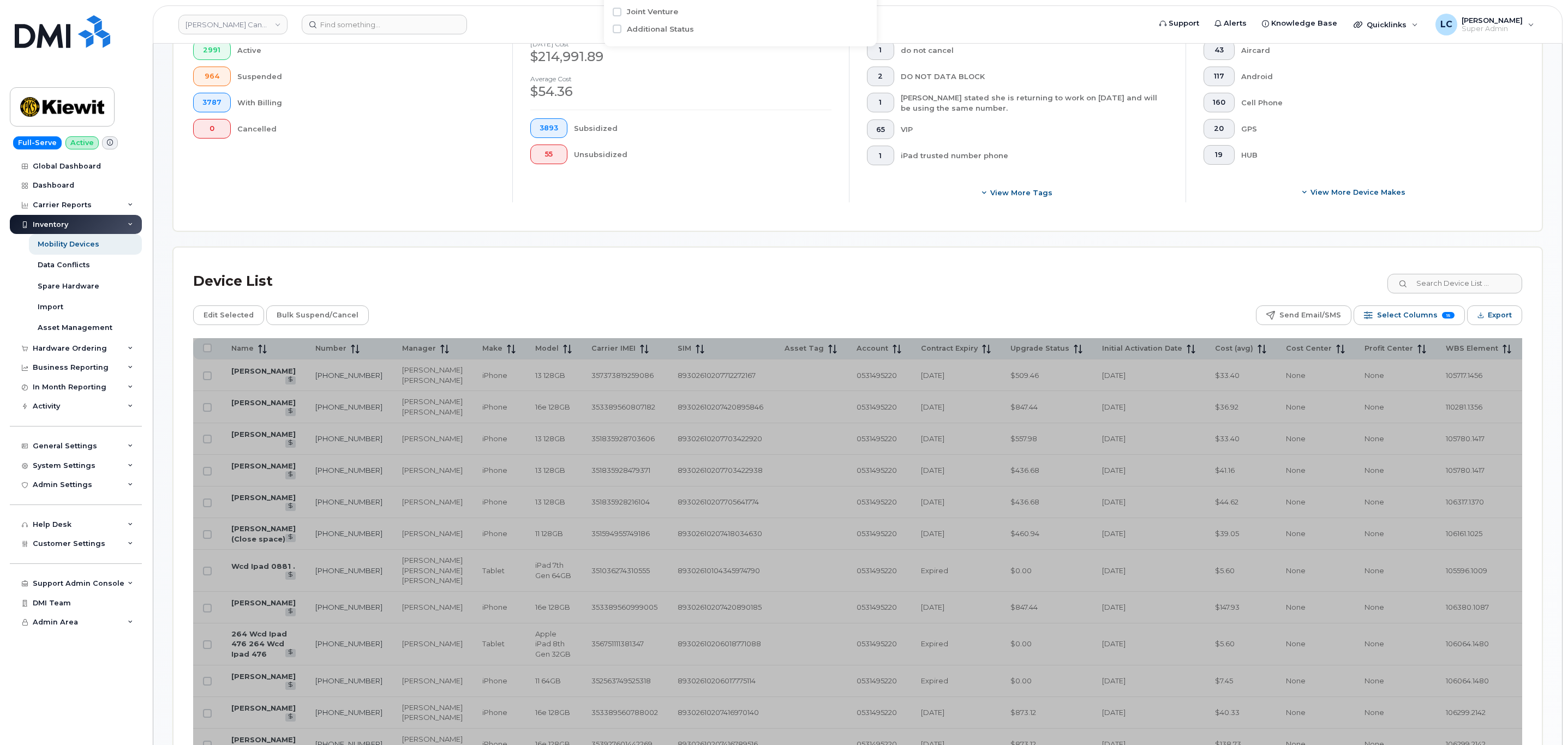
scroll to position [80, 0]
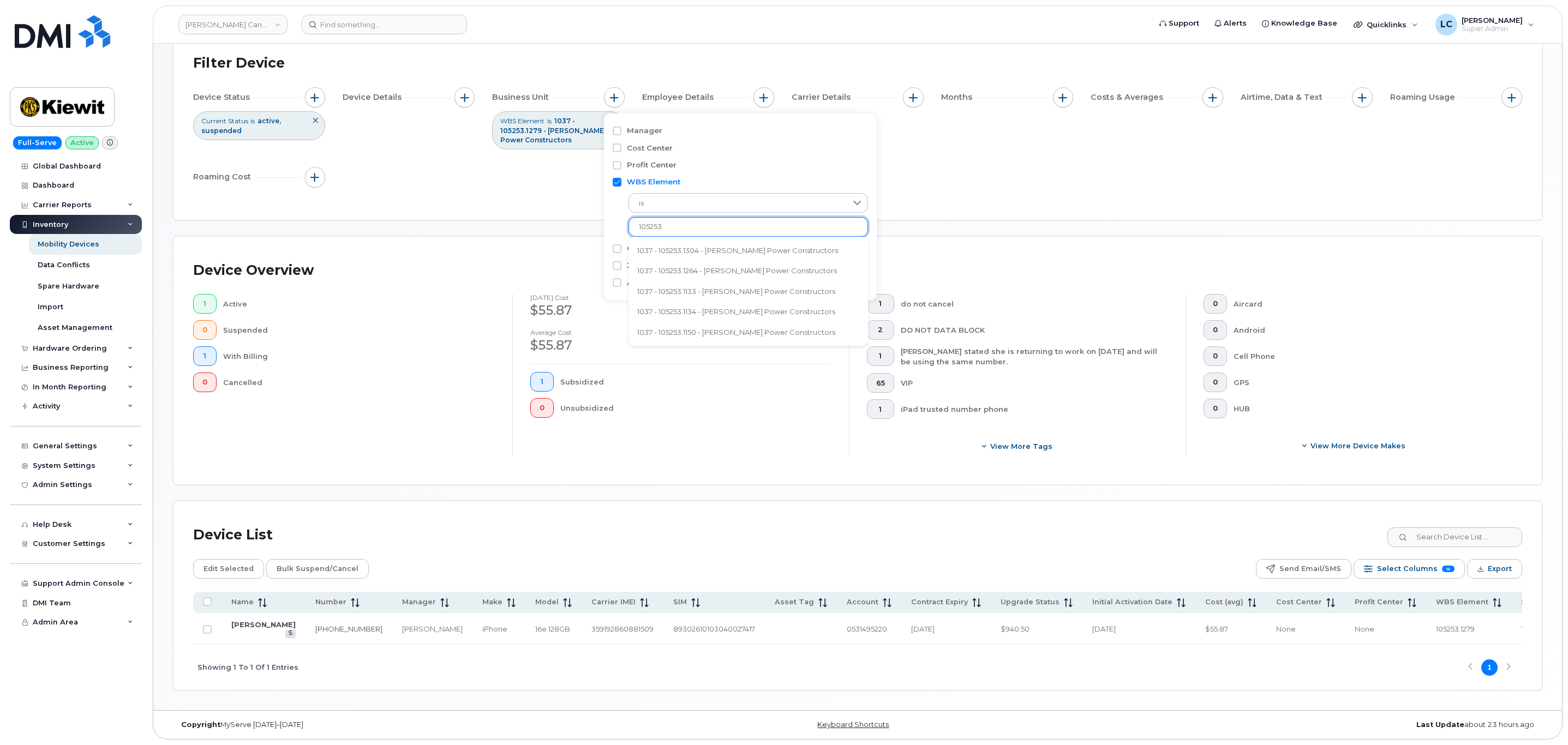
type input "105253"
click at [671, 222] on input "text" at bounding box center [748, 227] width 219 height 10
click at [983, 198] on div "Filter Device Device Status Current Status is active suspended Device Details B…" at bounding box center [857, 124] width 1368 height 190
click at [614, 178] on input "WBS Element" at bounding box center [617, 182] width 9 height 9
checkbox input "false"
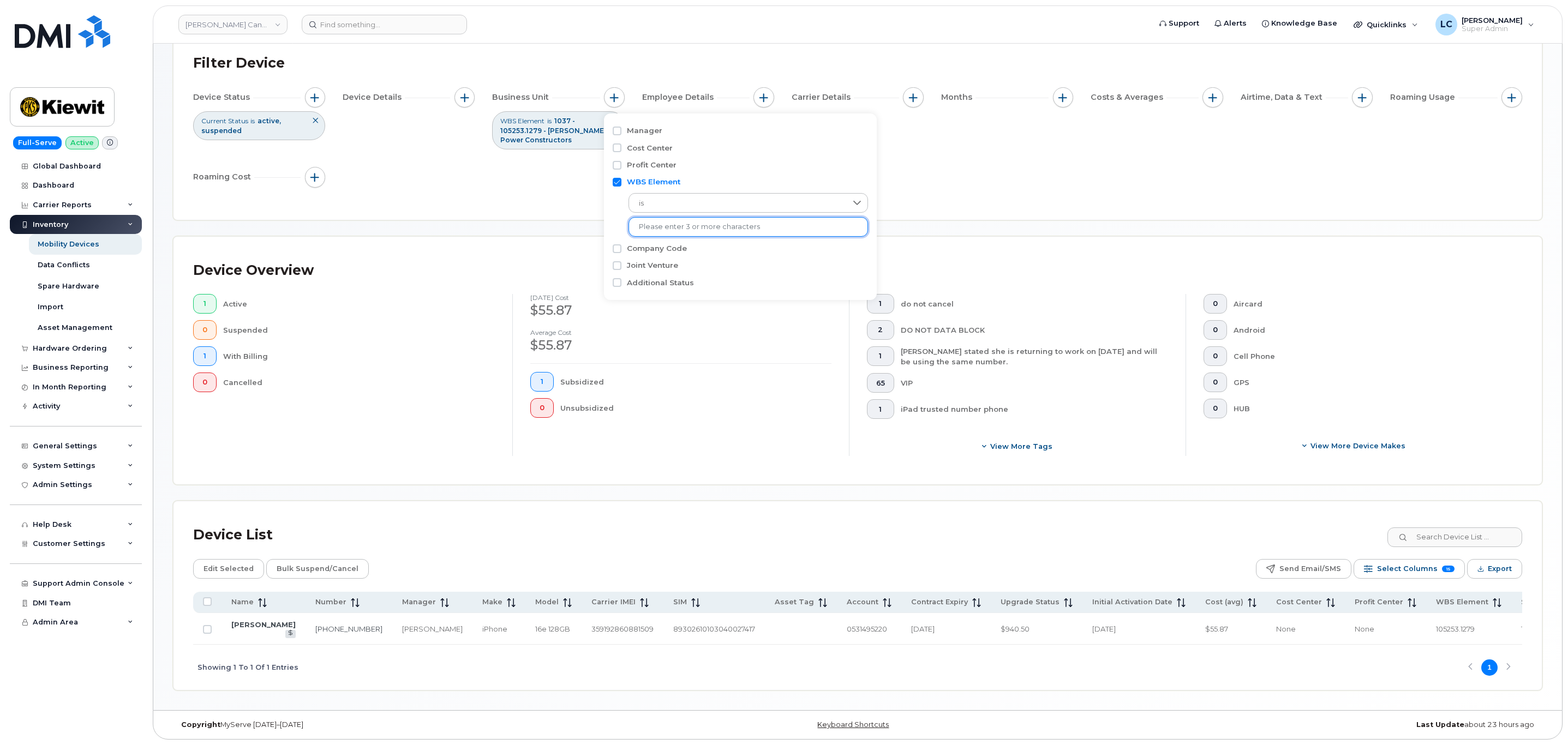
click at [985, 173] on div "Device Status Current Status is active suspended Device Details Business Unit W…" at bounding box center [857, 139] width 1329 height 104
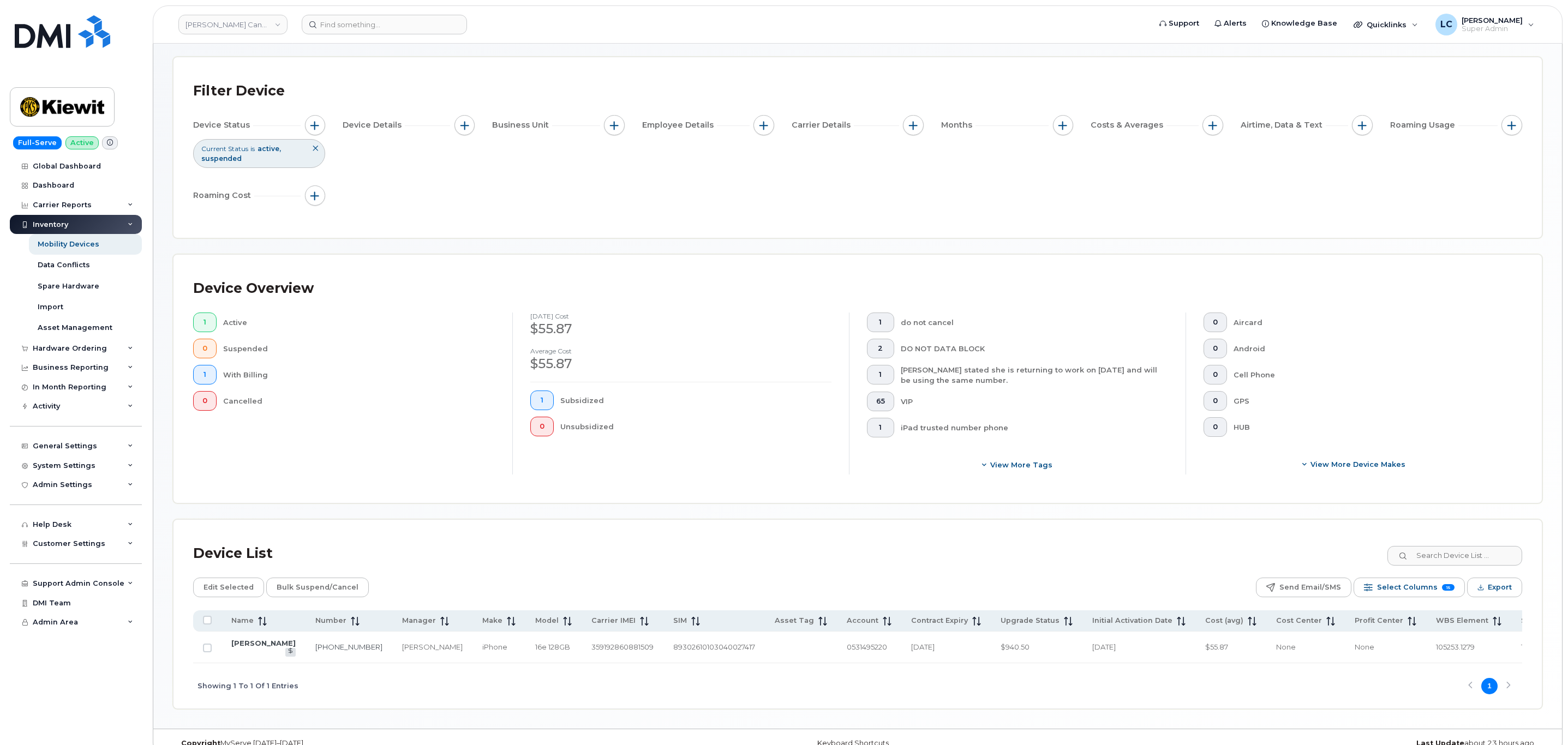
scroll to position [70, 0]
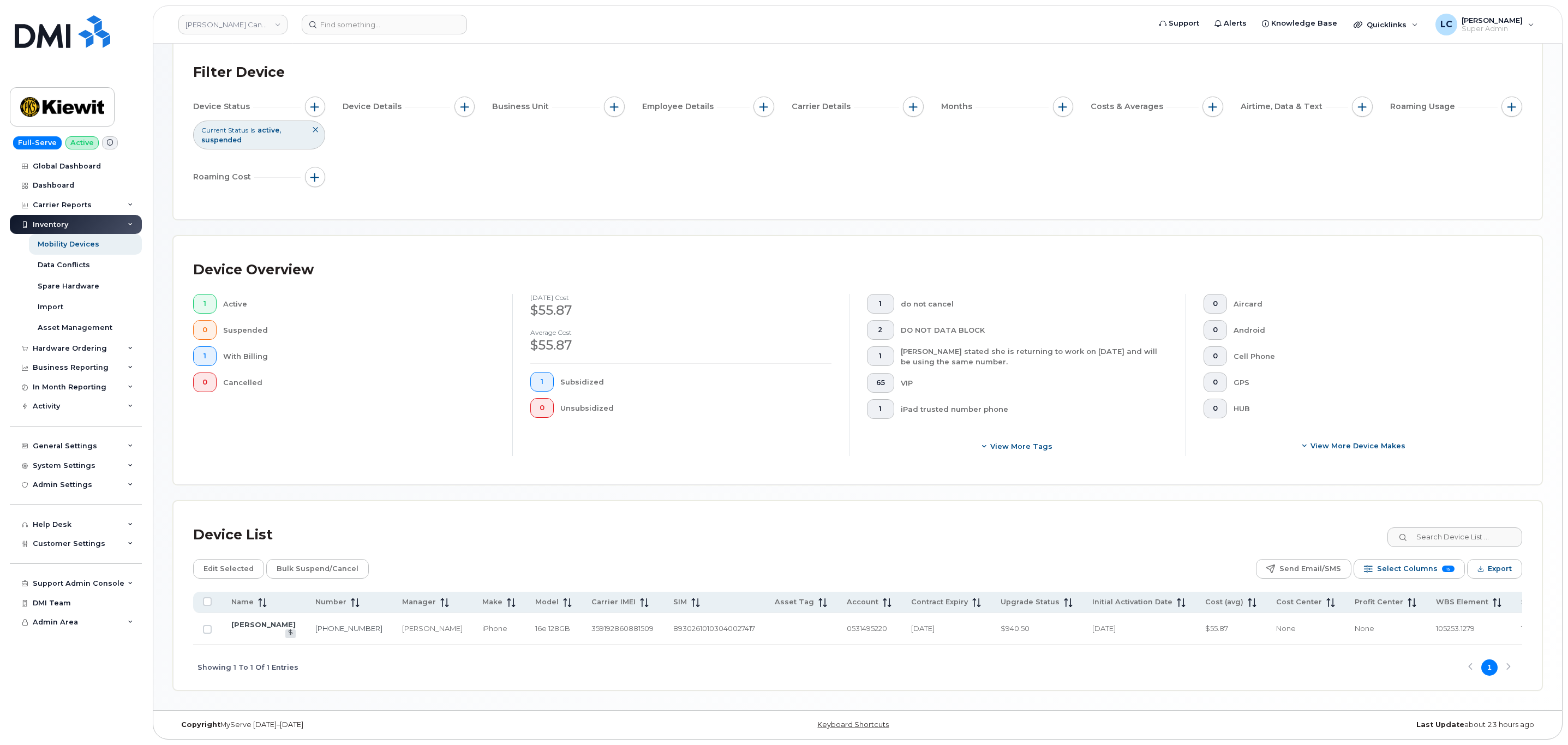
click at [602, 99] on div "Business Unit" at bounding box center [558, 107] width 132 height 21
click at [610, 102] on span "button" at bounding box center [614, 107] width 9 height 9
click at [761, 149] on div "Device Status Current Status is active suspended Device Details Business Unit E…" at bounding box center [857, 144] width 1329 height 95
click at [1465, 527] on input at bounding box center [1454, 537] width 136 height 20
click at [610, 102] on span "button" at bounding box center [614, 107] width 9 height 9
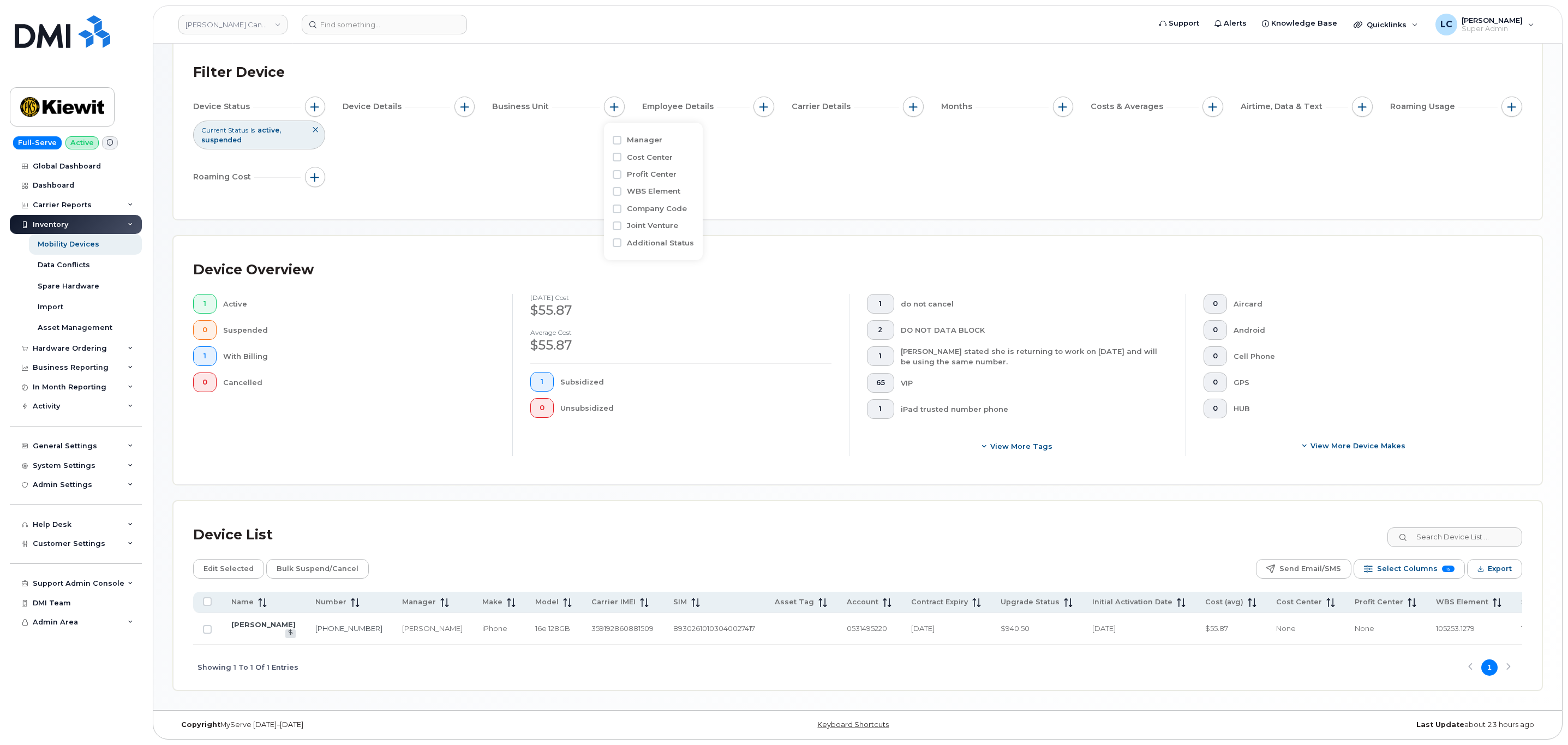
click at [628, 135] on label "Manager" at bounding box center [645, 140] width 35 height 10
click at [621, 136] on input "Manager" at bounding box center [617, 140] width 9 height 9
checkbox input "true"
click at [656, 176] on input "text" at bounding box center [687, 185] width 117 height 20
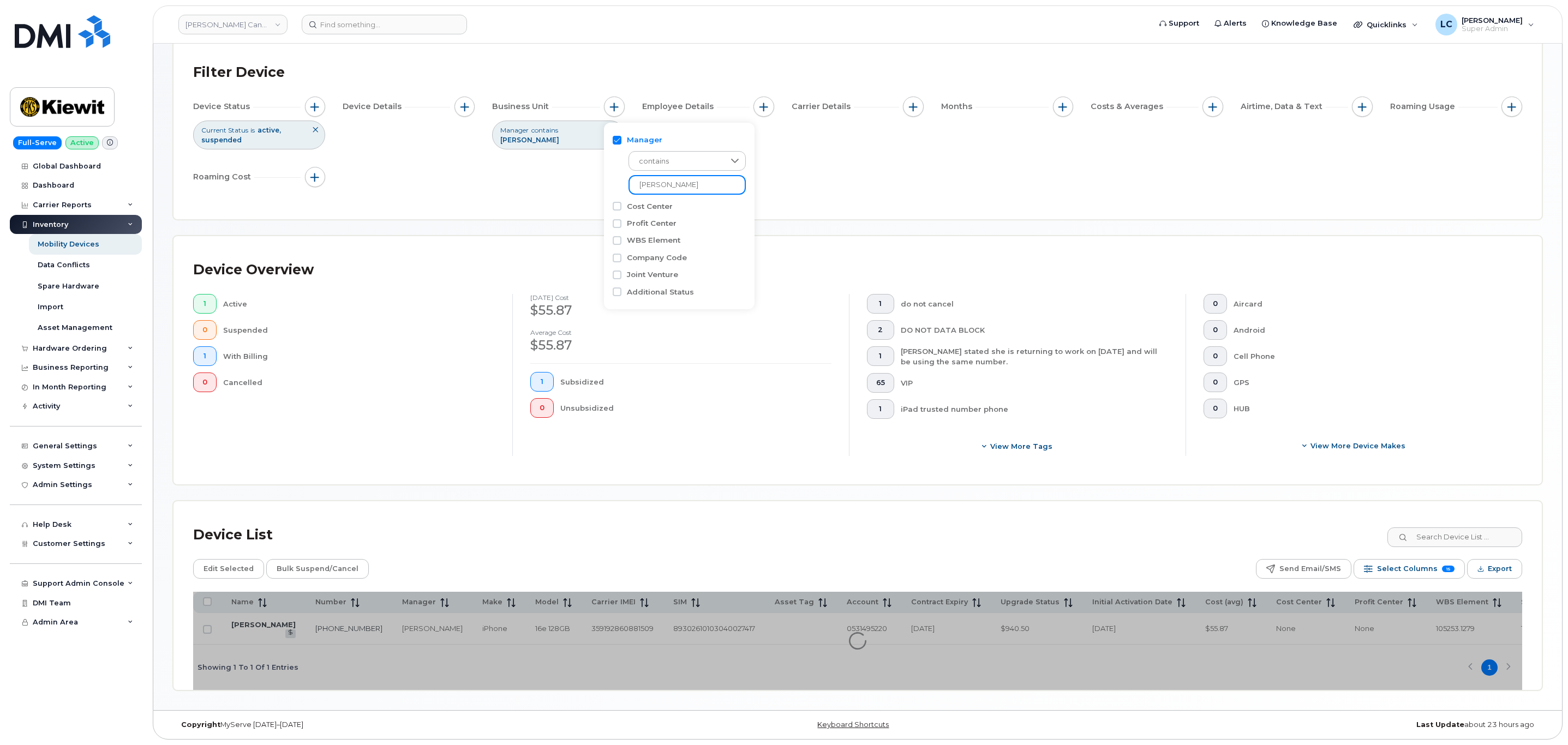
type input "[PERSON_NAME]"
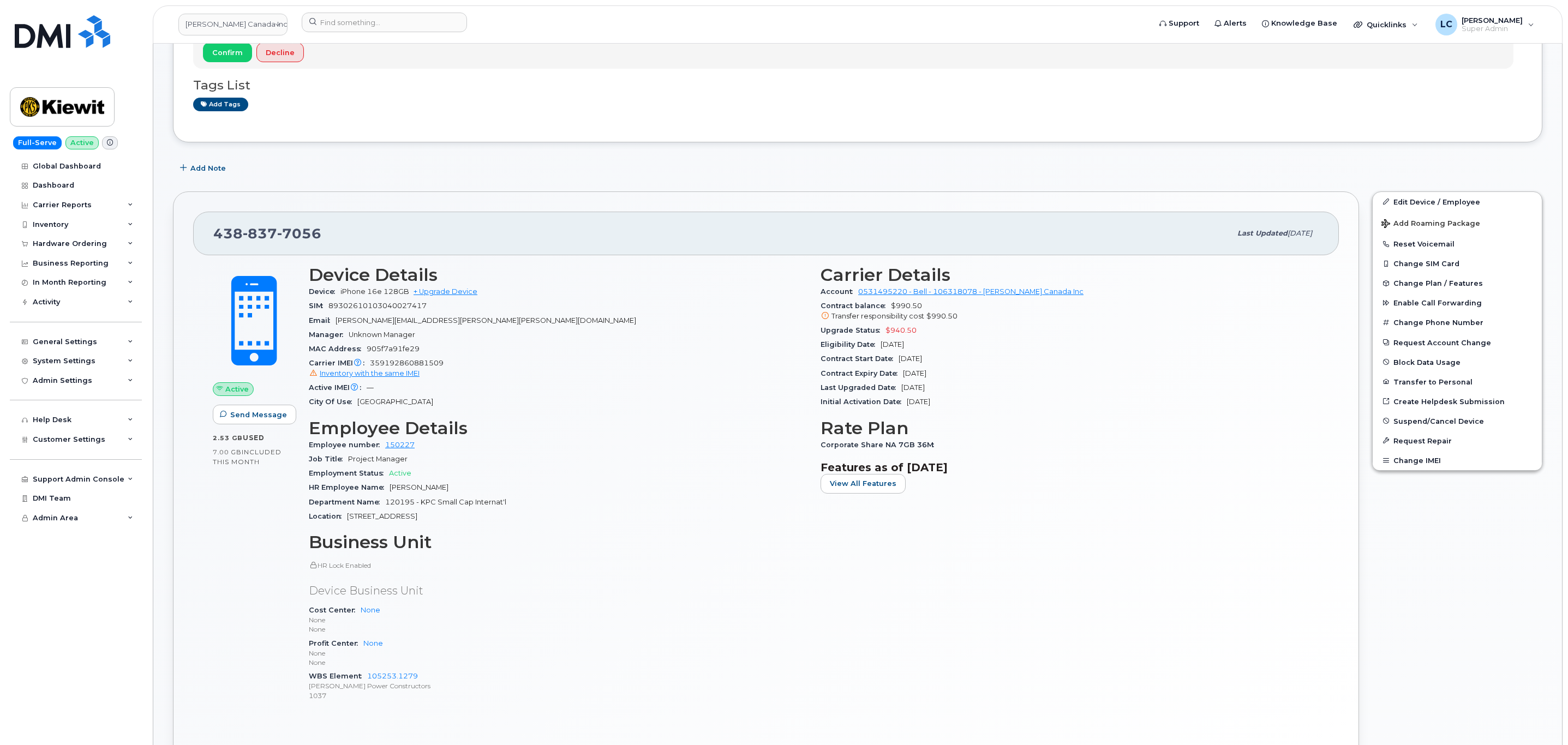
scroll to position [245, 0]
click at [82, 226] on div "Inventory" at bounding box center [76, 224] width 132 height 20
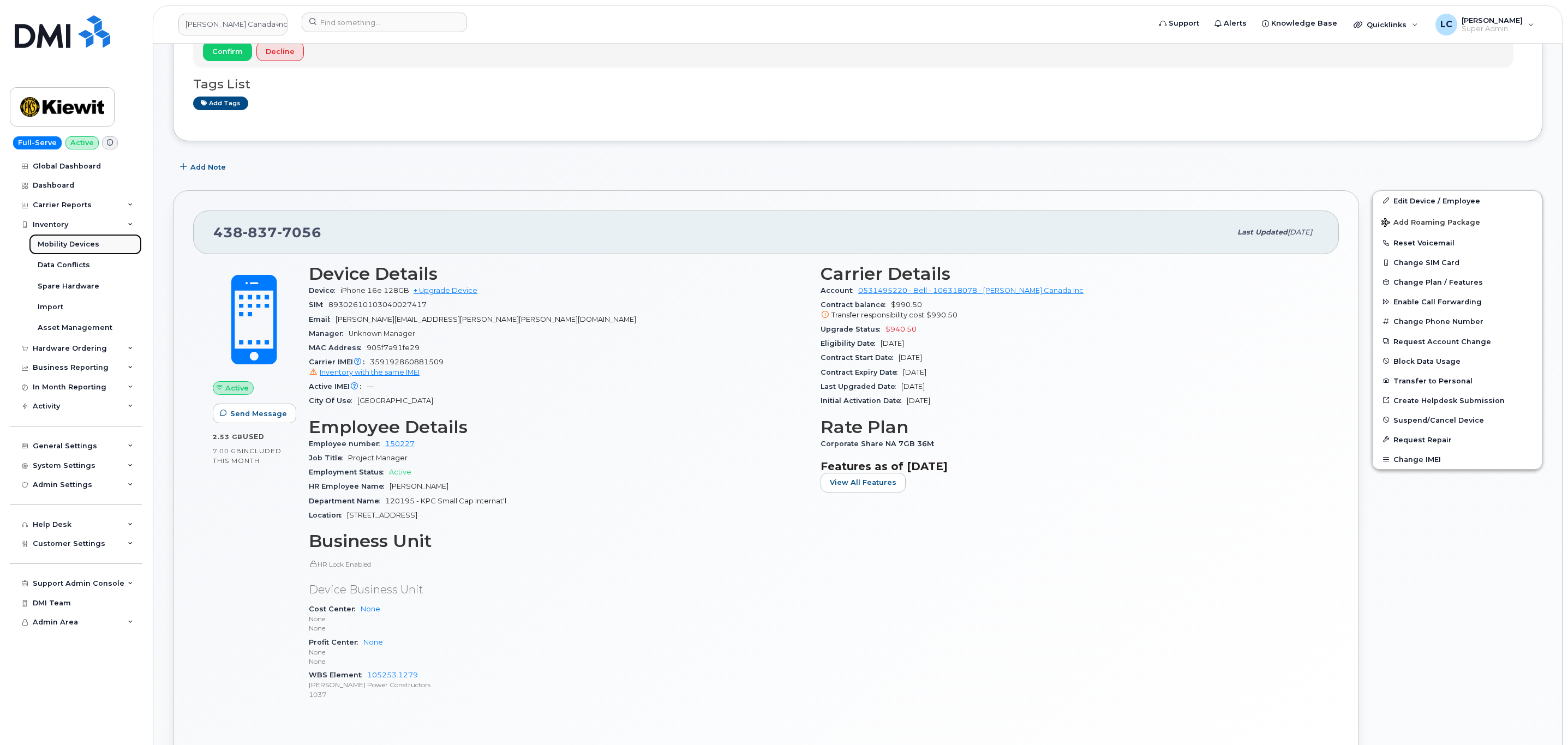
click at [90, 247] on div "Mobility Devices" at bounding box center [68, 244] width 62 height 10
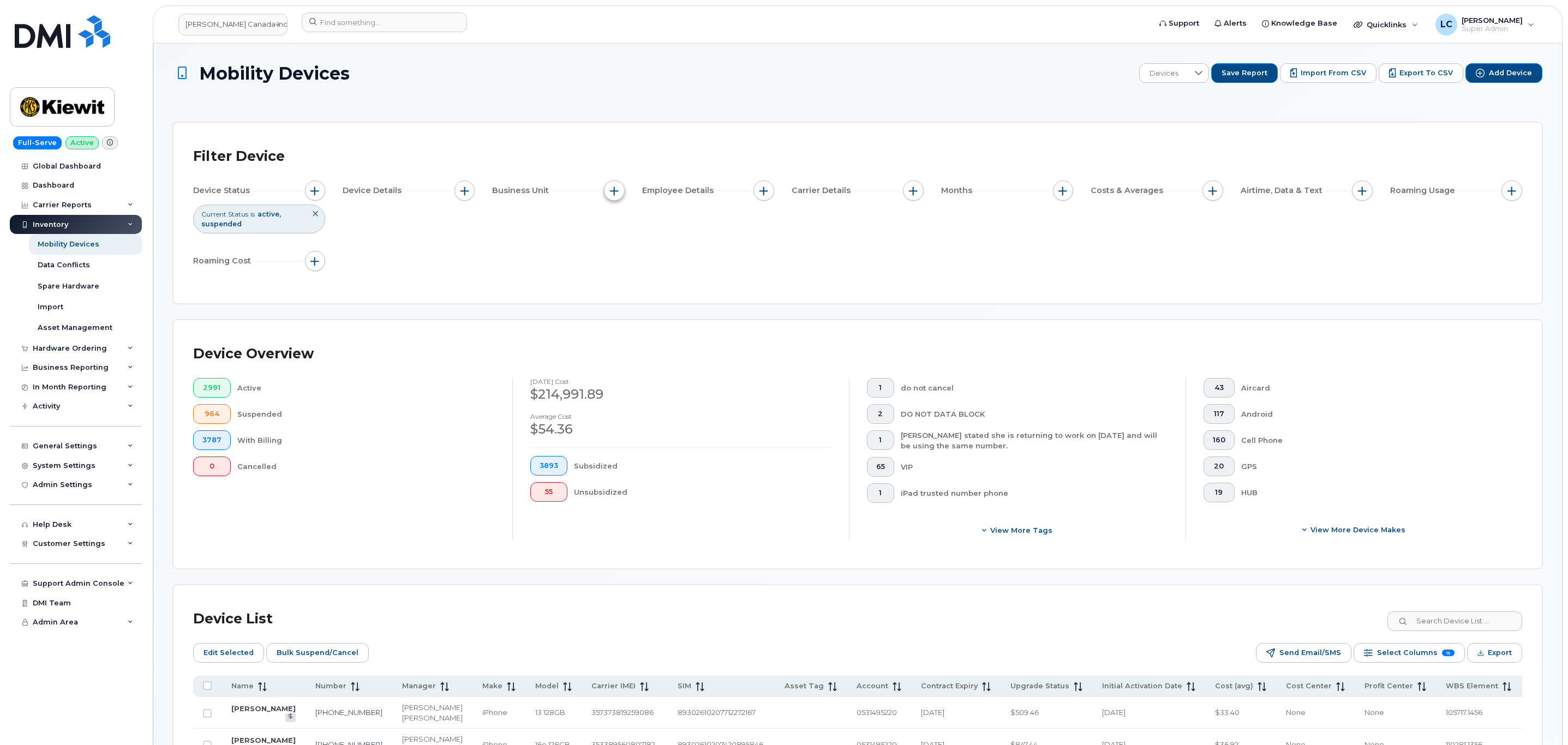
click at [618, 194] on span "button" at bounding box center [614, 191] width 9 height 9
click at [628, 226] on label "Manager" at bounding box center [645, 224] width 35 height 10
click at [621, 226] on input "Manager" at bounding box center [617, 224] width 9 height 9
checkbox input "true"
click at [645, 265] on input "text" at bounding box center [687, 269] width 117 height 20
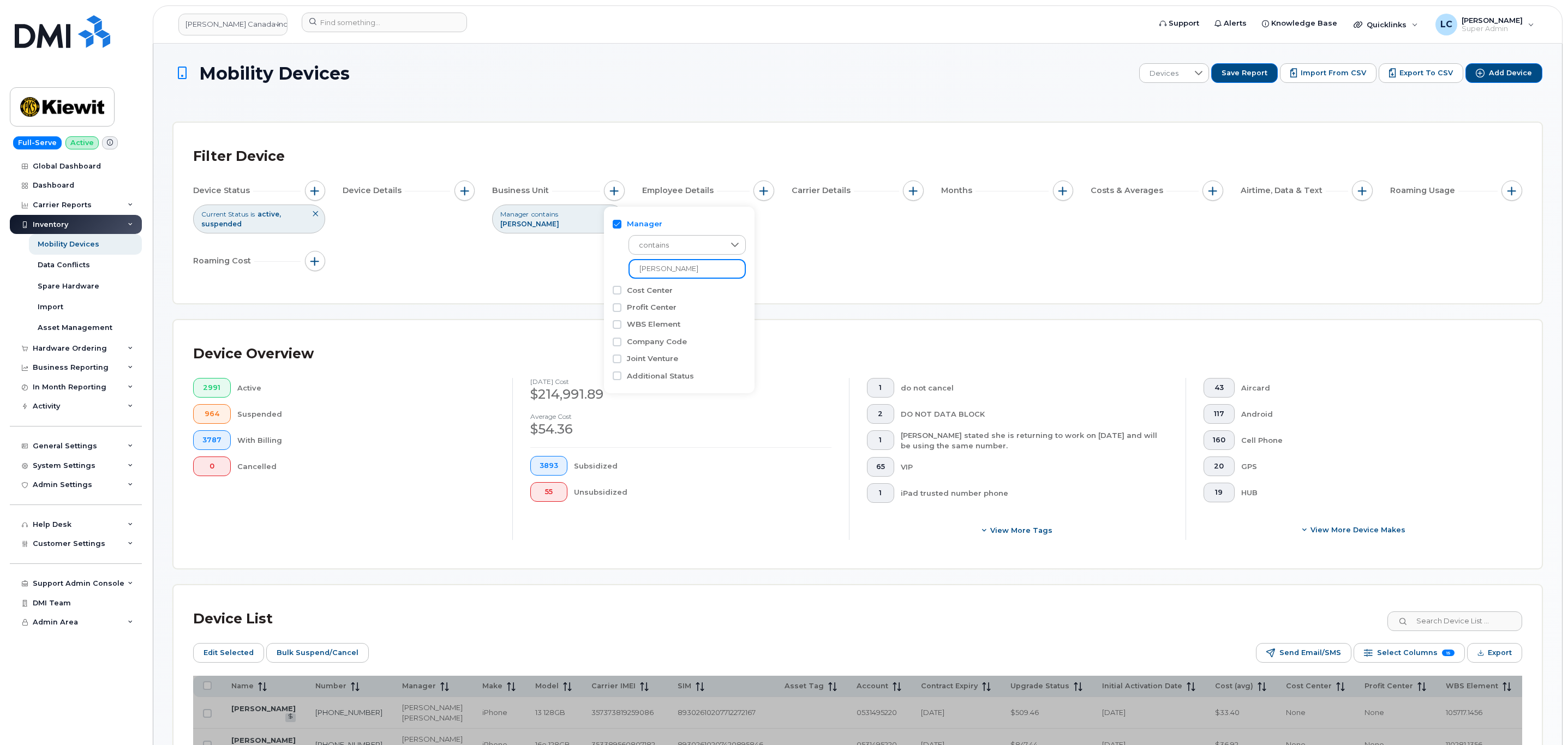
type input "[PERSON_NAME]"
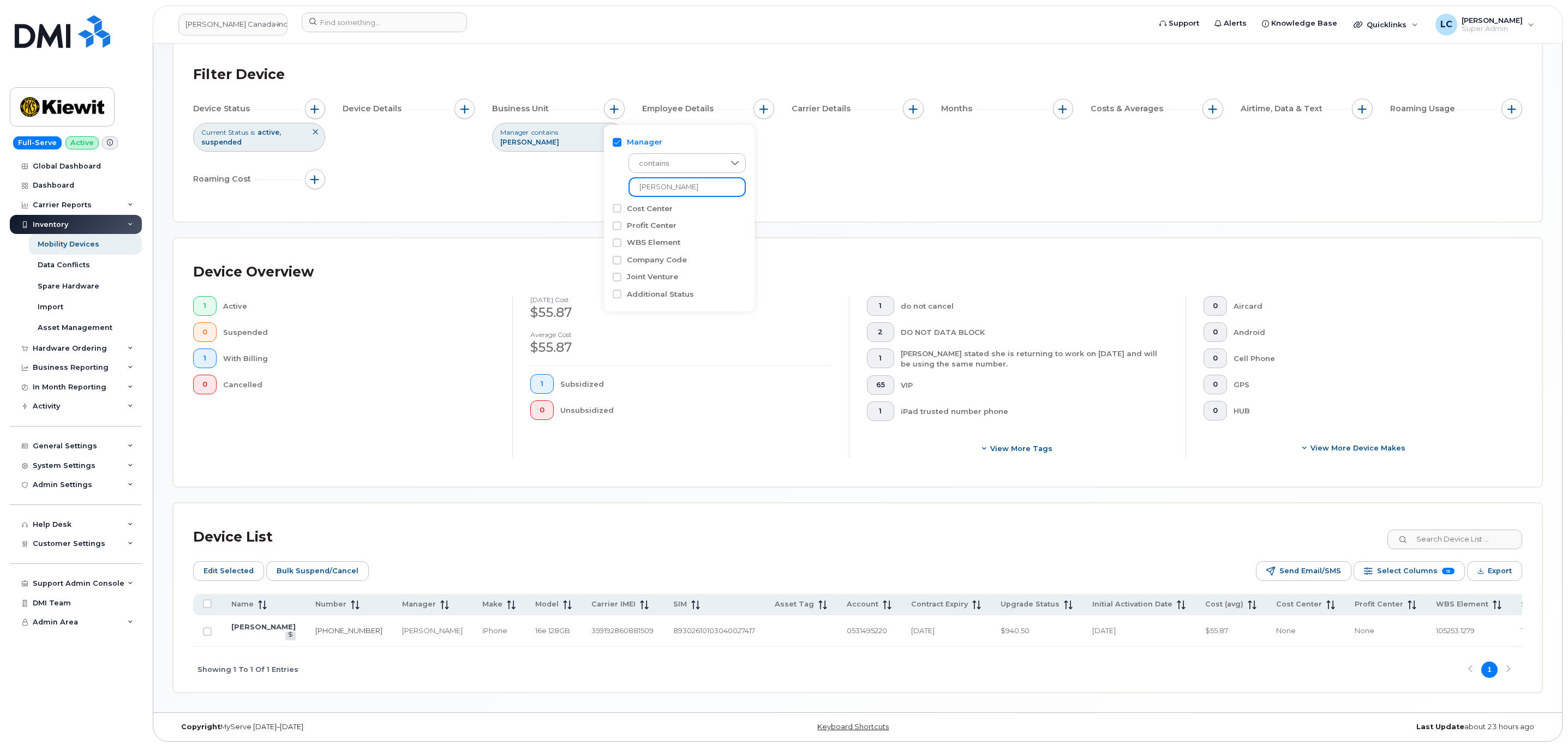
scroll to position [90, 0]
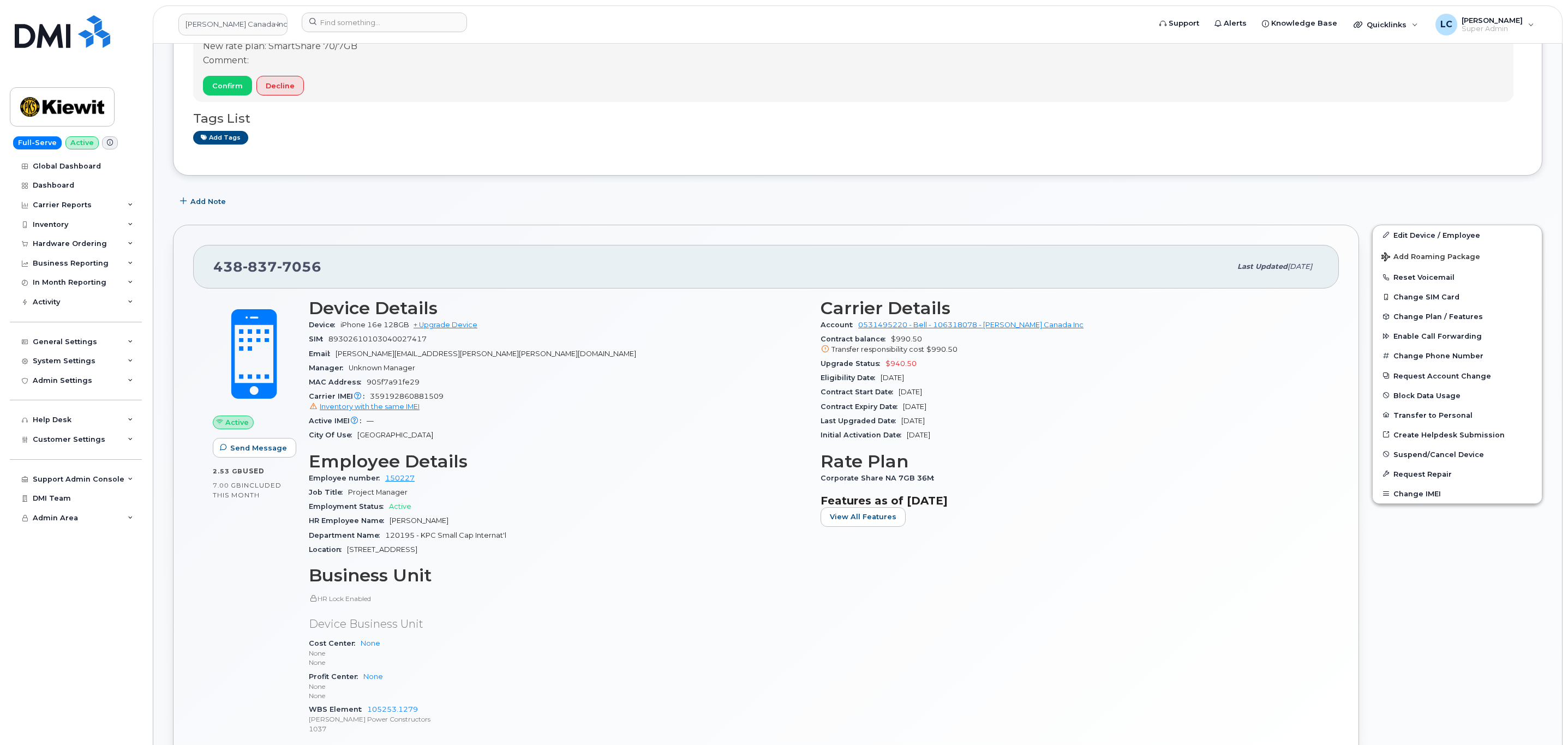
scroll to position [245, 0]
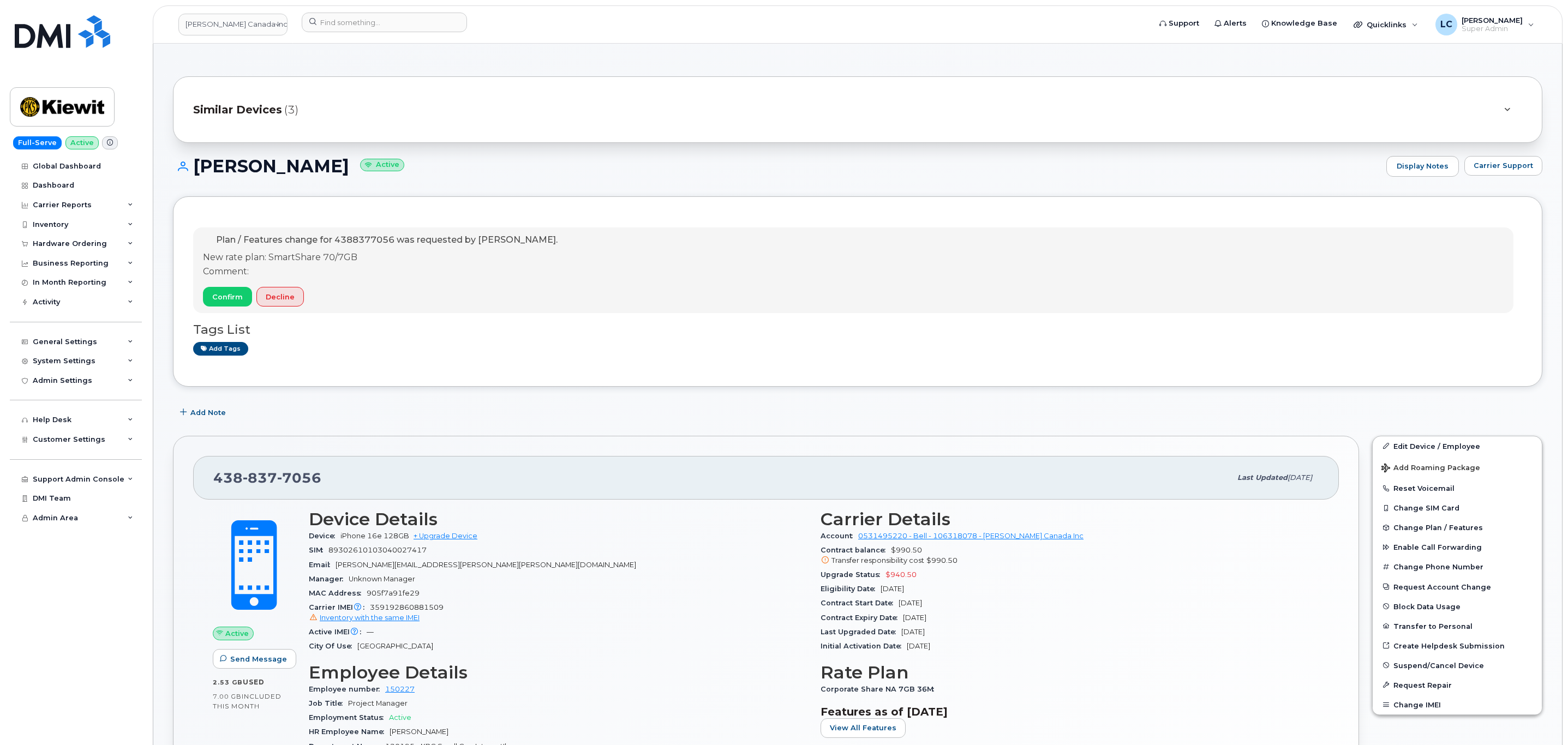
click at [249, 36] on div "Kiewit Canada Inc" at bounding box center [233, 24] width 120 height 24
click at [257, 34] on link "Kiewit Canada Inc" at bounding box center [232, 24] width 109 height 22
click at [245, 54] on input at bounding box center [260, 60] width 143 height 22
type input "Kiewit"
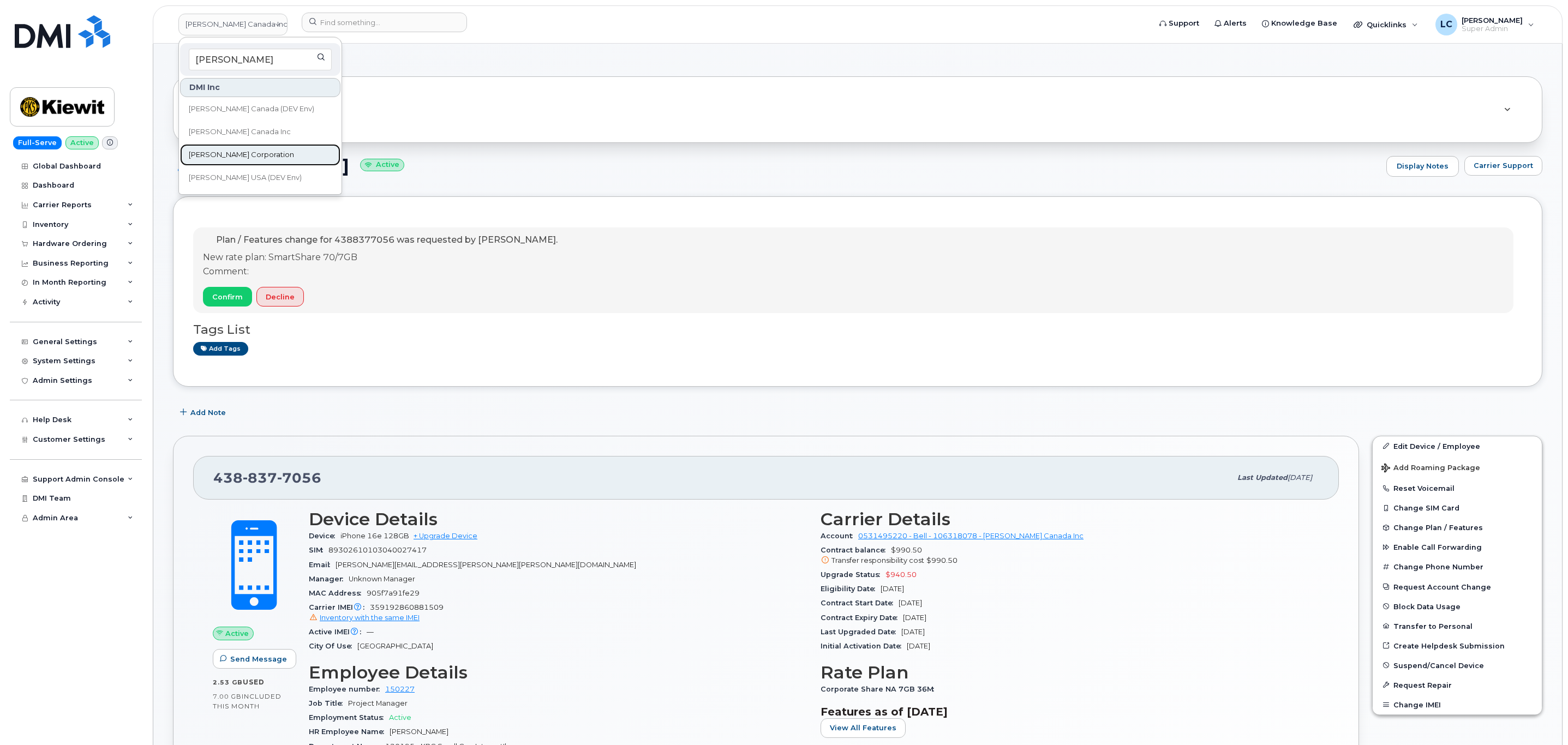
click at [265, 151] on link "[PERSON_NAME] Corporation" at bounding box center [260, 155] width 160 height 22
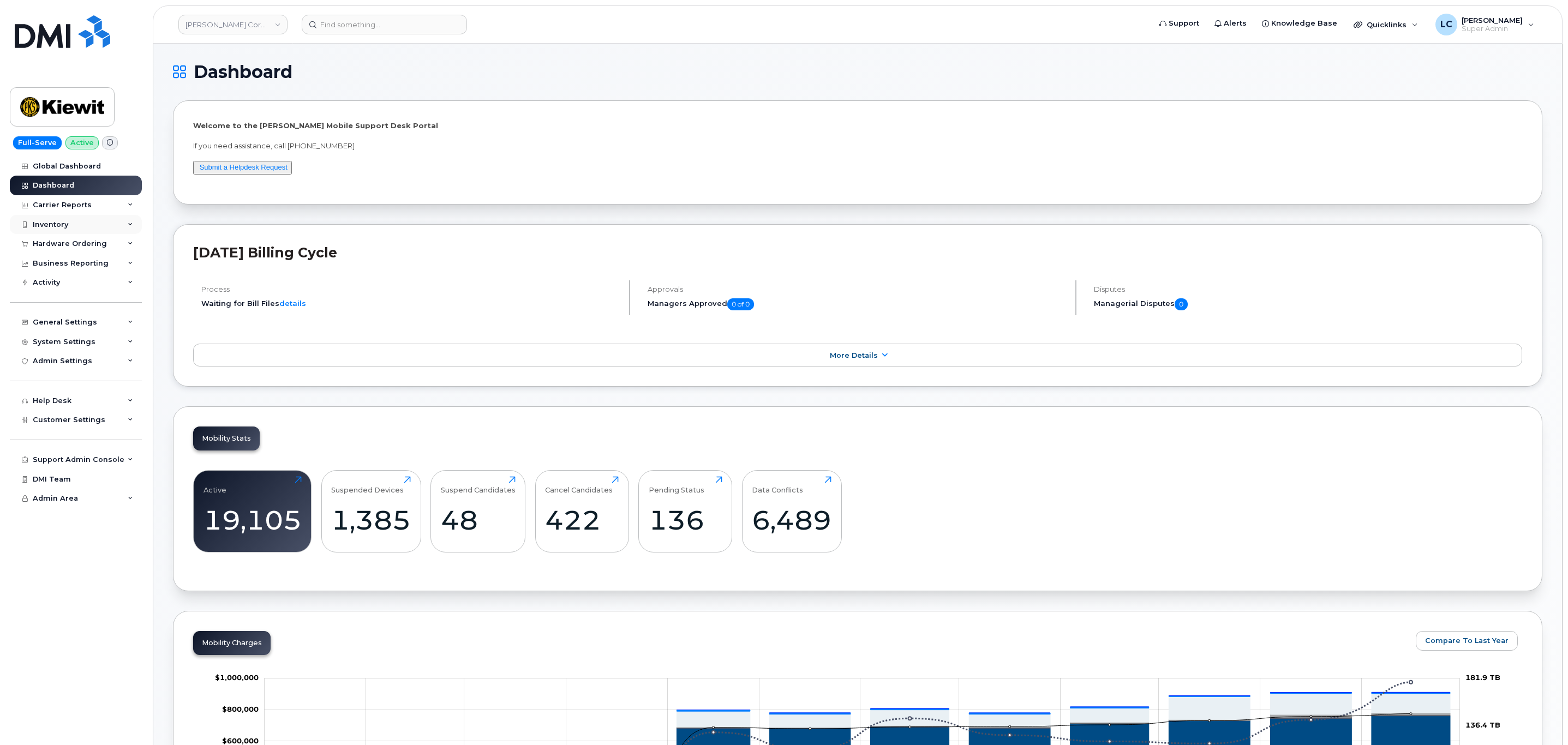
click at [70, 225] on div "Inventory" at bounding box center [76, 224] width 132 height 20
click at [79, 246] on div "Mobility Devices" at bounding box center [68, 244] width 62 height 10
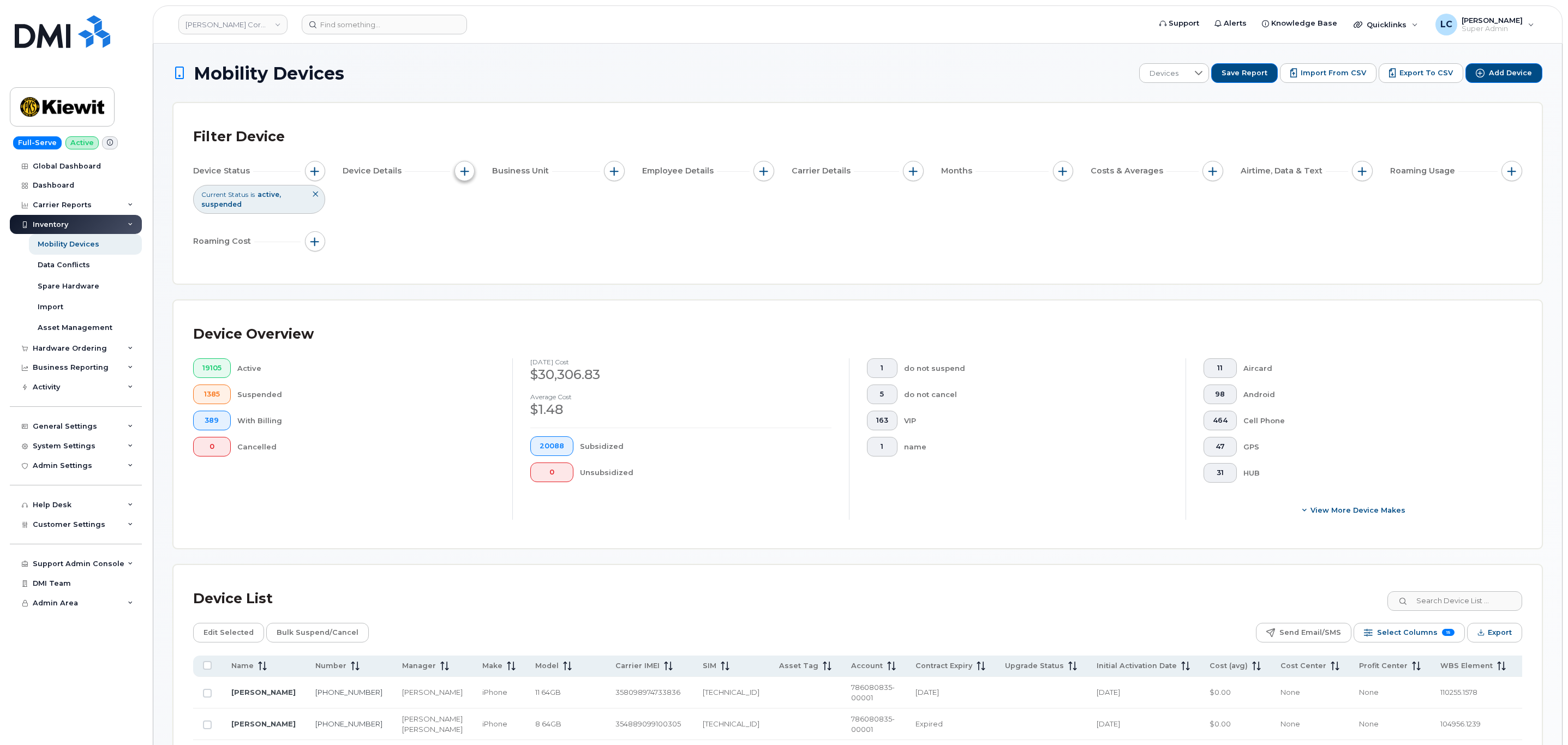
click at [467, 167] on span "button" at bounding box center [465, 171] width 9 height 9
click at [630, 258] on div "Filter Device Device Status Current Status is active suspended Device Details B…" at bounding box center [857, 193] width 1329 height 141
click at [614, 174] on span "button" at bounding box center [614, 171] width 9 height 9
click at [631, 209] on label "Manager" at bounding box center [645, 204] width 35 height 10
click at [621, 209] on input "Manager" at bounding box center [617, 204] width 9 height 9
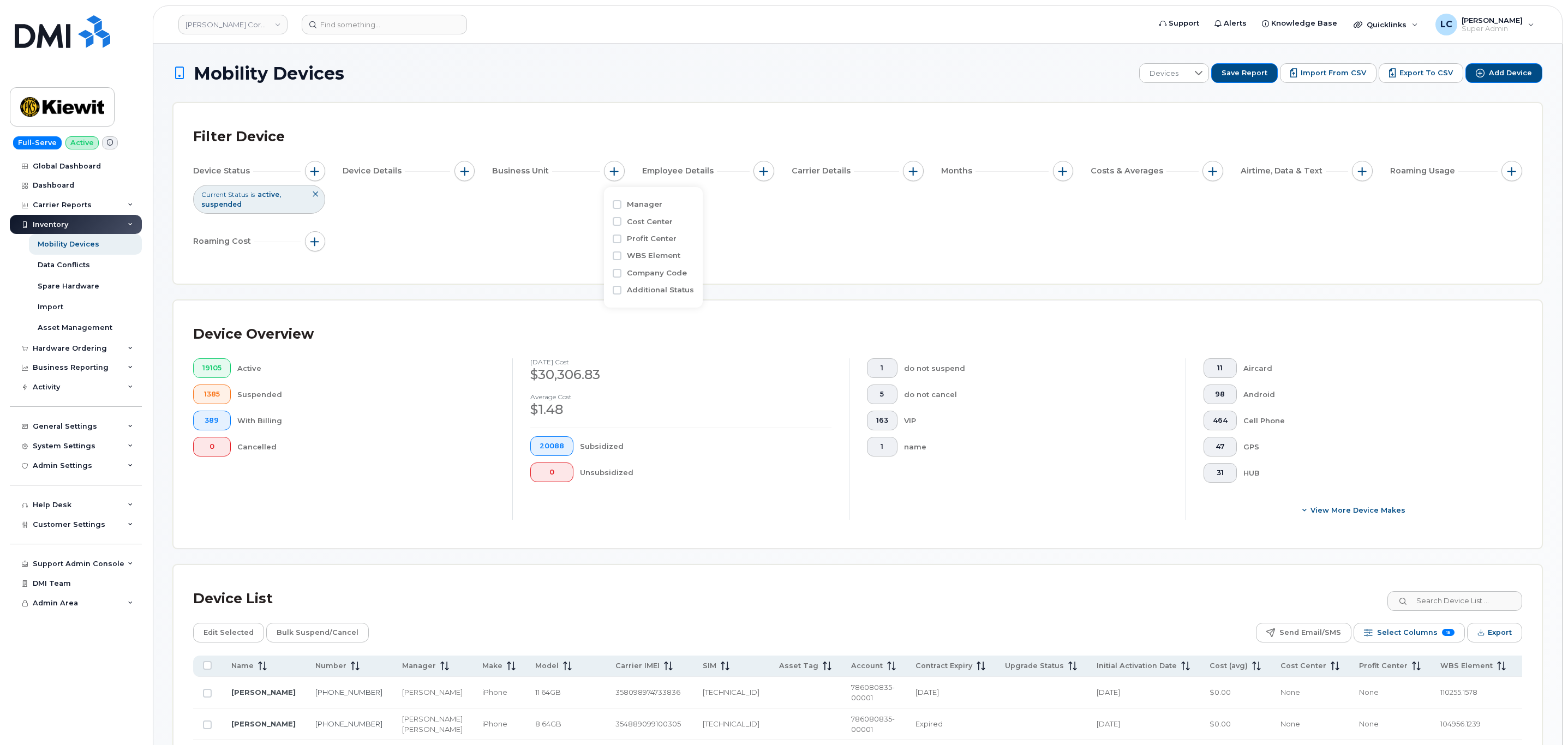
checkbox input "true"
click at [686, 255] on input "text" at bounding box center [687, 249] width 117 height 20
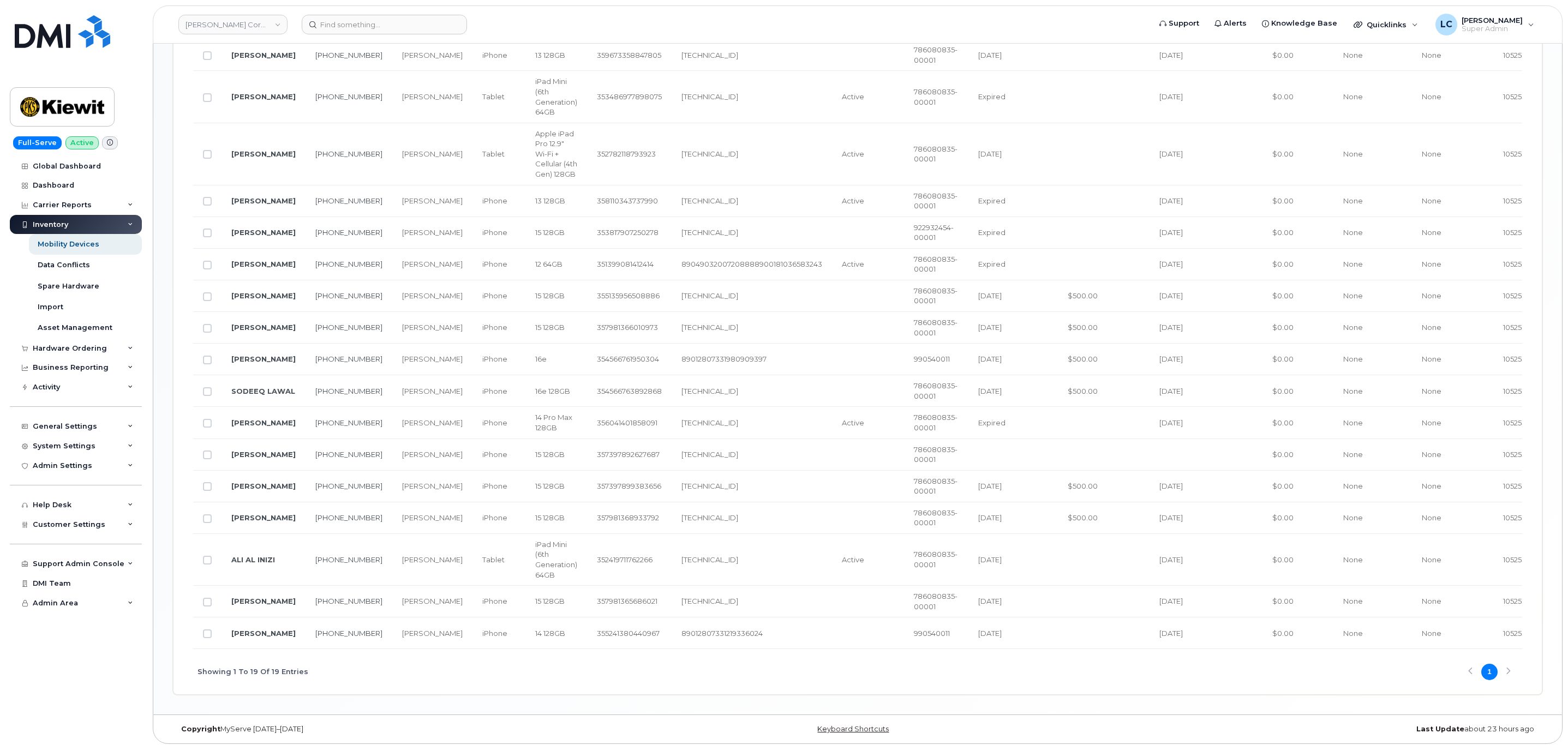
scroll to position [725, 0]
type input "Jarrod Stewart"
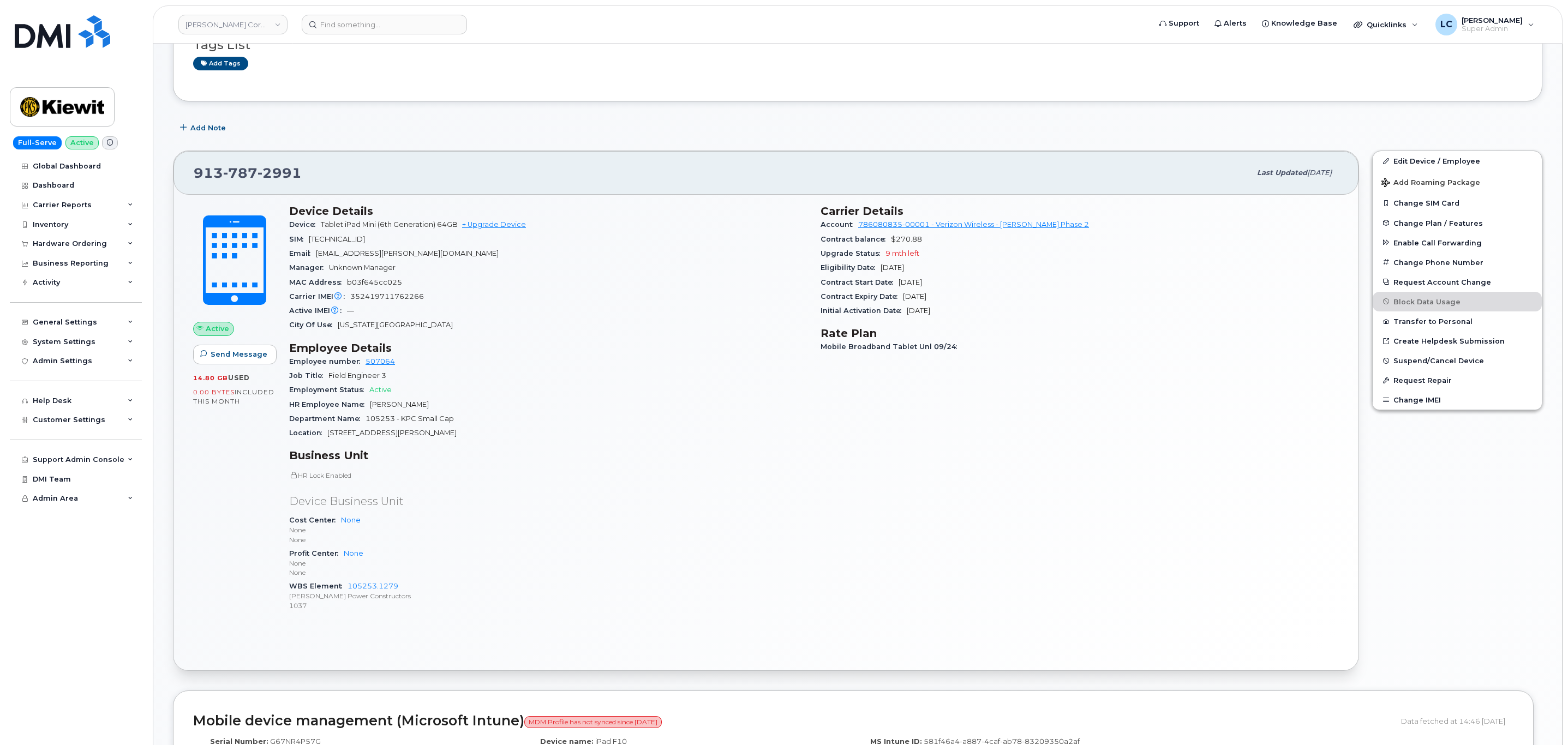
scroll to position [245, 0]
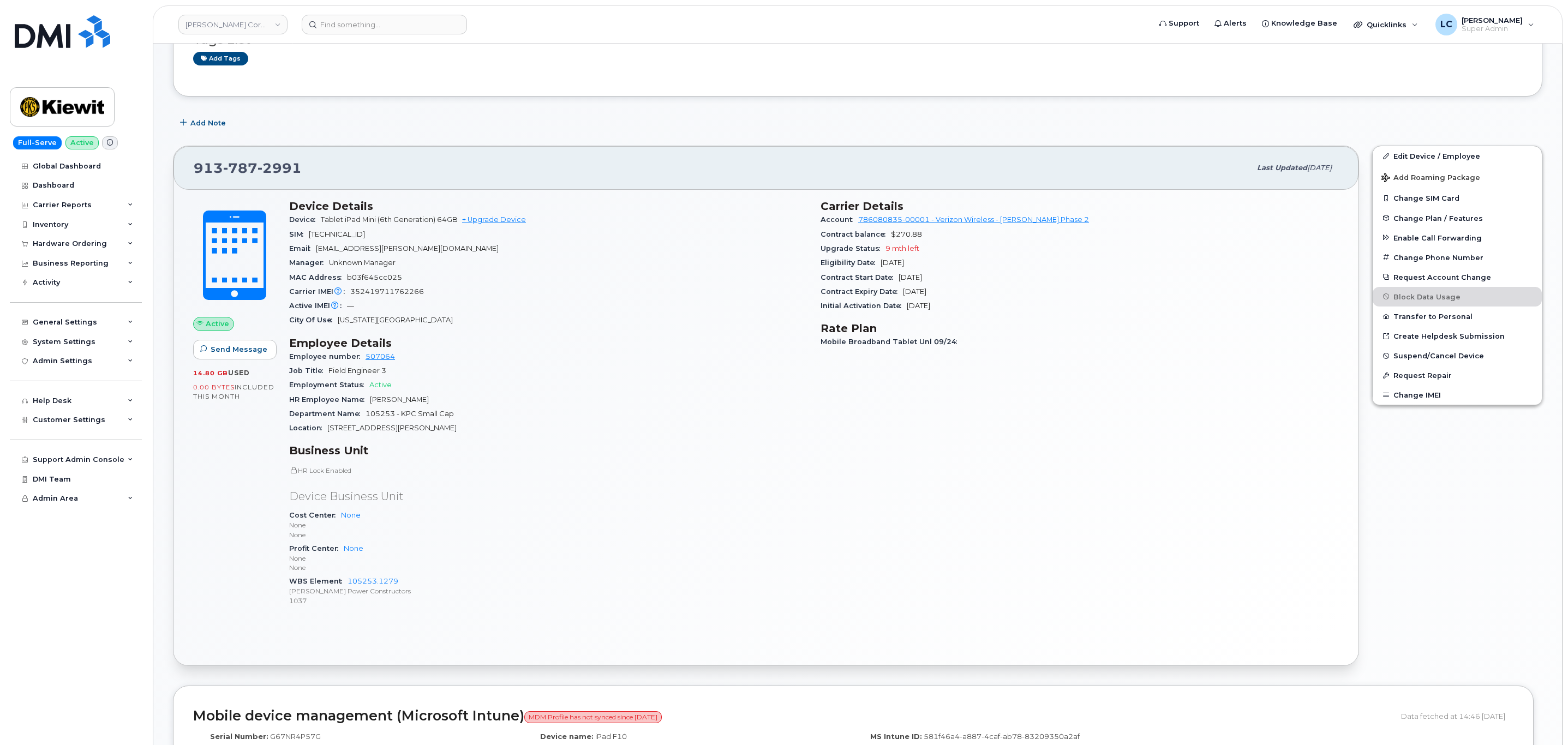
click at [718, 112] on div "*** Process: Updating an Assigned Employee *** To update an assigned employee, …" at bounding box center [857, 744] width 1369 height 1583
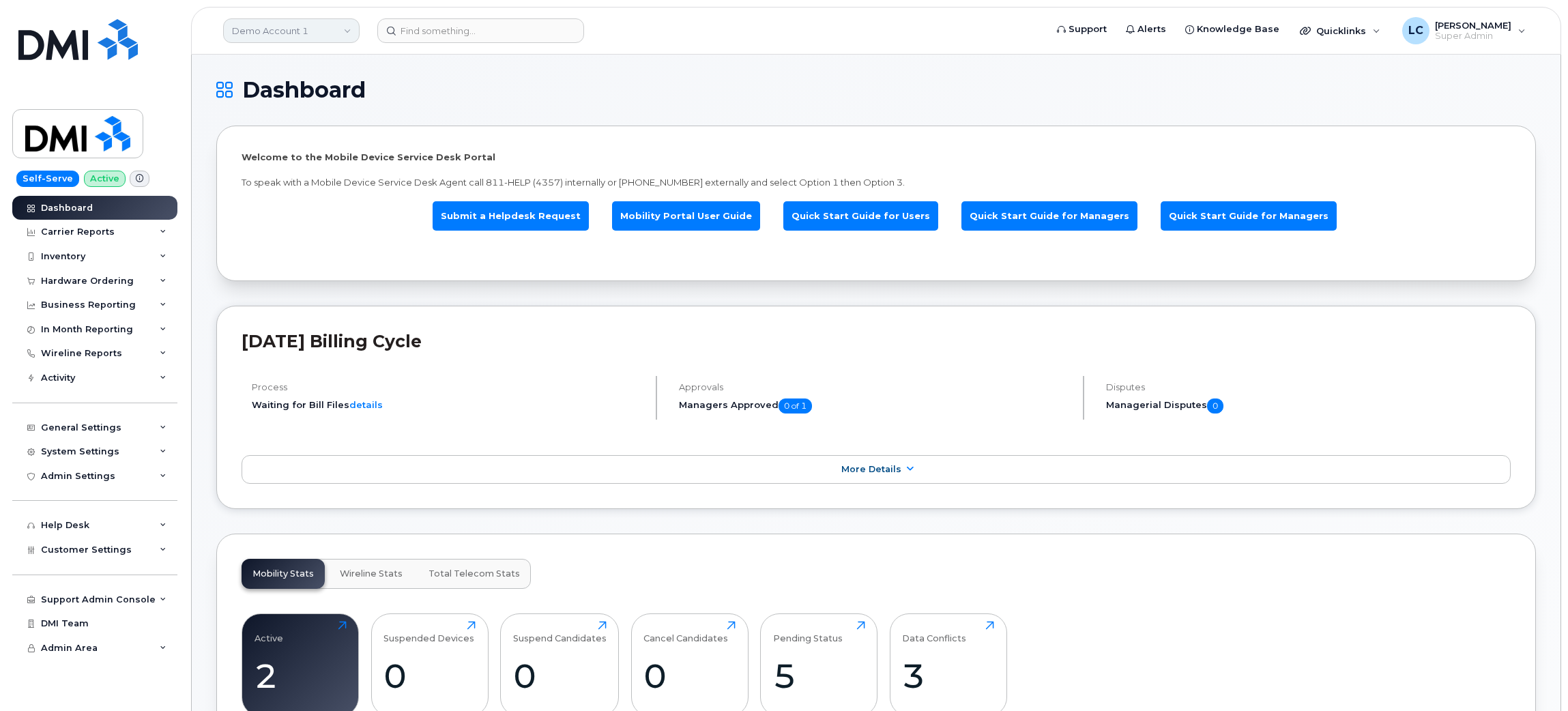
click at [343, 28] on link "Demo Account 1" at bounding box center [291, 31] width 137 height 24
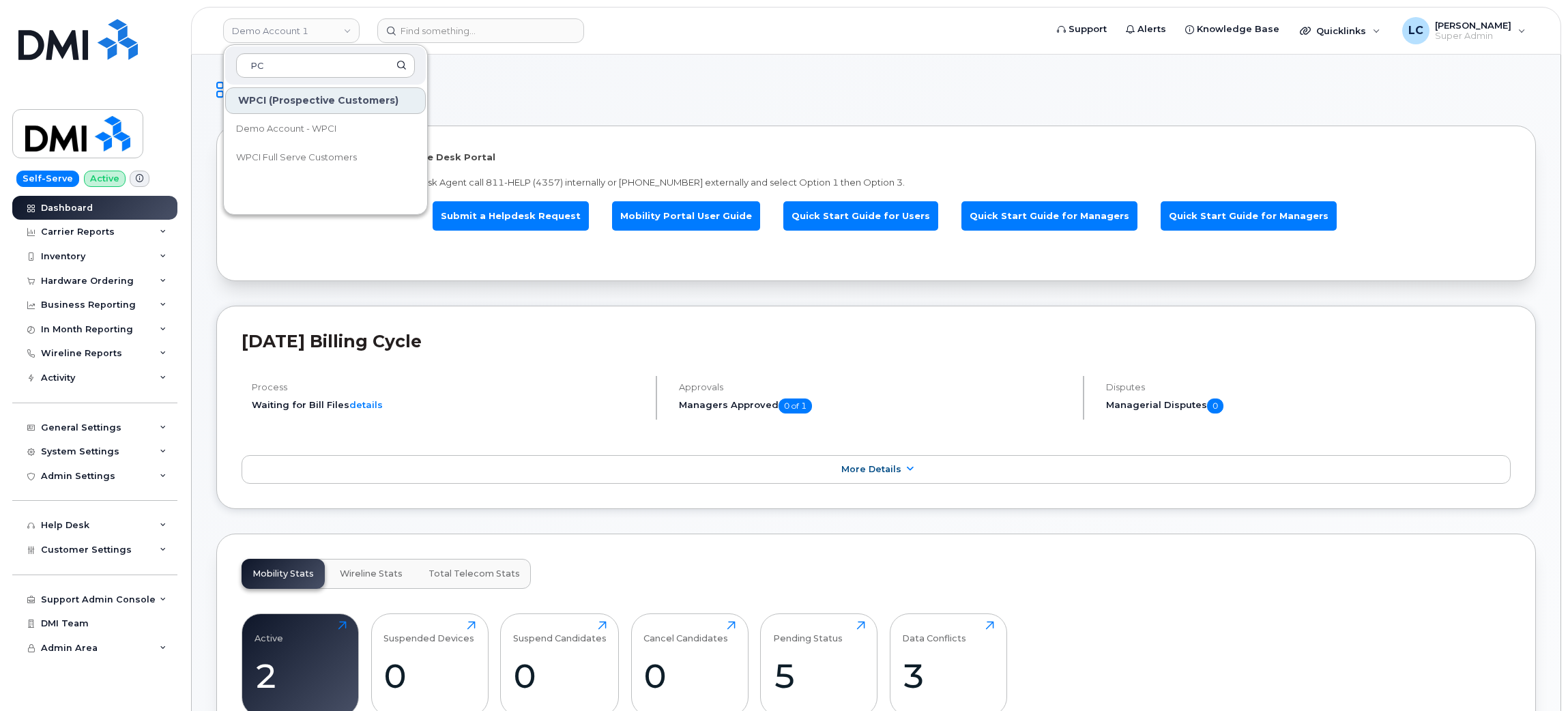
type input "P"
